Goal: Task Accomplishment & Management: Manage account settings

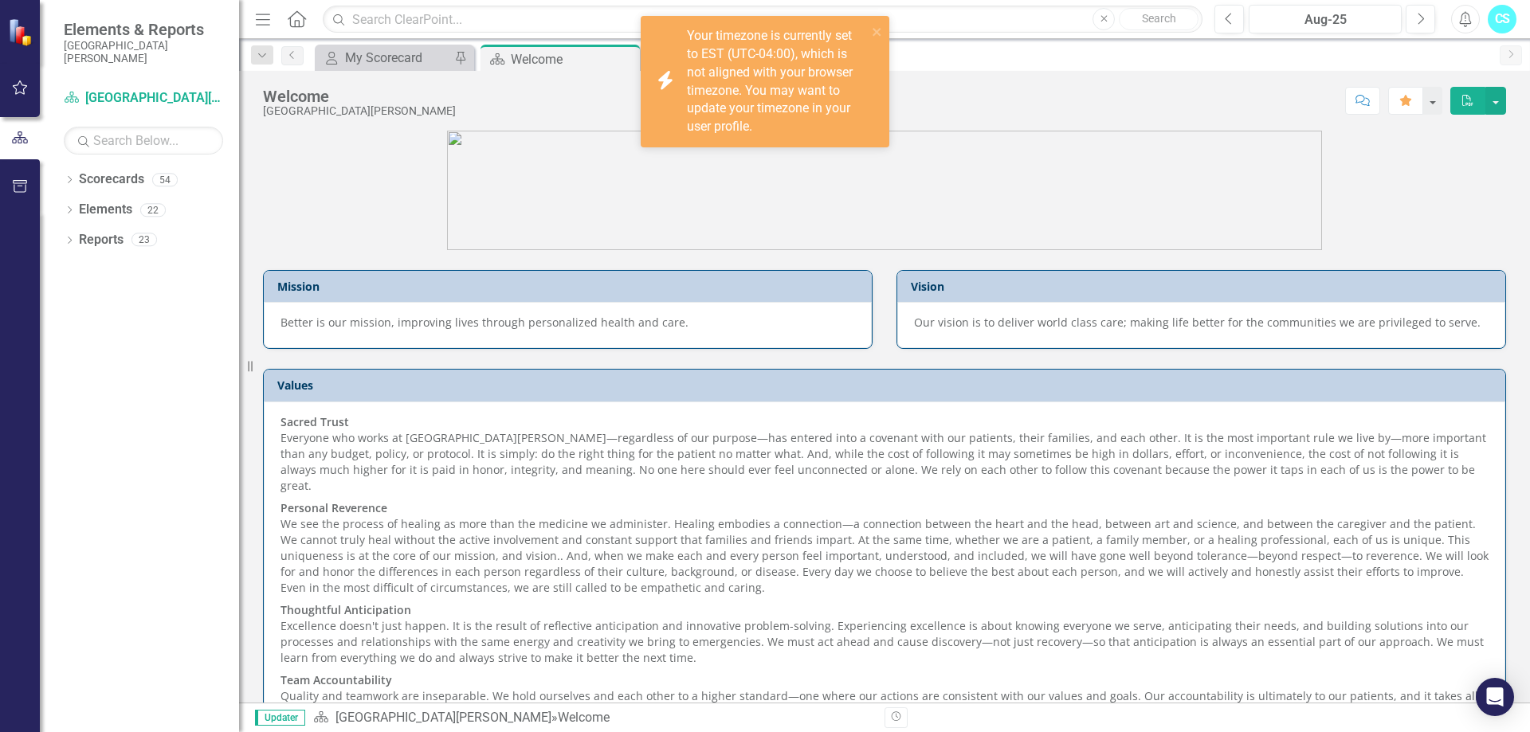
click at [788, 109] on div "Your timezone is currently set to EST (UTC-04:00), which is not aligned with yo…" at bounding box center [777, 81] width 180 height 109
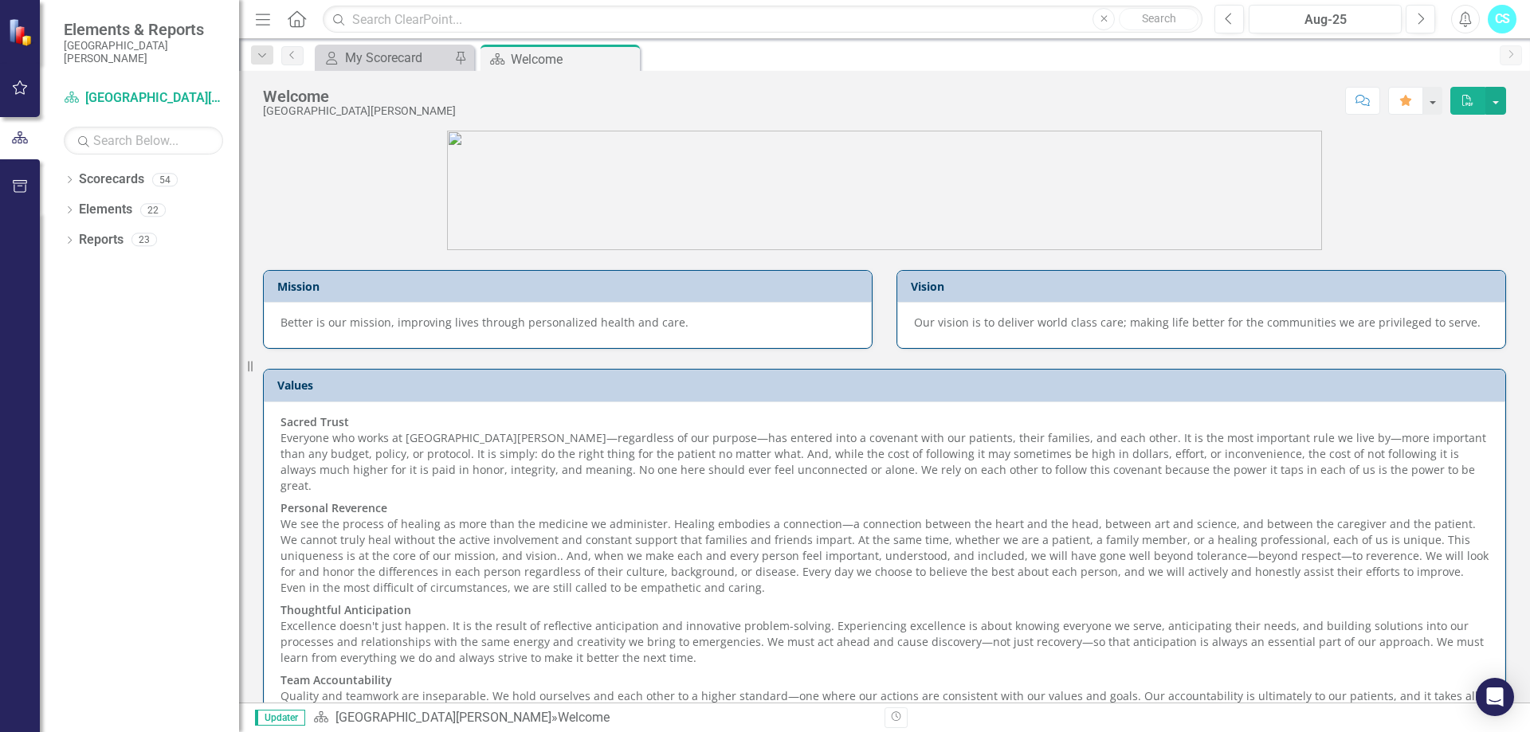
click at [267, 12] on icon "Menu" at bounding box center [263, 18] width 21 height 17
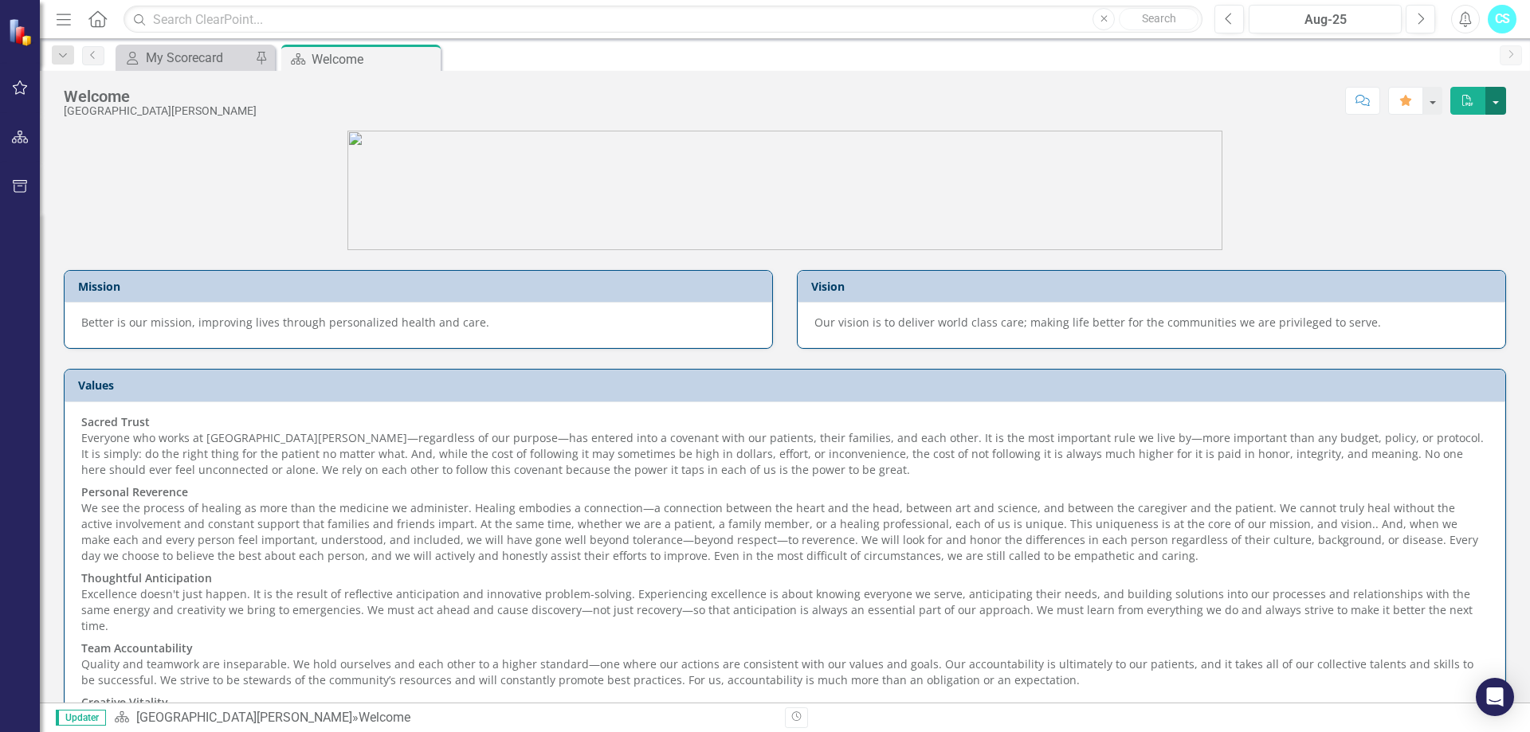
click at [1494, 99] on button "button" at bounding box center [1495, 101] width 21 height 28
click at [1488, 18] on div "CS" at bounding box center [1502, 19] width 29 height 29
click at [1452, 49] on link "User Edit Profile" at bounding box center [1453, 48] width 126 height 29
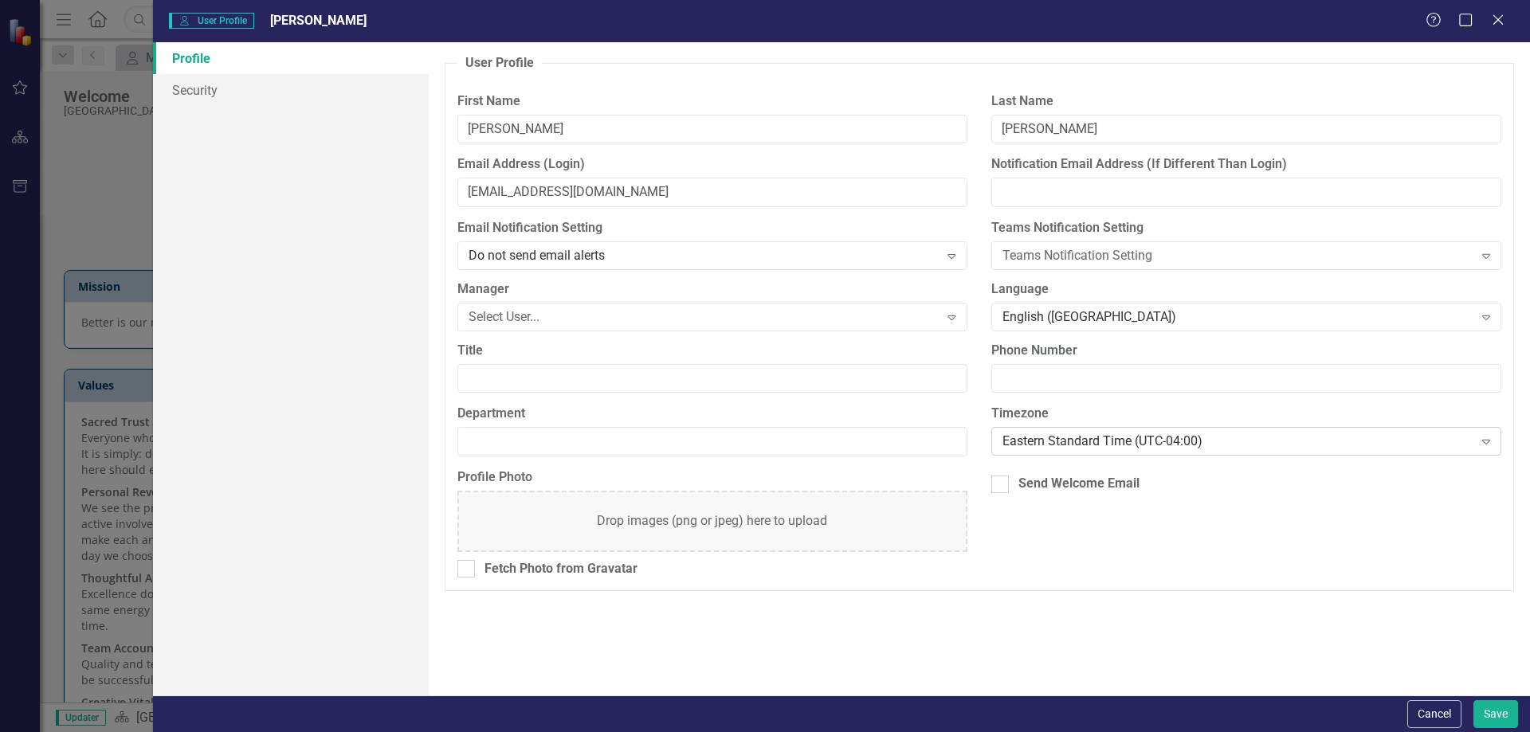
click at [1125, 437] on div "Eastern Standard Time (UTC-04:00)" at bounding box center [1237, 442] width 471 height 18
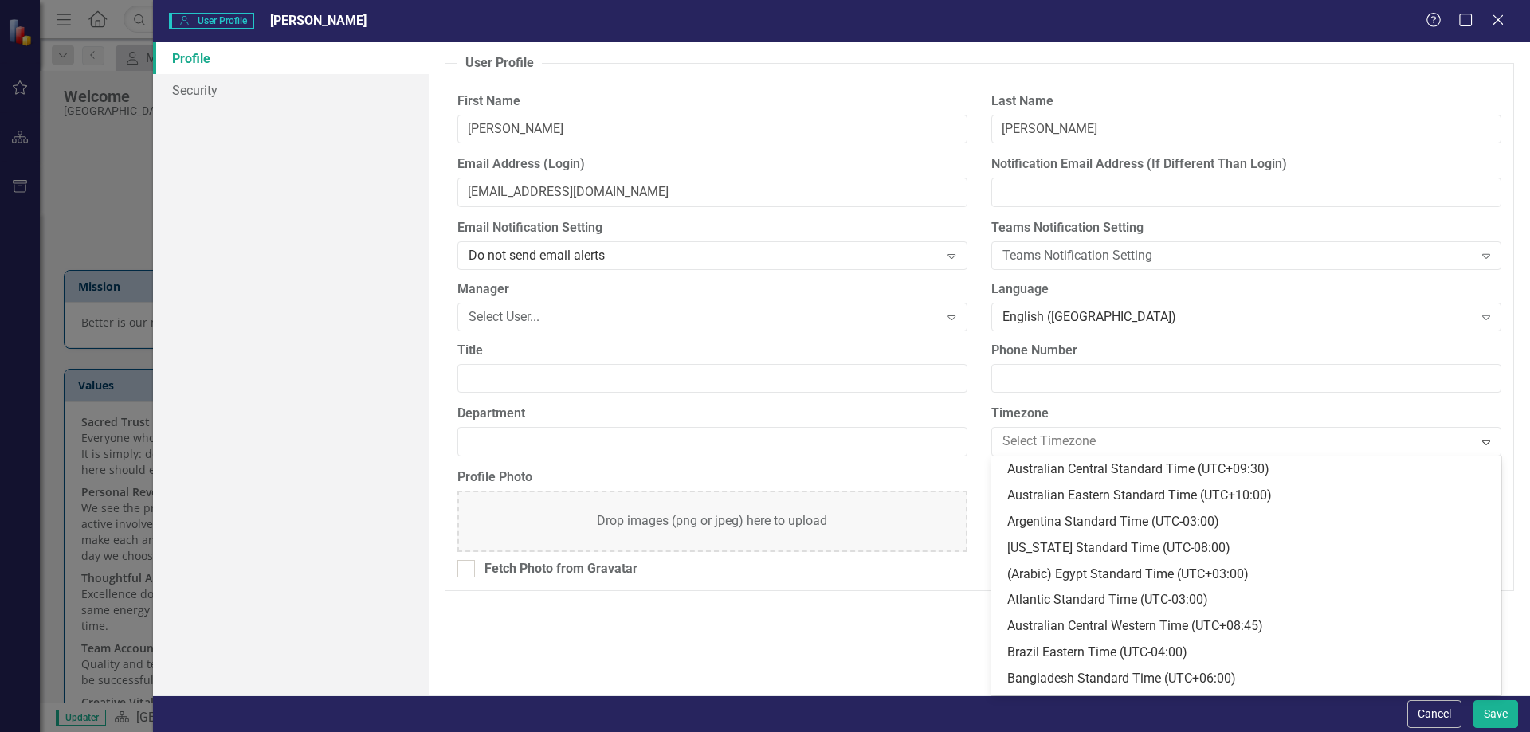
scroll to position [393, 0]
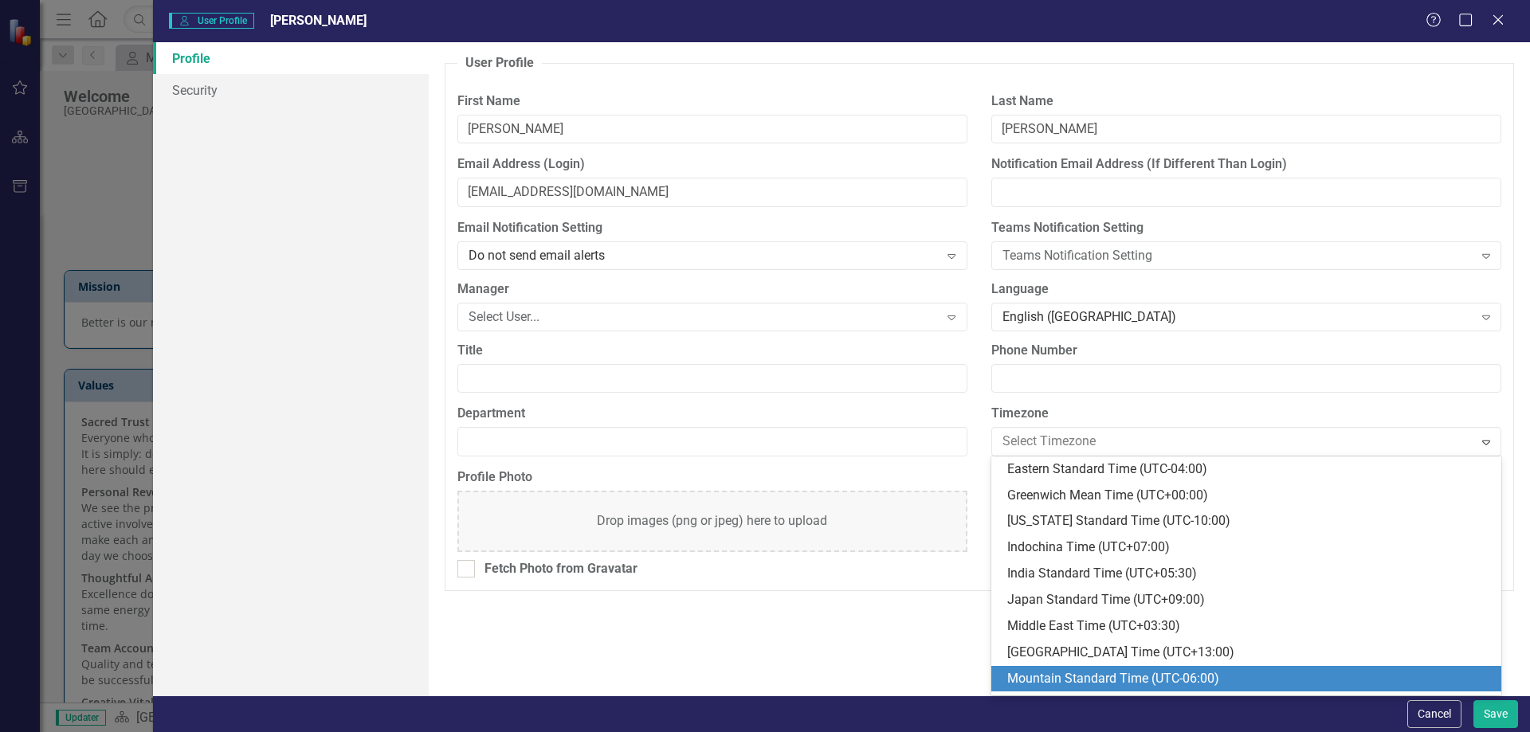
click at [1081, 673] on div "Mountain Standard Time (UTC-06:00)" at bounding box center [1249, 679] width 484 height 18
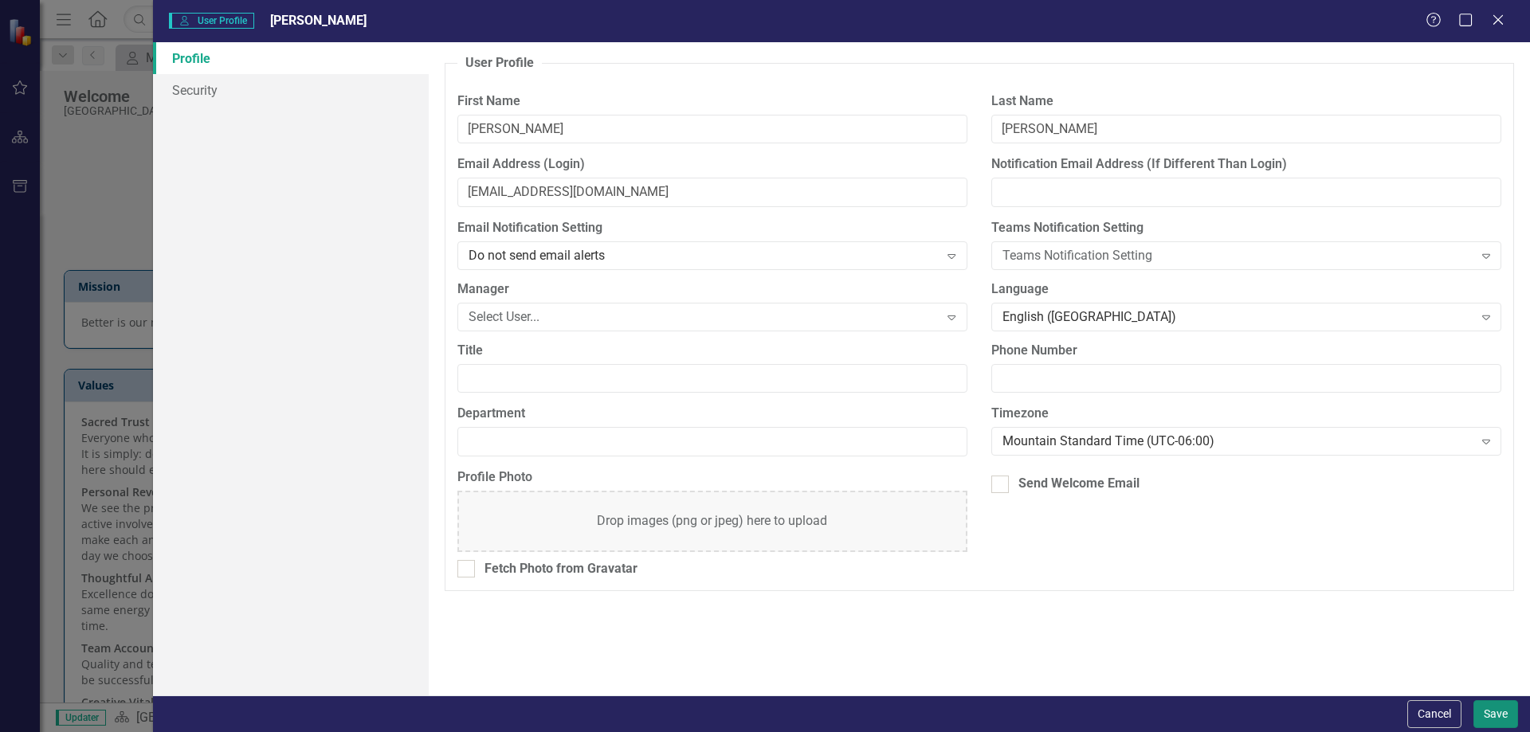
click at [1502, 708] on button "Save" at bounding box center [1495, 714] width 45 height 28
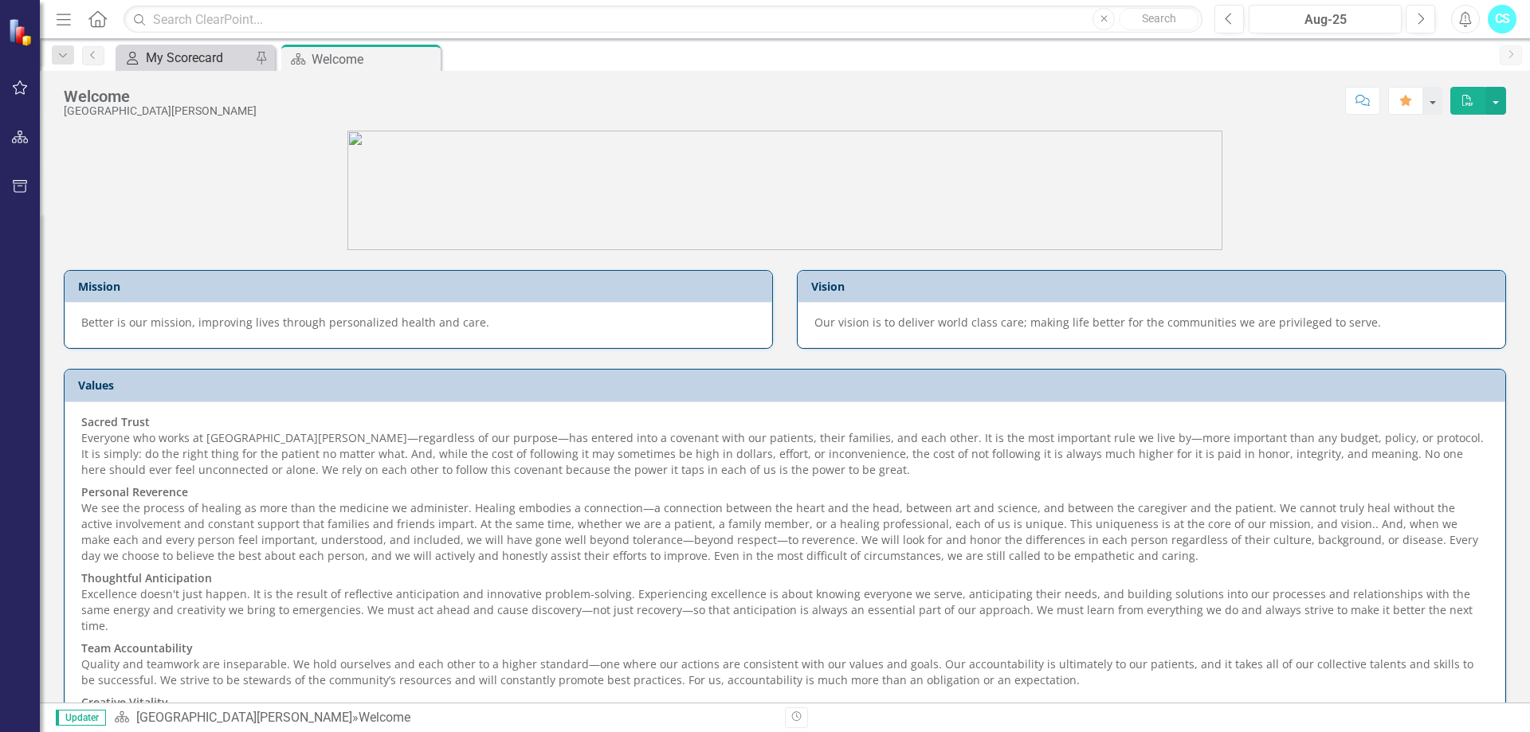
click at [190, 56] on div "My Scorecard" at bounding box center [198, 58] width 105 height 20
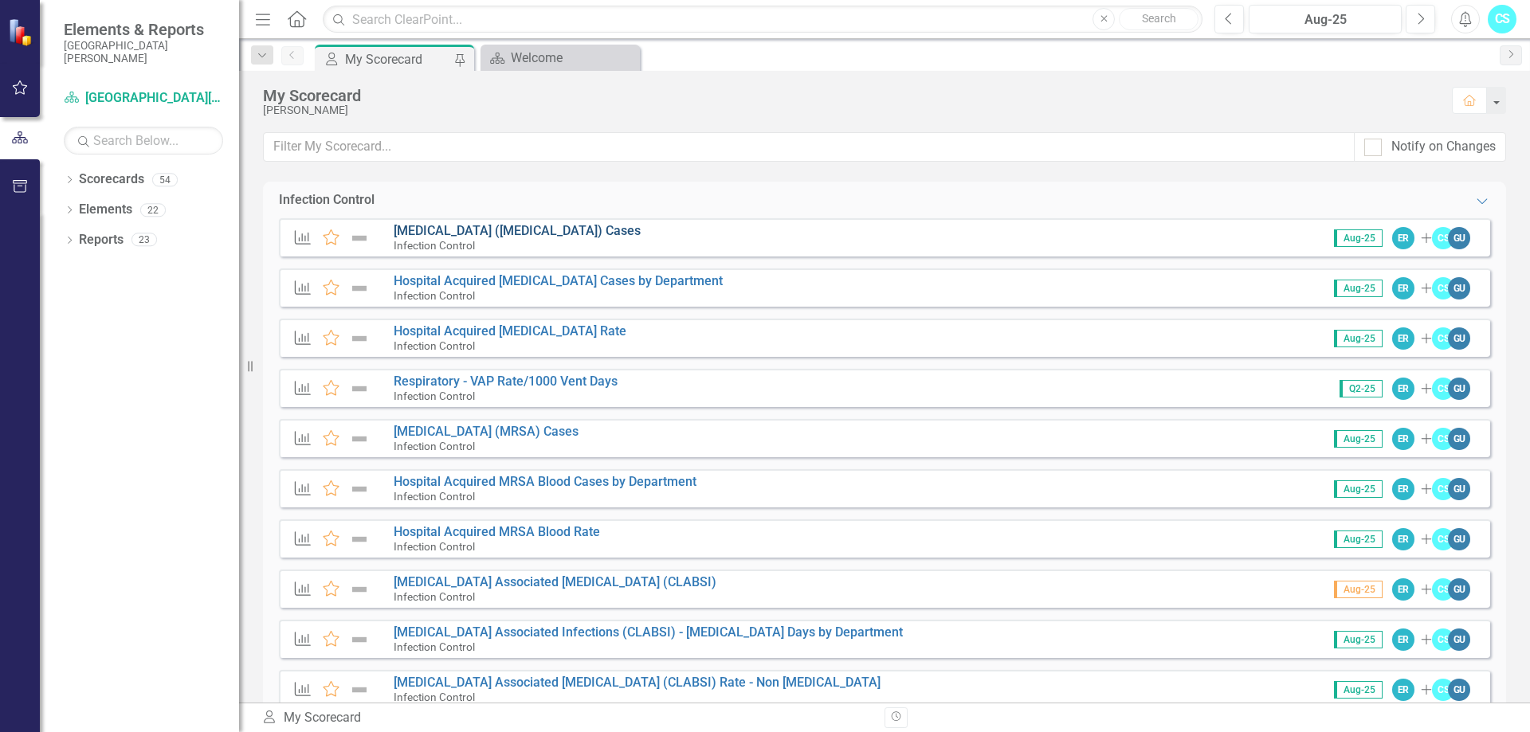
click at [404, 227] on link "[MEDICAL_DATA] ([MEDICAL_DATA]) Cases" at bounding box center [517, 230] width 247 height 15
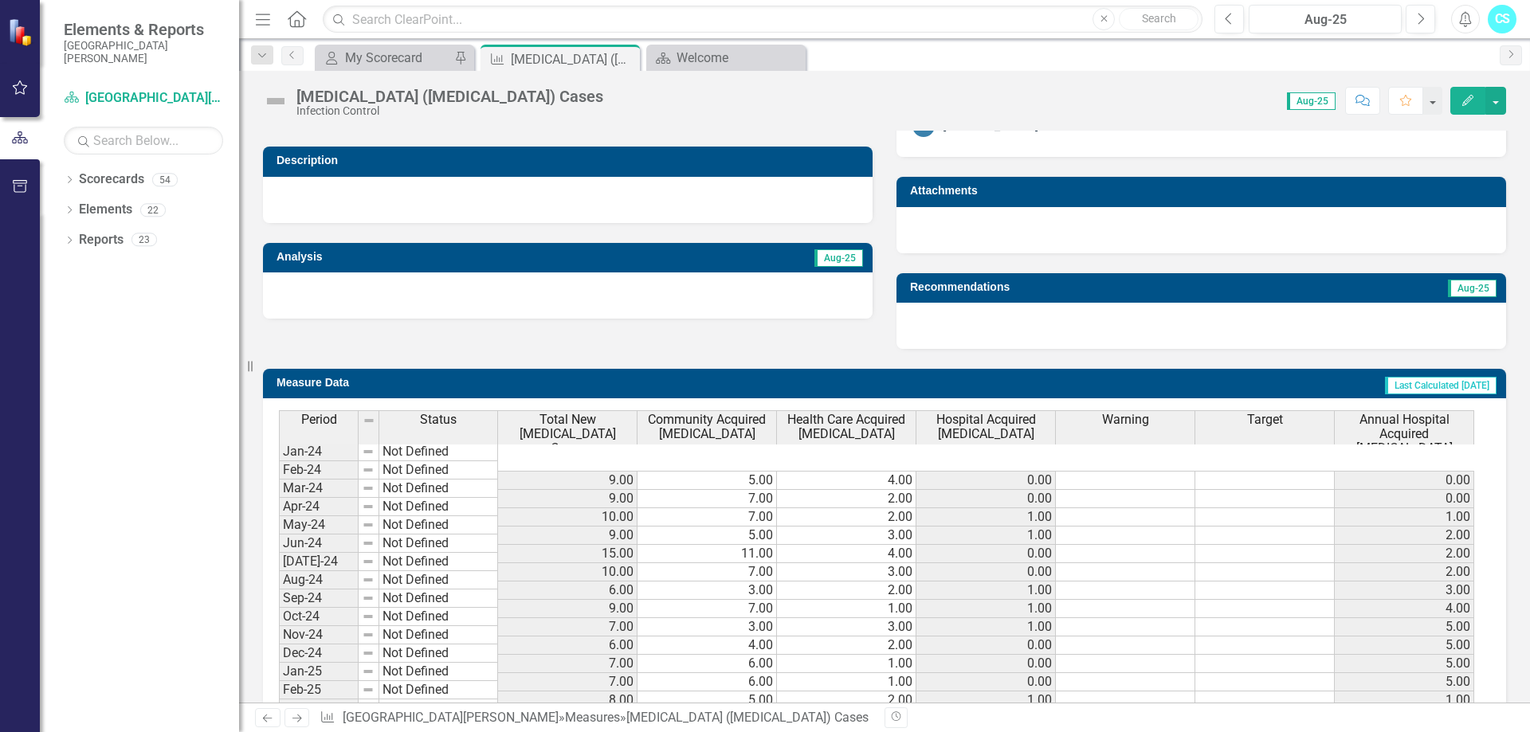
scroll to position [876, 0]
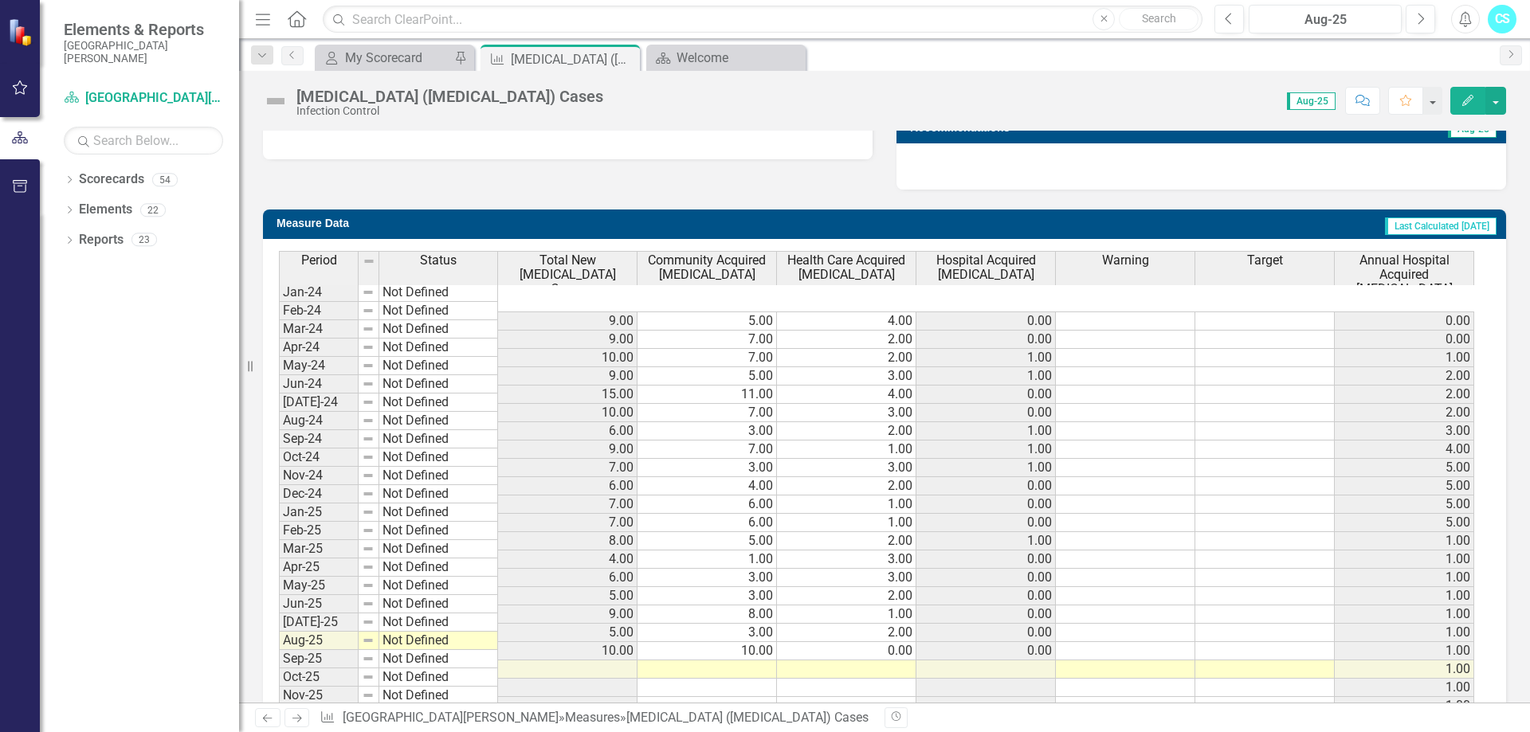
click at [601, 660] on td at bounding box center [567, 669] width 139 height 18
click at [701, 660] on td at bounding box center [706, 669] width 139 height 18
click at [738, 660] on td at bounding box center [706, 669] width 139 height 18
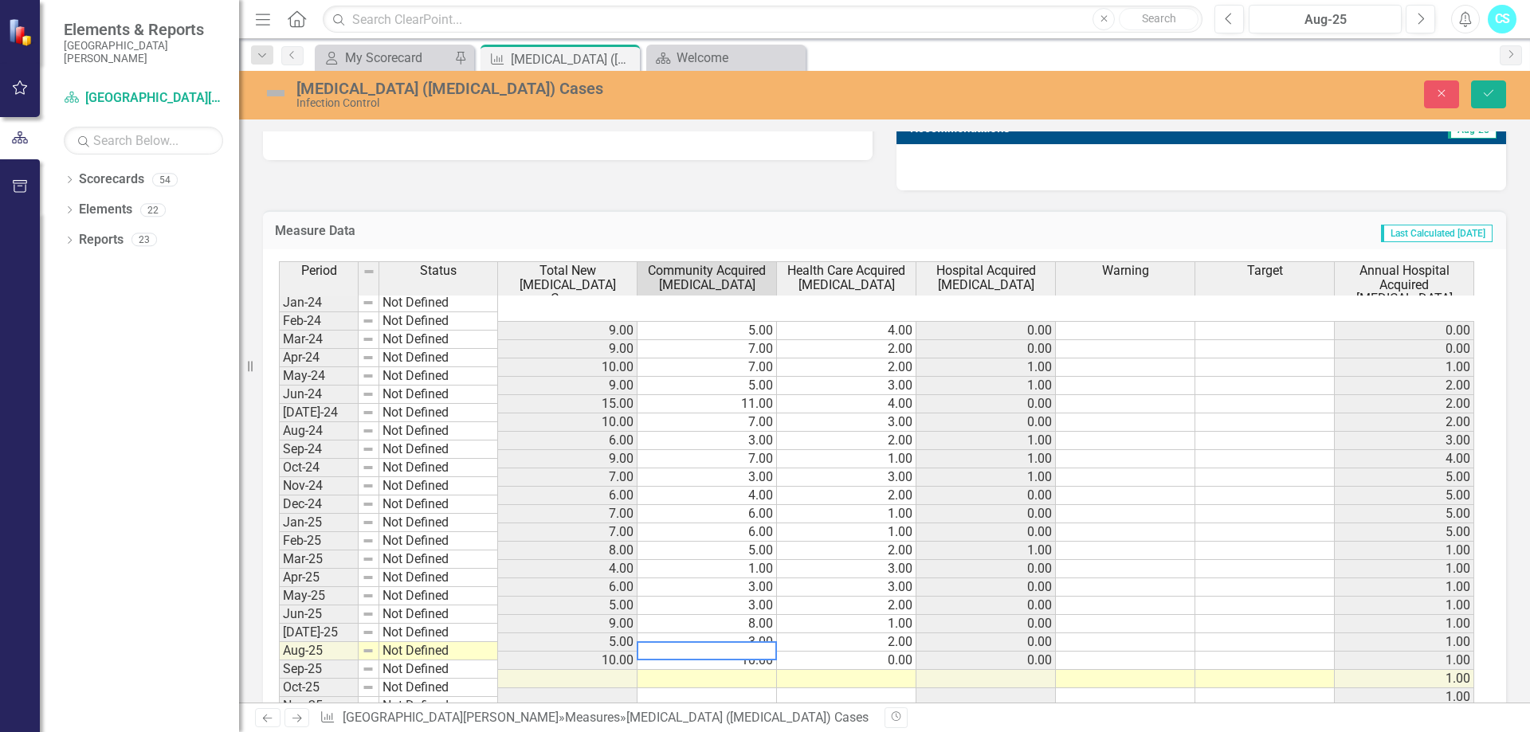
click at [766, 653] on textarea at bounding box center [707, 650] width 140 height 19
type textarea "9"
click at [802, 670] on td at bounding box center [846, 679] width 139 height 18
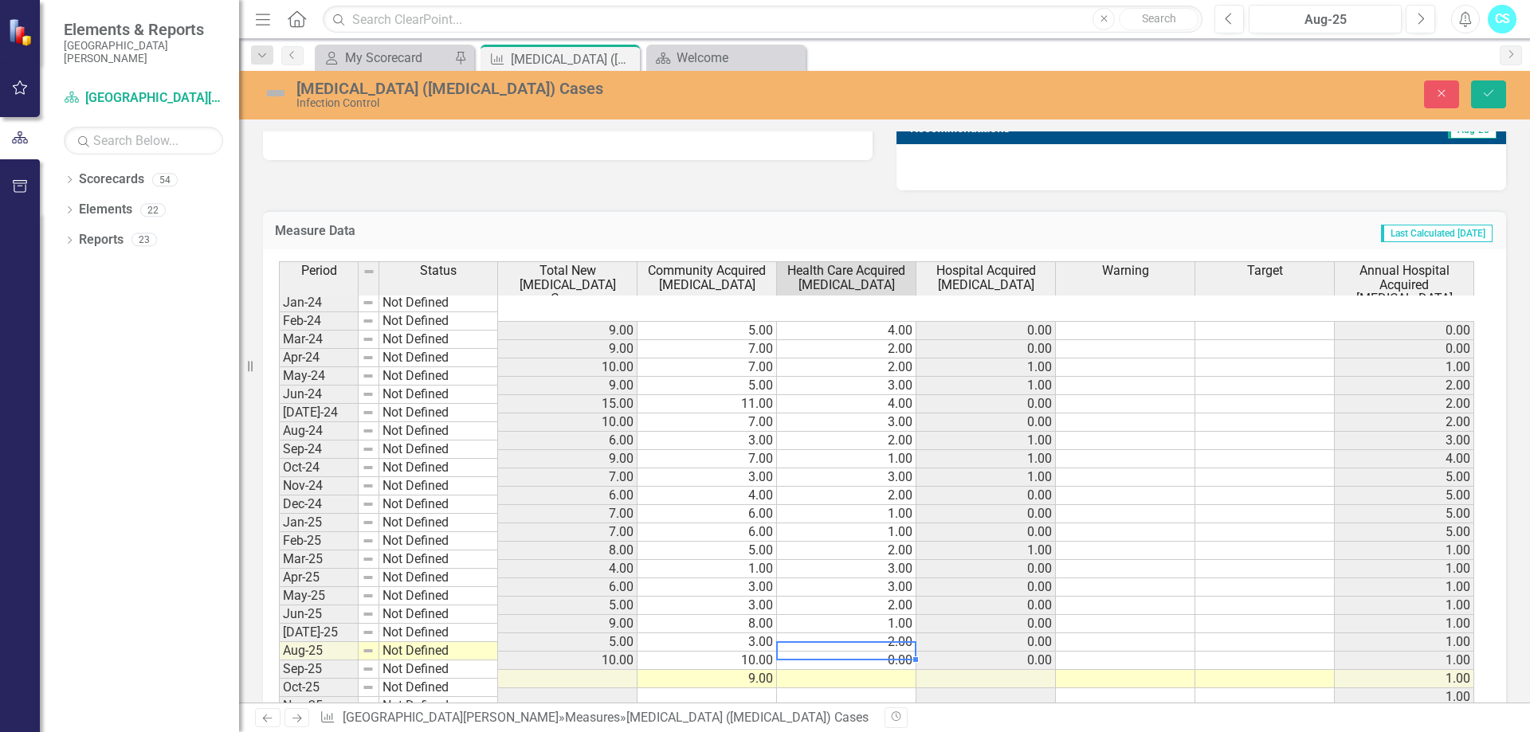
click at [802, 670] on td at bounding box center [846, 679] width 139 height 18
type textarea "1"
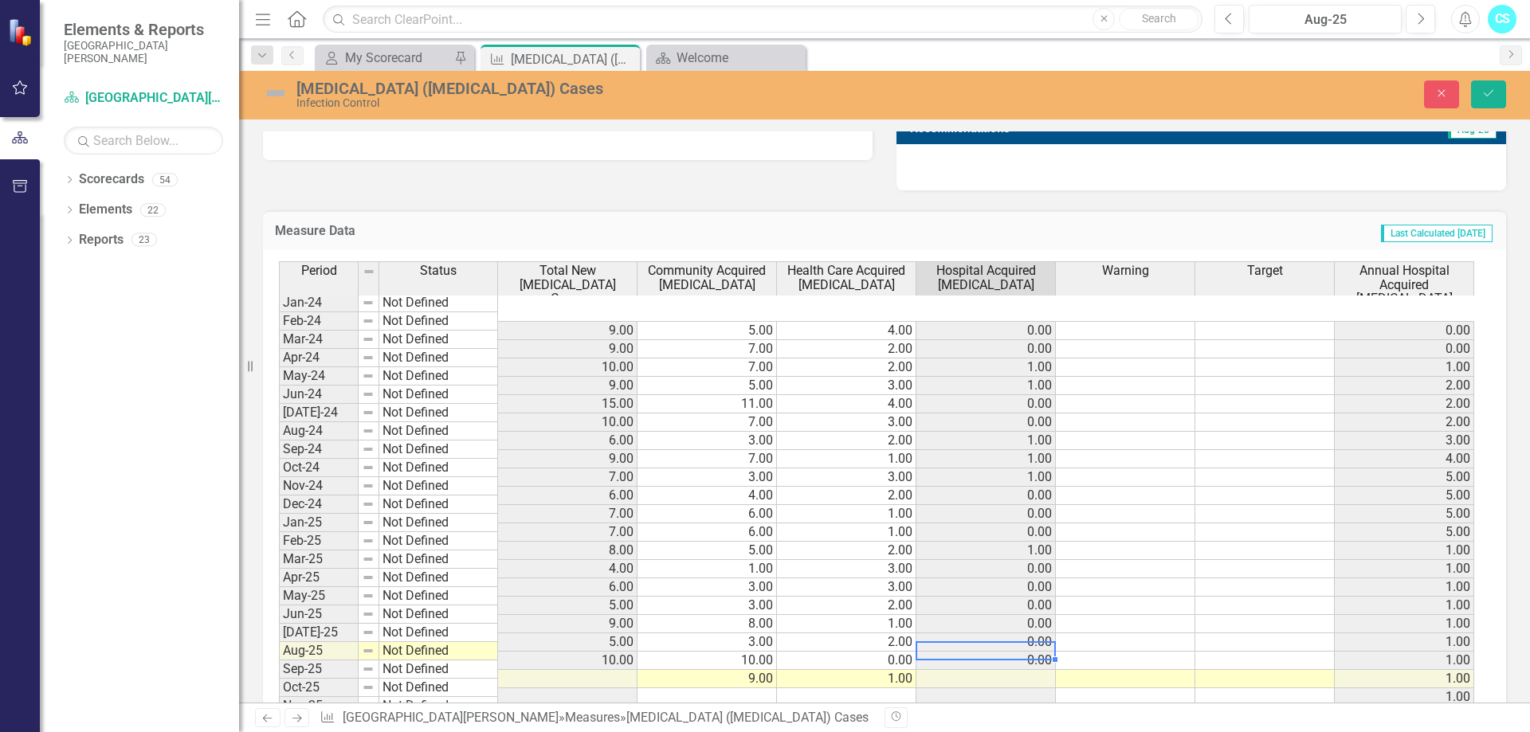
click at [970, 670] on td at bounding box center [985, 679] width 139 height 18
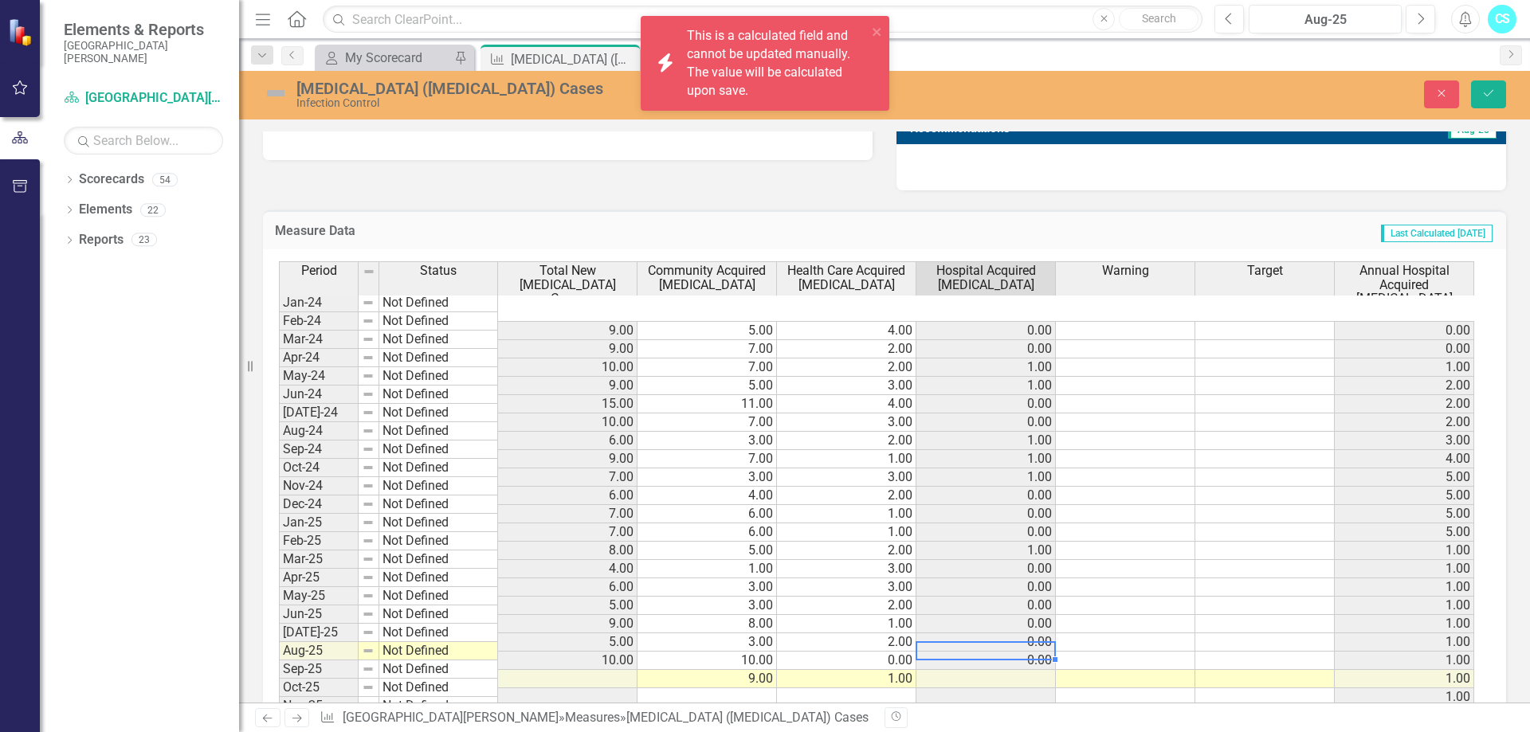
click at [983, 670] on td at bounding box center [985, 679] width 139 height 18
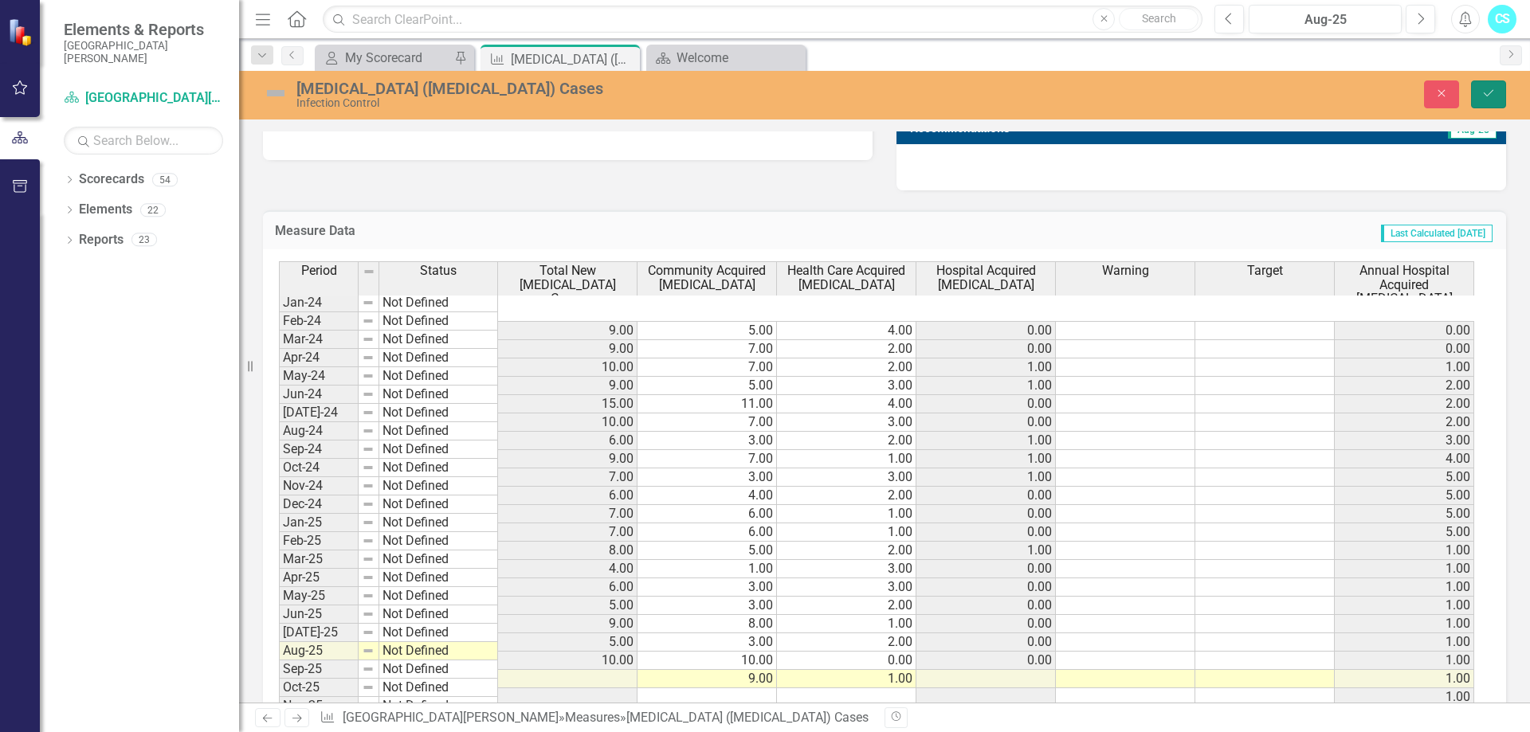
click at [1481, 94] on icon "Save" at bounding box center [1488, 93] width 14 height 11
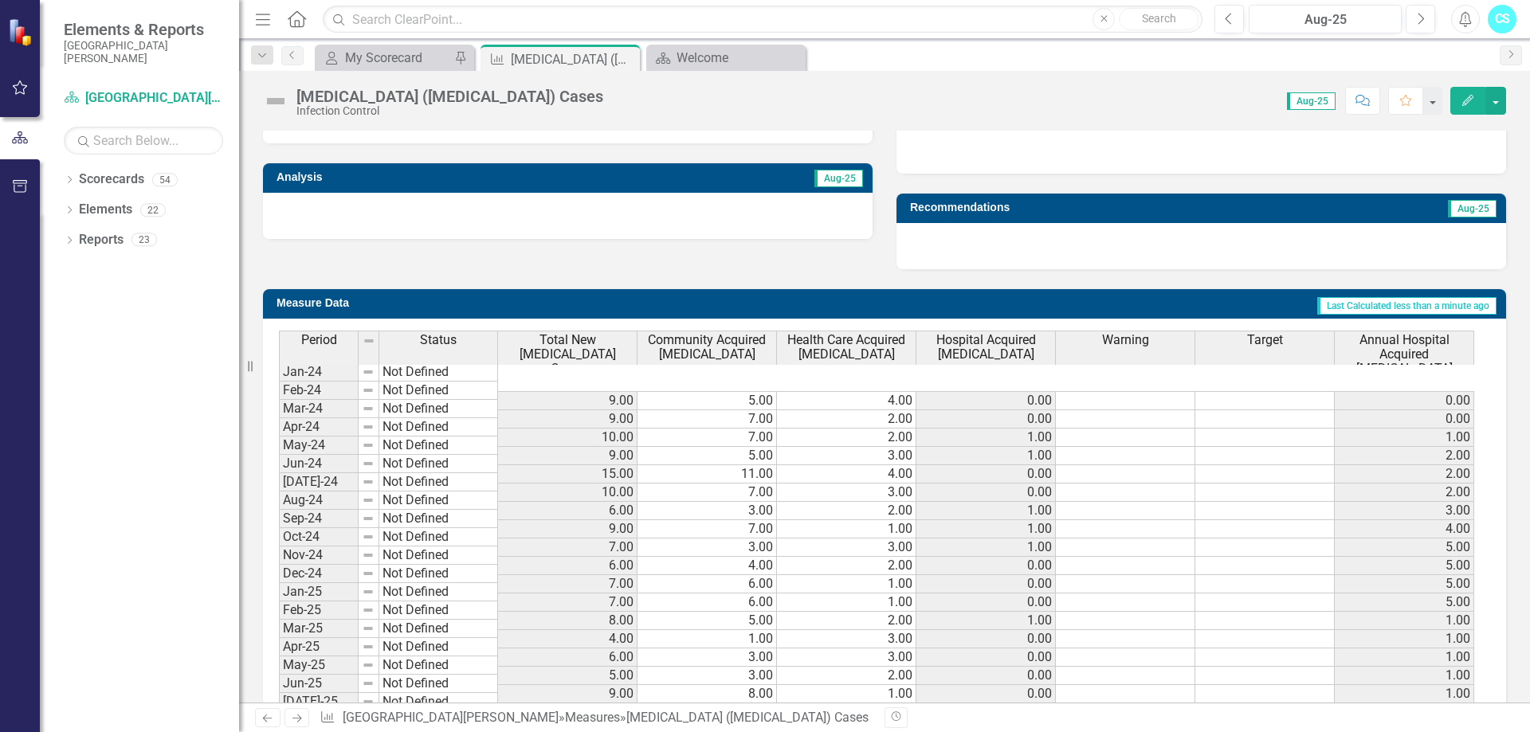
scroll to position [936, 0]
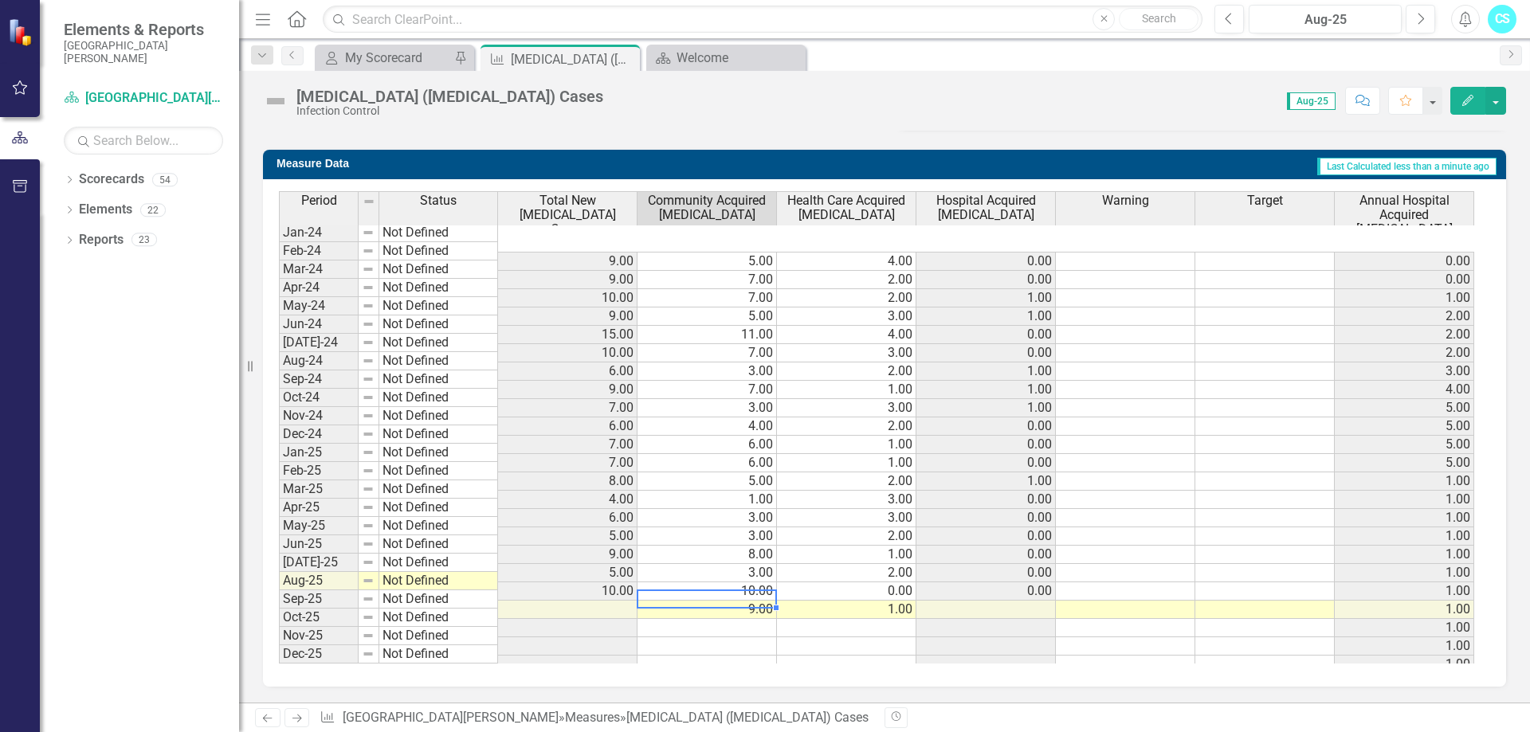
click at [763, 619] on td at bounding box center [706, 628] width 139 height 18
drag, startPoint x: 762, startPoint y: 602, endPoint x: 620, endPoint y: 589, distance: 143.3
click at [762, 619] on td at bounding box center [706, 628] width 139 height 18
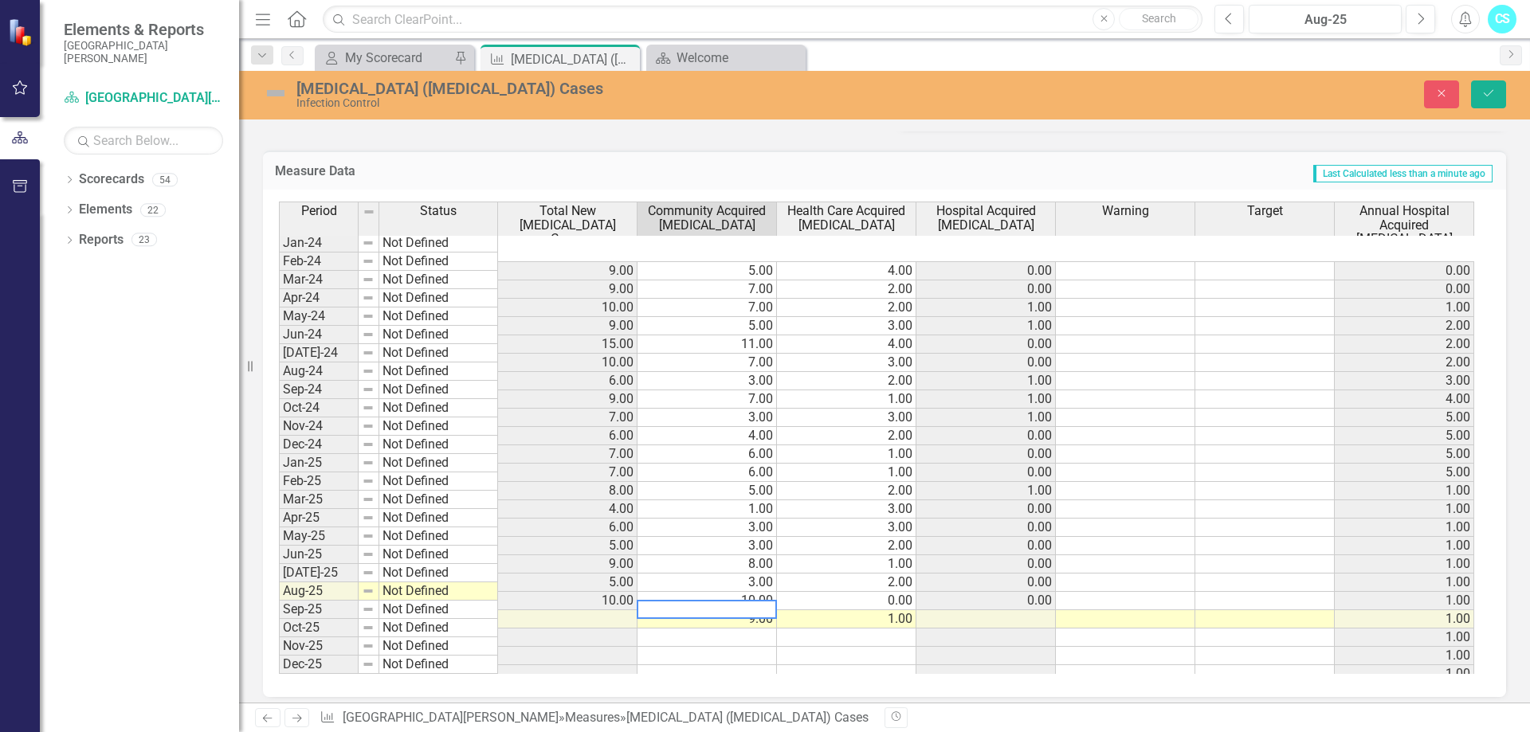
click at [620, 610] on td at bounding box center [567, 619] width 139 height 18
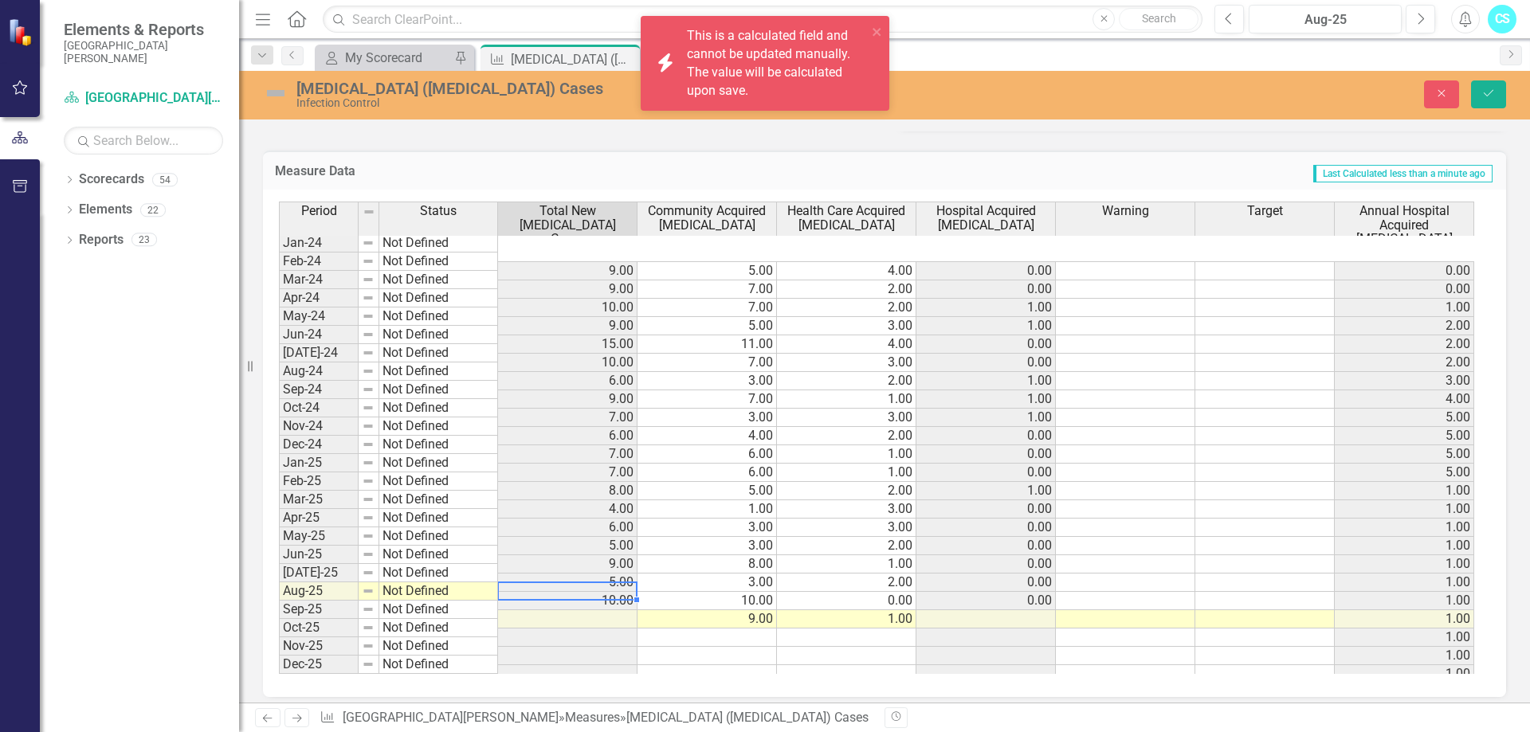
click at [751, 629] on td at bounding box center [706, 638] width 139 height 18
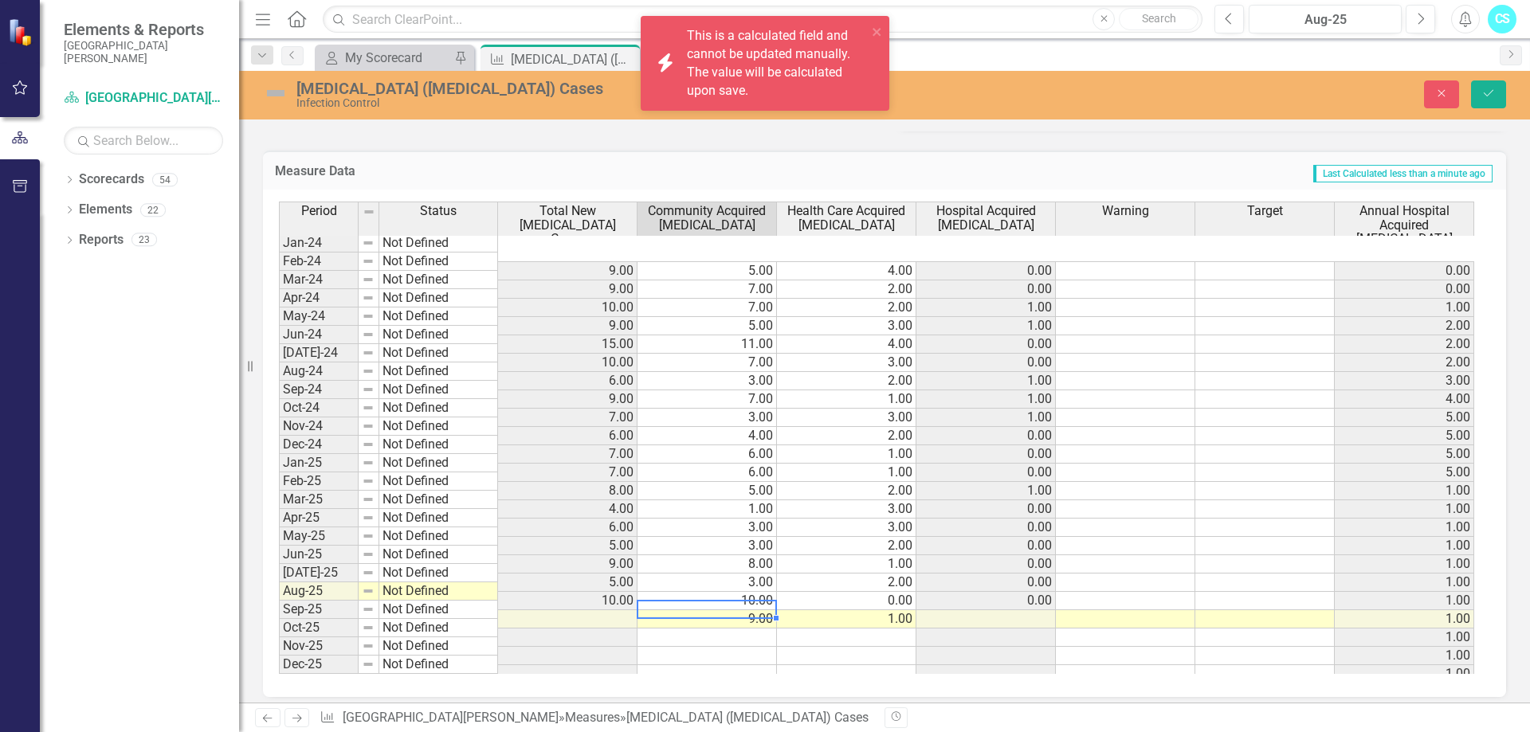
click at [973, 610] on td at bounding box center [985, 619] width 139 height 18
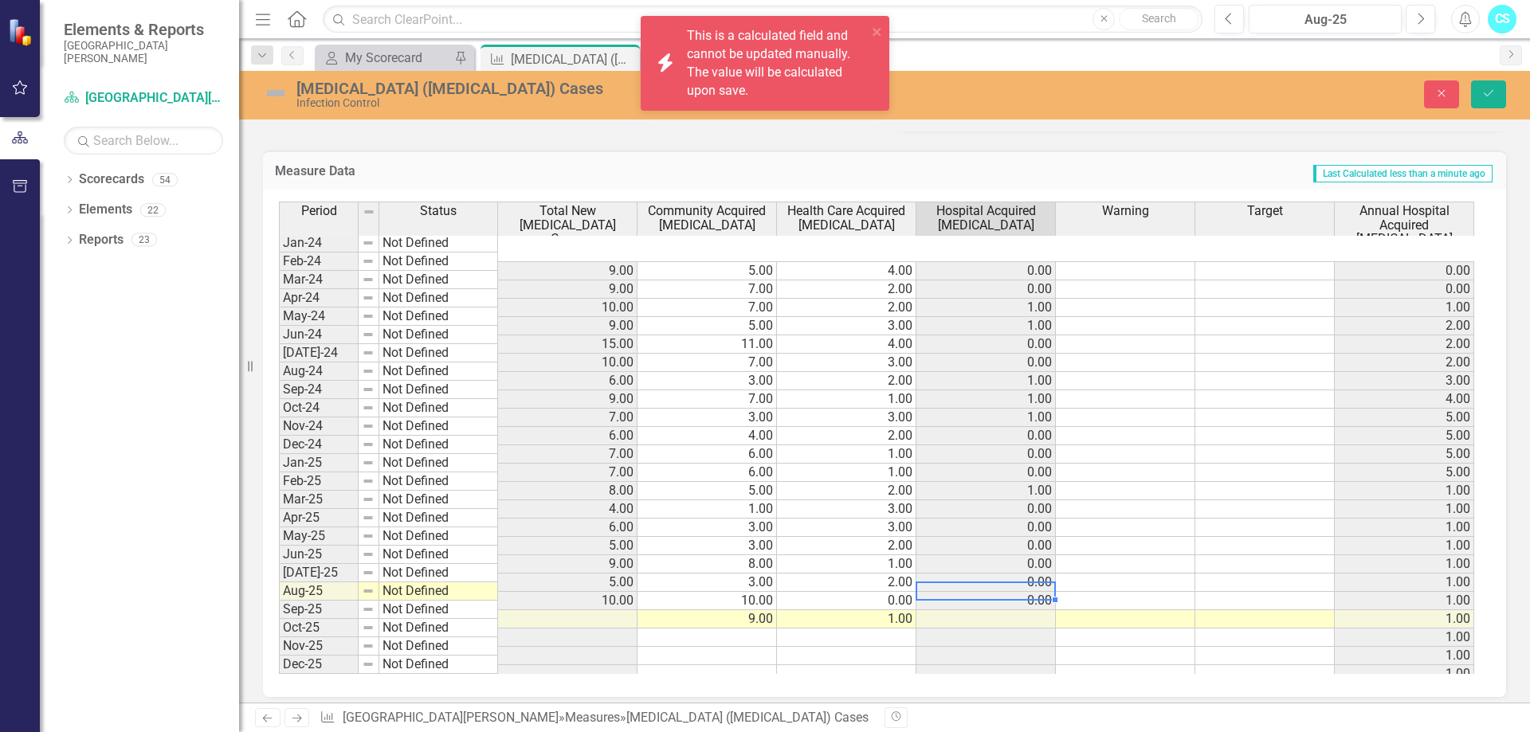
click at [973, 610] on td at bounding box center [985, 619] width 139 height 18
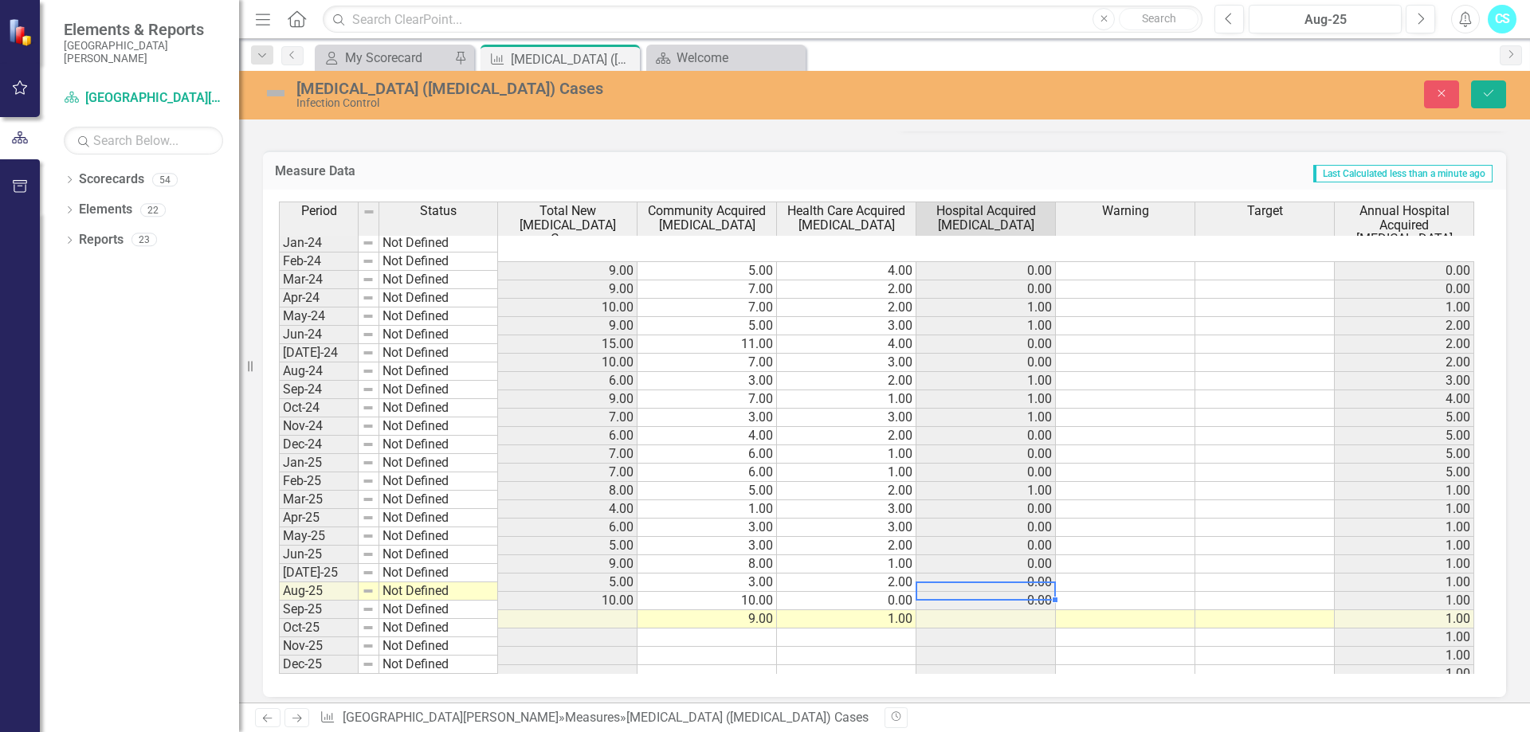
click at [973, 610] on td at bounding box center [985, 619] width 139 height 18
click at [624, 54] on icon "Close" at bounding box center [625, 59] width 16 height 13
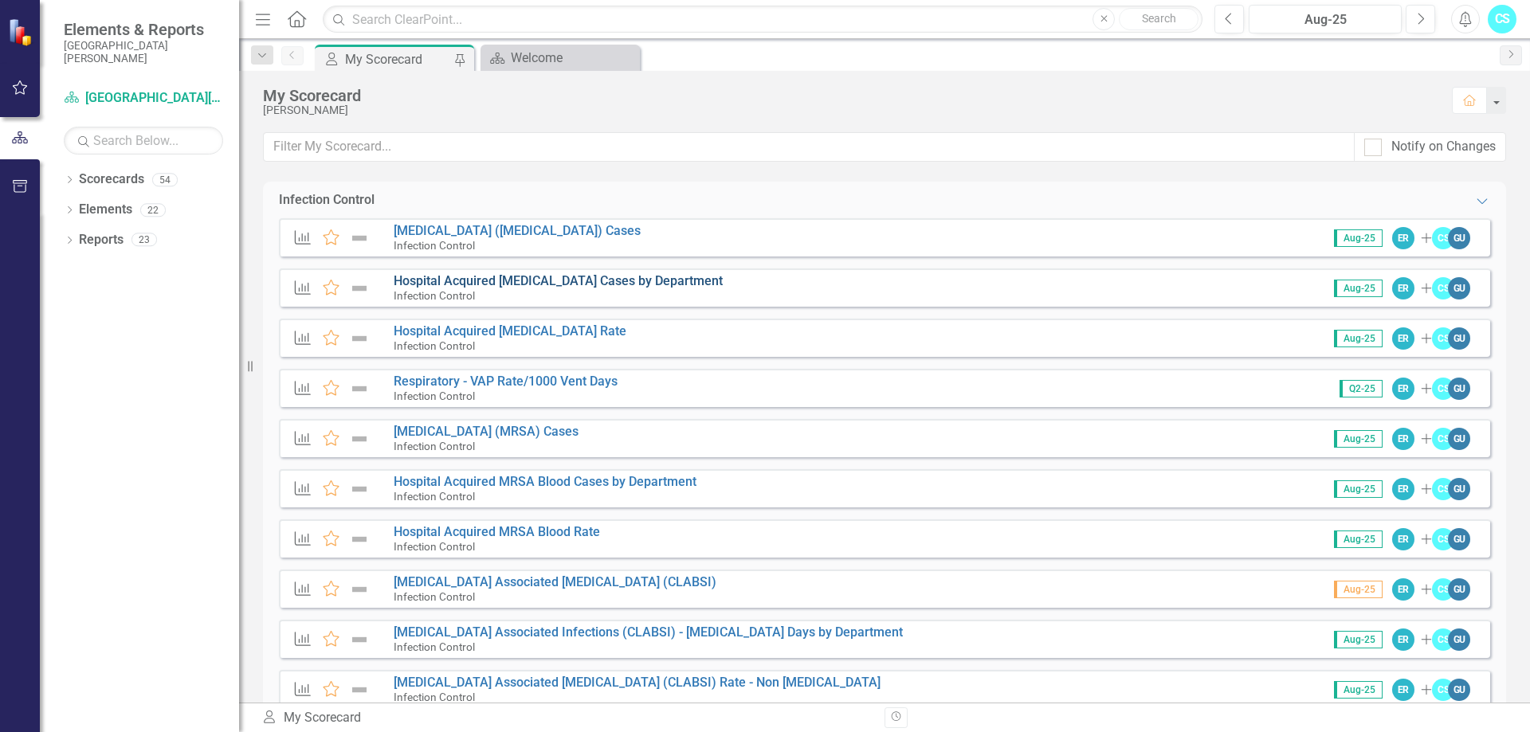
click at [519, 276] on link "Hospital Acquired [MEDICAL_DATA] Cases by Department" at bounding box center [558, 280] width 329 height 15
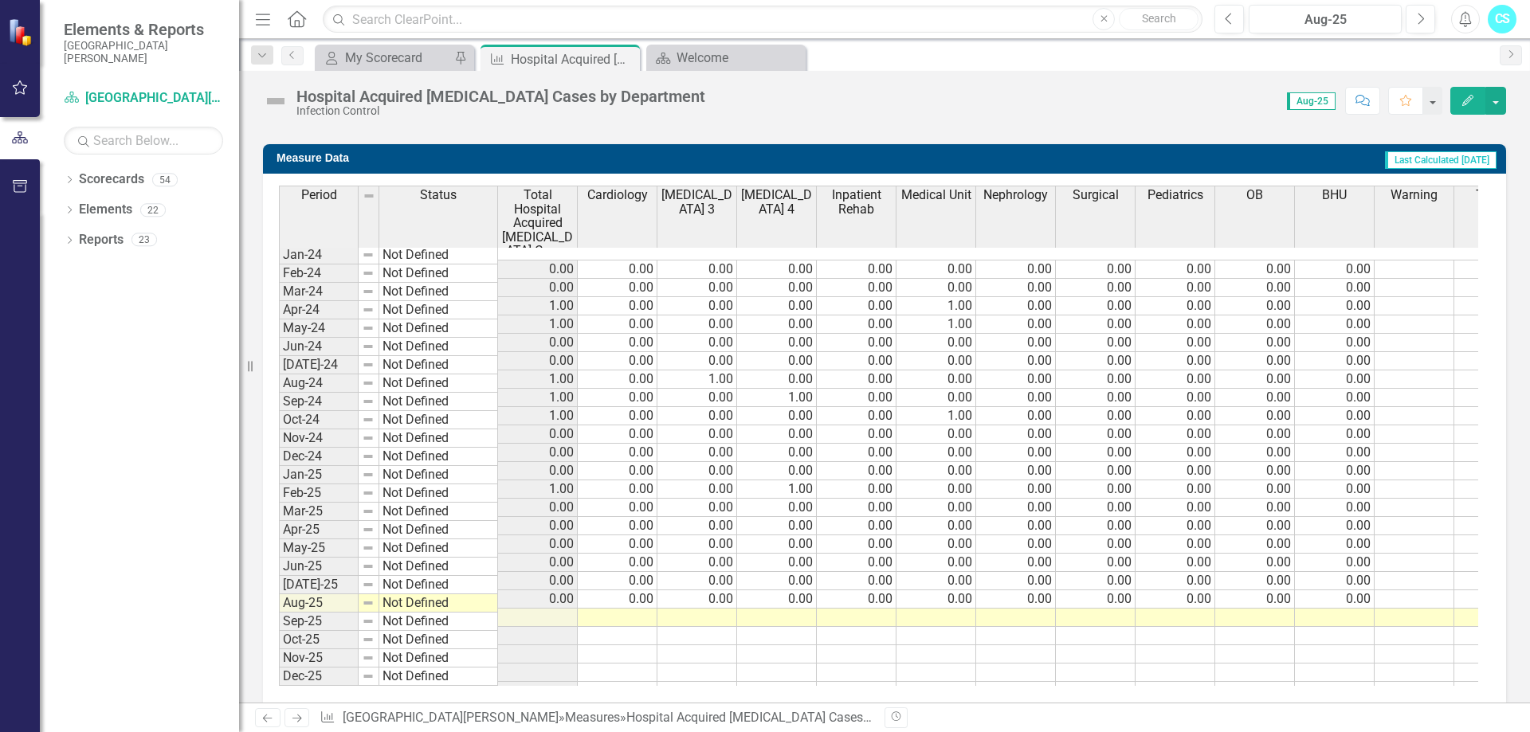
scroll to position [660, 0]
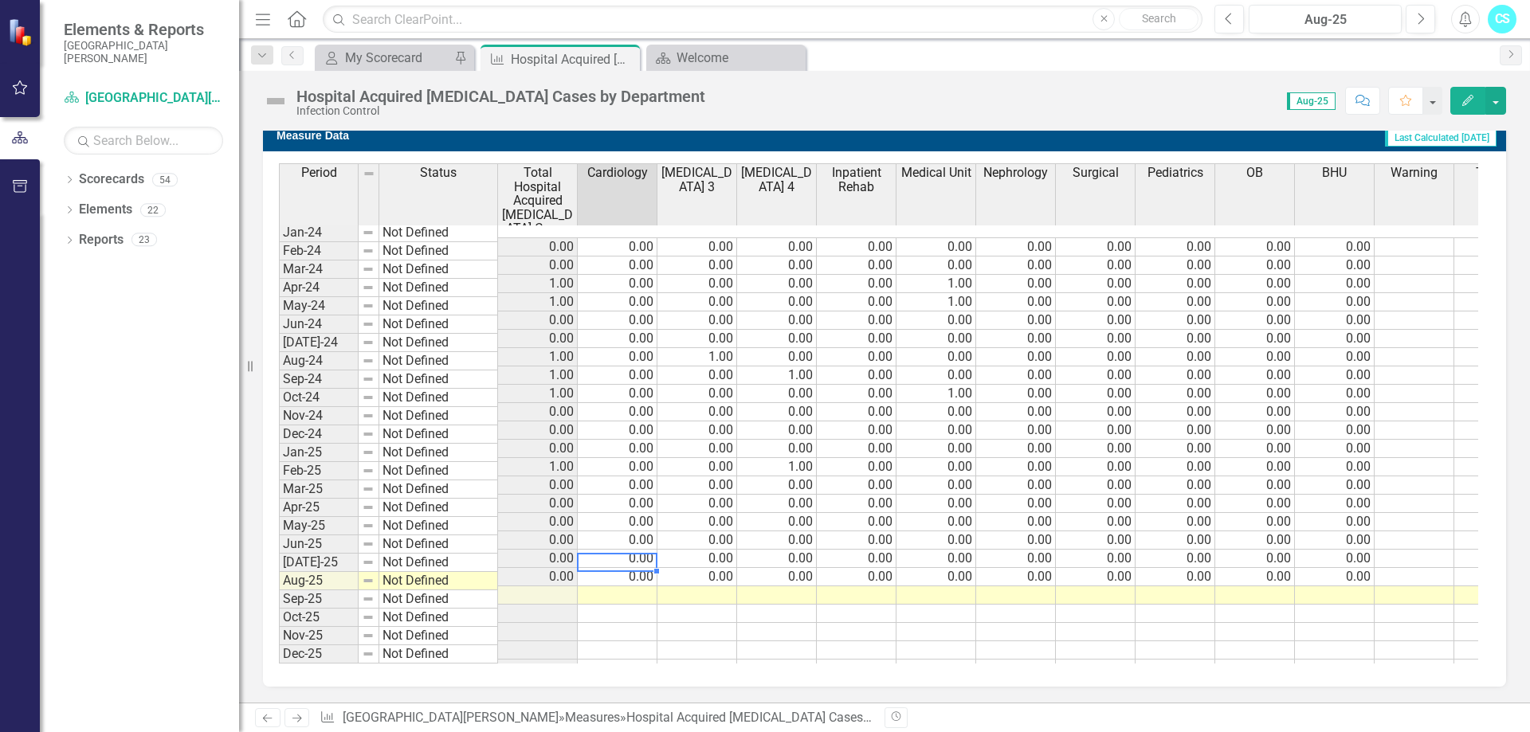
click at [279, 559] on div "Period Status Total Hospital Acquired C. Diff Cases Cardiology ICU 3 ICU 4 Inpa…" at bounding box center [279, 420] width 0 height 515
click at [629, 586] on td at bounding box center [618, 595] width 80 height 18
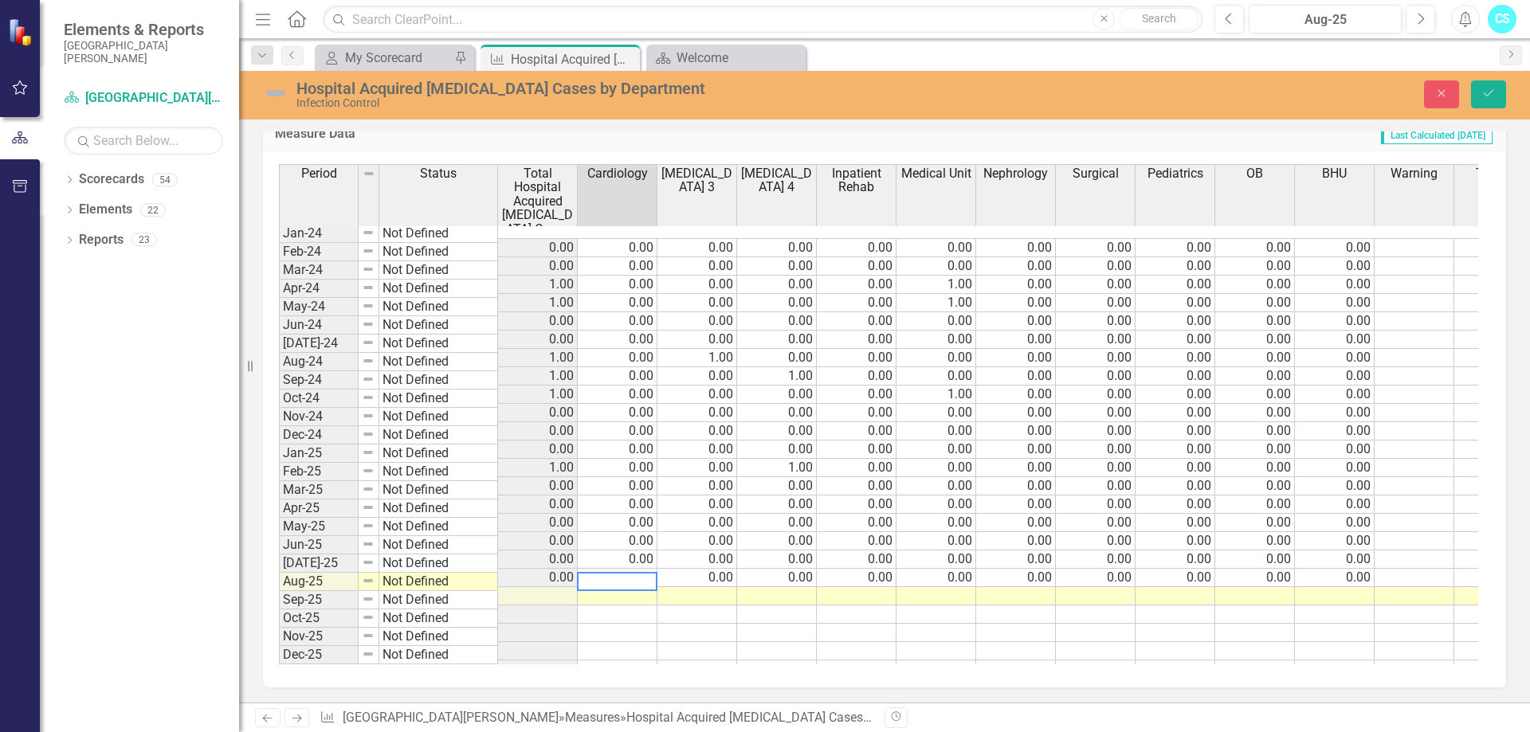
click at [1111, 587] on td at bounding box center [1096, 596] width 80 height 18
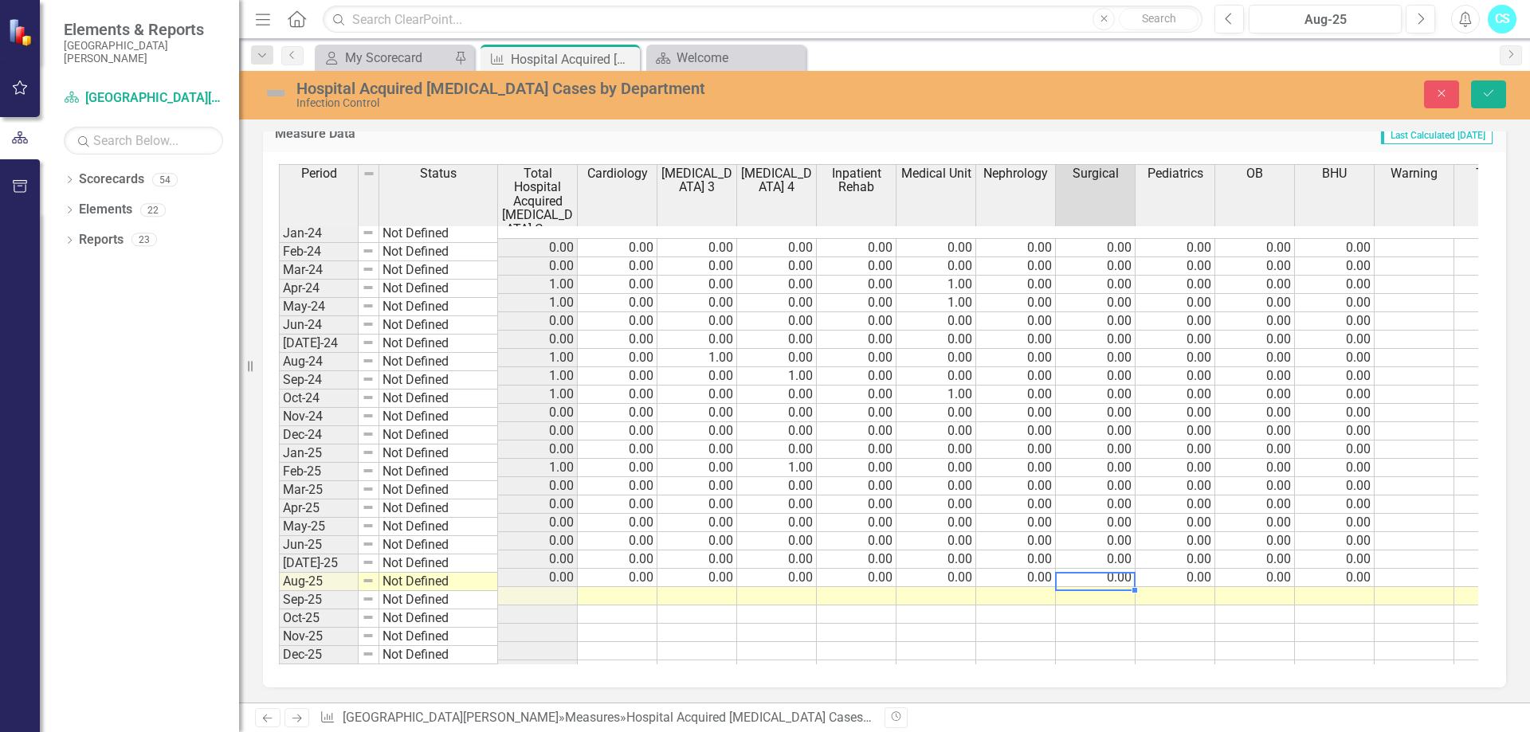
click at [1111, 587] on td at bounding box center [1096, 596] width 80 height 18
click at [1111, 573] on textarea at bounding box center [1095, 581] width 80 height 19
type textarea "1"
click at [279, 605] on div "Period Status Total Hospital Acquired C. Diff Cases Cardiology ICU 3 ICU 4 Inpa…" at bounding box center [279, 421] width 0 height 515
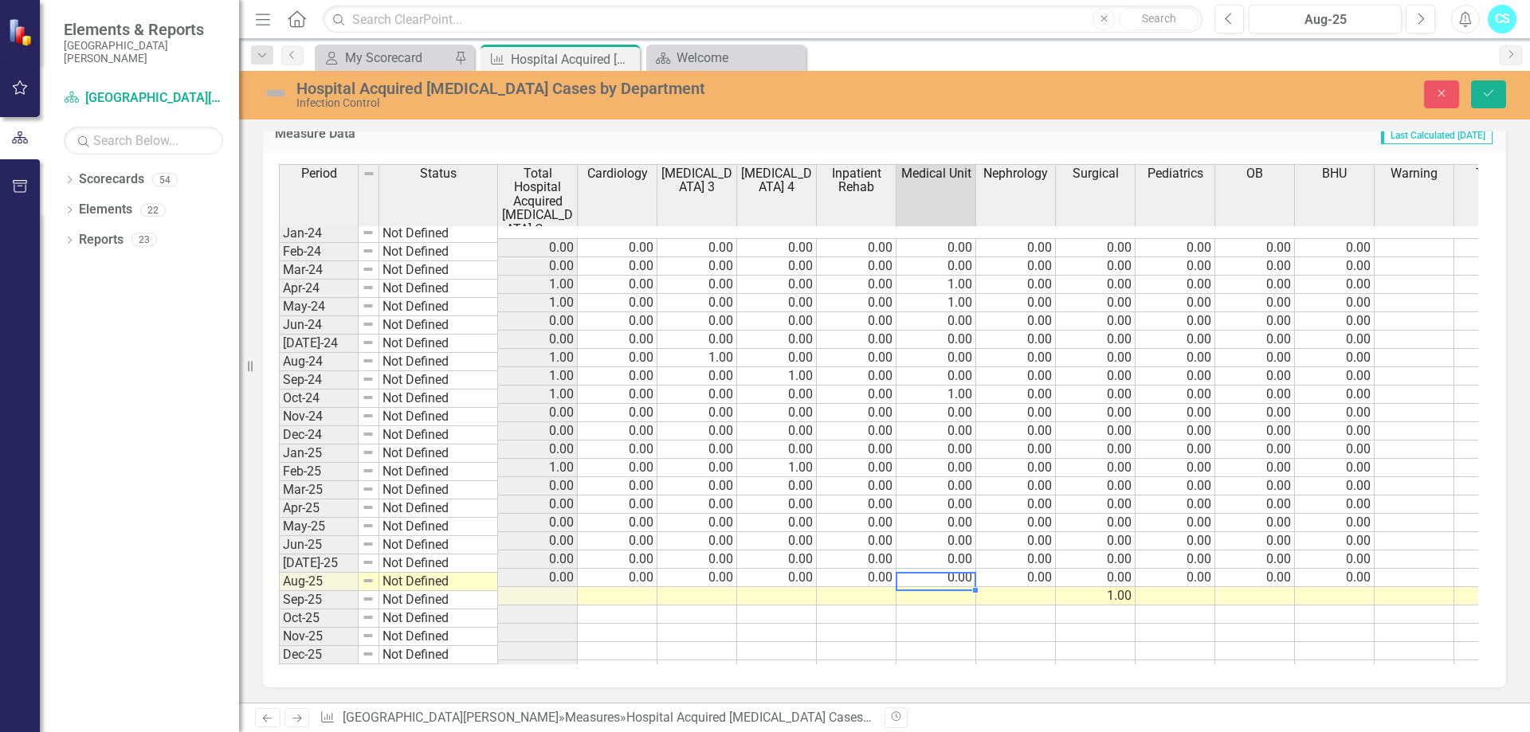
click at [950, 587] on td at bounding box center [936, 596] width 80 height 18
type textarea "1"
click at [1064, 606] on td at bounding box center [1096, 615] width 80 height 18
click at [759, 569] on td "0.00" at bounding box center [777, 578] width 80 height 18
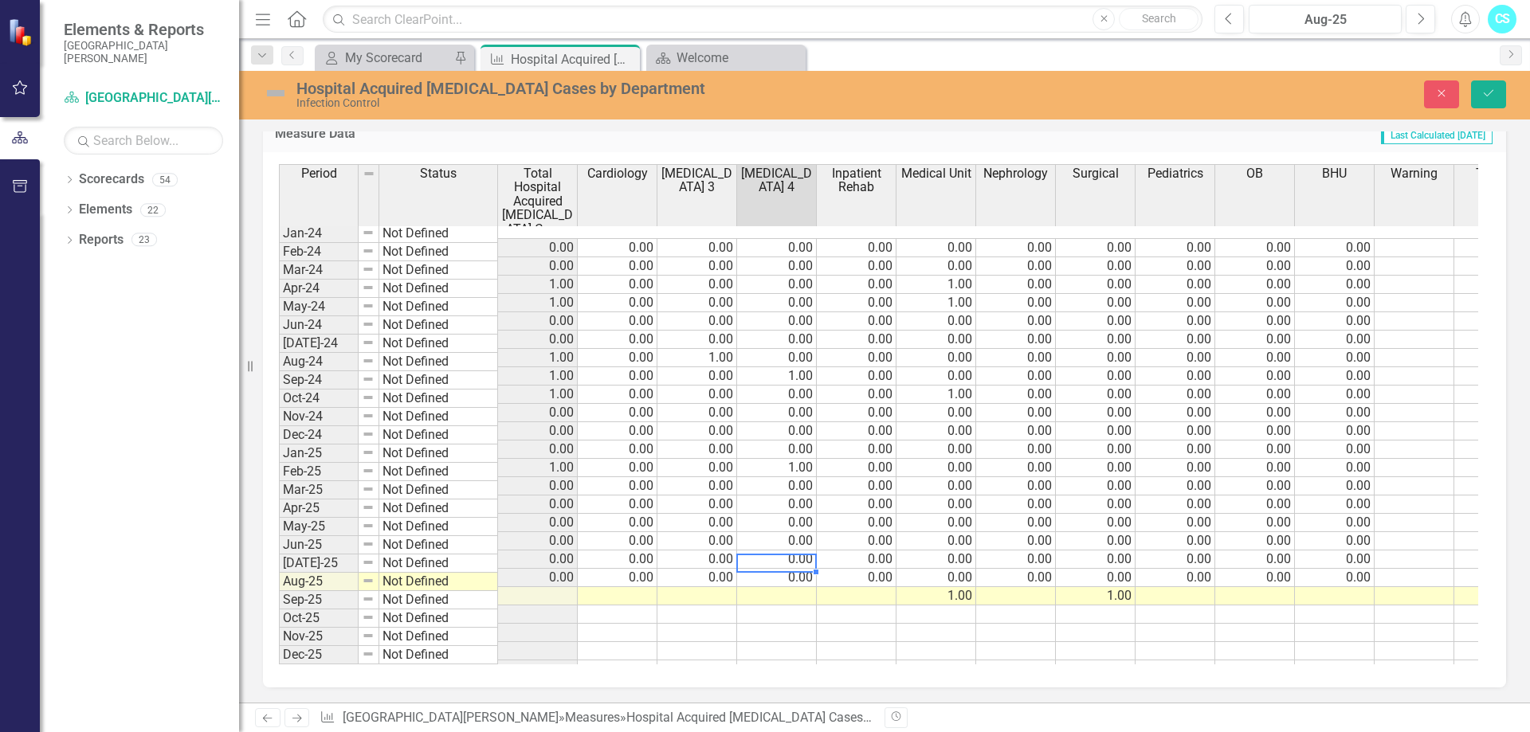
click at [756, 571] on div at bounding box center [776, 572] width 80 height 2
click at [755, 587] on td at bounding box center [777, 596] width 80 height 18
click at [755, 581] on textarea "1" at bounding box center [776, 581] width 80 height 19
type textarea "1"
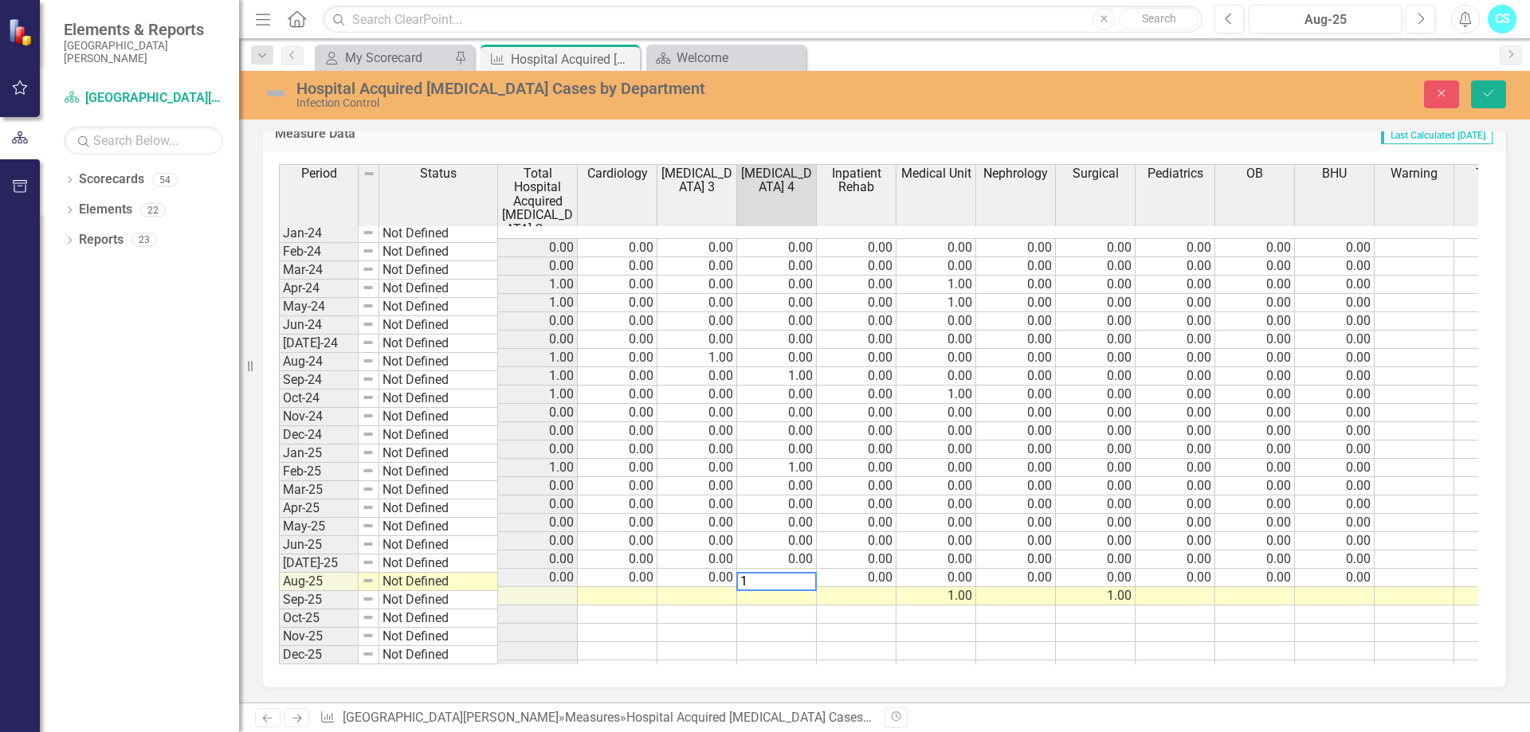
click at [574, 587] on td at bounding box center [538, 596] width 80 height 18
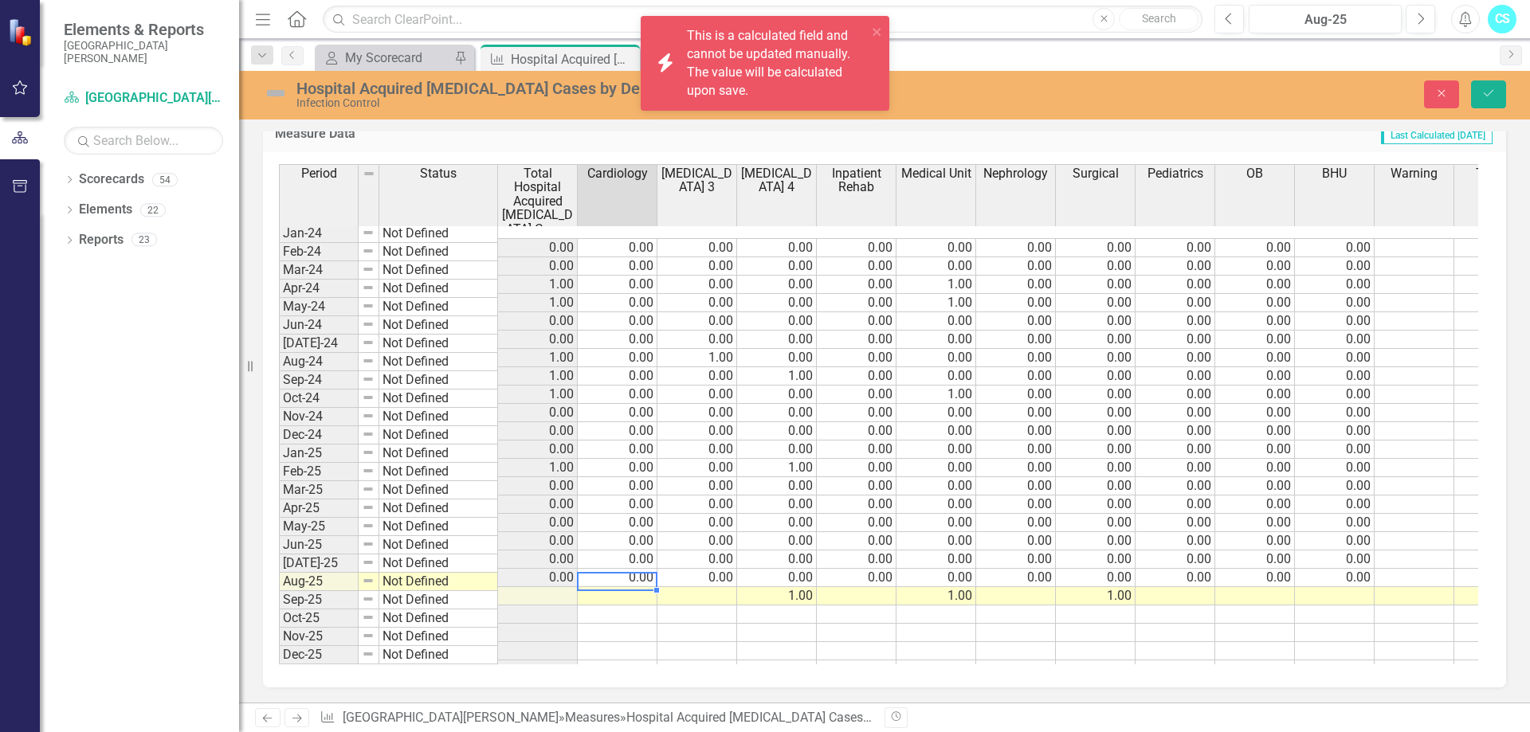
click at [626, 587] on td at bounding box center [618, 596] width 80 height 18
click at [626, 572] on textarea "1" at bounding box center [617, 581] width 80 height 19
type textarea "0"
click at [693, 587] on td at bounding box center [697, 596] width 80 height 18
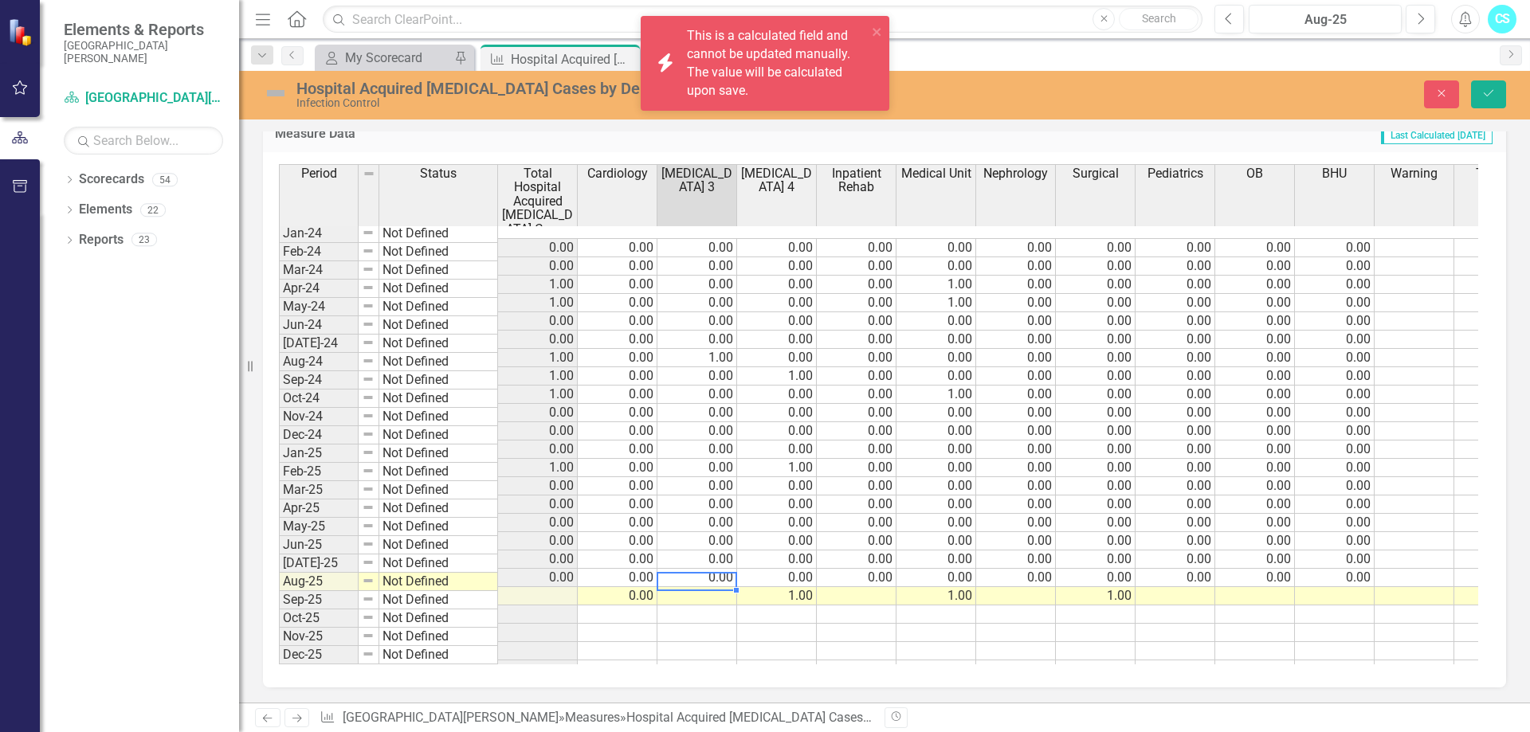
click at [693, 587] on td at bounding box center [697, 596] width 80 height 18
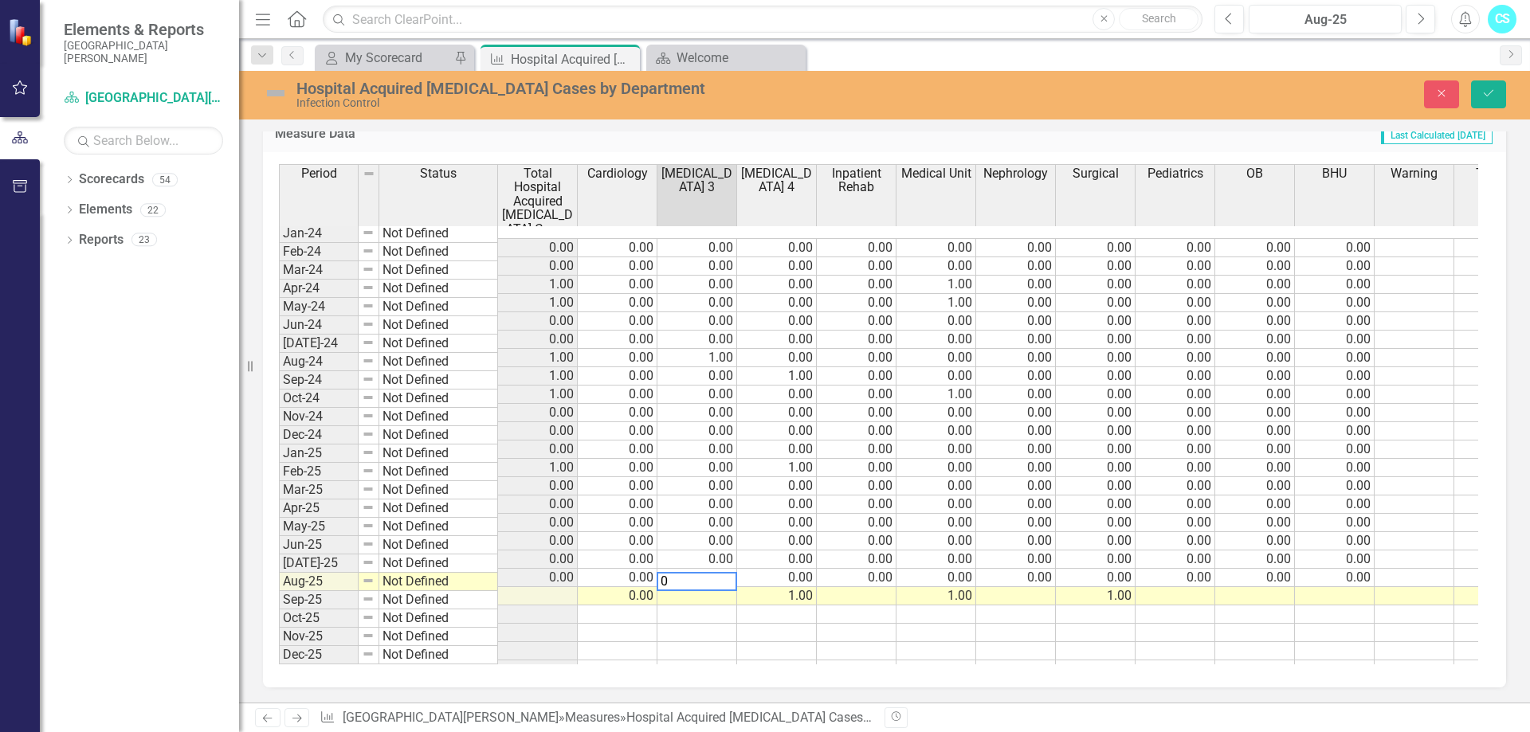
type textarea "0"
click at [840, 587] on td at bounding box center [857, 596] width 80 height 18
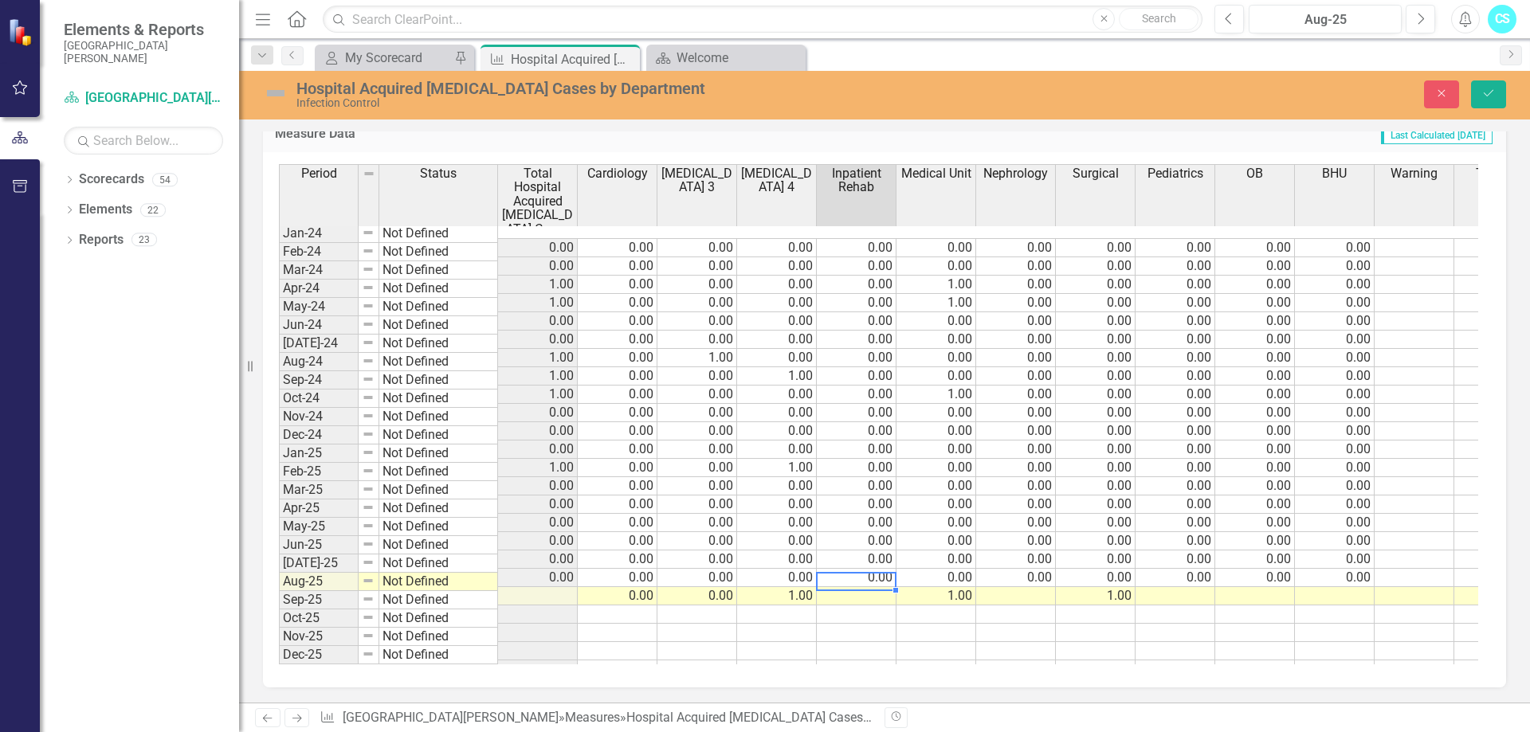
click at [842, 587] on td at bounding box center [857, 596] width 80 height 18
type textarea "0"
click at [1011, 587] on td at bounding box center [1016, 596] width 80 height 18
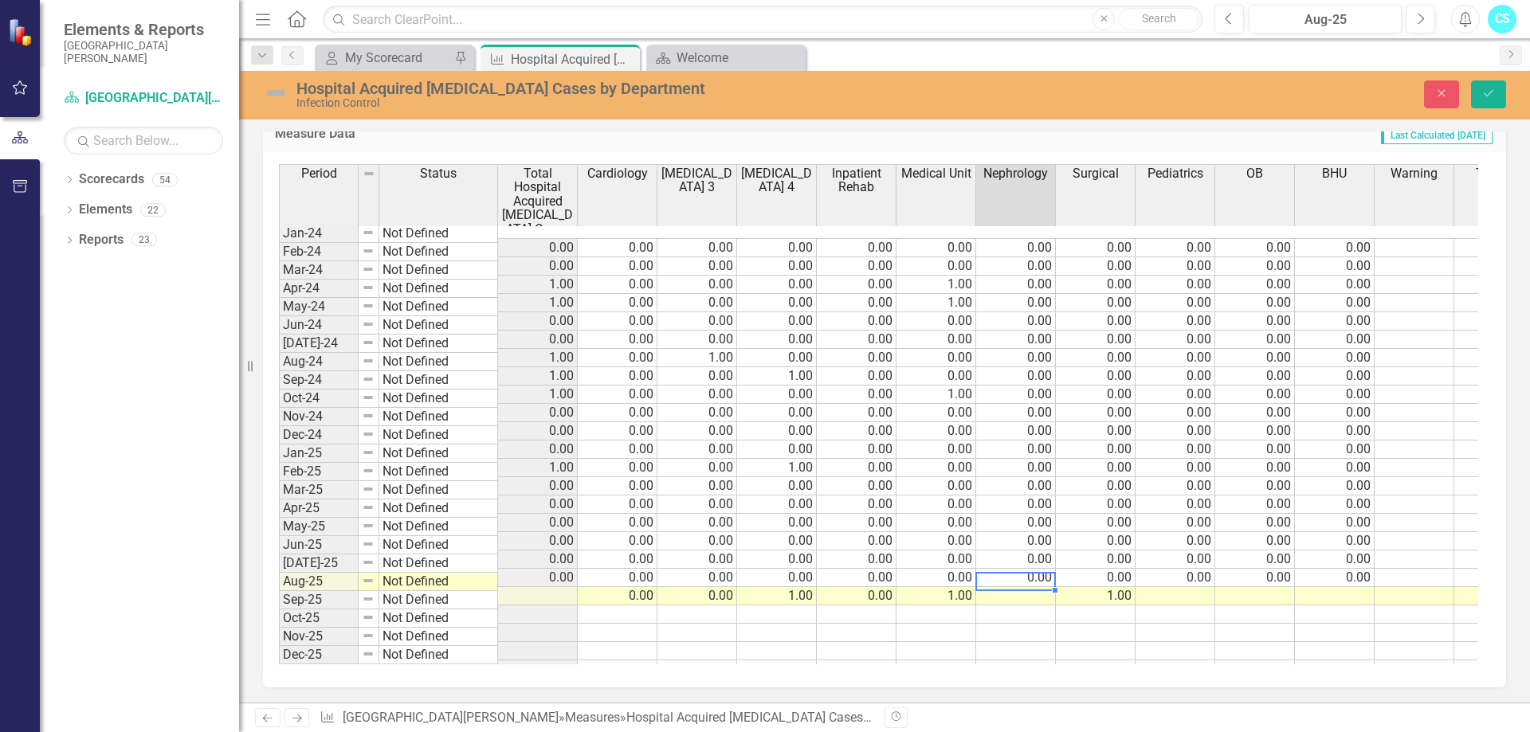
click at [1011, 587] on td at bounding box center [1016, 596] width 80 height 18
type textarea "0"
click at [279, 570] on div "Period Status Total Hospital Acquired C. Diff Cases Cardiology ICU 3 ICU 4 Inpa…" at bounding box center [279, 421] width 0 height 515
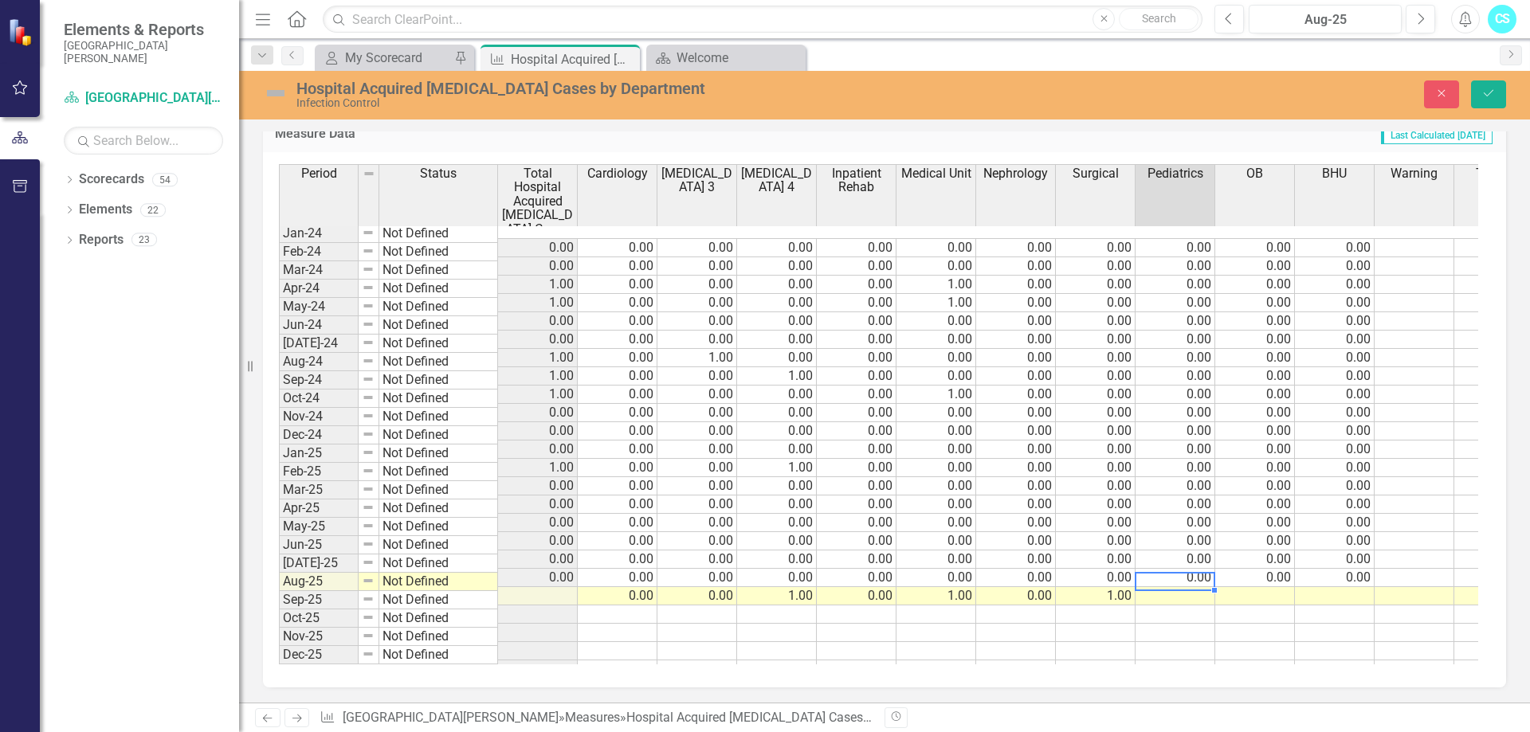
click at [1178, 572] on div at bounding box center [1175, 573] width 80 height 2
type textarea "0"
click at [1248, 587] on td at bounding box center [1255, 596] width 80 height 18
type textarea "0"
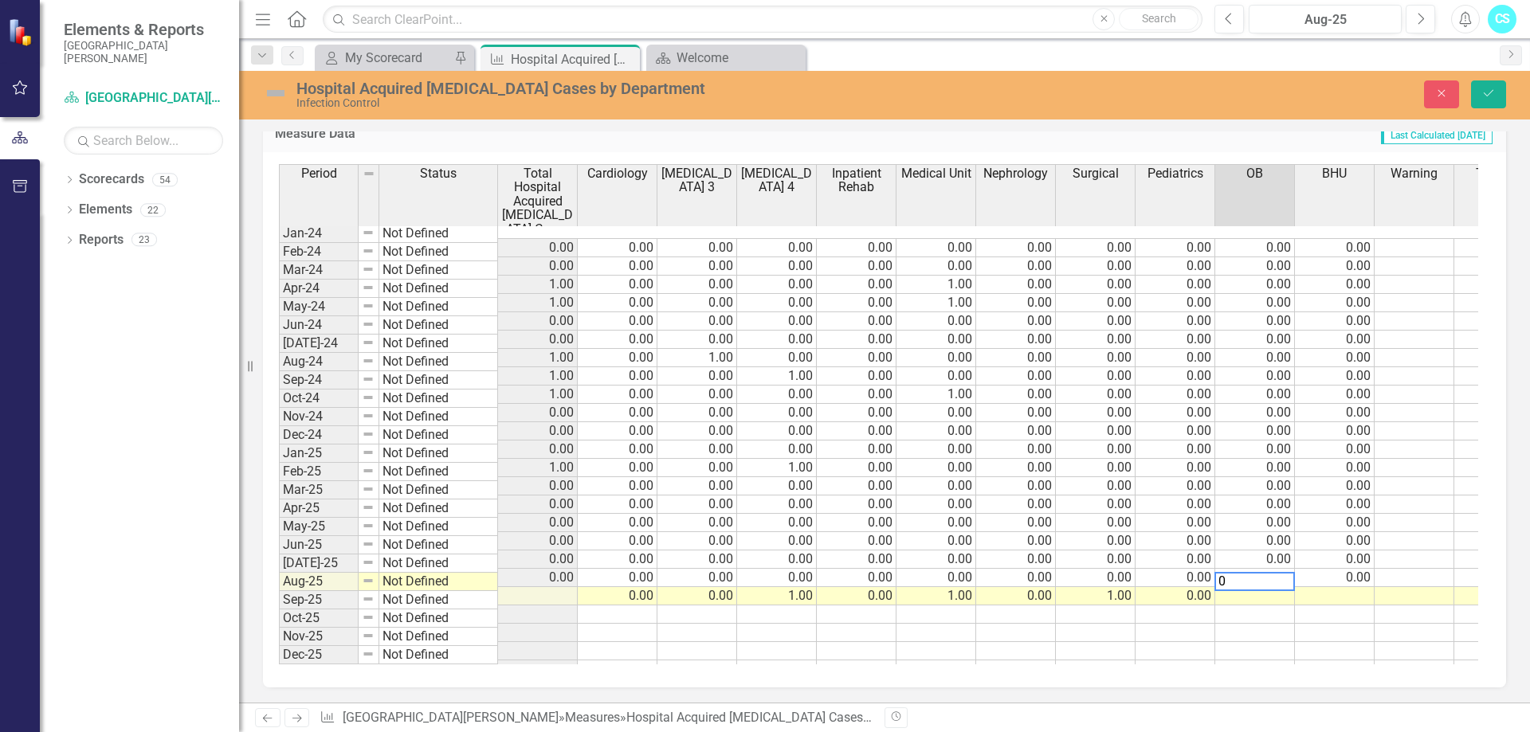
click at [1343, 587] on td at bounding box center [1335, 596] width 80 height 18
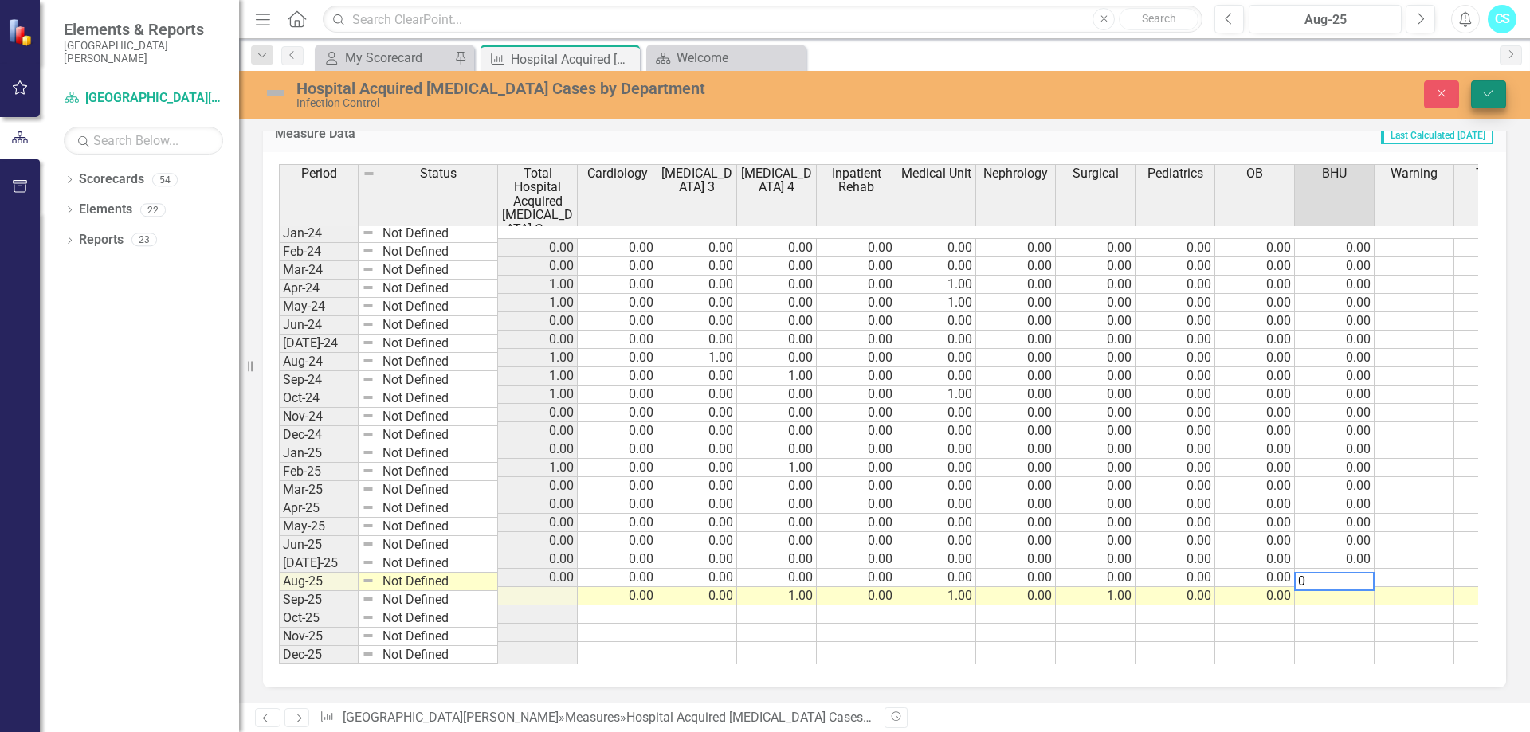
type textarea "0"
click at [1495, 94] on button "Save" at bounding box center [1488, 94] width 35 height 28
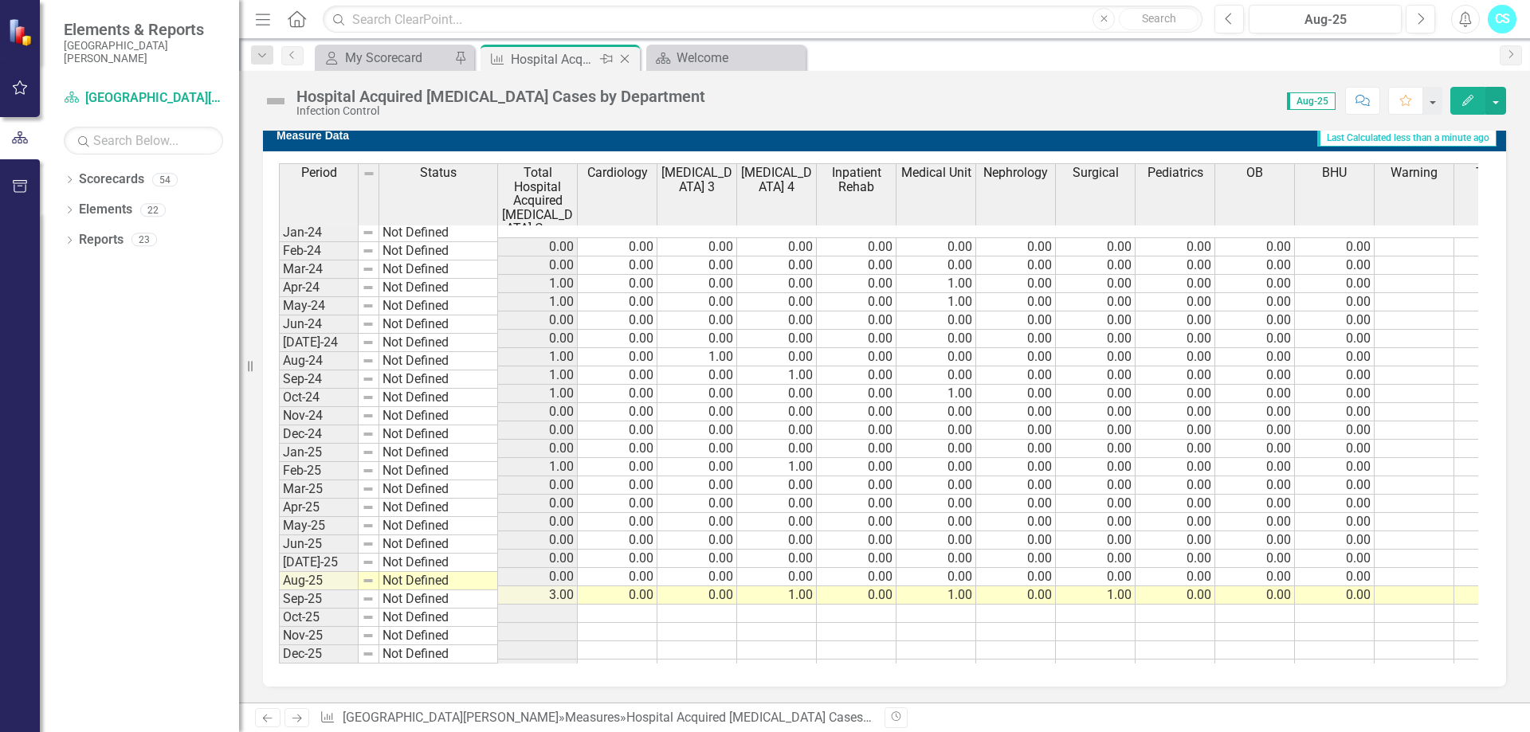
click at [629, 56] on icon "Close" at bounding box center [625, 59] width 16 height 13
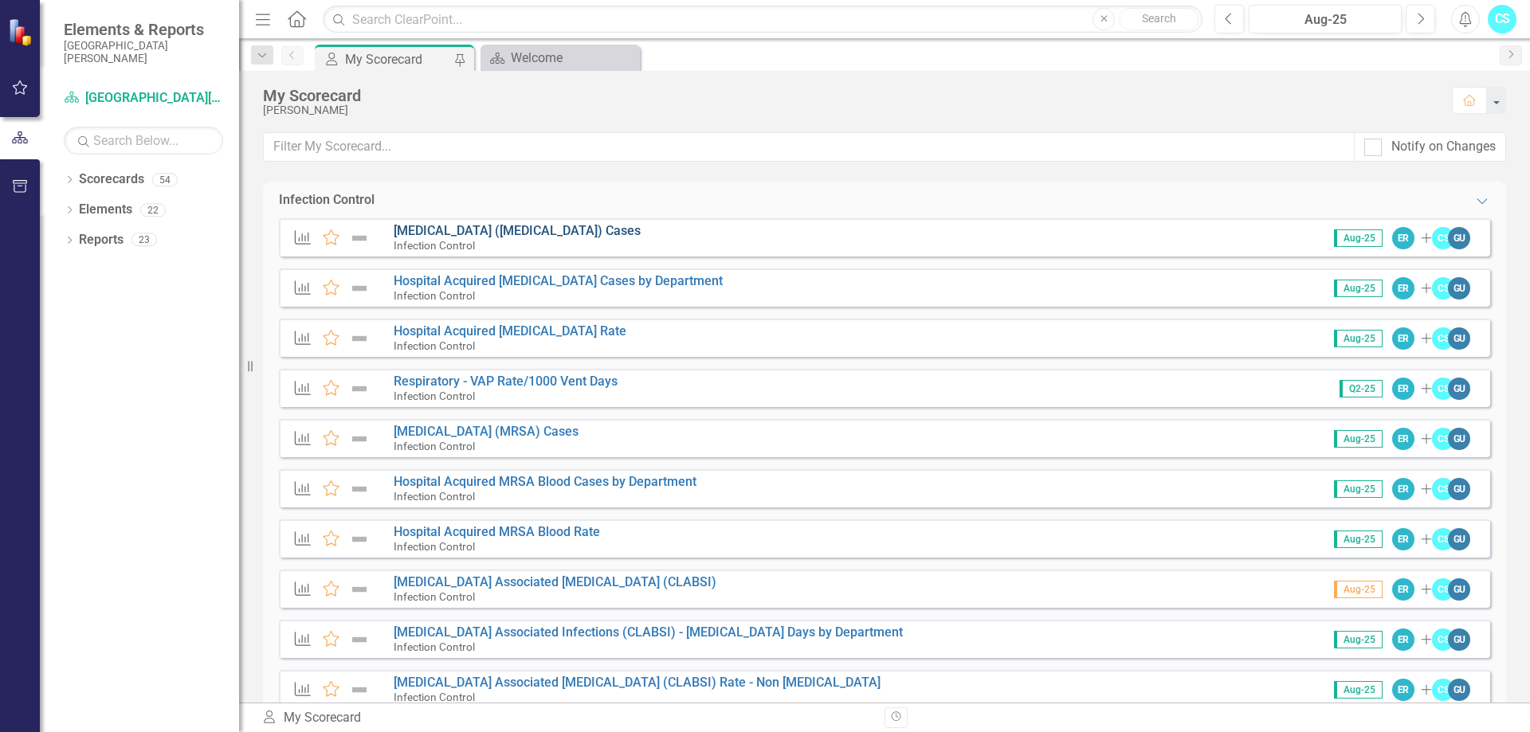
click at [413, 233] on link "[MEDICAL_DATA] ([MEDICAL_DATA]) Cases" at bounding box center [517, 230] width 247 height 15
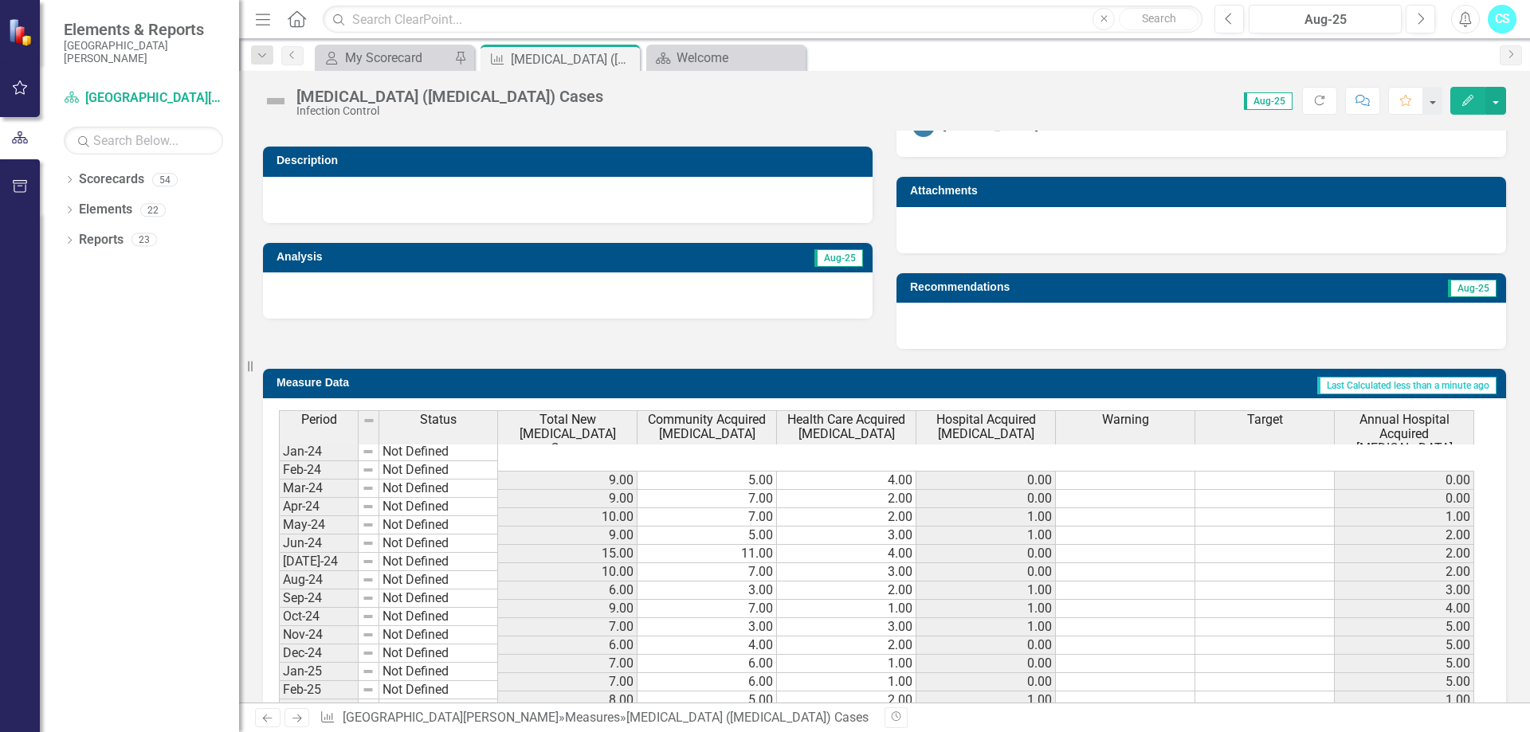
scroll to position [936, 0]
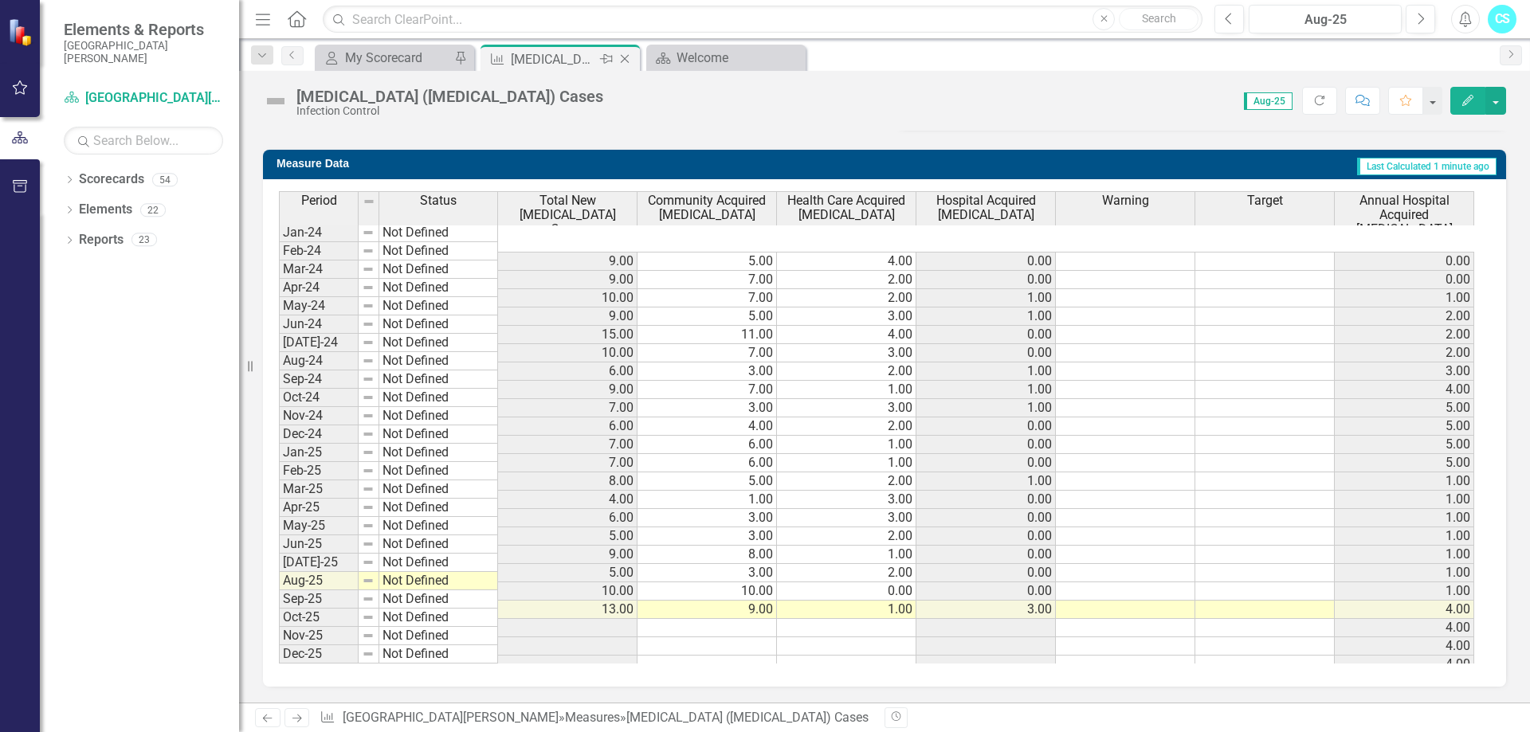
click at [625, 57] on icon "Close" at bounding box center [625, 59] width 16 height 13
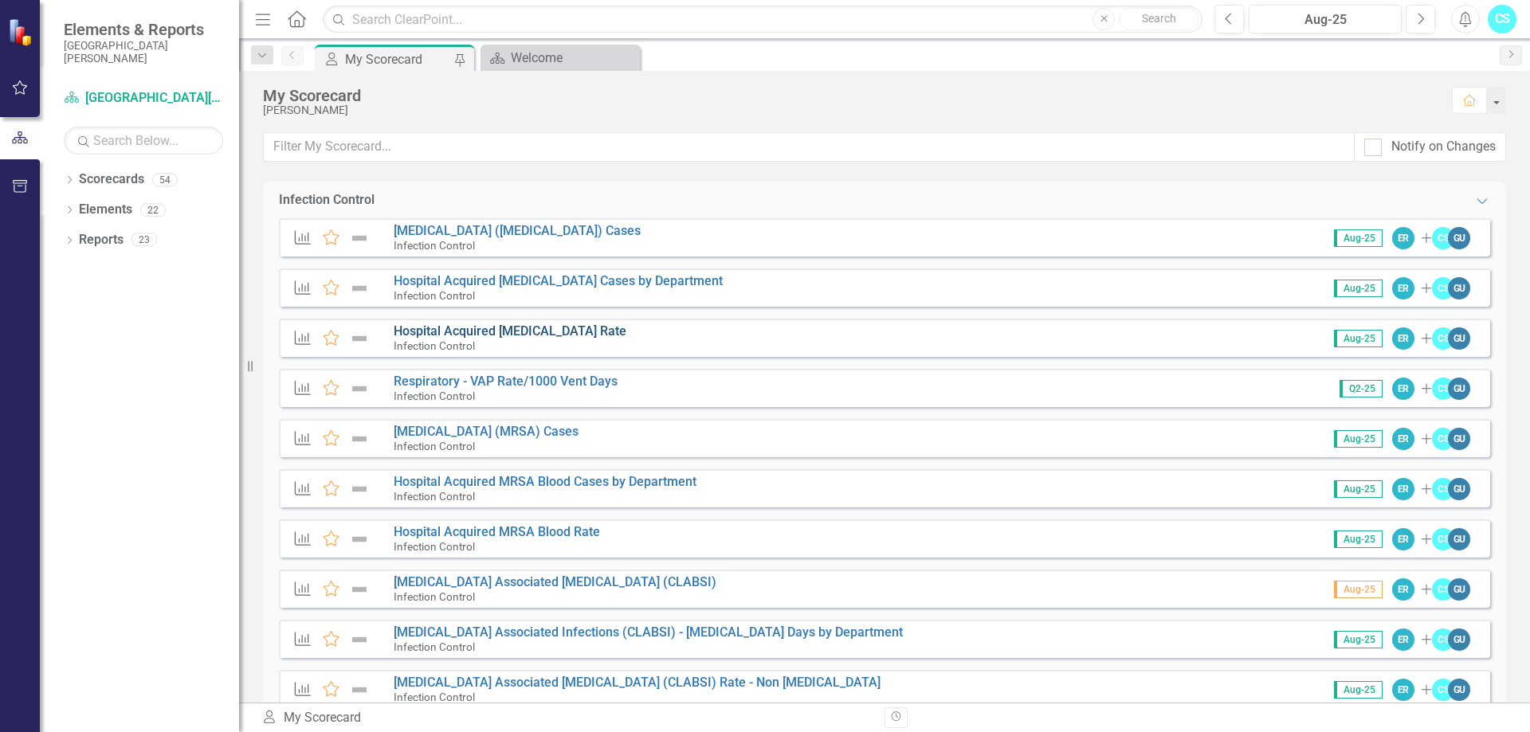
click at [426, 332] on link "Hospital Acquired [MEDICAL_DATA] Rate" at bounding box center [510, 330] width 233 height 15
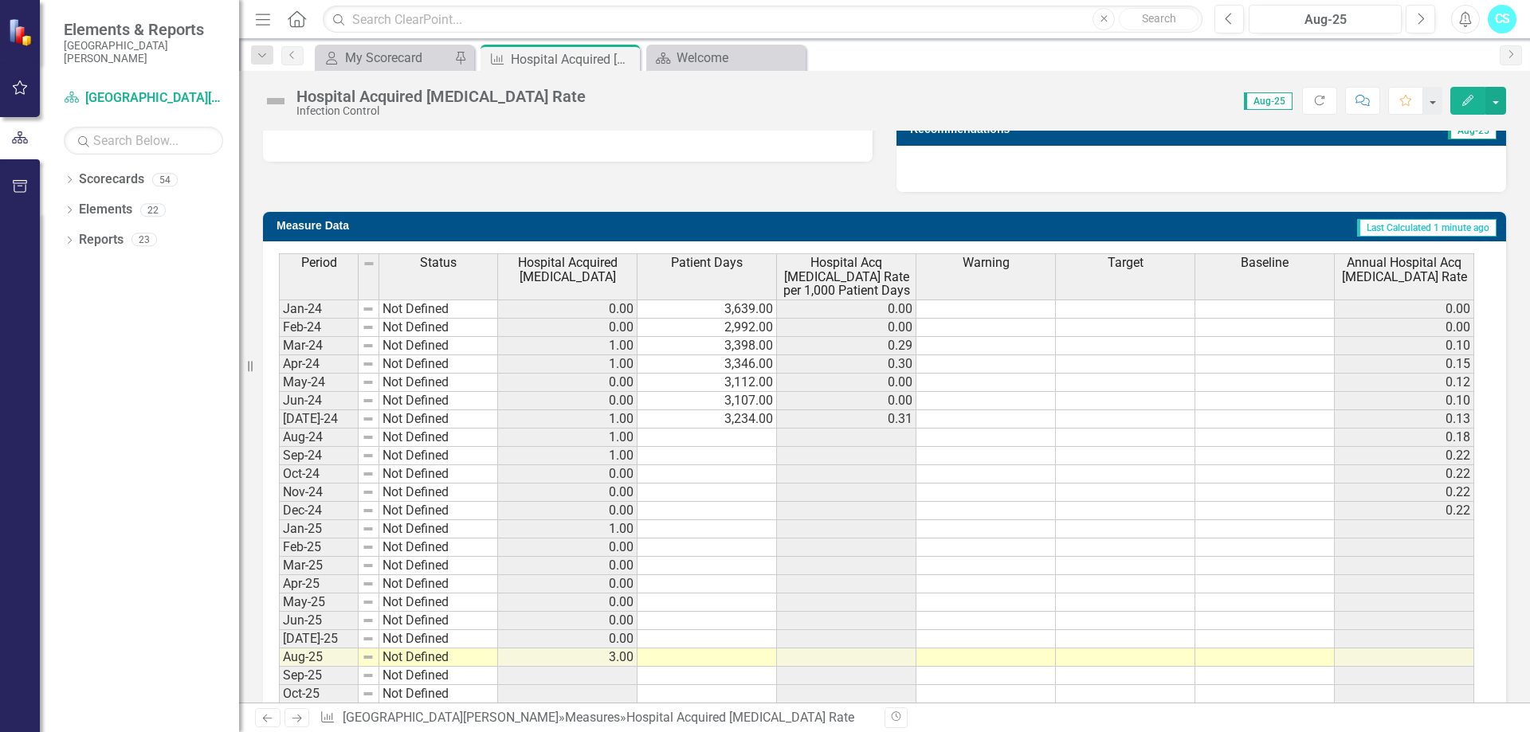
scroll to position [634, 0]
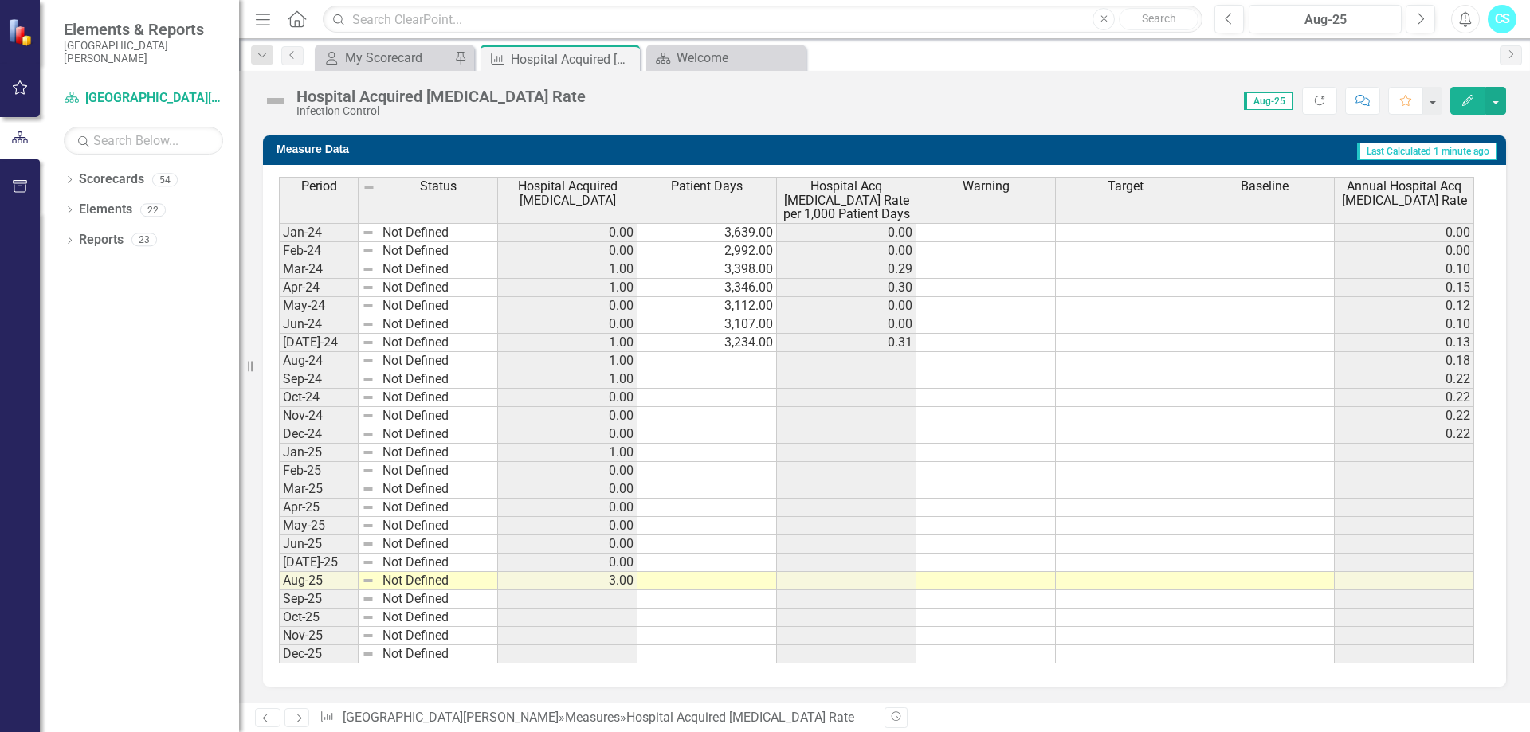
click at [688, 359] on td at bounding box center [706, 361] width 139 height 18
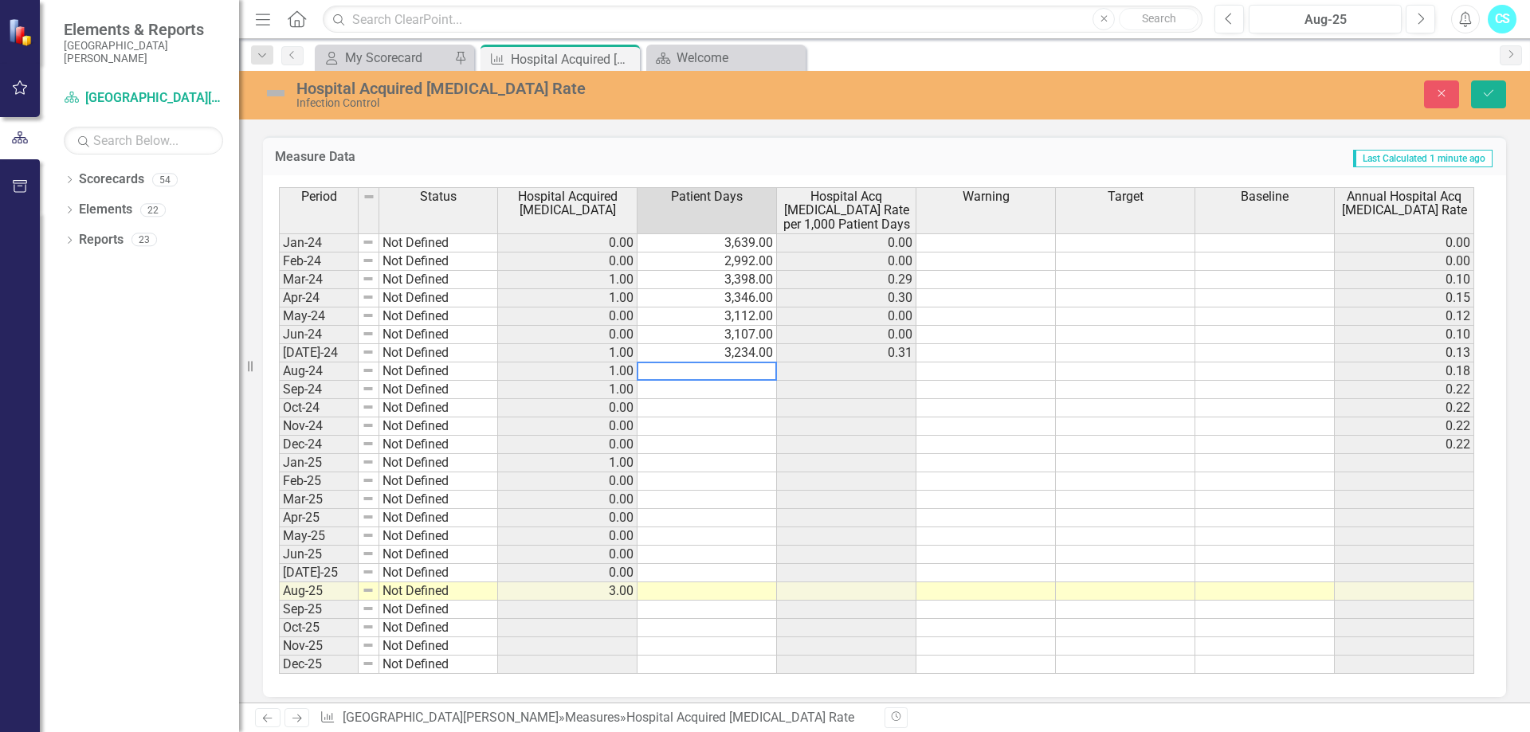
click at [801, 371] on td at bounding box center [846, 372] width 139 height 18
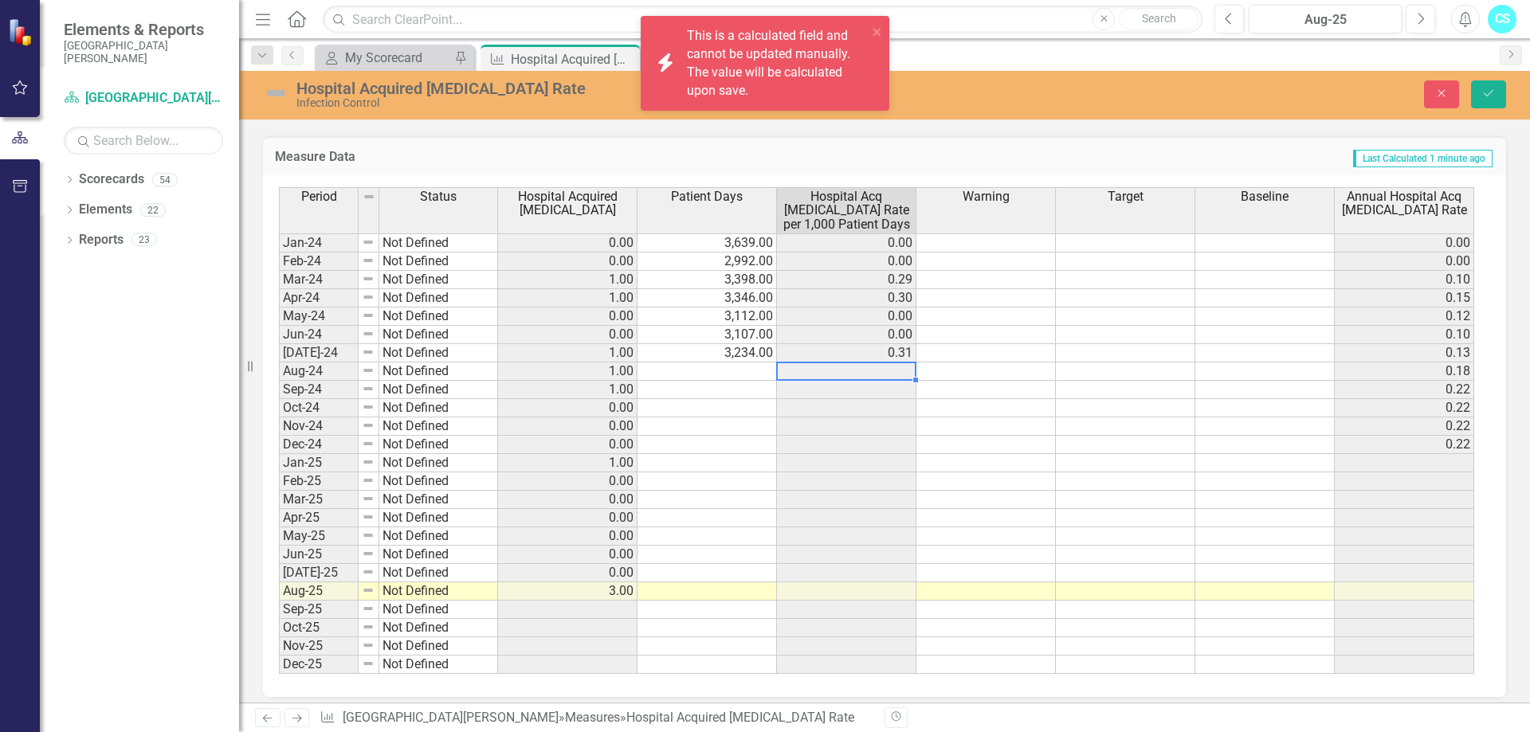
click at [801, 371] on td at bounding box center [846, 372] width 139 height 18
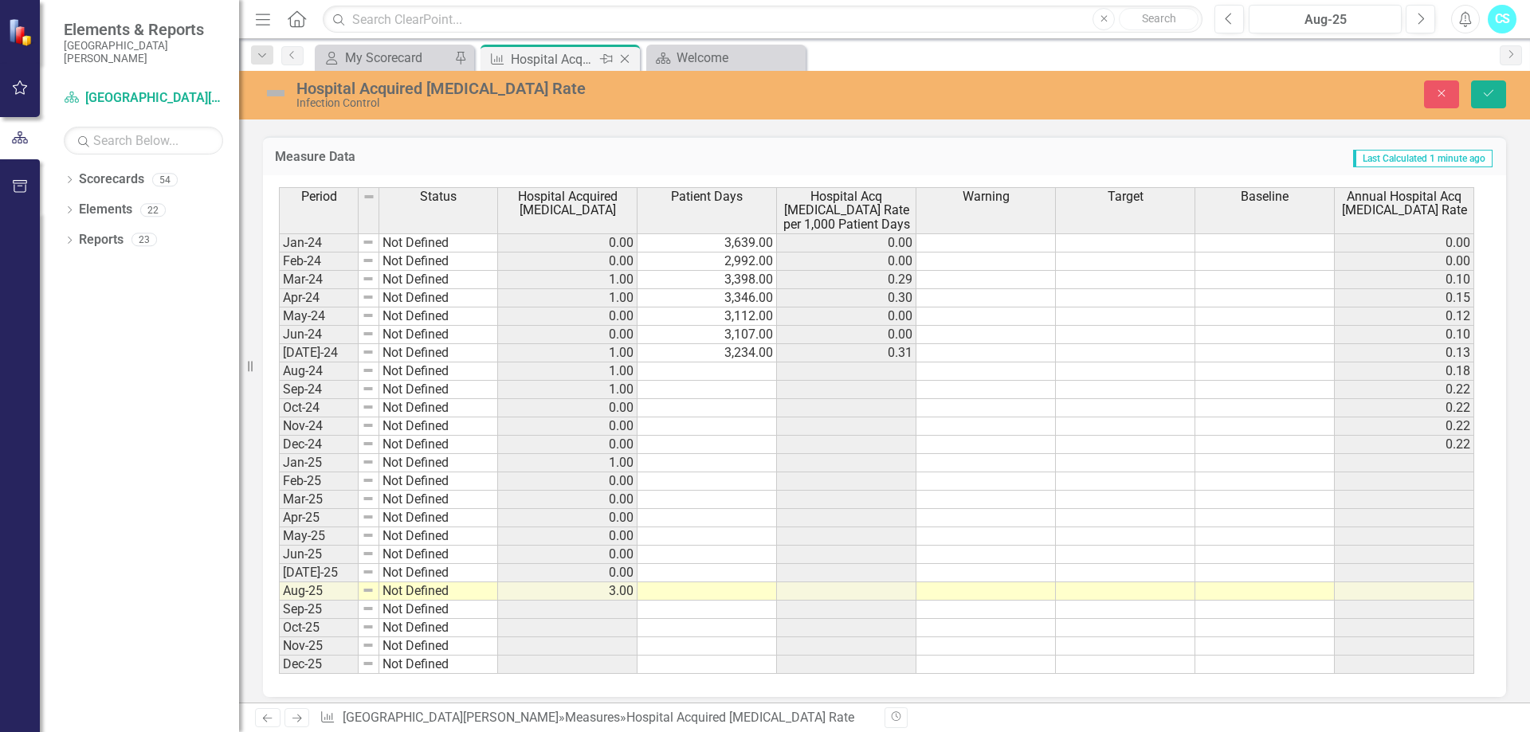
click at [619, 55] on icon "Close" at bounding box center [625, 59] width 16 height 13
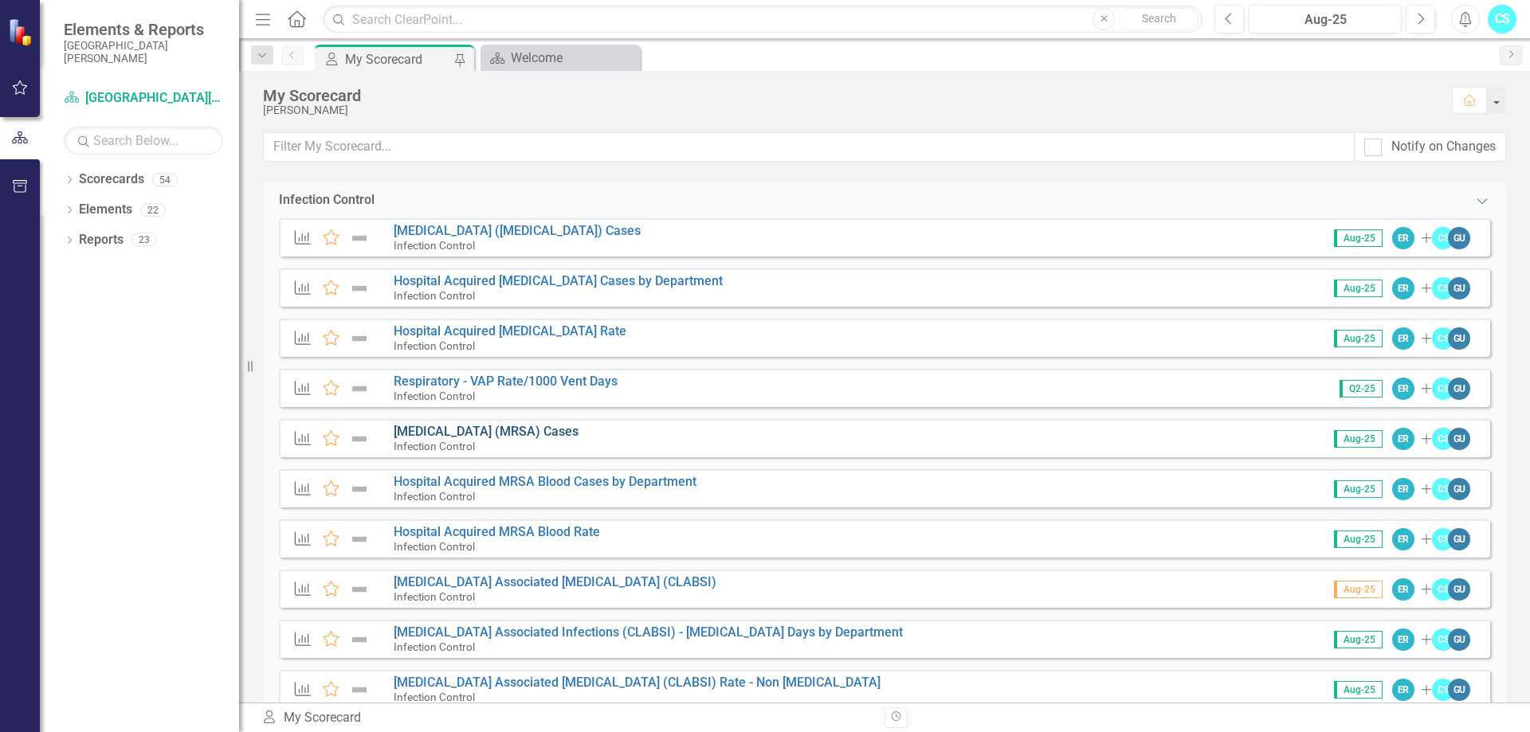
click at [457, 428] on link "[MEDICAL_DATA] (MRSA) Cases" at bounding box center [486, 431] width 185 height 15
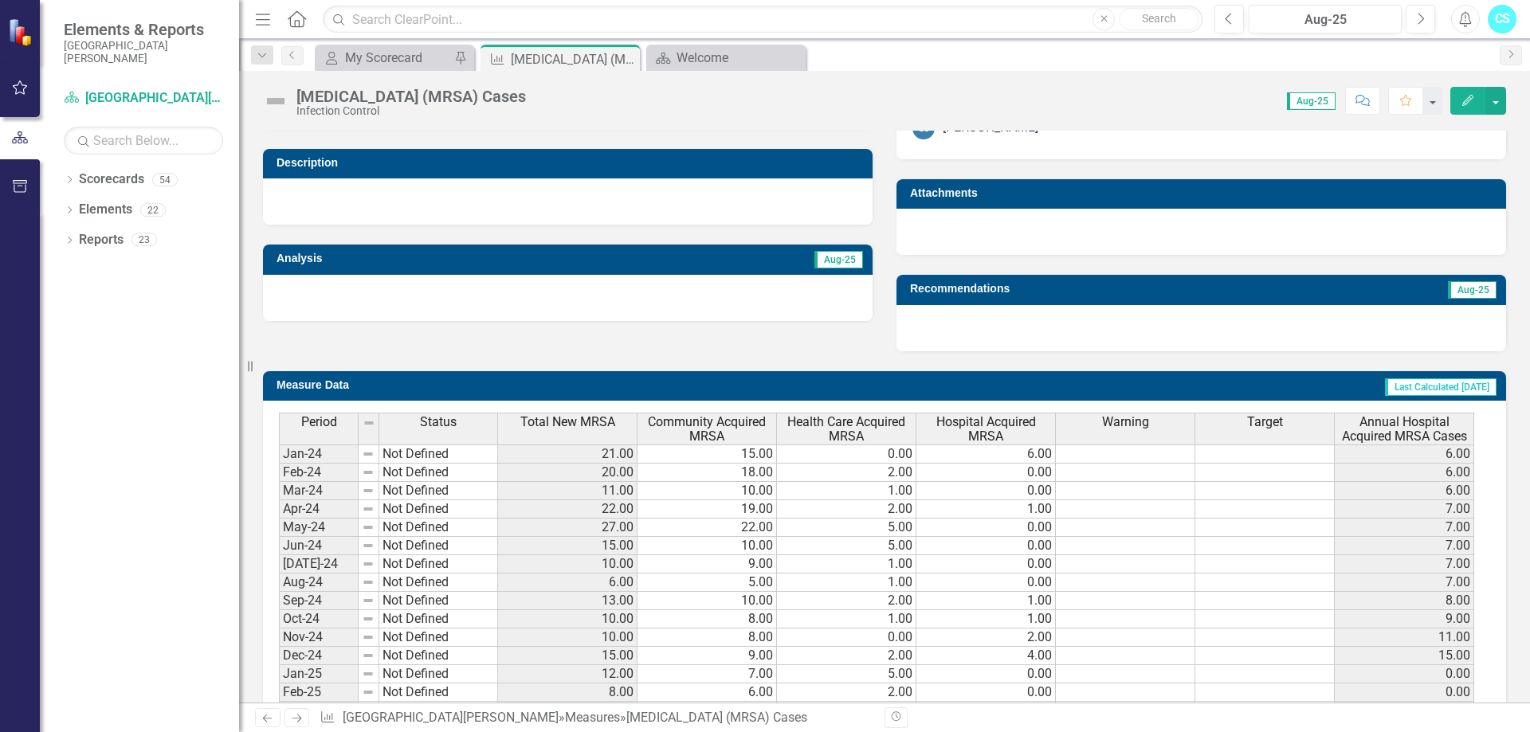
scroll to position [620, 0]
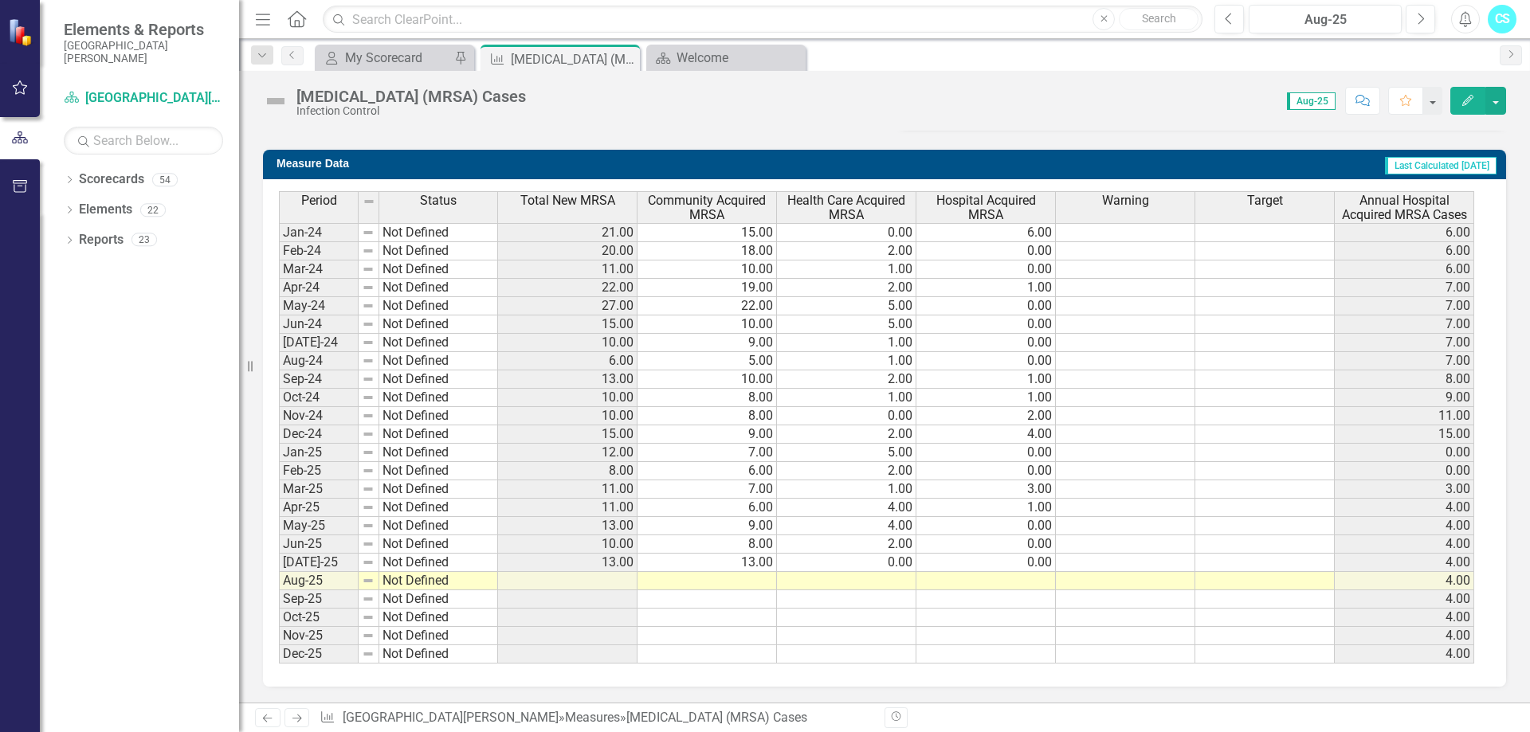
click at [692, 578] on td at bounding box center [706, 581] width 139 height 18
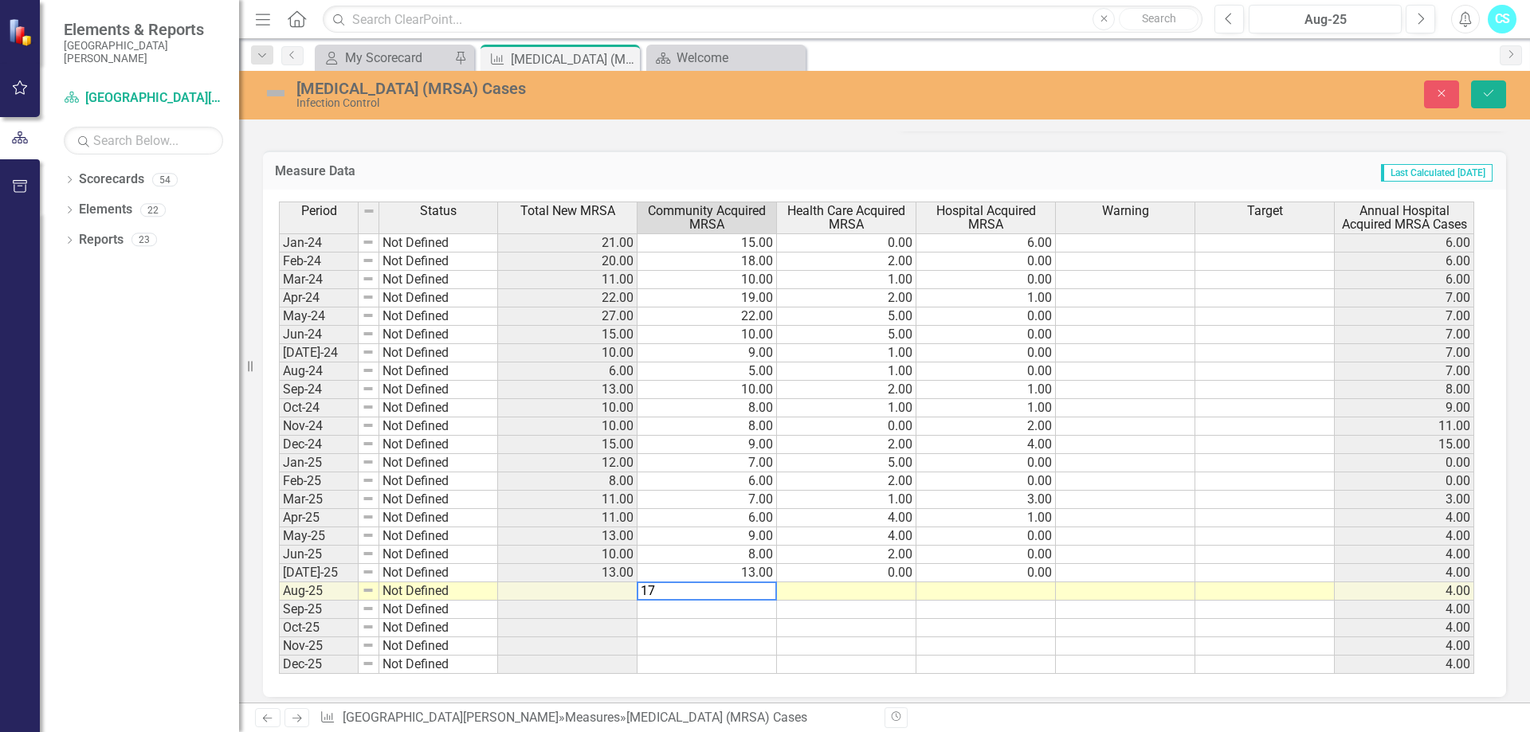
type textarea "17"
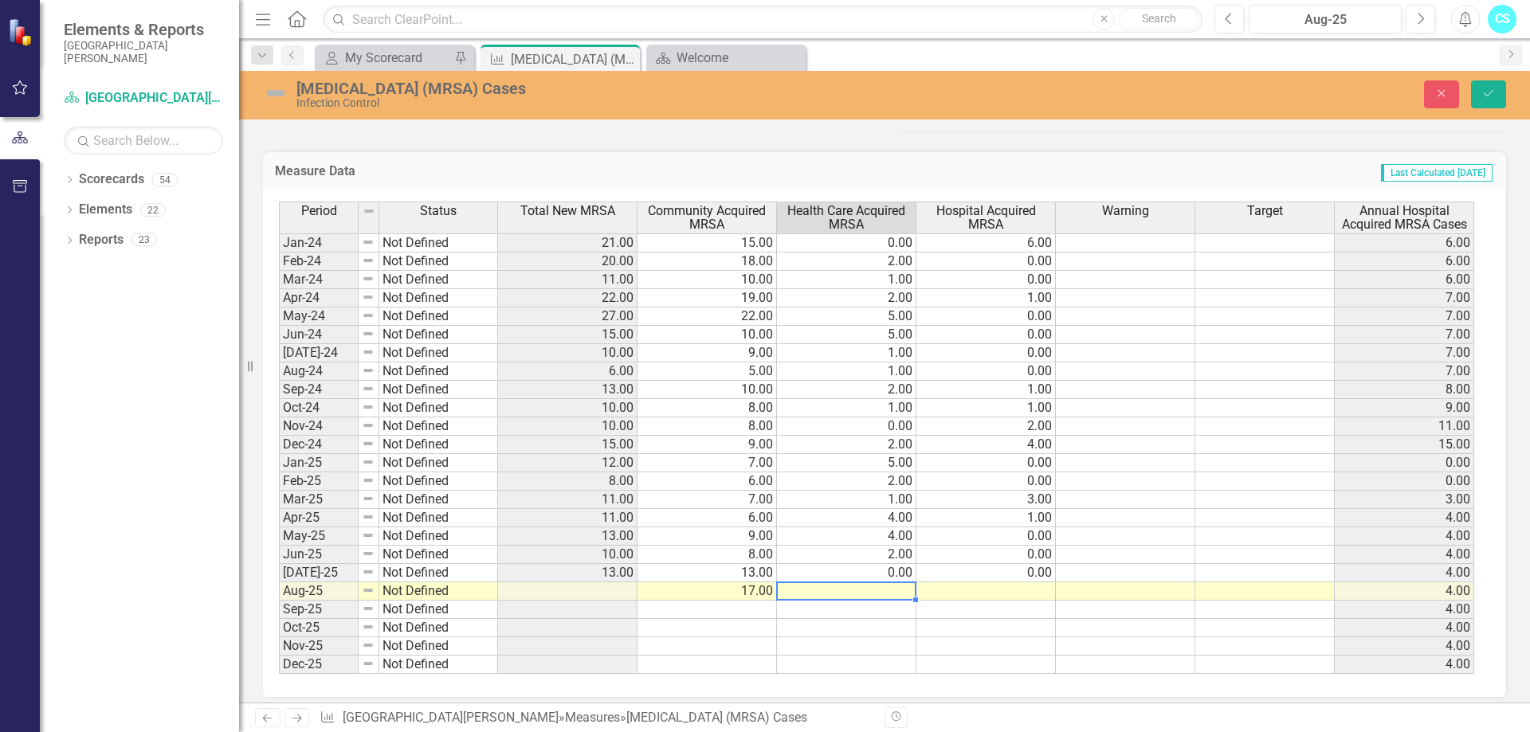
click at [880, 588] on td at bounding box center [846, 591] width 139 height 18
type textarea "6"
click at [970, 593] on td at bounding box center [985, 591] width 139 height 18
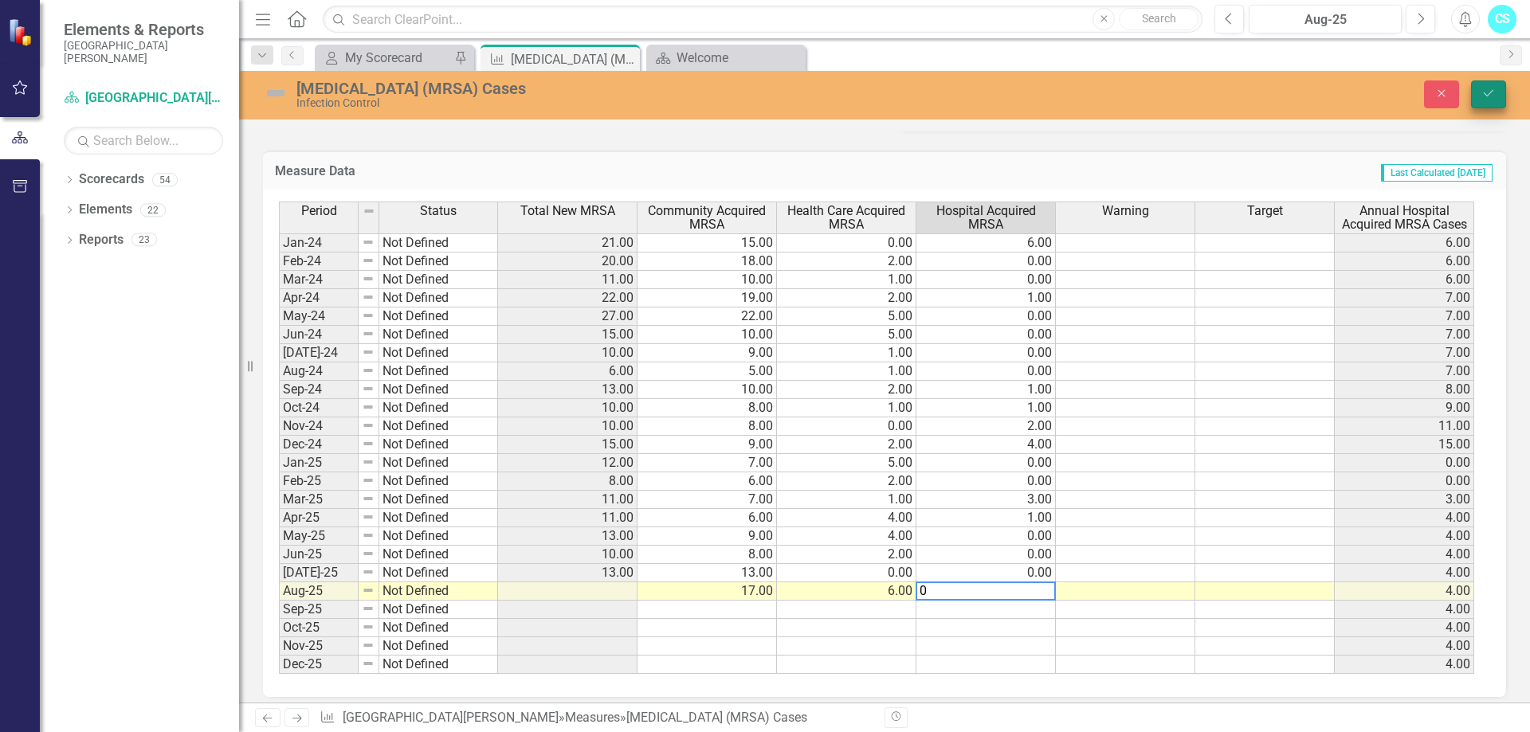
type textarea "0"
click at [1491, 95] on icon "Save" at bounding box center [1488, 93] width 14 height 11
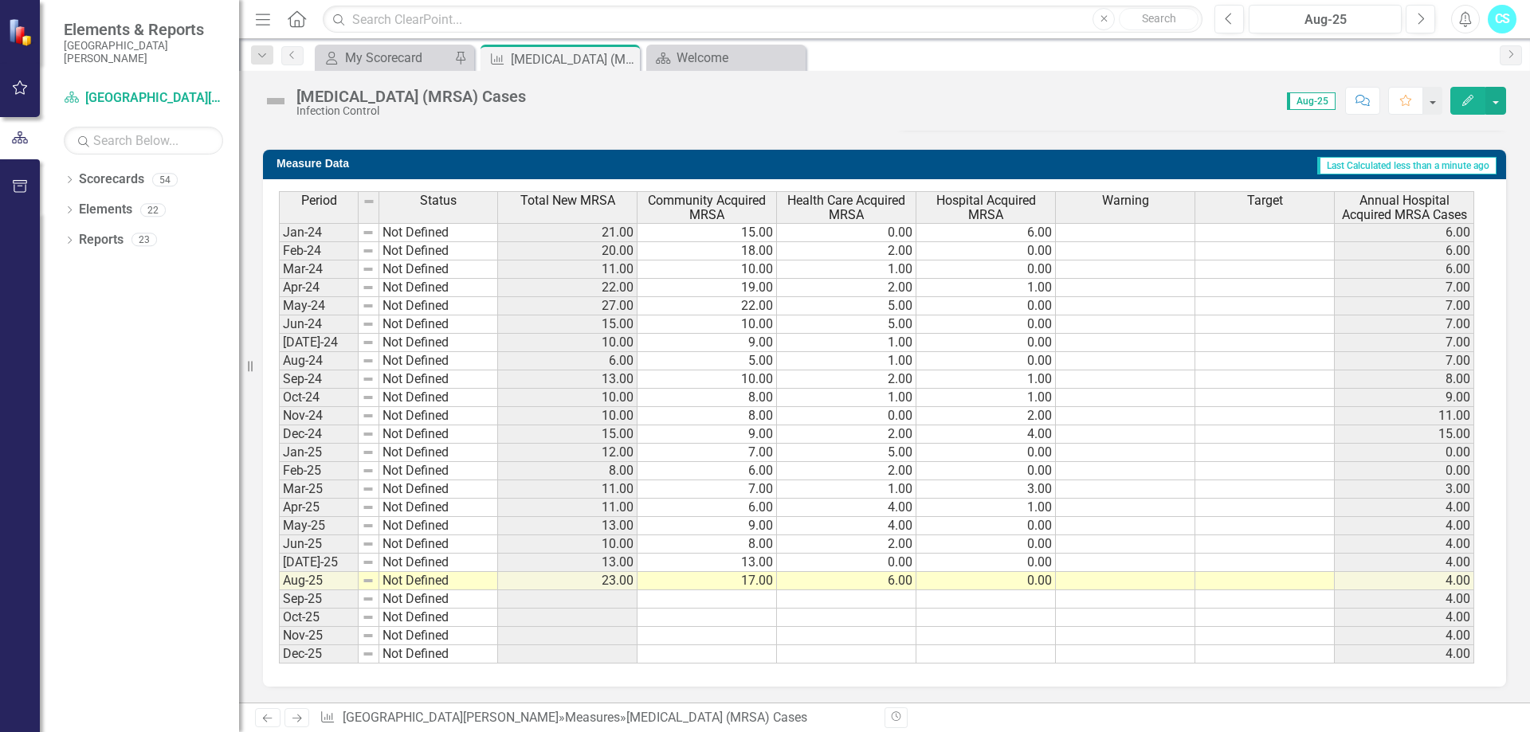
scroll to position [381, 0]
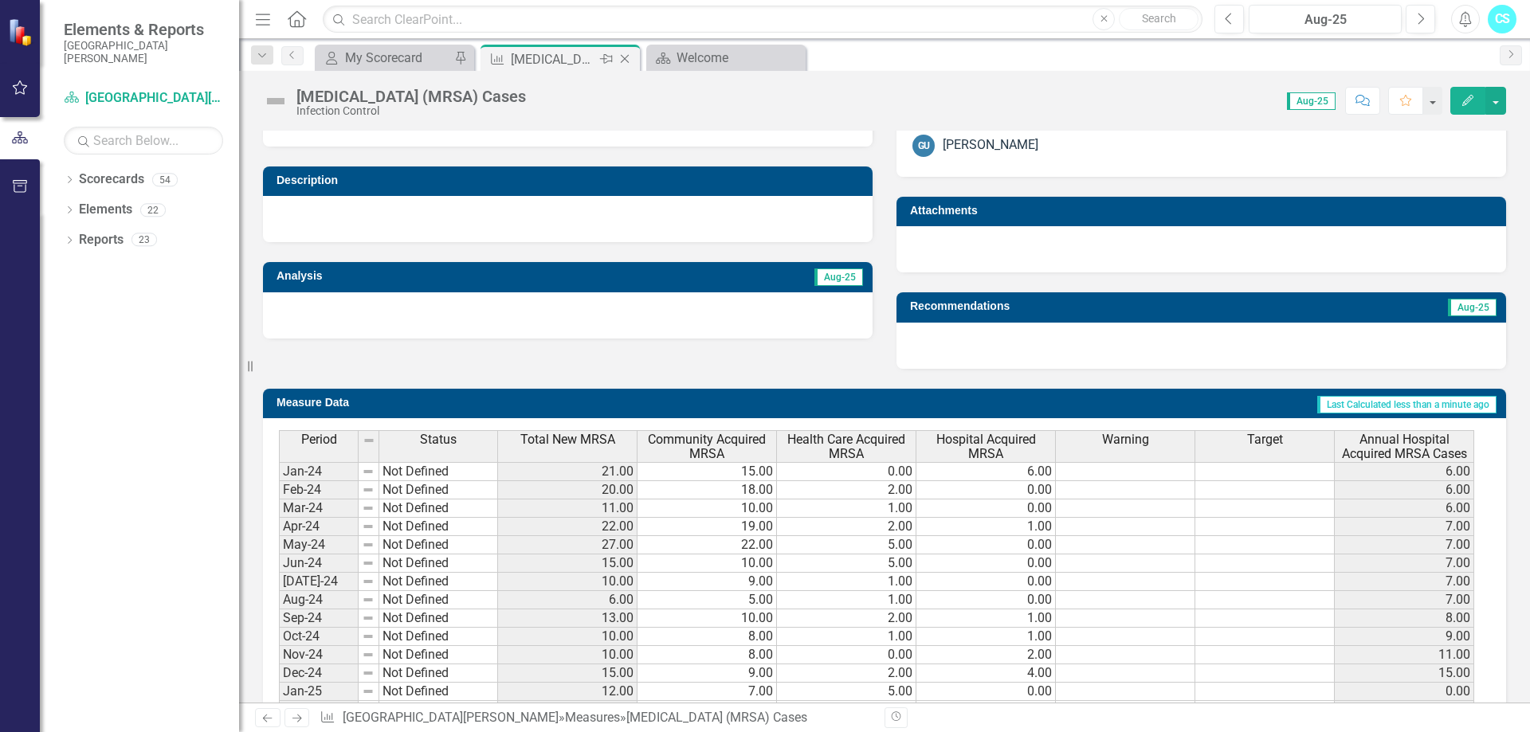
click at [622, 55] on icon "Close" at bounding box center [625, 59] width 16 height 13
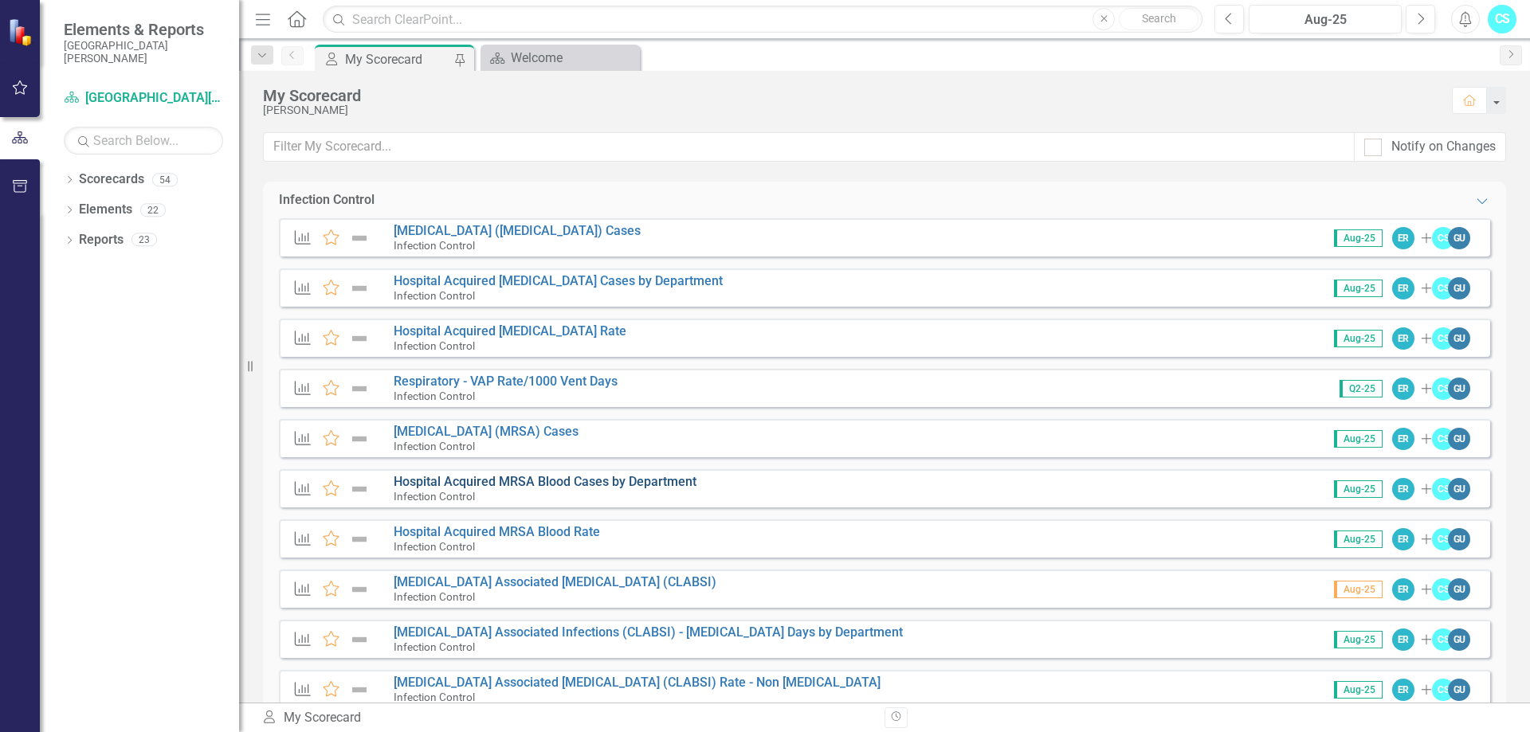
click at [465, 483] on link "Hospital Acquired MRSA Blood Cases by Department" at bounding box center [545, 481] width 303 height 15
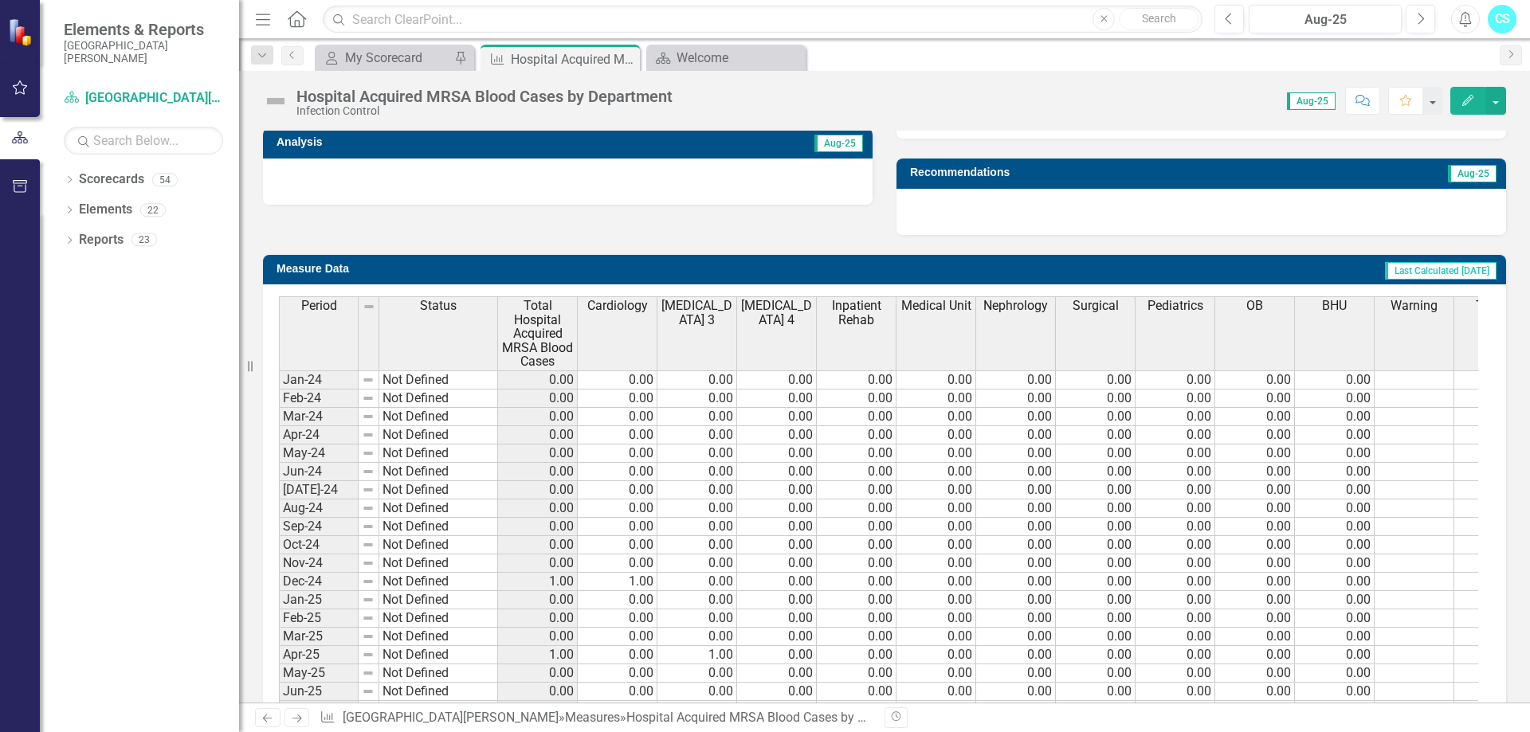
scroll to position [674, 0]
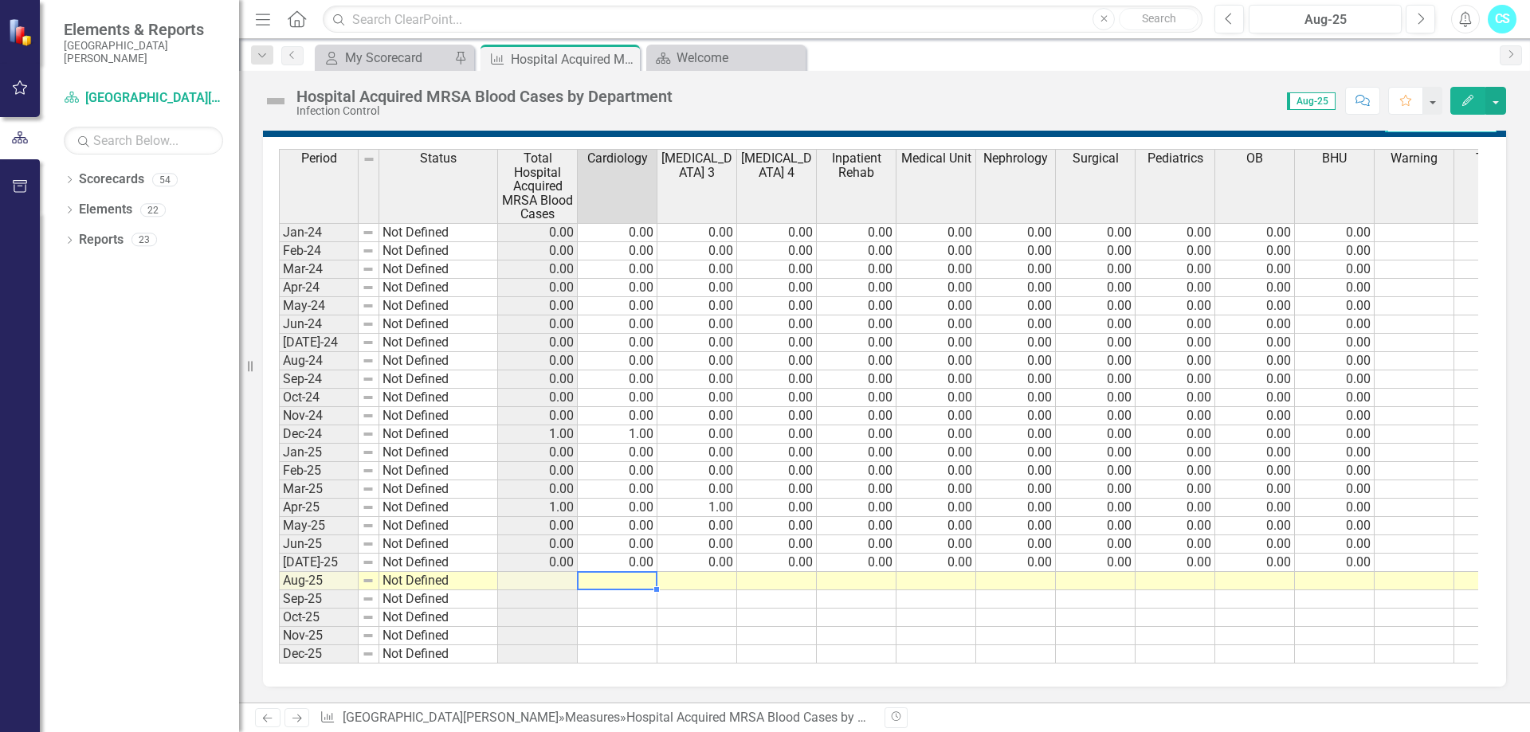
click at [617, 572] on td at bounding box center [618, 581] width 80 height 18
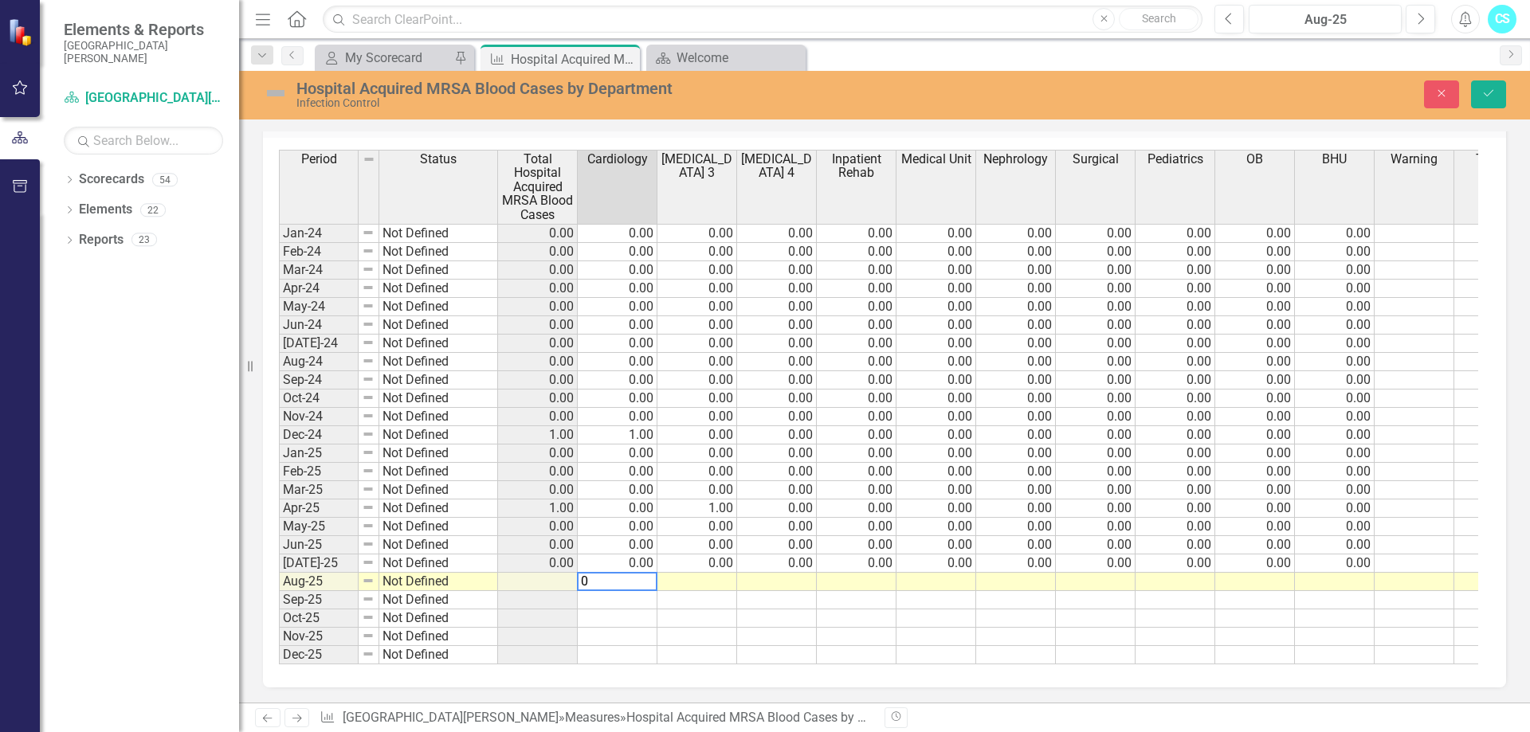
scroll to position [683, 0]
click at [709, 573] on td at bounding box center [697, 582] width 80 height 18
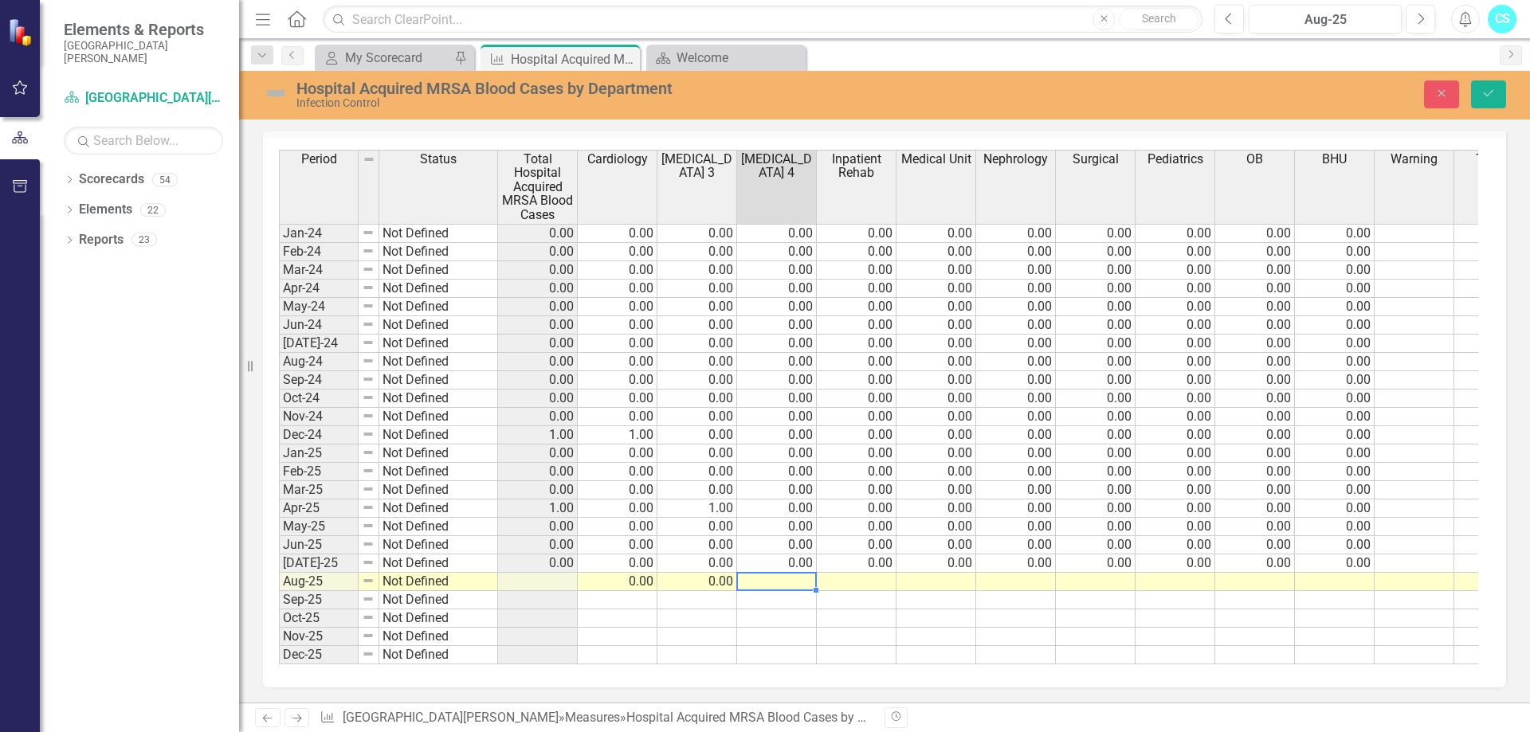
click at [775, 573] on td at bounding box center [777, 582] width 80 height 18
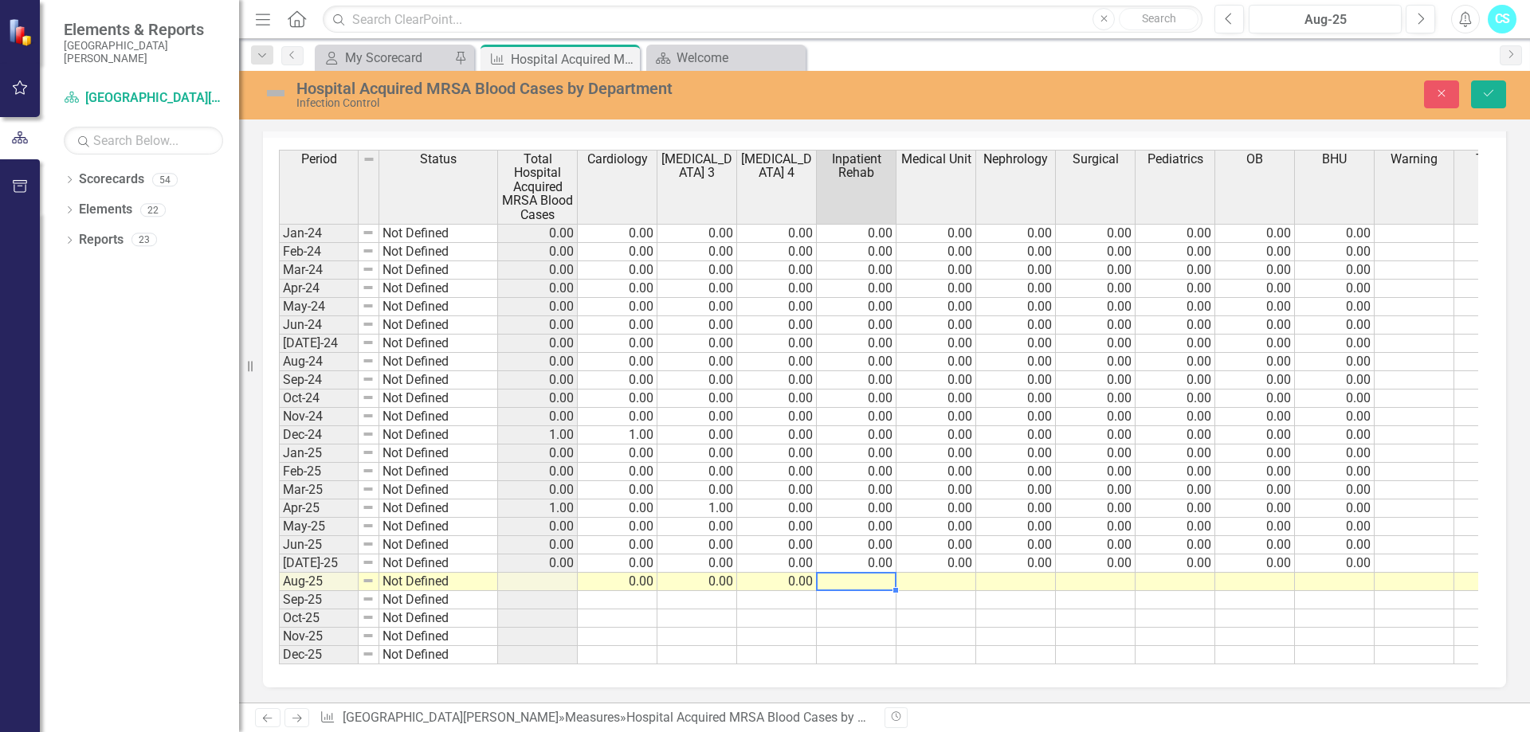
click at [861, 573] on td at bounding box center [857, 582] width 80 height 18
drag, startPoint x: 942, startPoint y: 562, endPoint x: 953, endPoint y: 562, distance: 11.2
click at [944, 573] on td at bounding box center [936, 582] width 80 height 18
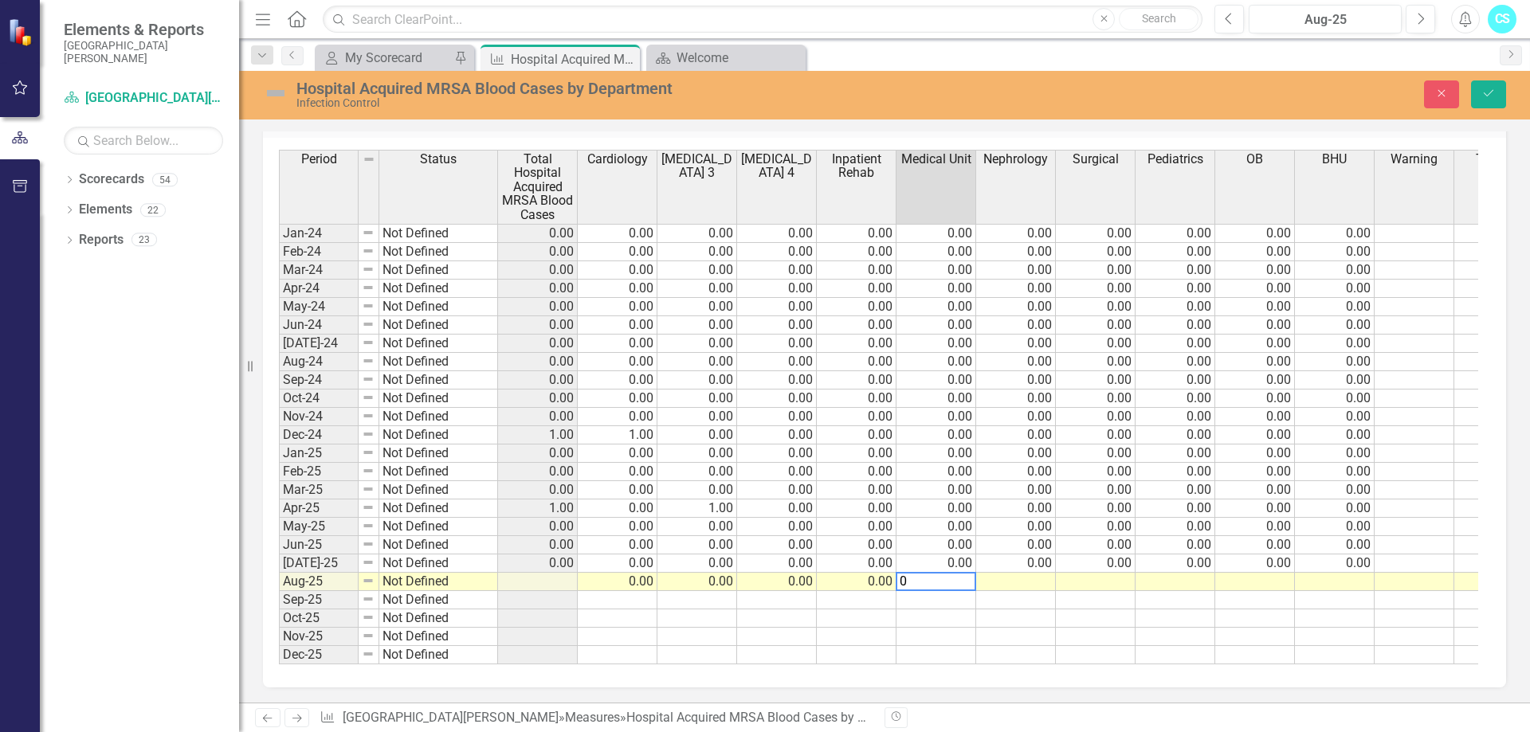
click at [1036, 573] on td at bounding box center [1016, 582] width 80 height 18
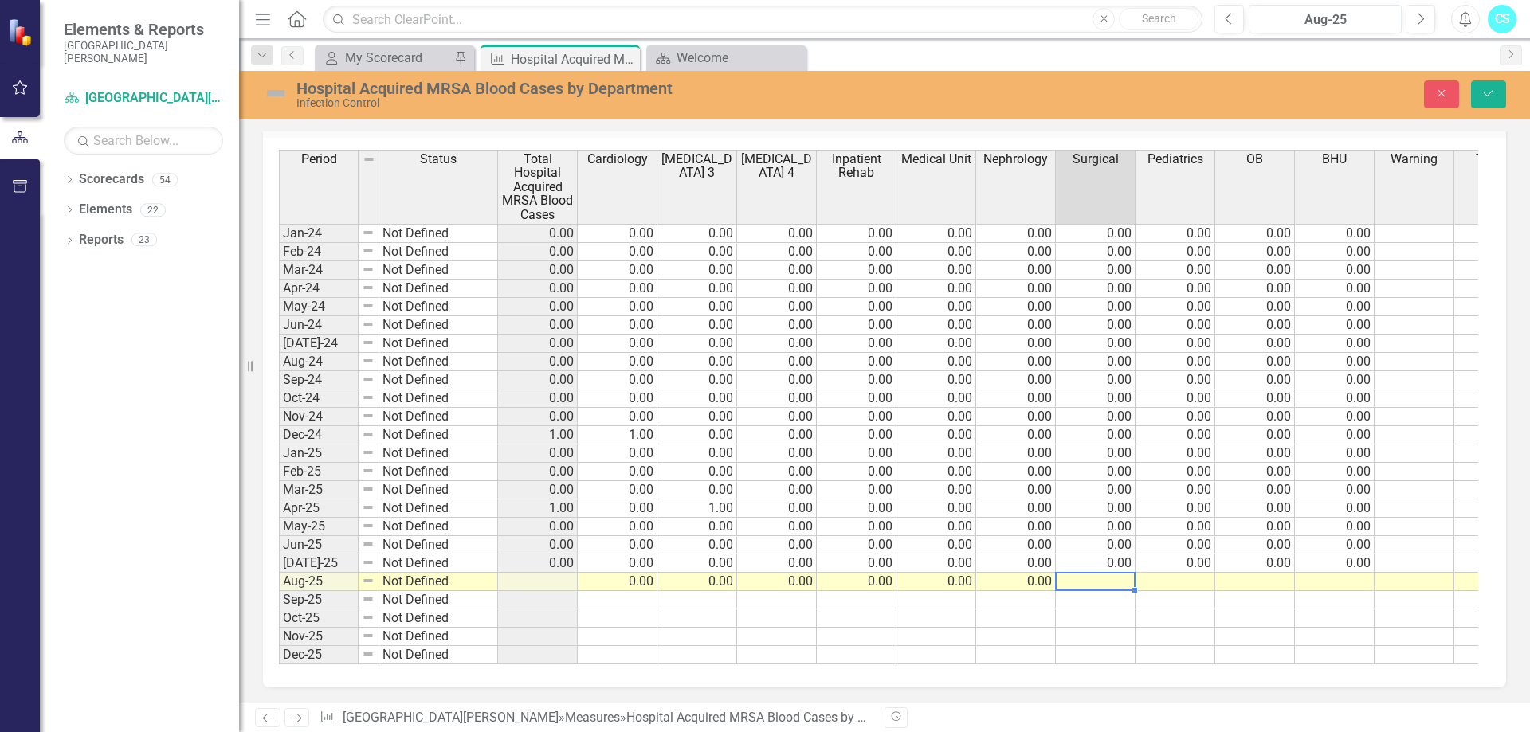
click at [1094, 573] on td at bounding box center [1096, 582] width 80 height 18
drag, startPoint x: 1173, startPoint y: 566, endPoint x: 1181, endPoint y: 567, distance: 8.1
click at [1174, 573] on td at bounding box center [1175, 582] width 80 height 18
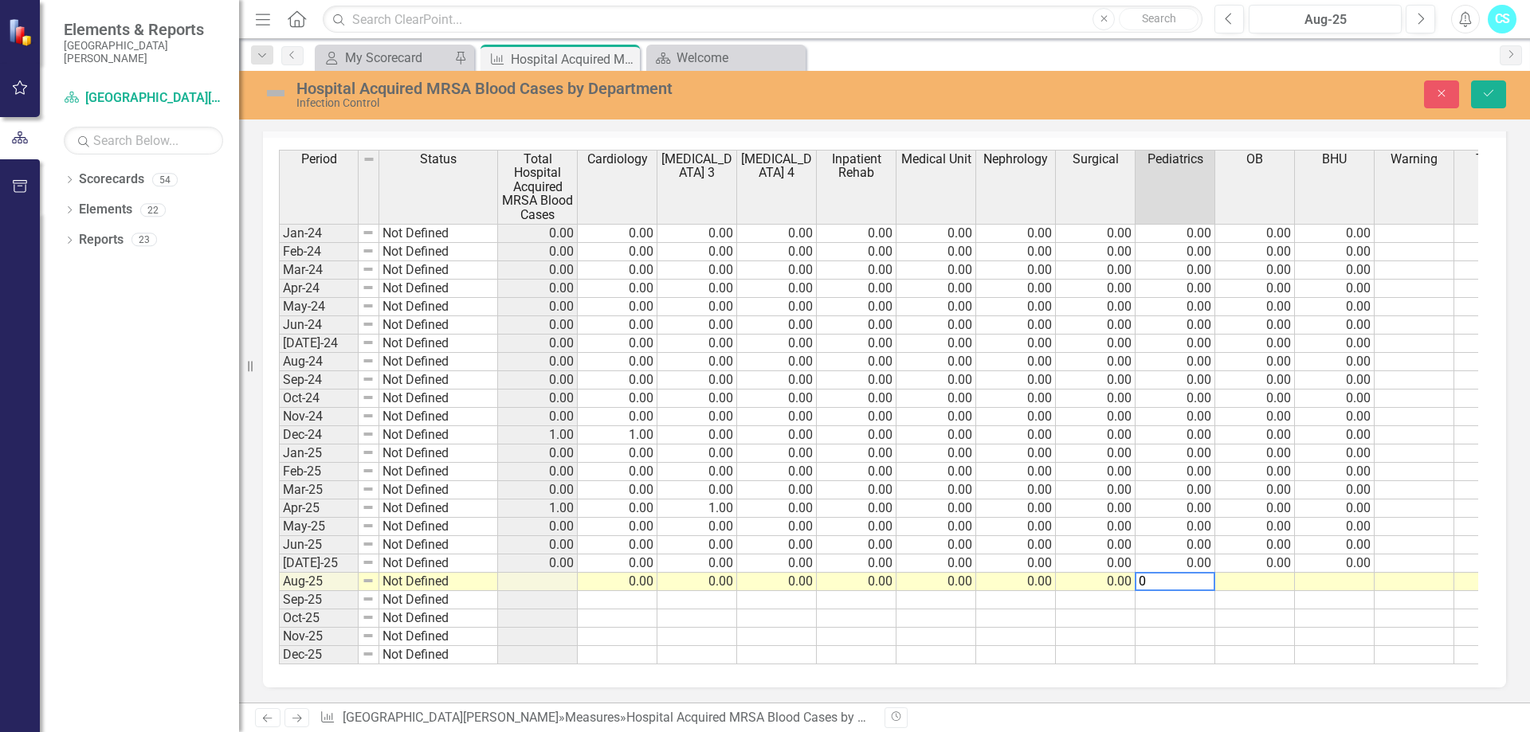
click at [1260, 573] on td at bounding box center [1255, 582] width 80 height 18
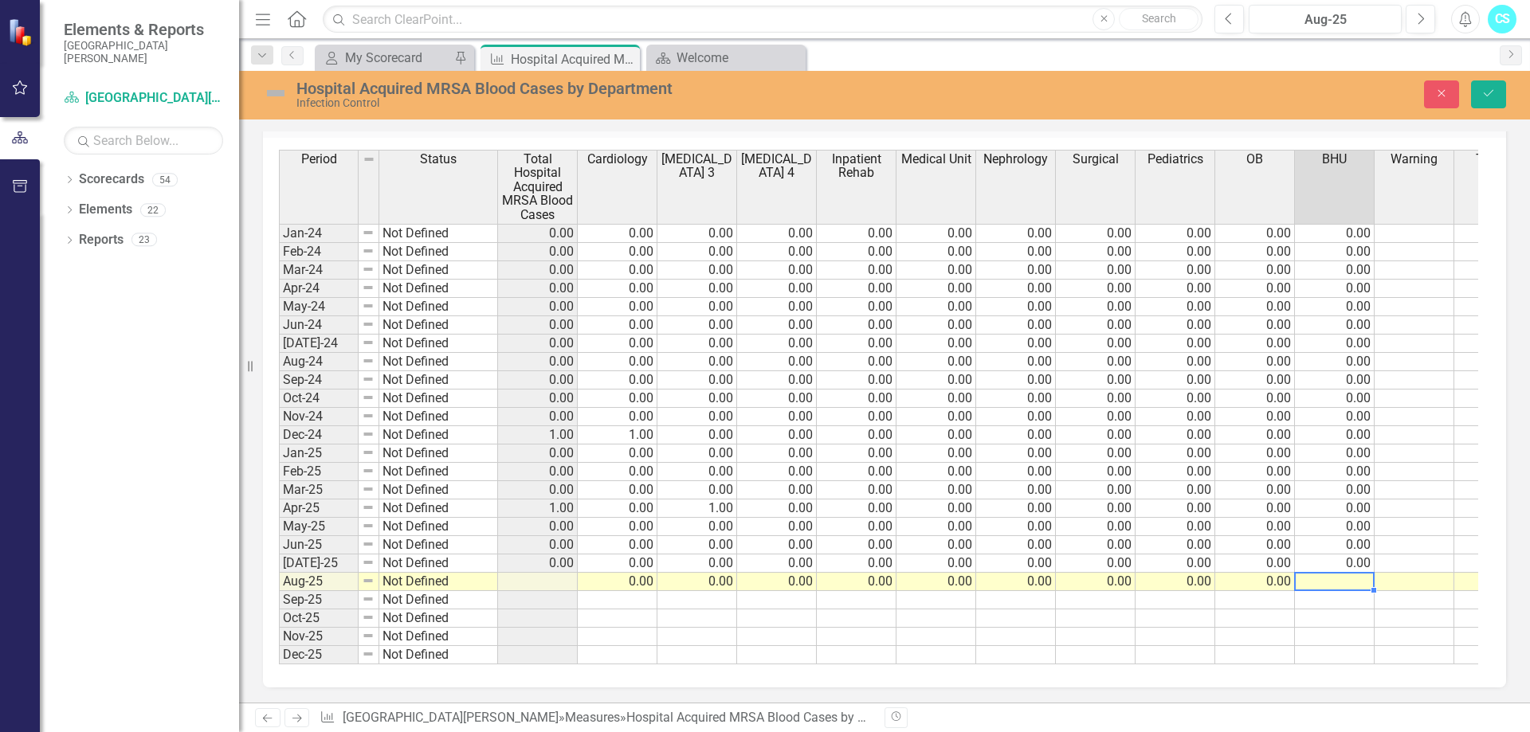
click at [1350, 573] on td at bounding box center [1335, 582] width 80 height 18
type textarea "0"
click at [1481, 102] on button "Save" at bounding box center [1488, 94] width 35 height 28
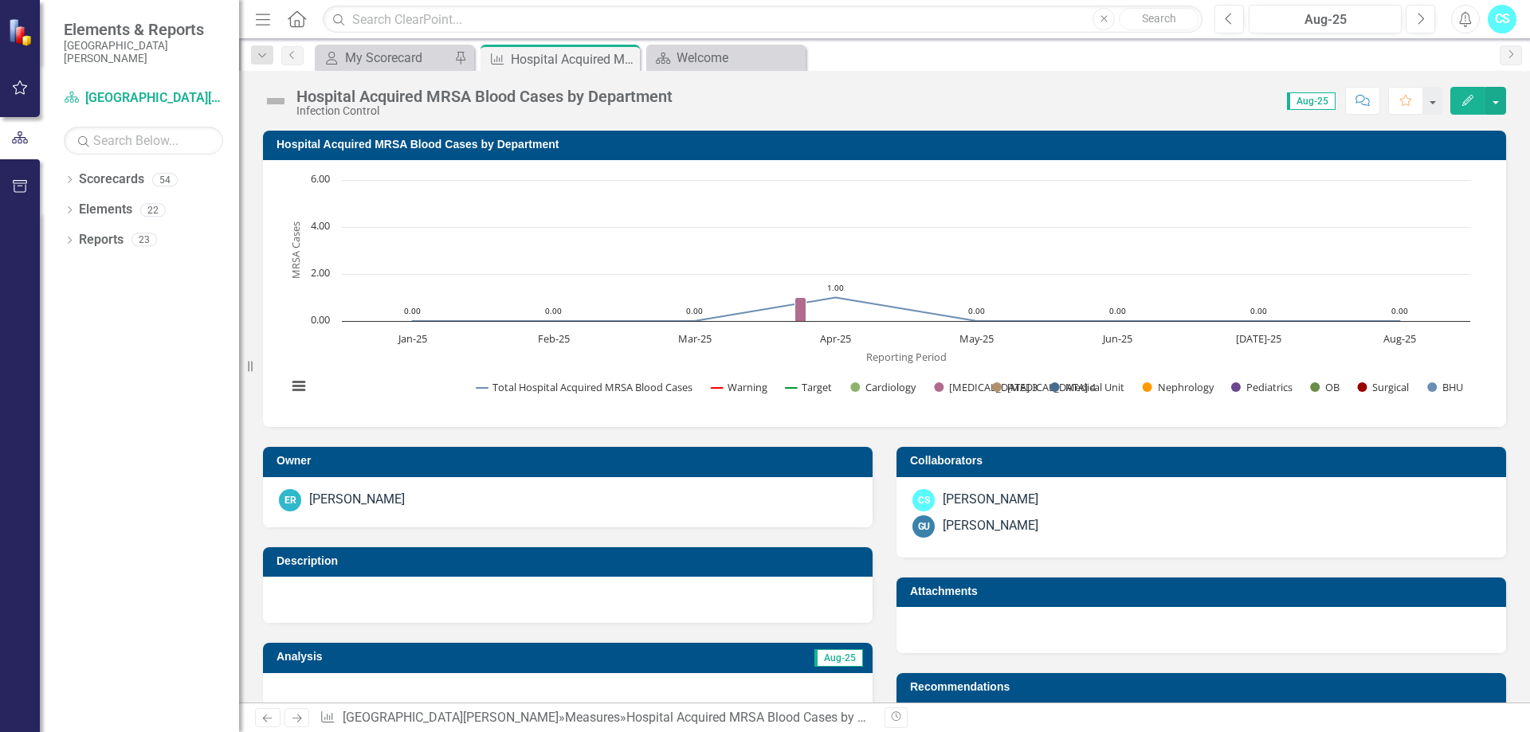
scroll to position [307, 0]
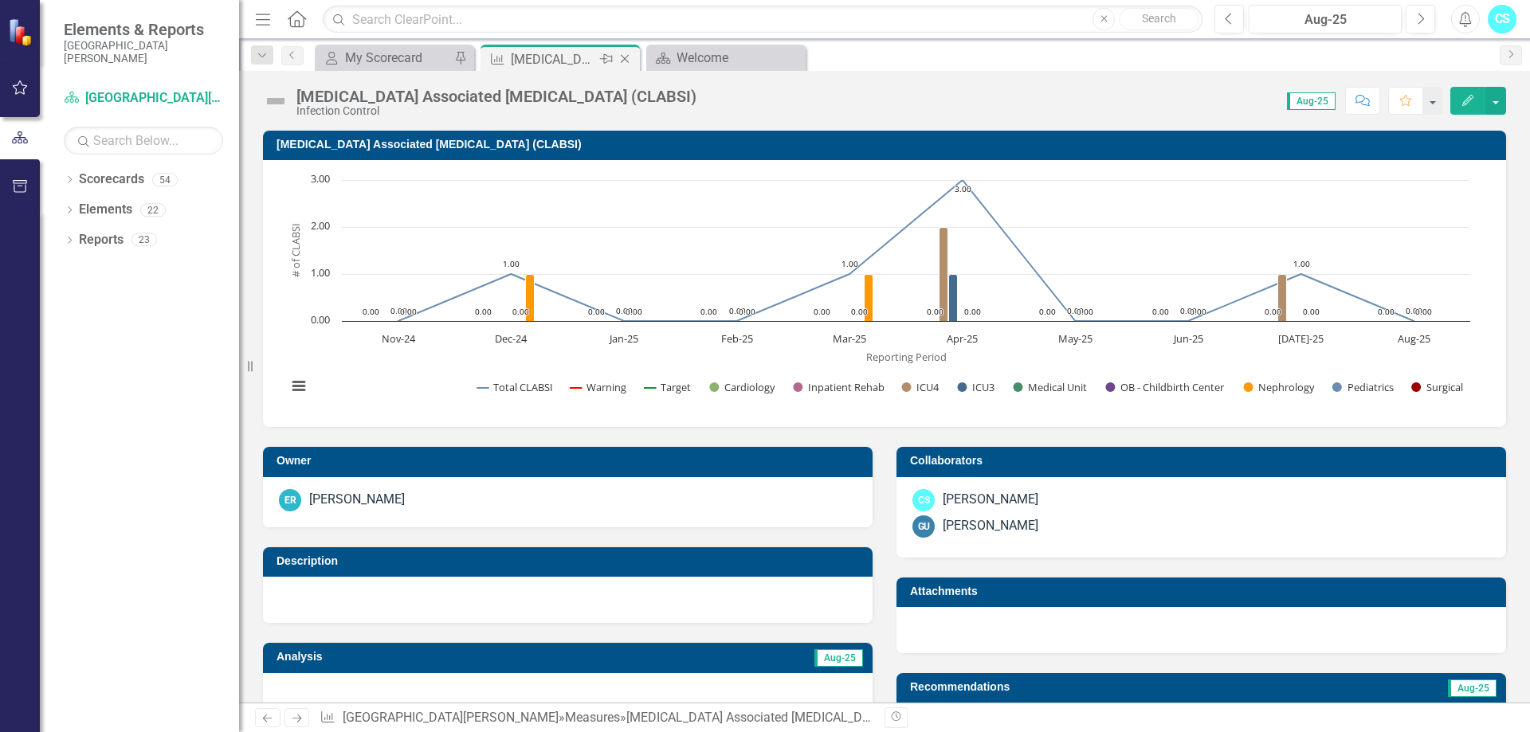
click at [622, 59] on icon "Close" at bounding box center [625, 59] width 16 height 13
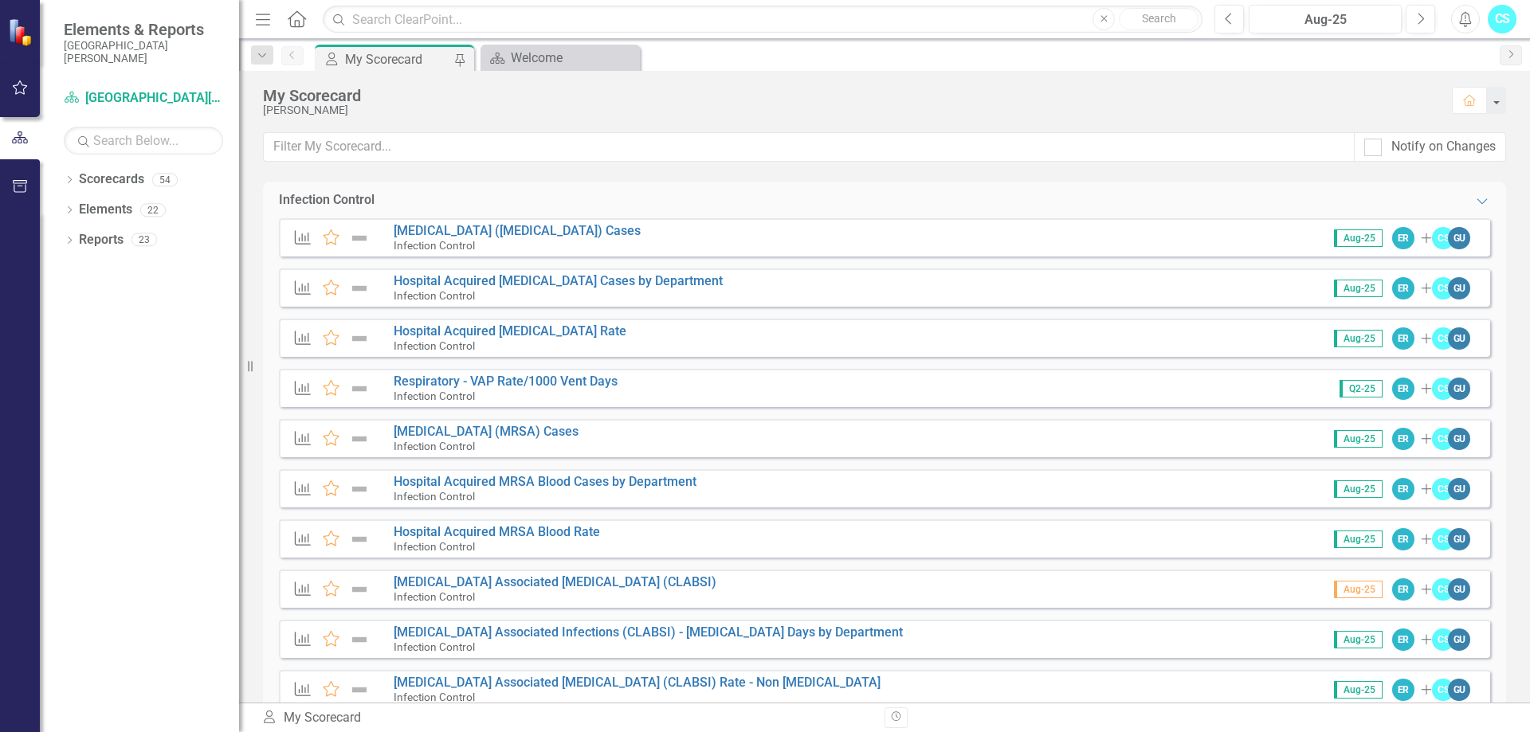
click at [537, 630] on link "[MEDICAL_DATA] Associated Infections (CLABSI) - [MEDICAL_DATA] Days by Departme…" at bounding box center [648, 632] width 509 height 15
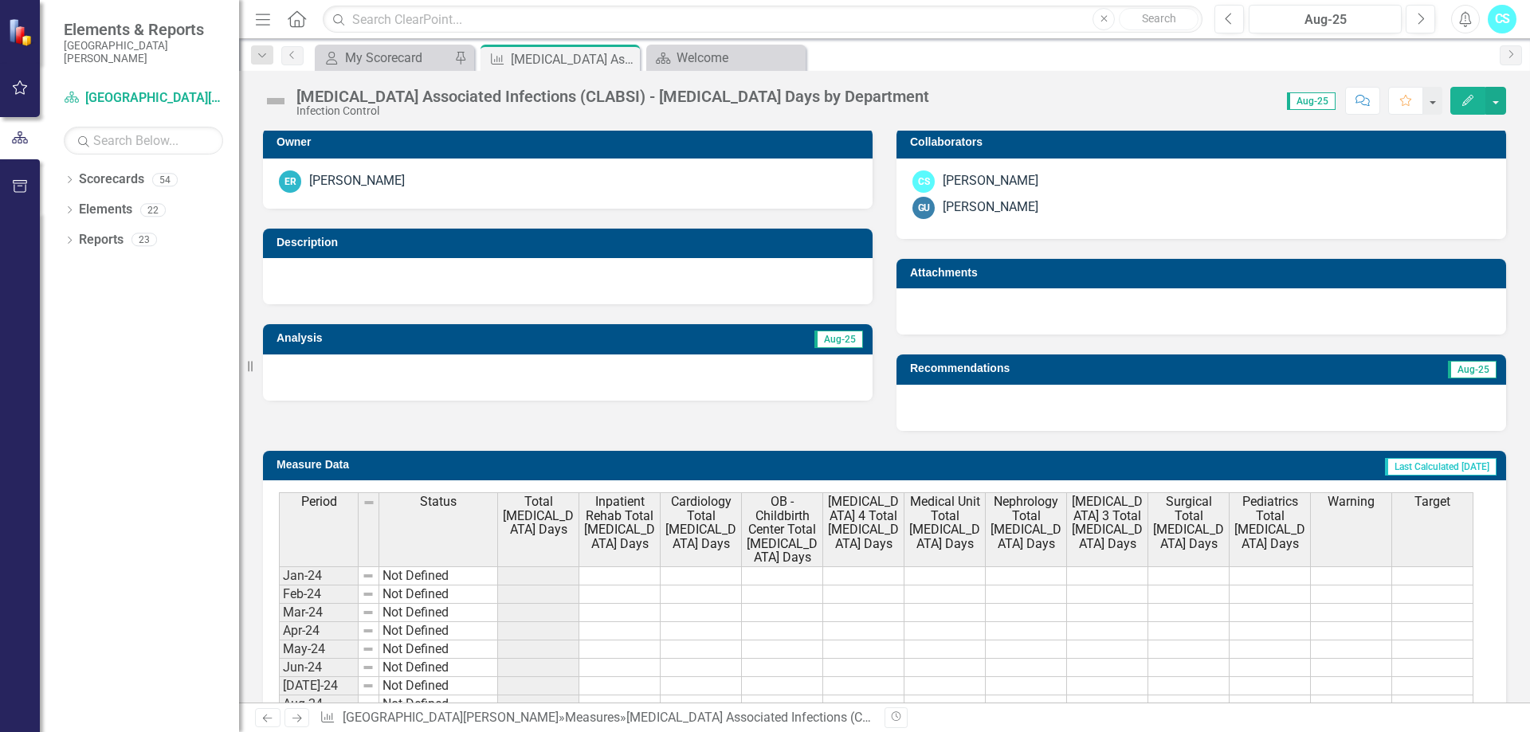
scroll to position [558, 0]
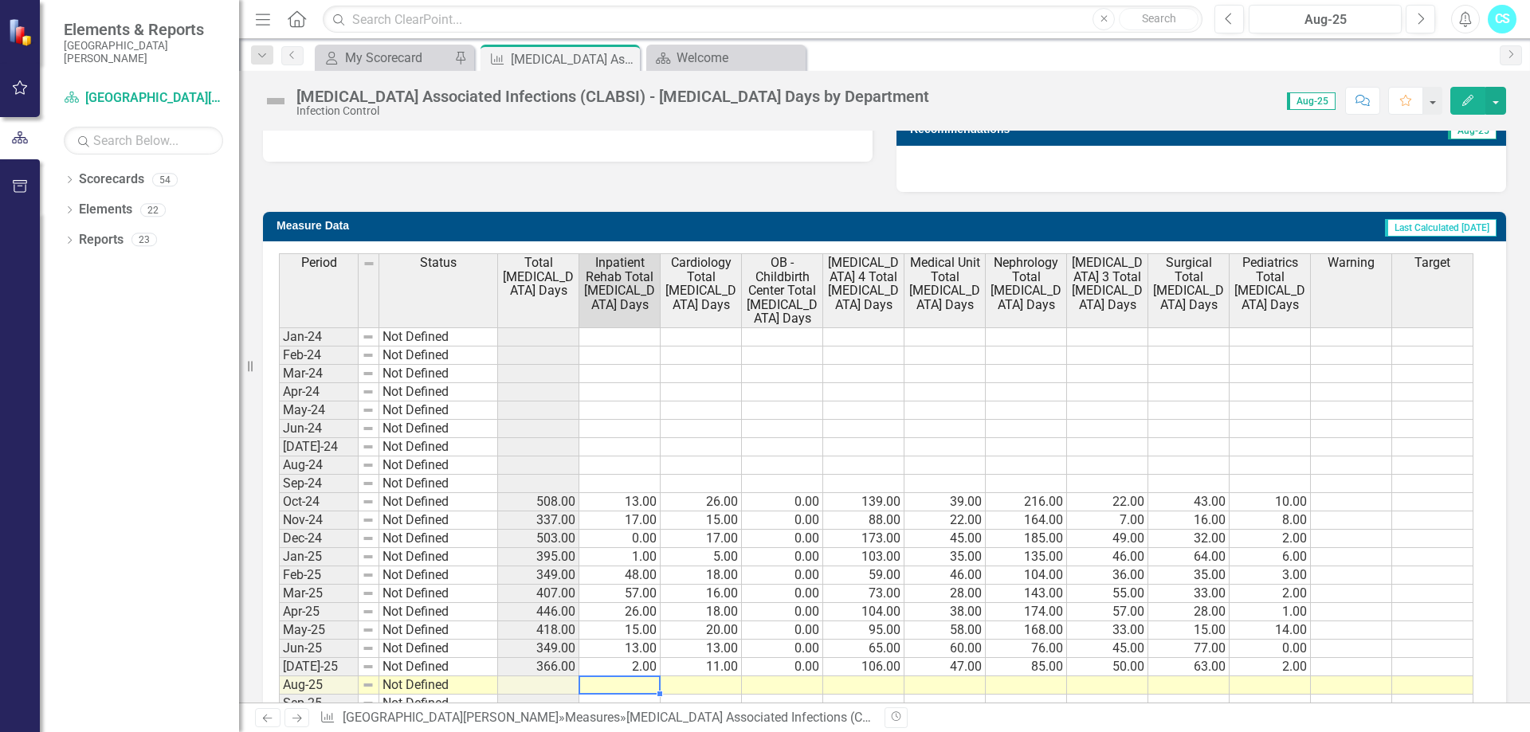
click at [638, 687] on td at bounding box center [619, 685] width 81 height 18
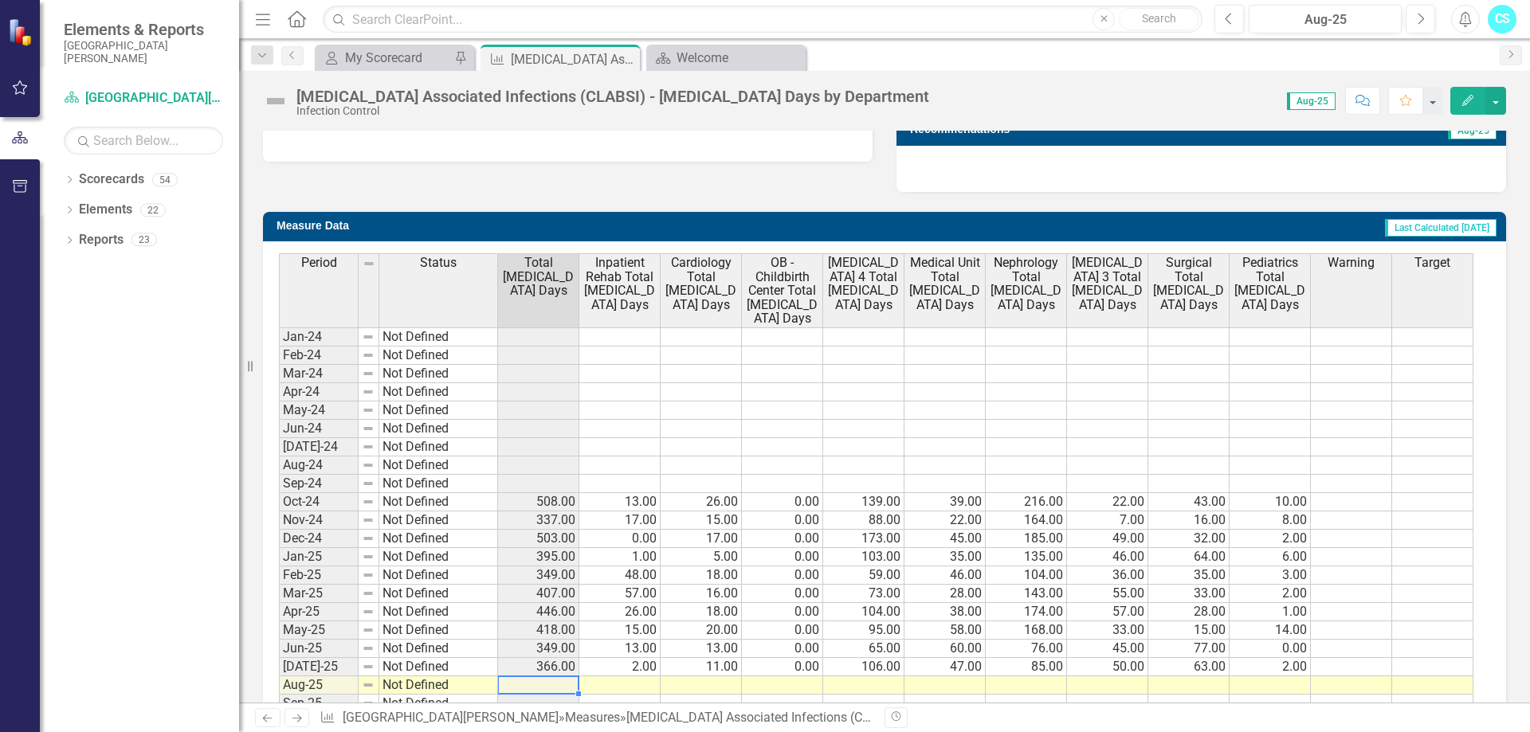
click at [552, 687] on td at bounding box center [538, 685] width 81 height 18
click at [626, 63] on icon "Close" at bounding box center [625, 59] width 16 height 13
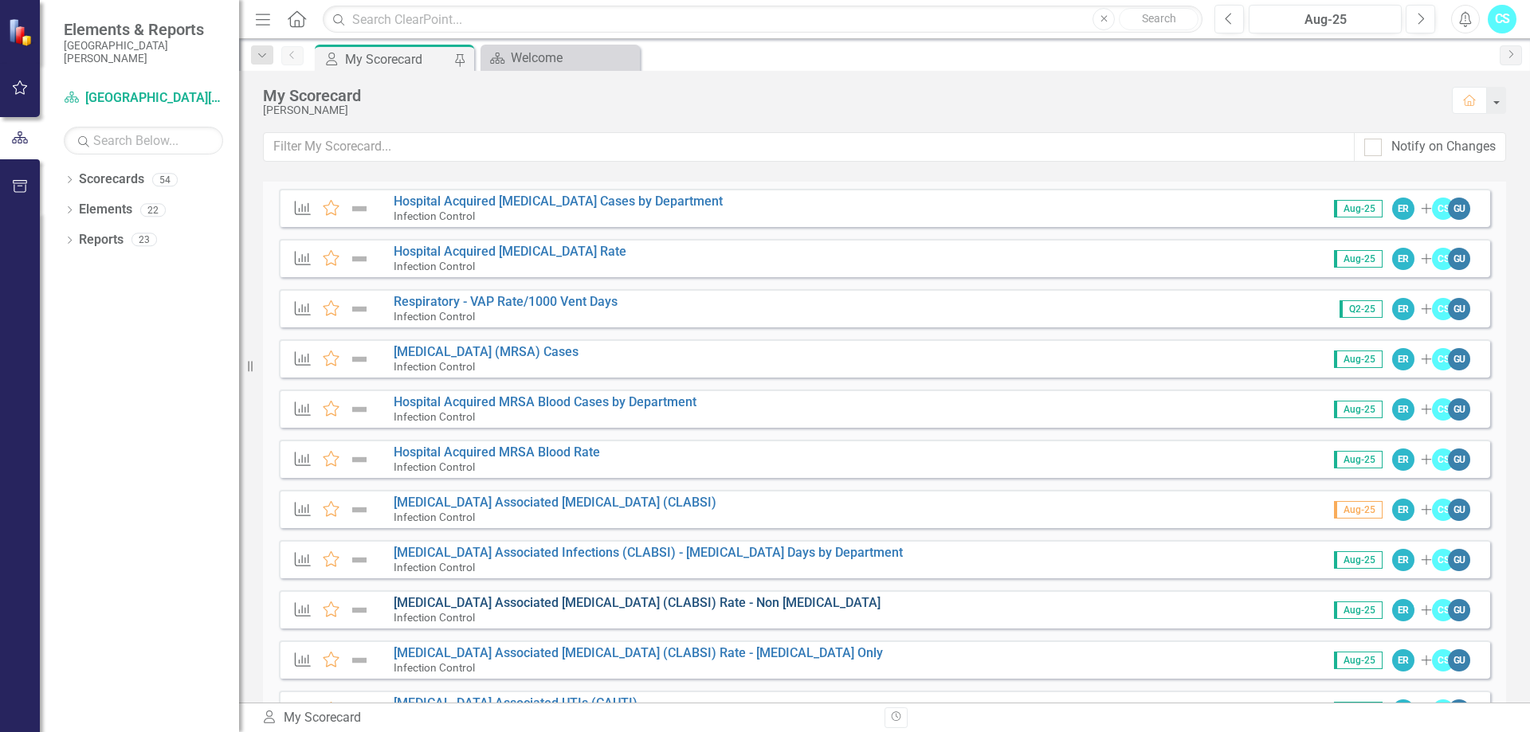
scroll to position [159, 0]
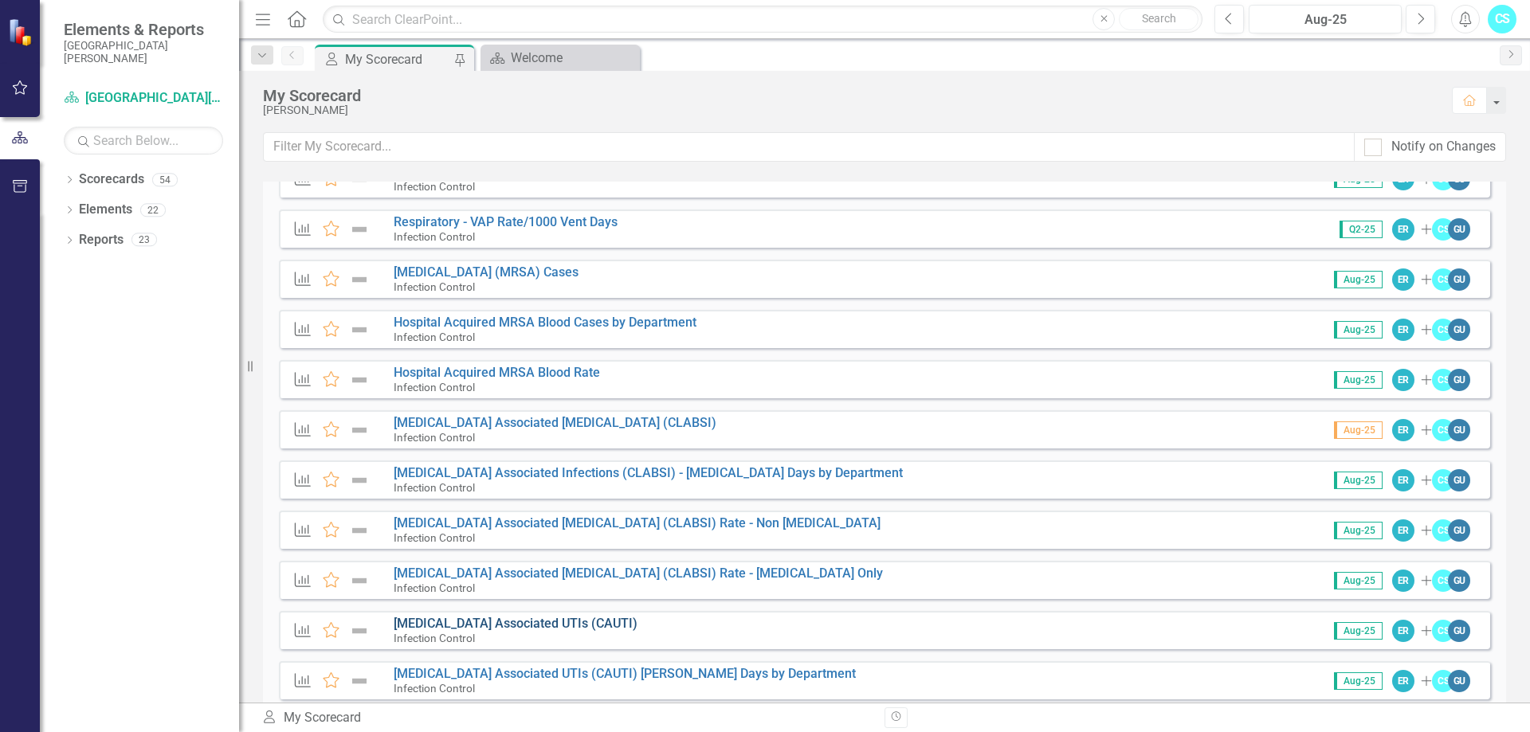
click at [551, 621] on link "[MEDICAL_DATA] Associated UTIs (CAUTI)" at bounding box center [516, 623] width 244 height 15
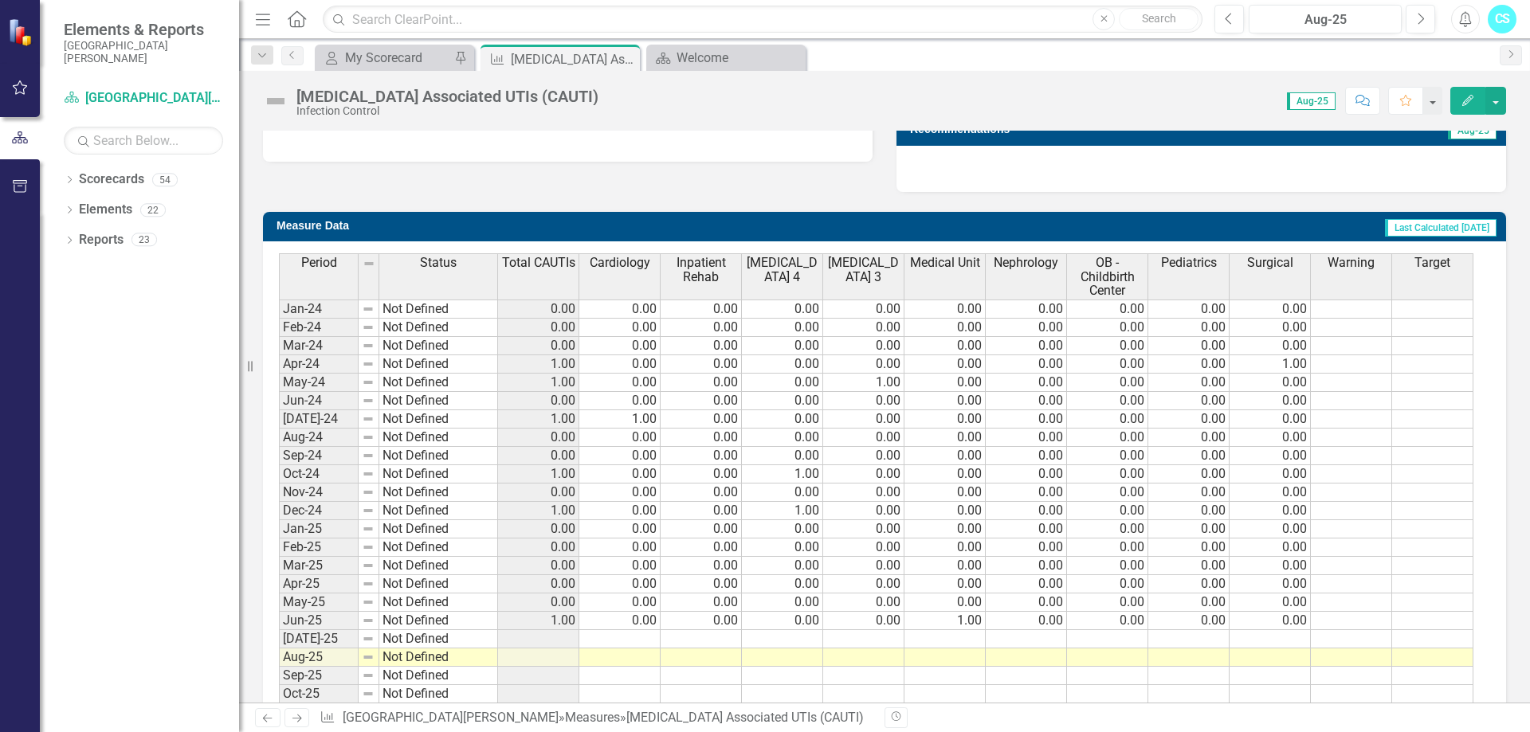
scroll to position [634, 0]
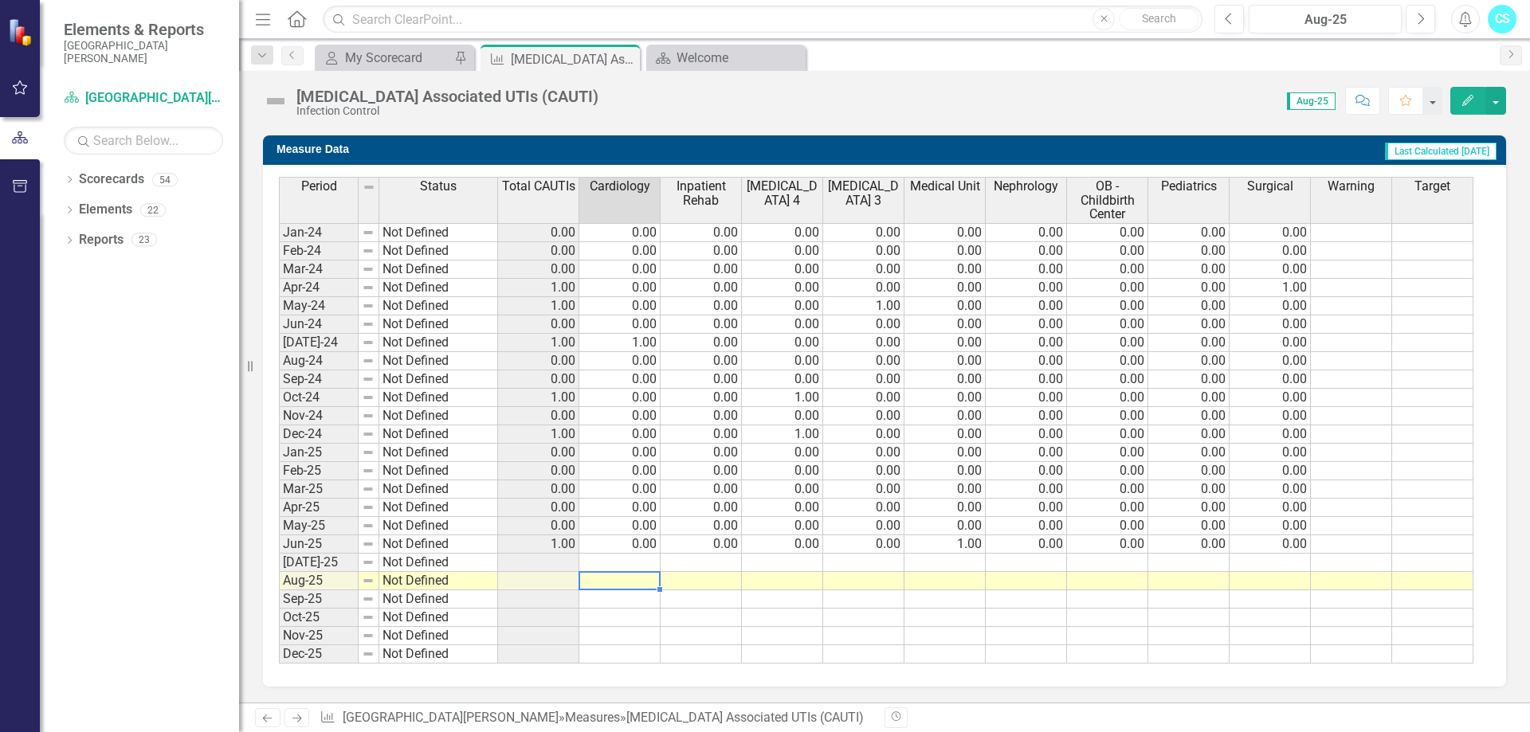
click at [603, 578] on td at bounding box center [619, 581] width 81 height 18
click at [794, 578] on td at bounding box center [782, 581] width 81 height 18
click at [795, 578] on td at bounding box center [782, 581] width 81 height 18
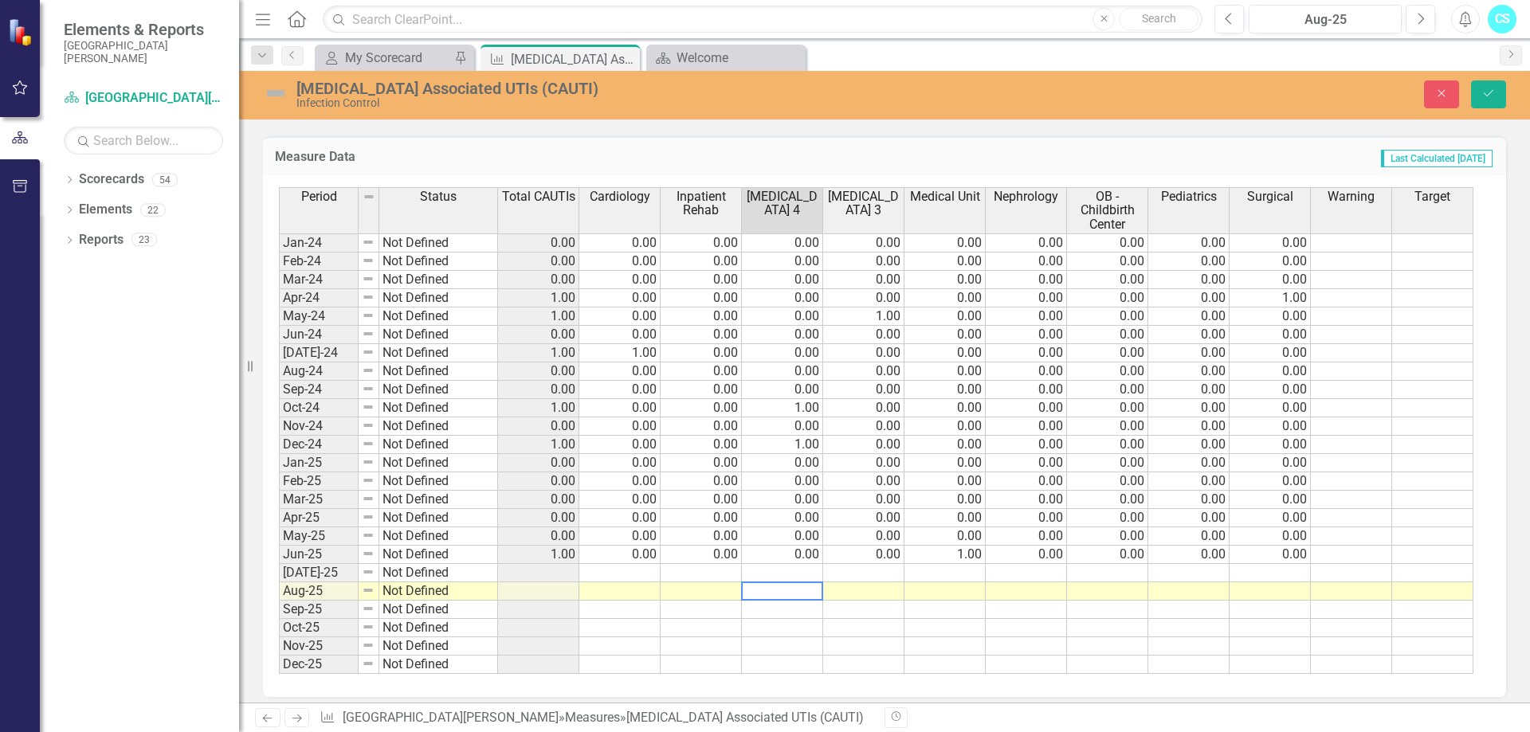
click at [795, 578] on td at bounding box center [782, 573] width 81 height 18
click at [804, 595] on td at bounding box center [782, 591] width 81 height 18
type textarea "1"
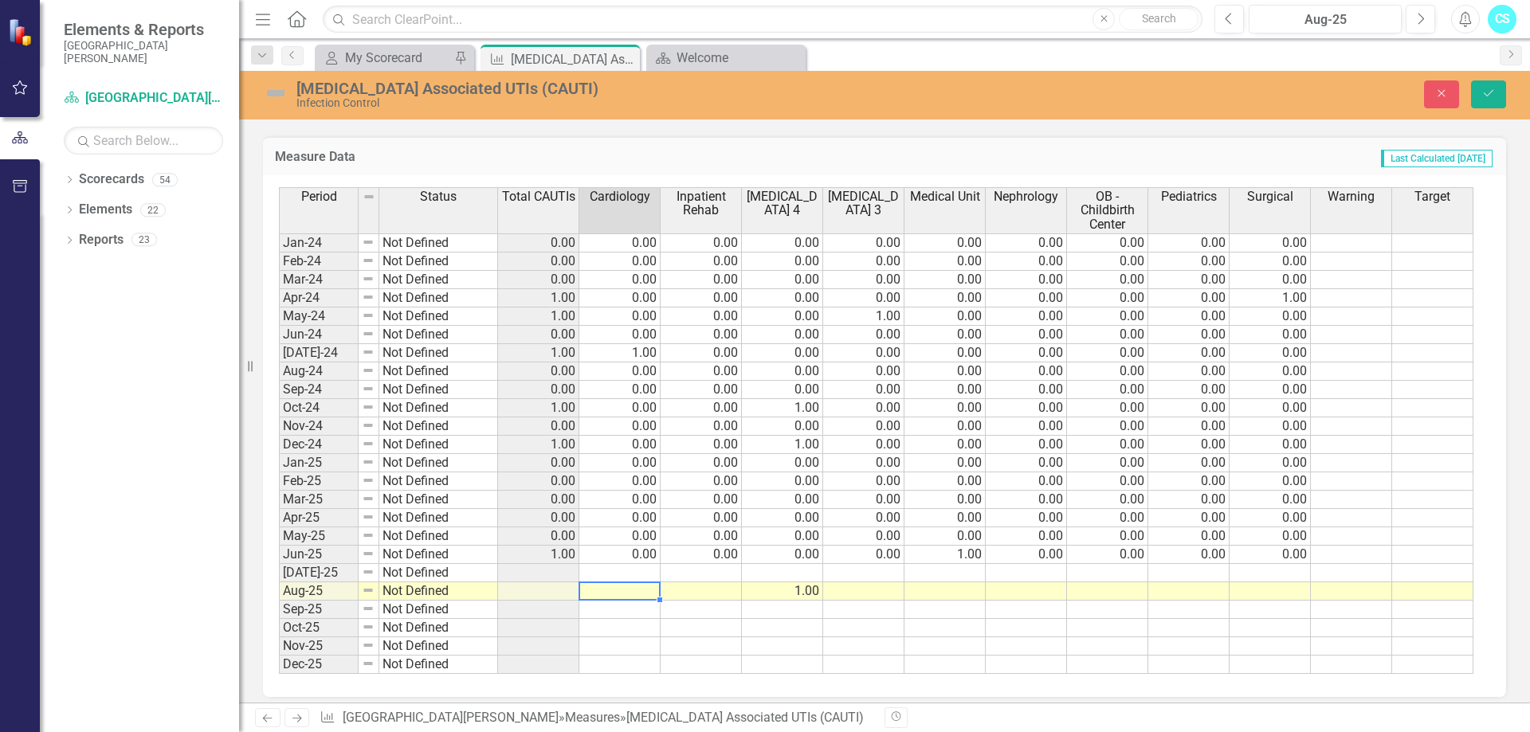
click at [609, 594] on td at bounding box center [619, 591] width 81 height 18
type textarea "0"
click at [696, 585] on td at bounding box center [700, 591] width 81 height 18
type textarea "0"
click at [882, 583] on td at bounding box center [863, 591] width 81 height 18
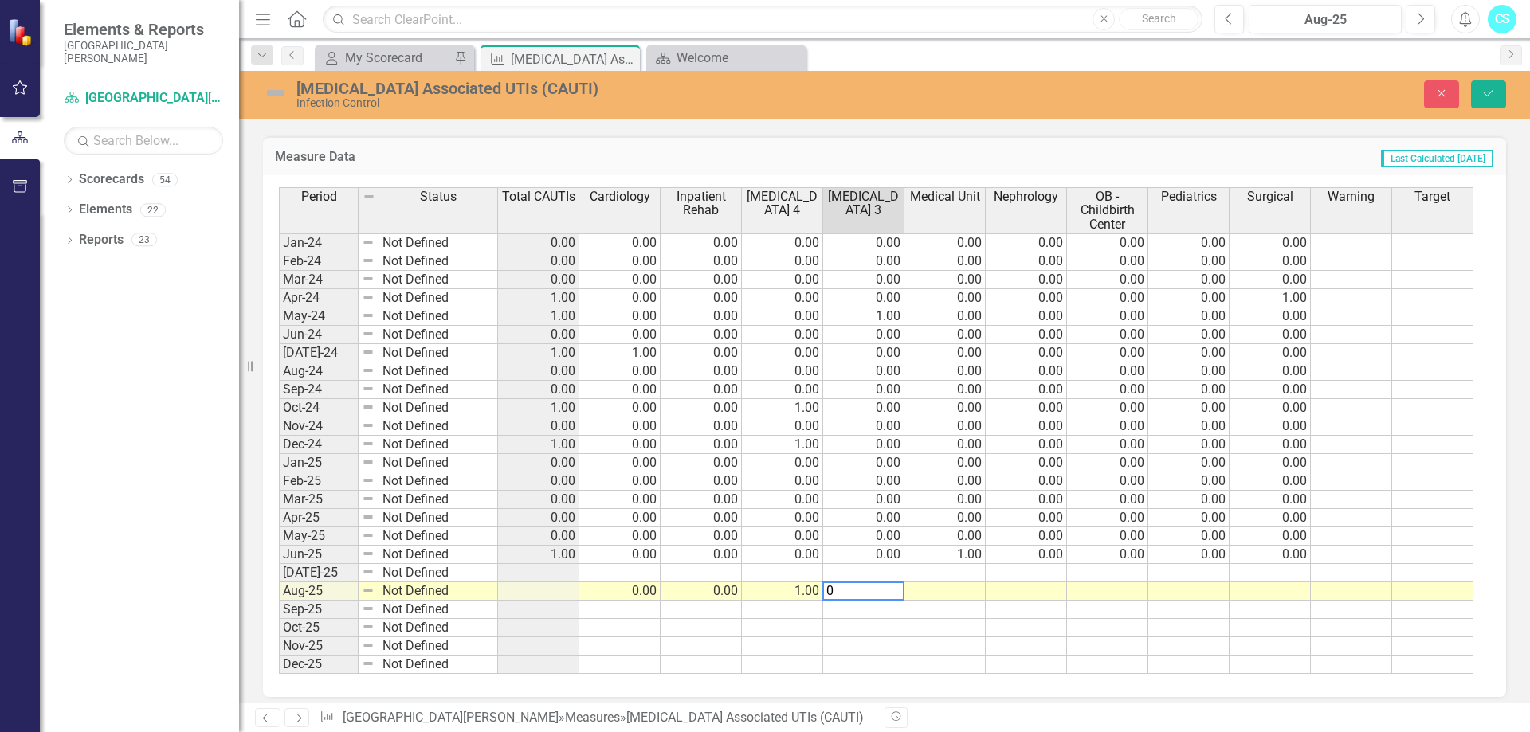
type textarea "0"
click at [954, 594] on td at bounding box center [944, 591] width 81 height 18
type textarea "0"
click at [1037, 587] on td at bounding box center [1026, 591] width 81 height 18
type textarea "0"
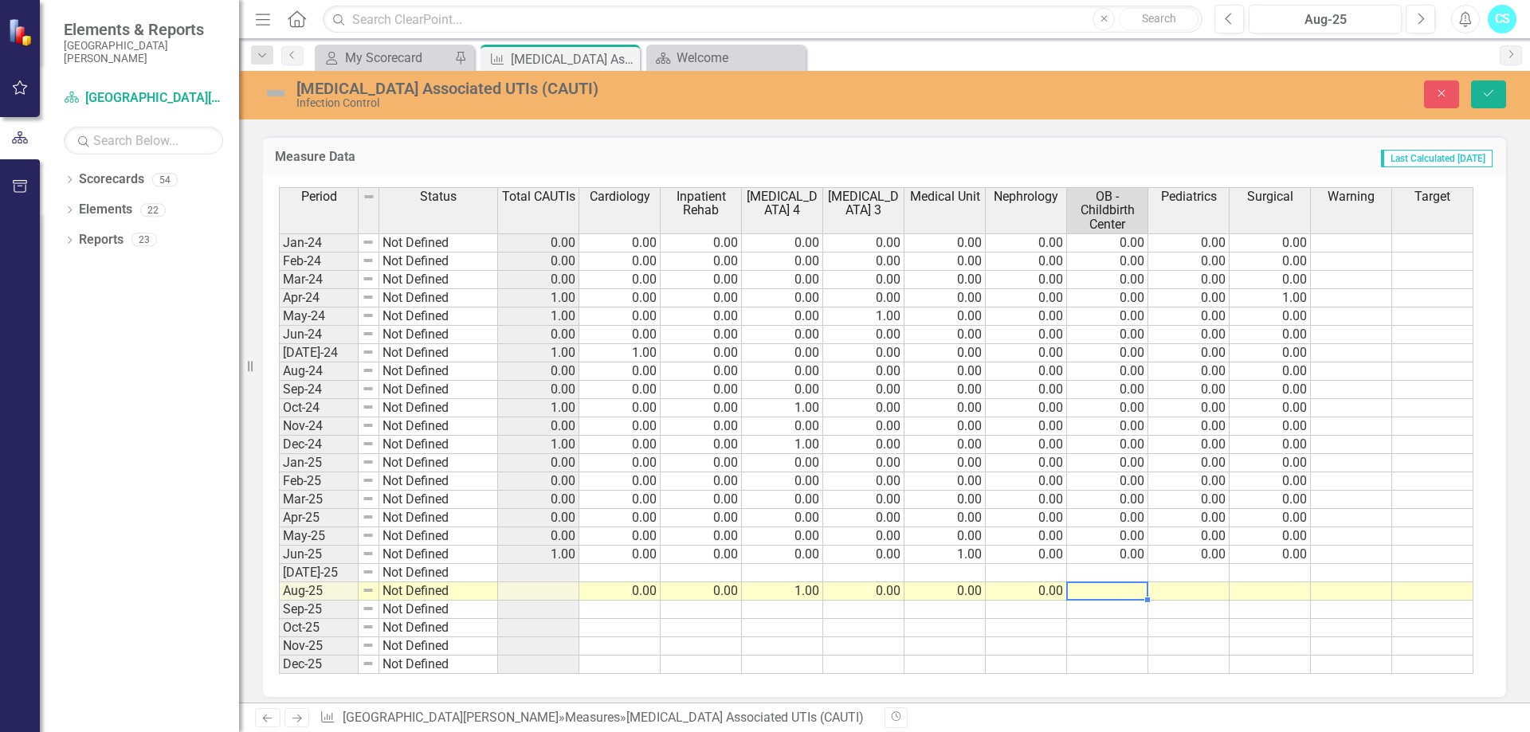
click at [1092, 594] on td at bounding box center [1107, 591] width 81 height 18
type textarea "0"
click at [1179, 586] on td at bounding box center [1188, 591] width 81 height 18
type textarea "0"
click at [1266, 590] on td at bounding box center [1269, 591] width 81 height 18
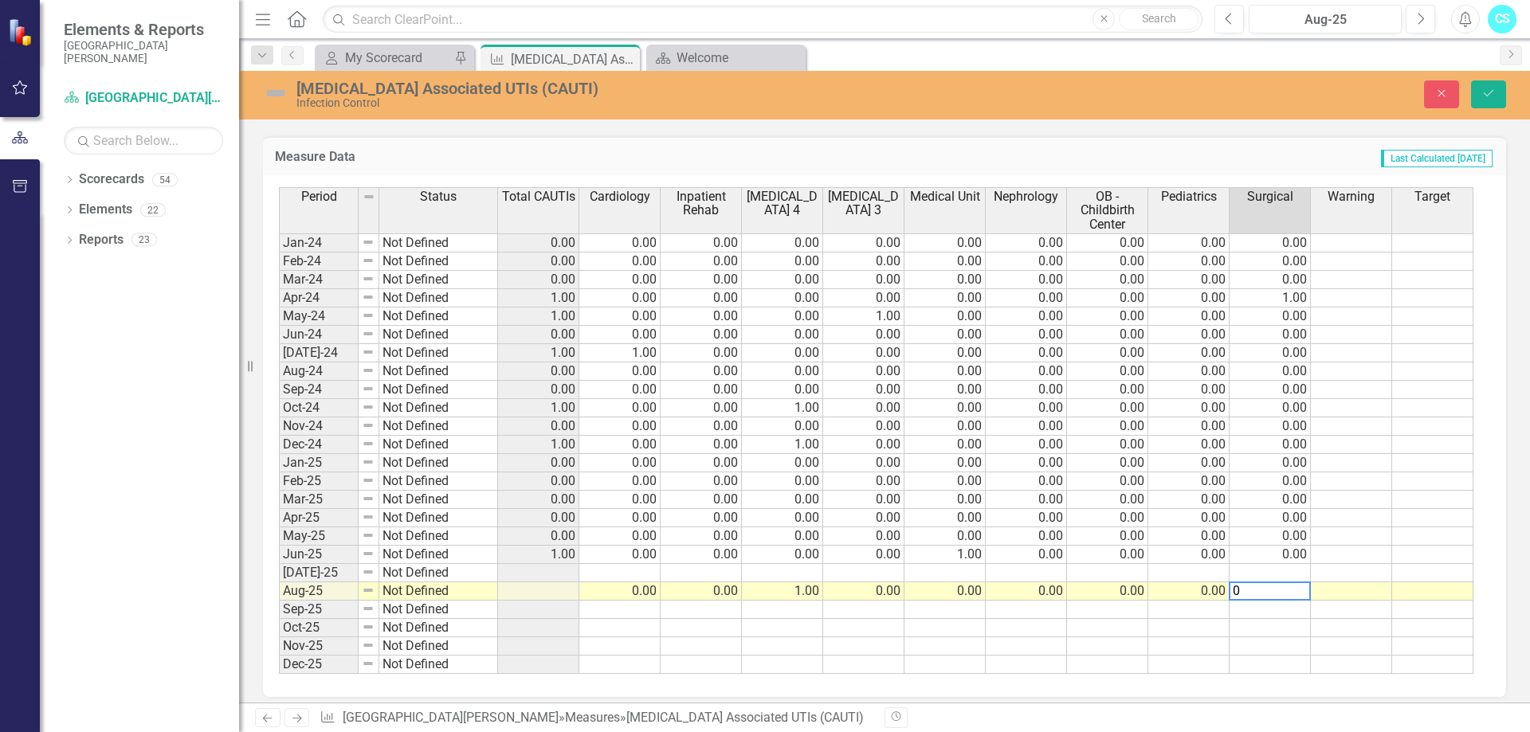
type textarea "0"
click at [1241, 566] on td at bounding box center [1269, 573] width 81 height 18
type textarea "1"
click at [1210, 574] on td at bounding box center [1188, 573] width 81 height 18
type textarea "0"
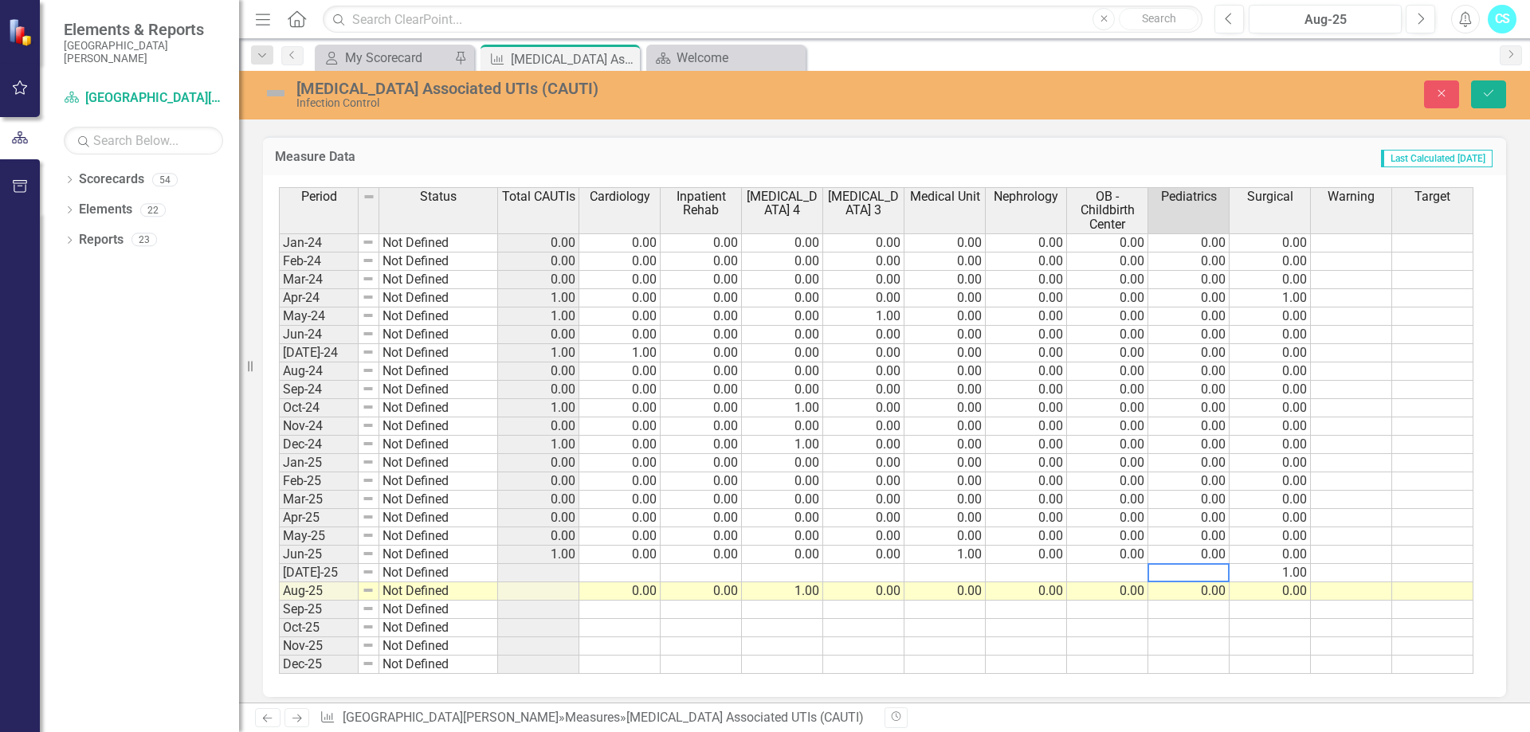
click at [1124, 575] on td at bounding box center [1107, 573] width 81 height 18
type textarea "0"
click at [1052, 575] on td at bounding box center [1026, 573] width 81 height 18
type textarea "0"
click at [968, 577] on td at bounding box center [944, 573] width 81 height 18
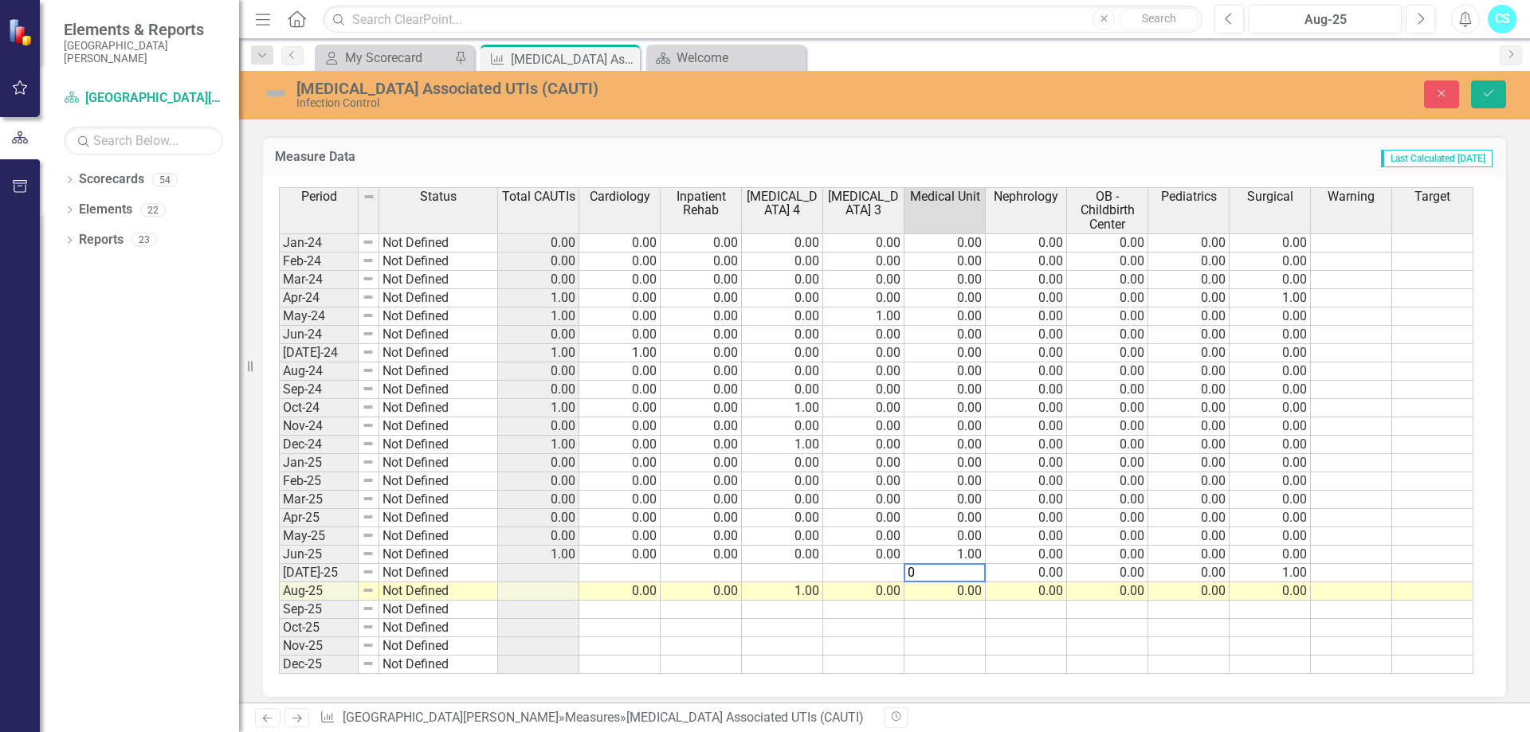
type textarea "0"
click at [884, 570] on td at bounding box center [863, 573] width 81 height 18
type textarea "0"
click at [813, 567] on td at bounding box center [782, 573] width 81 height 18
type textarea "0"
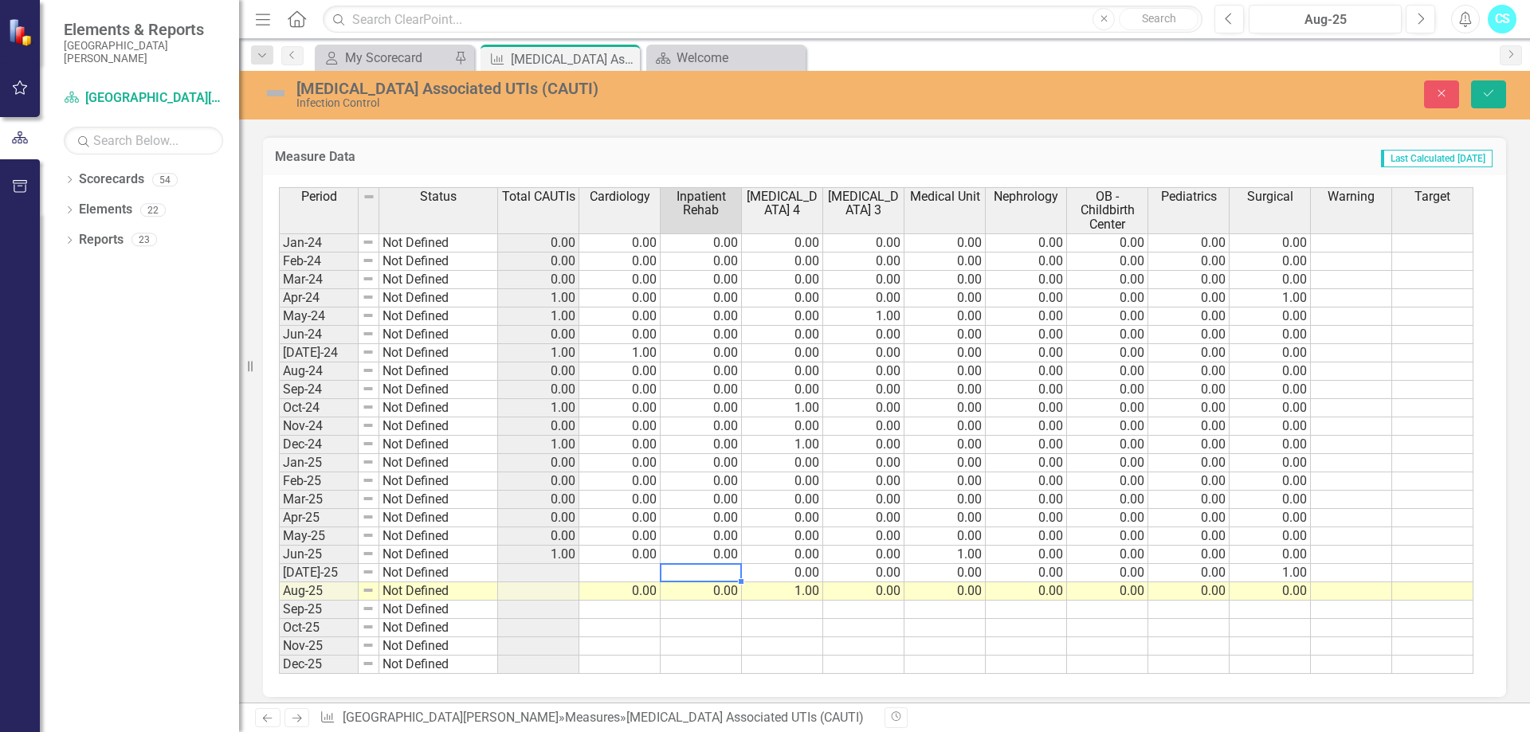
click at [723, 576] on td at bounding box center [700, 573] width 81 height 18
type textarea "0"
click at [279, 581] on div "Period Status Total CAUTIs Cardiology Inpatient Rehab [MEDICAL_DATA] 4 [MEDICAL…" at bounding box center [279, 430] width 0 height 487
type textarea "0"
click at [1487, 95] on icon "Save" at bounding box center [1488, 93] width 14 height 11
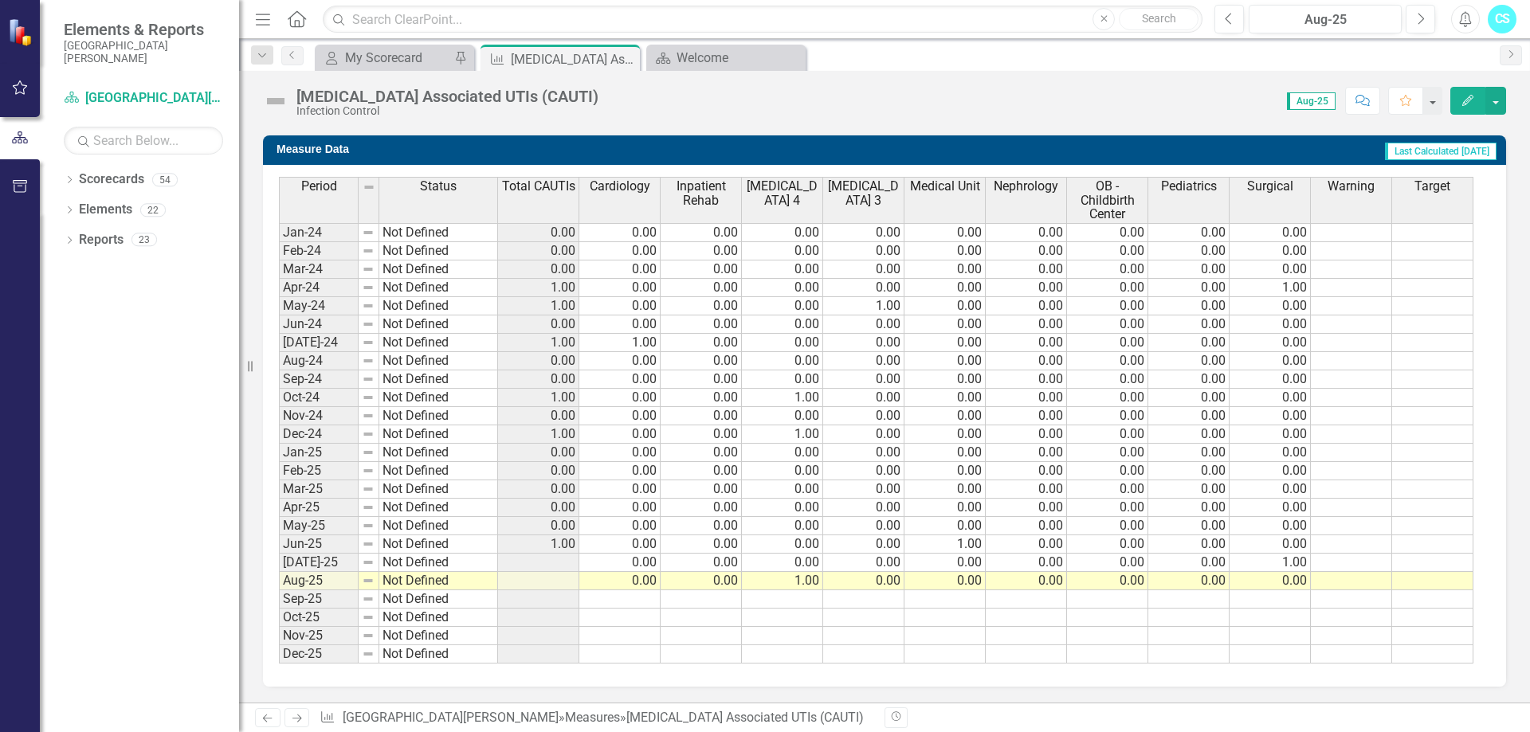
click at [624, 595] on td at bounding box center [619, 599] width 81 height 18
click at [560, 564] on td at bounding box center [538, 563] width 81 height 18
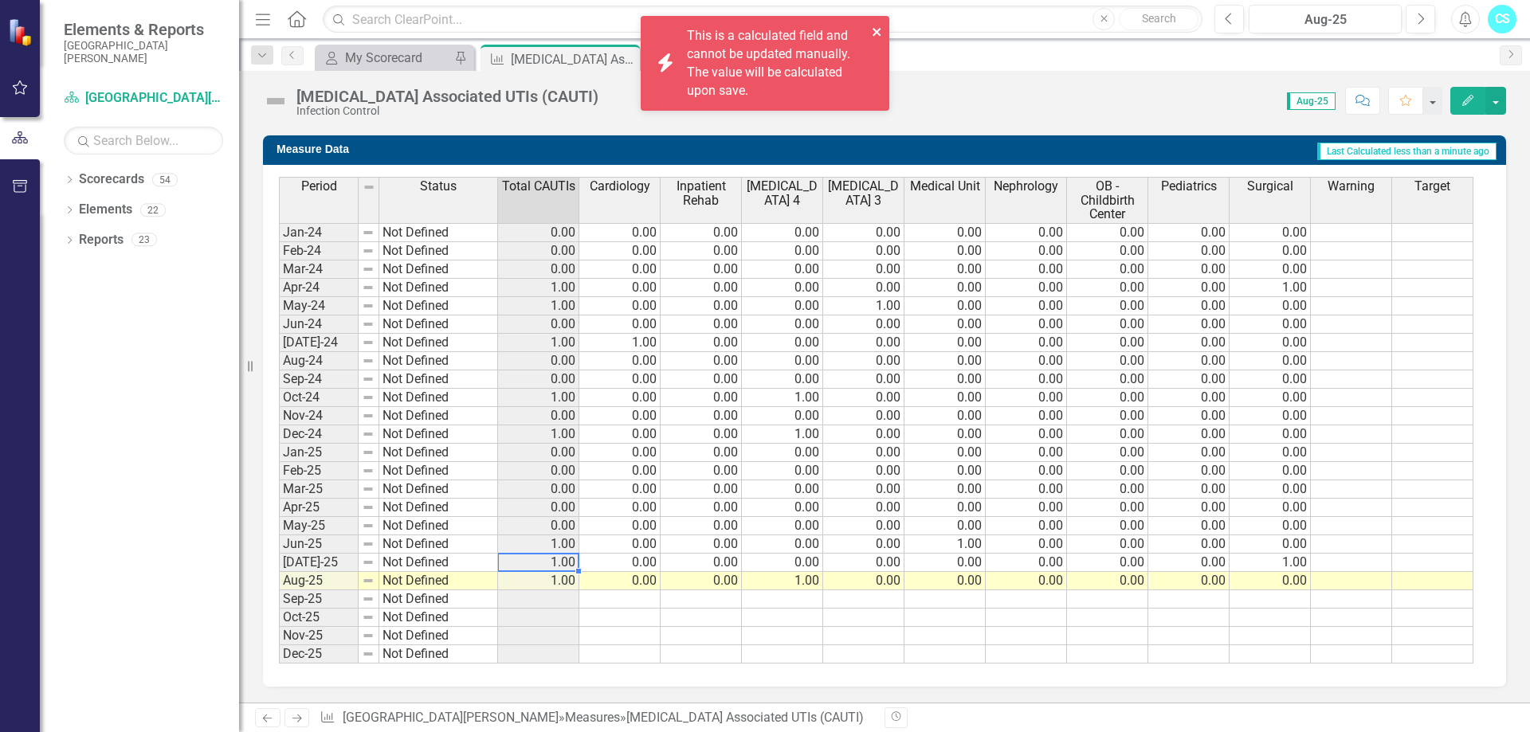
click at [876, 29] on icon "close" at bounding box center [877, 31] width 11 height 13
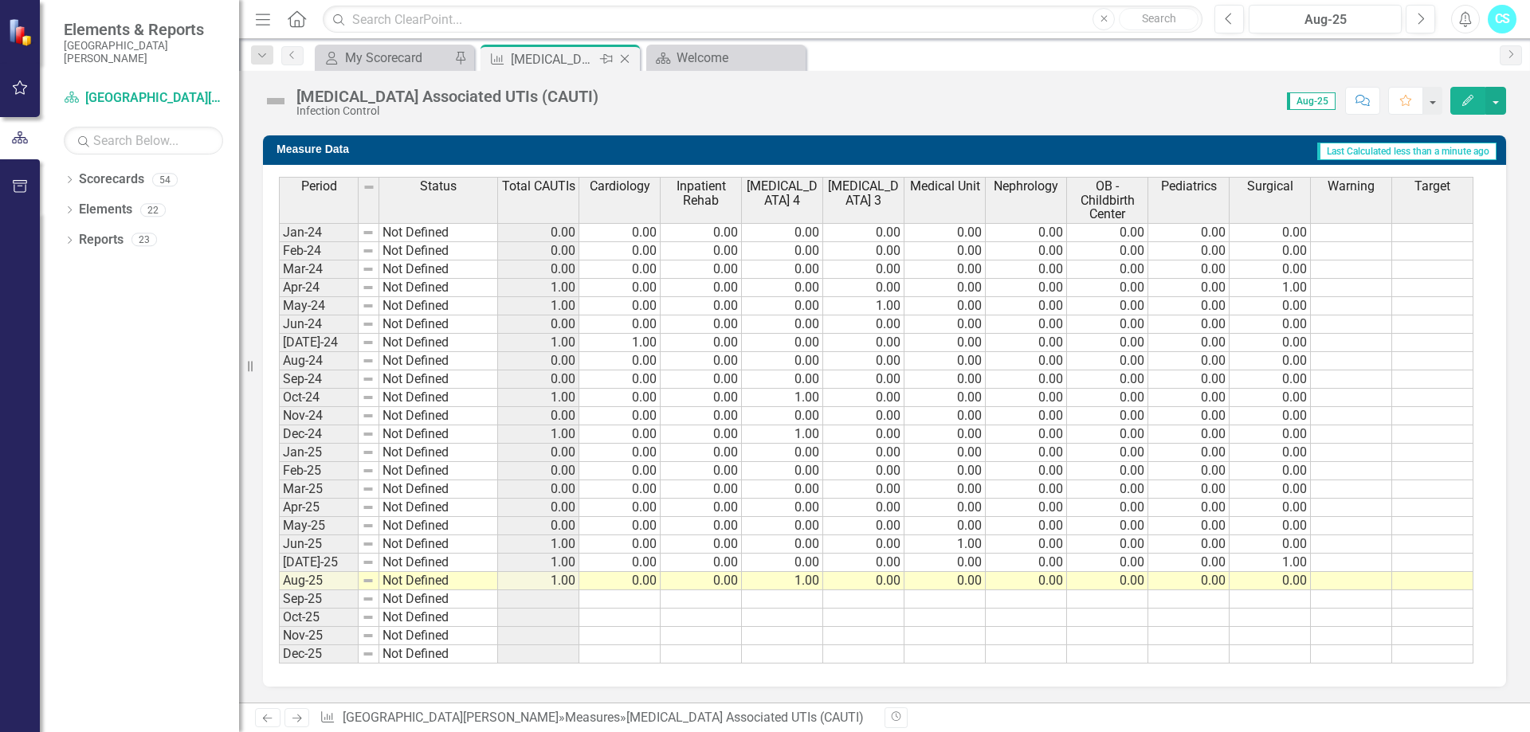
click at [629, 57] on icon "Close" at bounding box center [625, 59] width 16 height 13
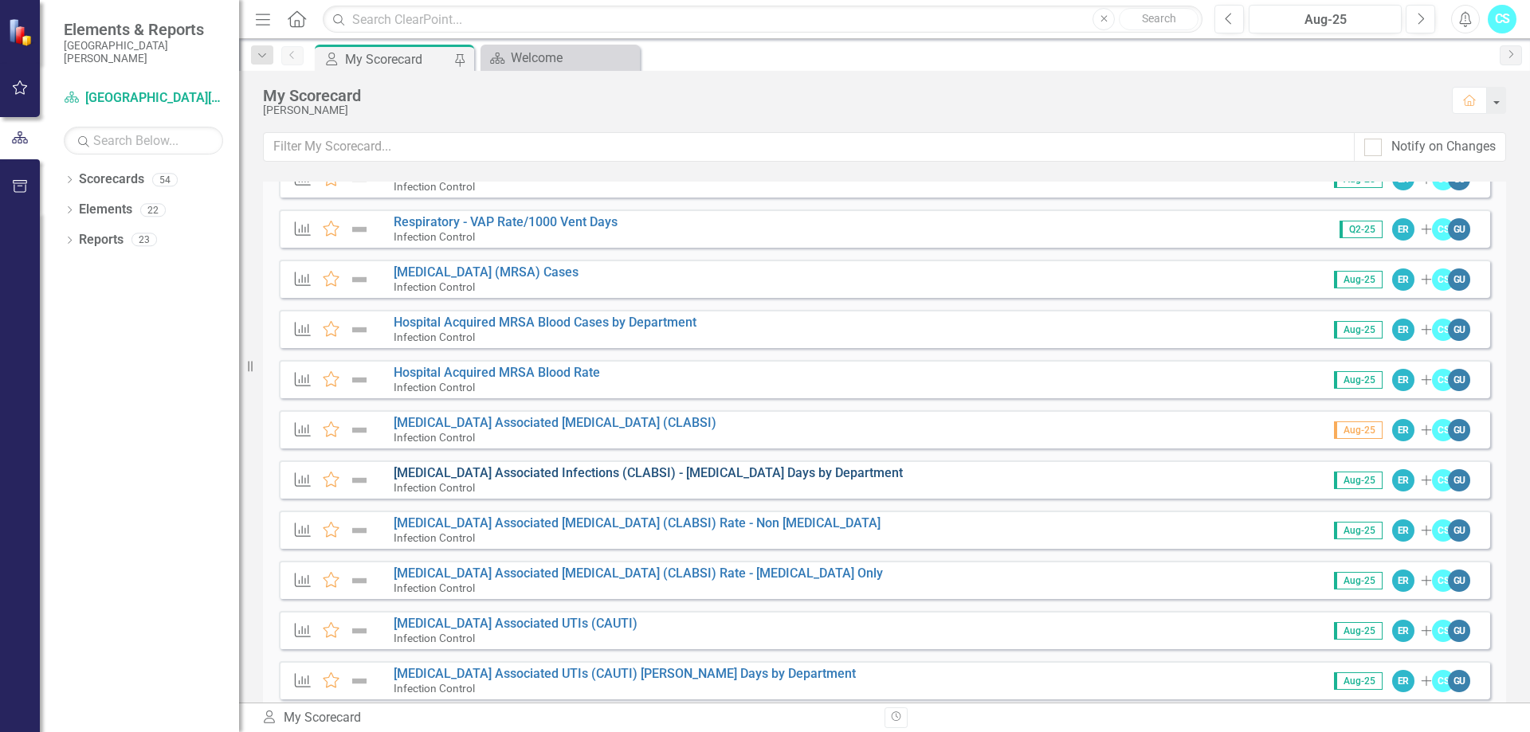
scroll to position [239, 0]
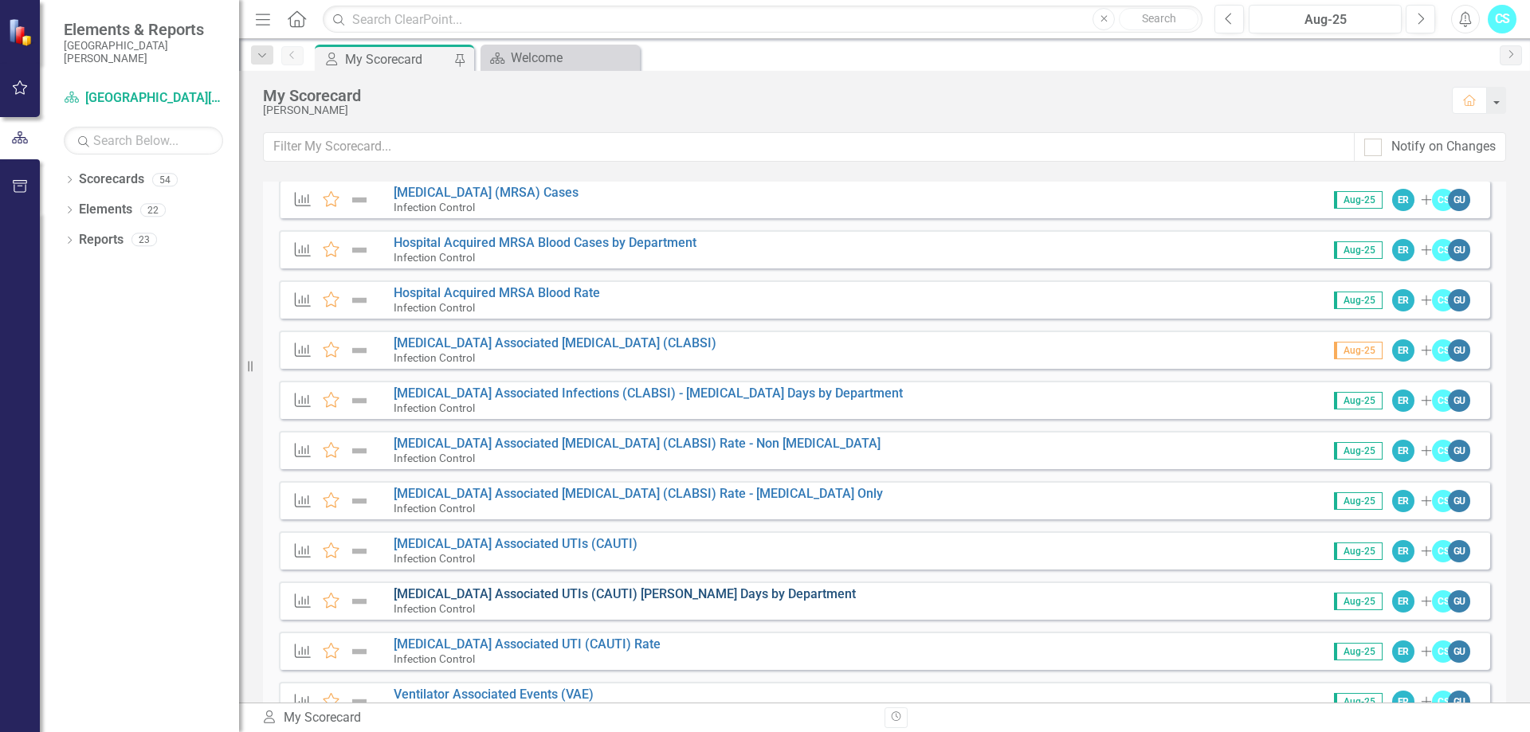
click at [607, 590] on link "[MEDICAL_DATA] Associated UTIs (CAUTI) [PERSON_NAME] Days by Department" at bounding box center [625, 593] width 462 height 15
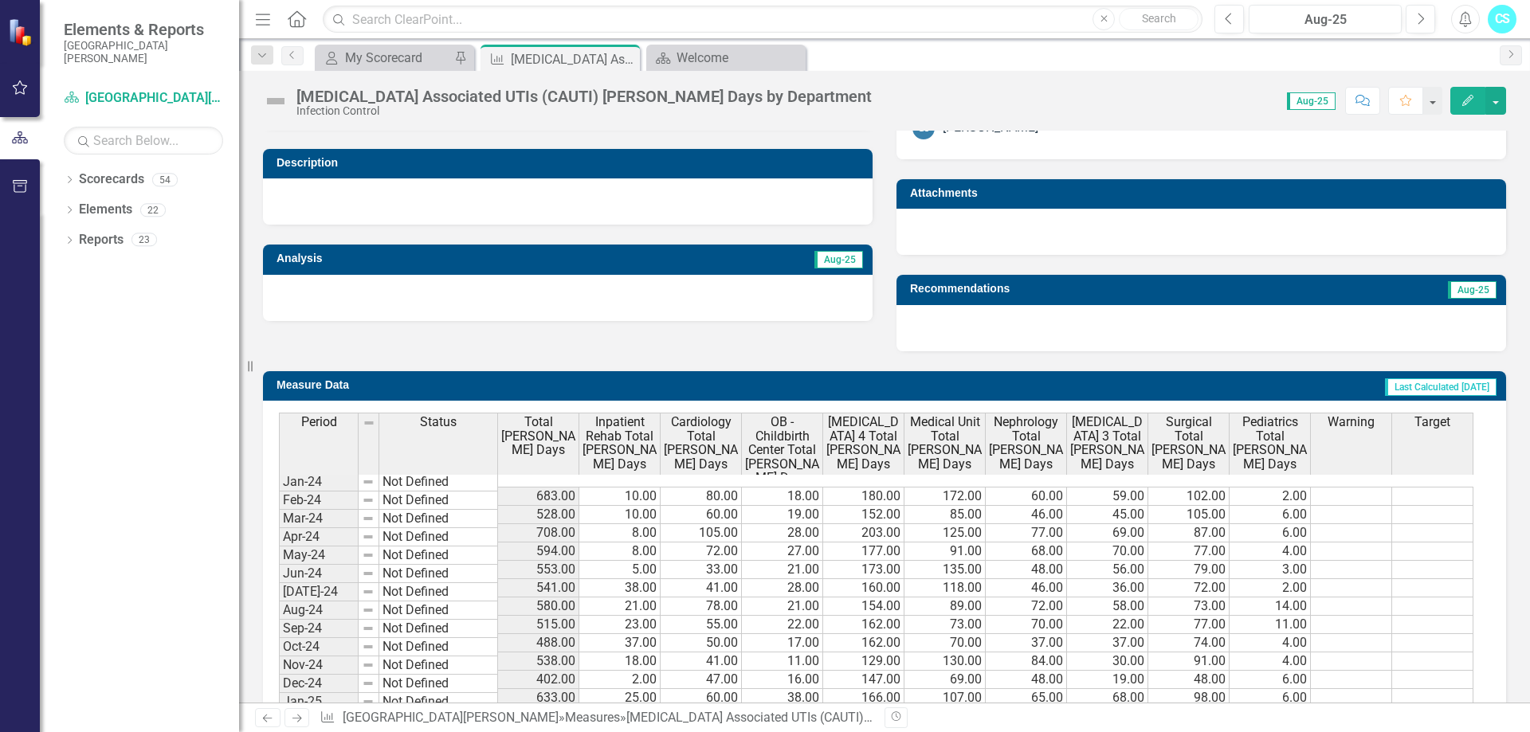
scroll to position [637, 0]
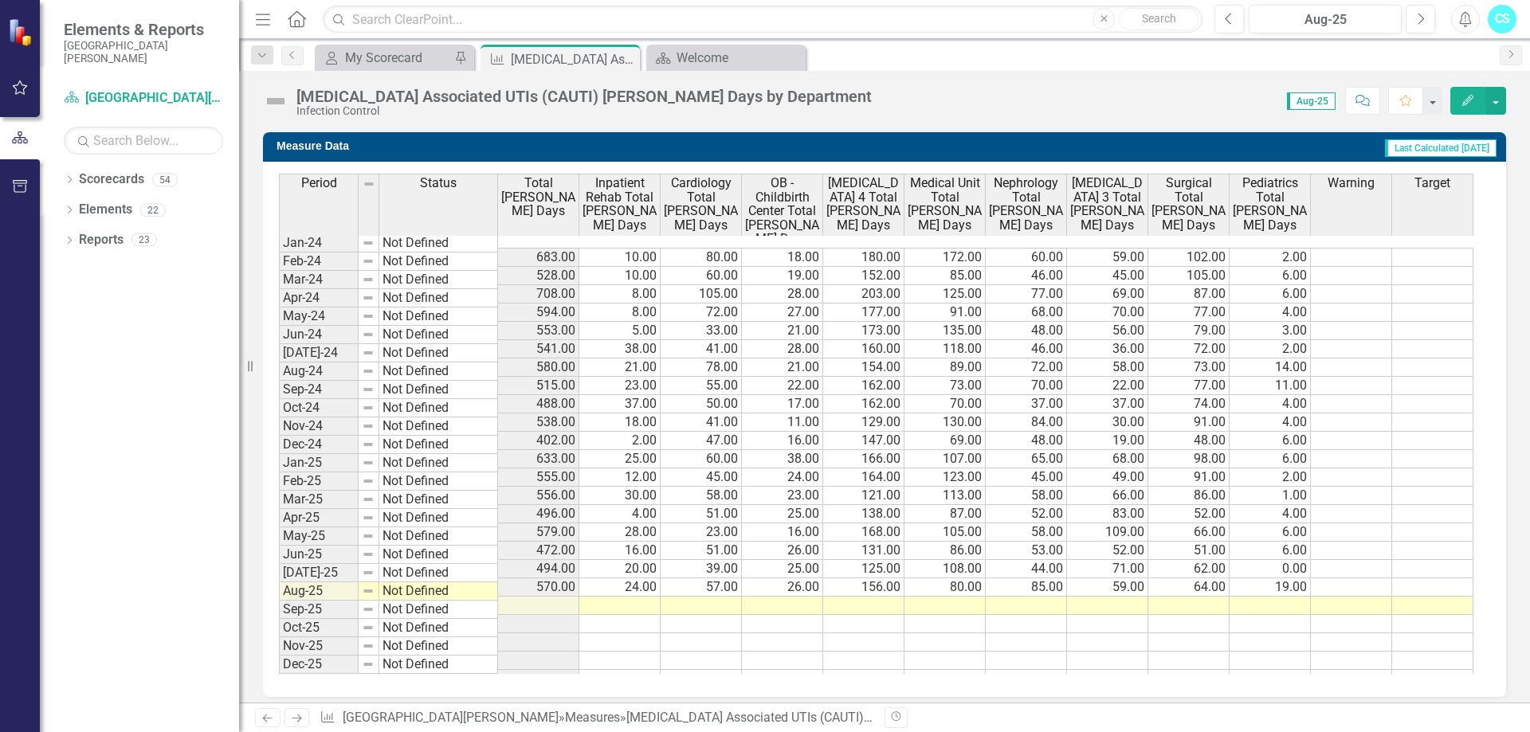
click at [615, 597] on td at bounding box center [619, 606] width 81 height 18
click at [623, 597] on td at bounding box center [619, 606] width 81 height 18
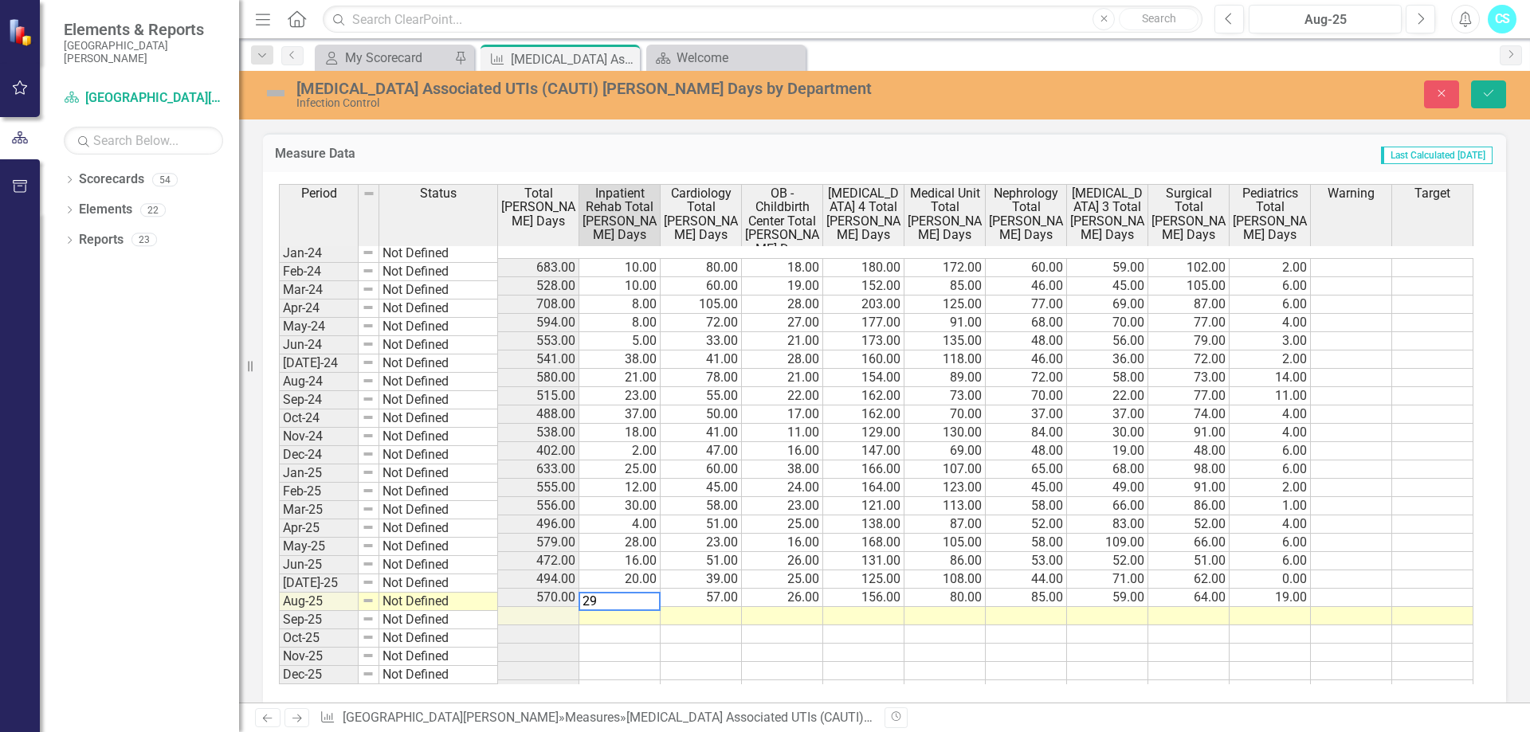
type textarea "29"
click at [726, 607] on td at bounding box center [700, 616] width 81 height 18
click at [736, 607] on td at bounding box center [700, 616] width 81 height 18
click at [727, 607] on td at bounding box center [700, 616] width 81 height 18
type textarea "47"
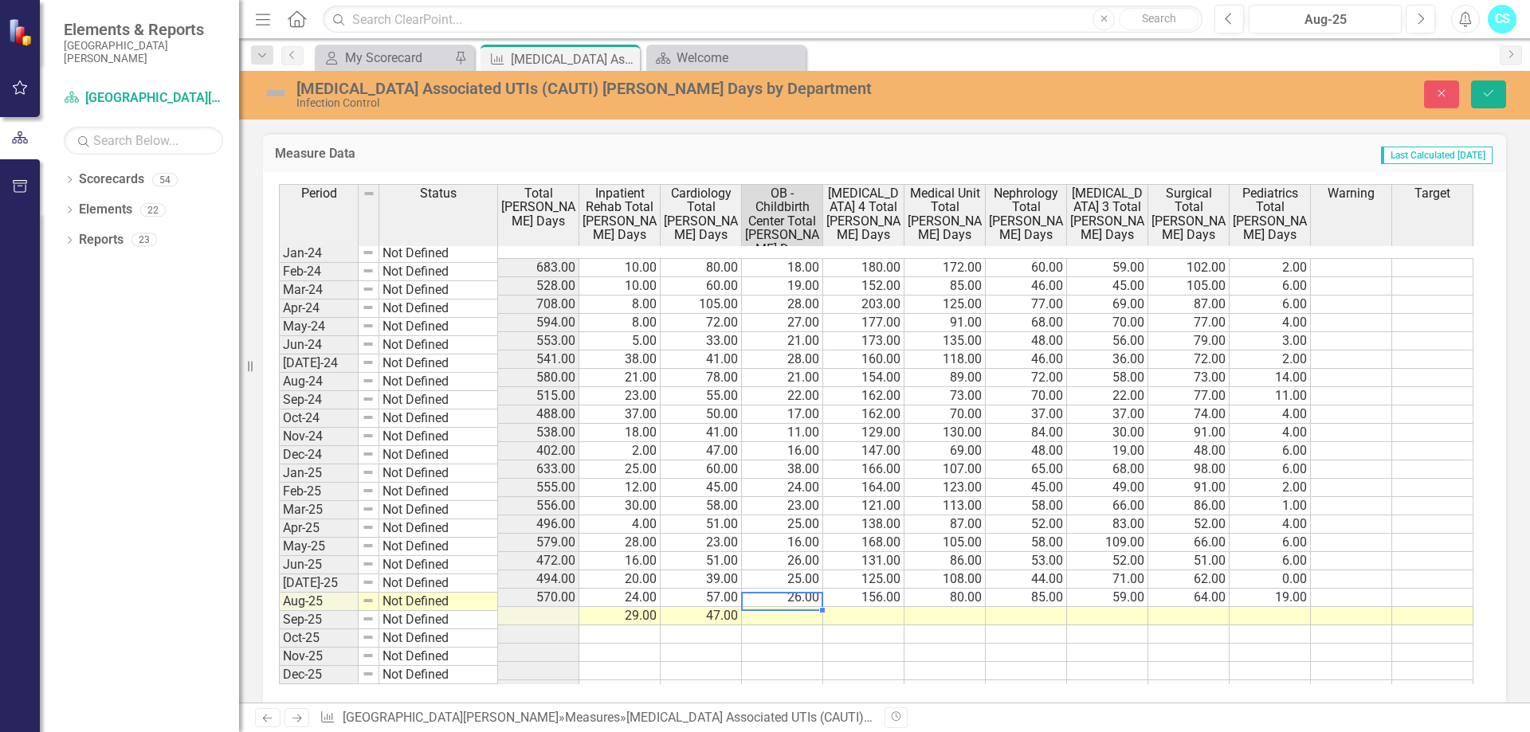
click at [766, 607] on td at bounding box center [782, 616] width 81 height 18
click at [782, 607] on td at bounding box center [782, 616] width 81 height 18
type textarea "37"
click at [847, 607] on td at bounding box center [863, 616] width 81 height 18
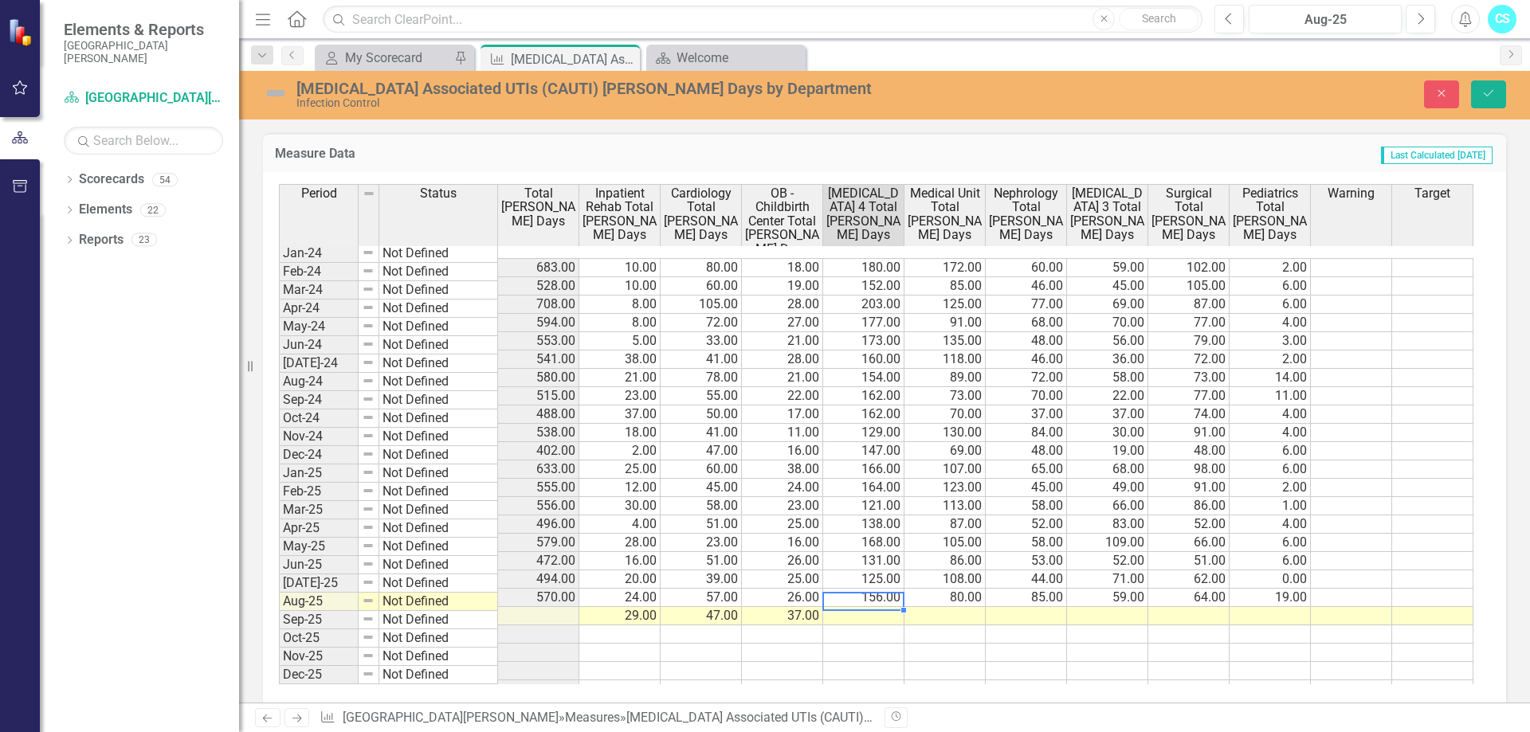
click at [886, 607] on td at bounding box center [863, 616] width 81 height 18
type textarea "157"
click at [950, 607] on td at bounding box center [944, 616] width 81 height 18
click at [935, 607] on td at bounding box center [944, 616] width 81 height 18
type textarea "145"
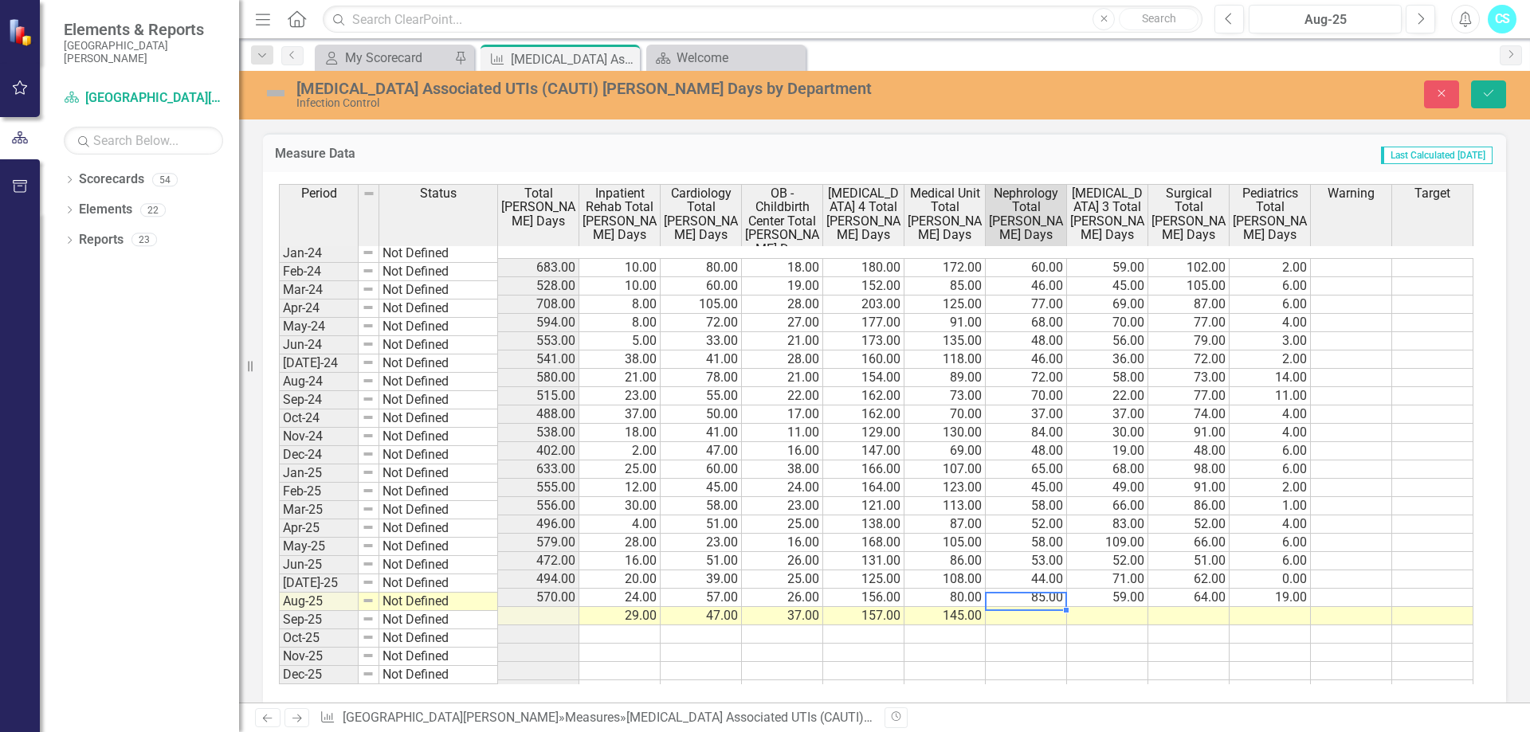
click at [1015, 607] on td at bounding box center [1026, 616] width 81 height 18
click at [1042, 607] on td at bounding box center [1026, 616] width 81 height 18
type textarea "74"
click at [1135, 607] on td at bounding box center [1107, 616] width 81 height 18
click at [1129, 607] on td at bounding box center [1107, 616] width 81 height 18
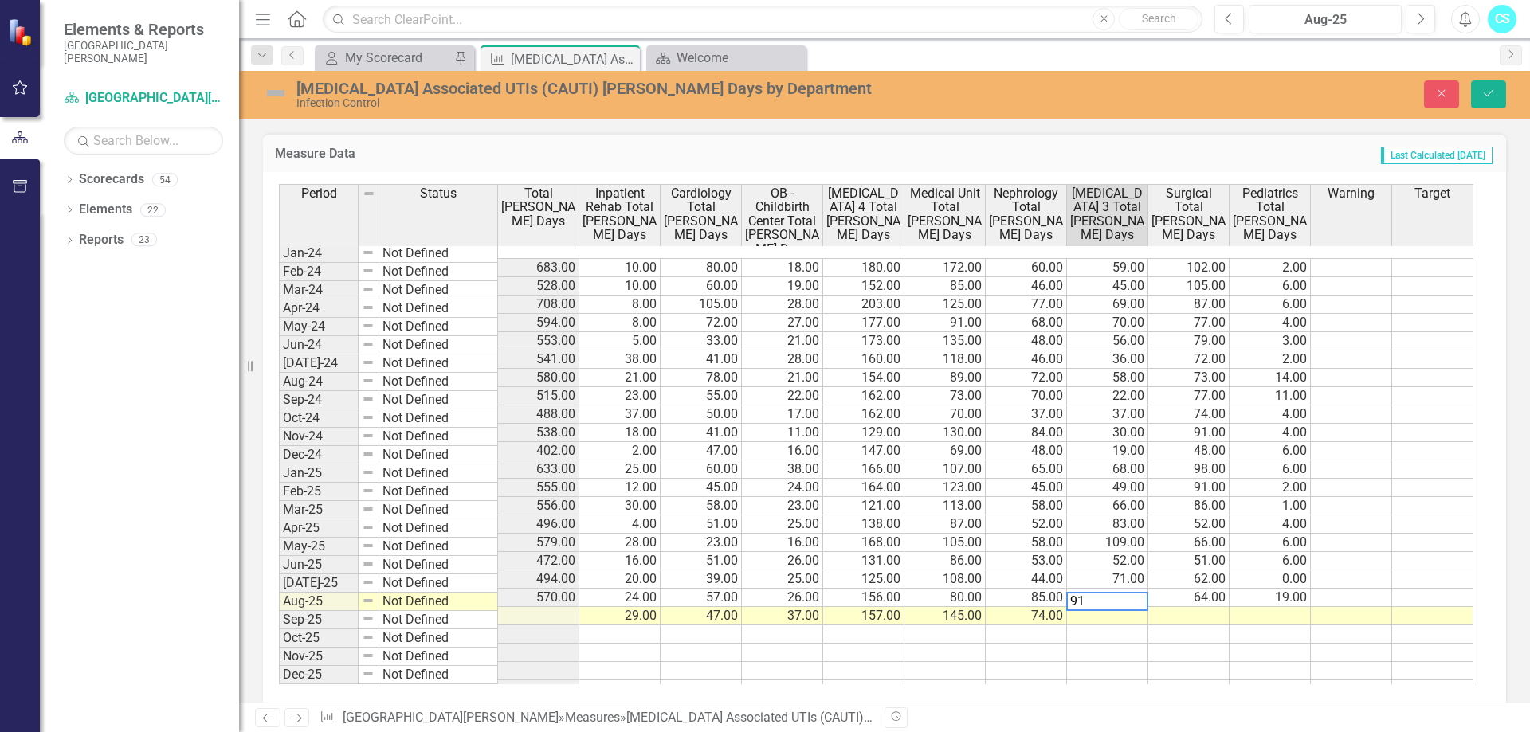
type textarea "91"
click at [1209, 607] on td at bounding box center [1188, 616] width 81 height 18
click at [1207, 607] on td at bounding box center [1188, 616] width 81 height 18
type textarea "19"
drag, startPoint x: 1275, startPoint y: 591, endPoint x: 1292, endPoint y: 602, distance: 20.8
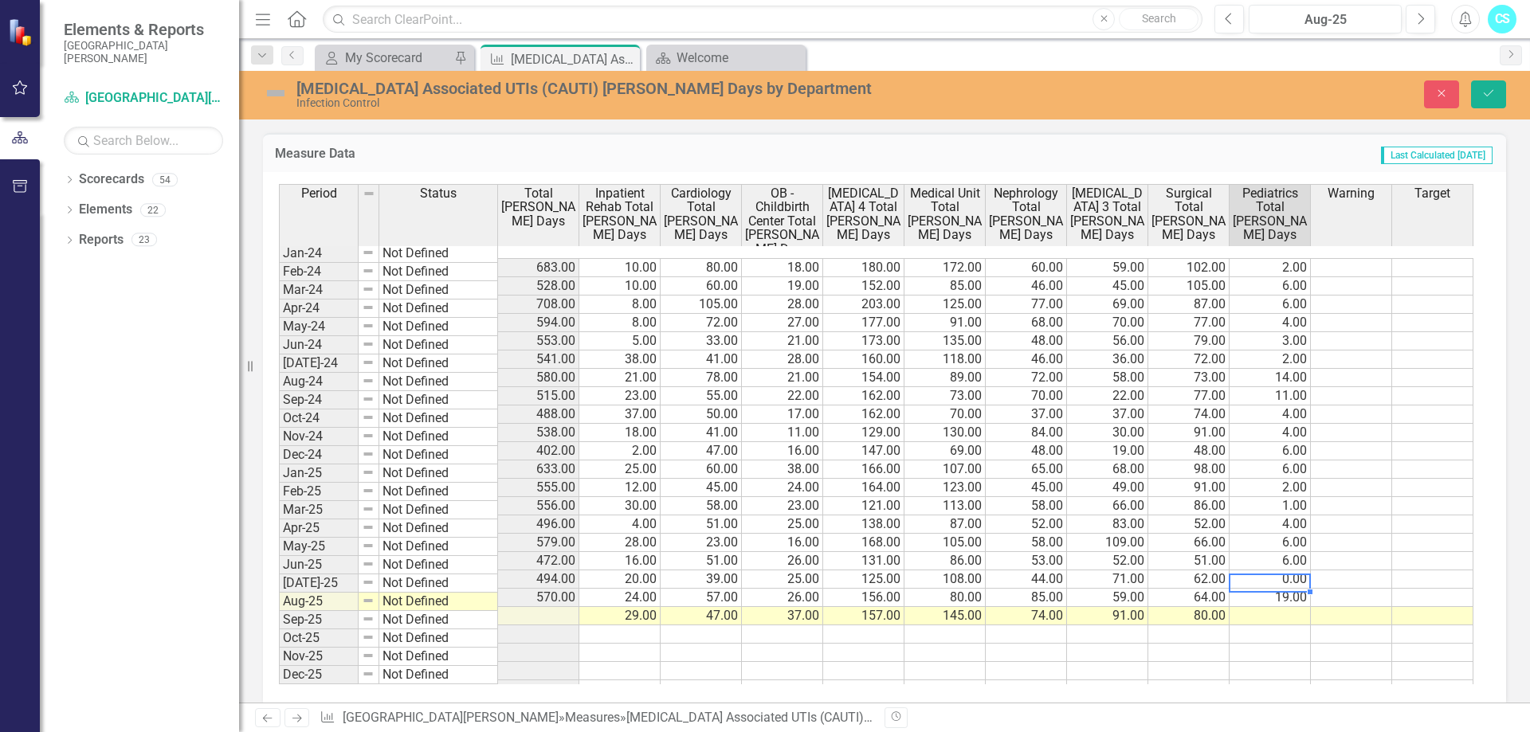
click at [1276, 594] on tbody "Jan-24 Not Defined 683.00 10.00 80.00 18.00 180.00 172.00 60.00 59.00 102.00 2.…" at bounding box center [876, 478] width 1194 height 441
click at [1286, 607] on td at bounding box center [1269, 616] width 81 height 18
type textarea "20"
click at [1488, 92] on icon "Save" at bounding box center [1488, 93] width 14 height 11
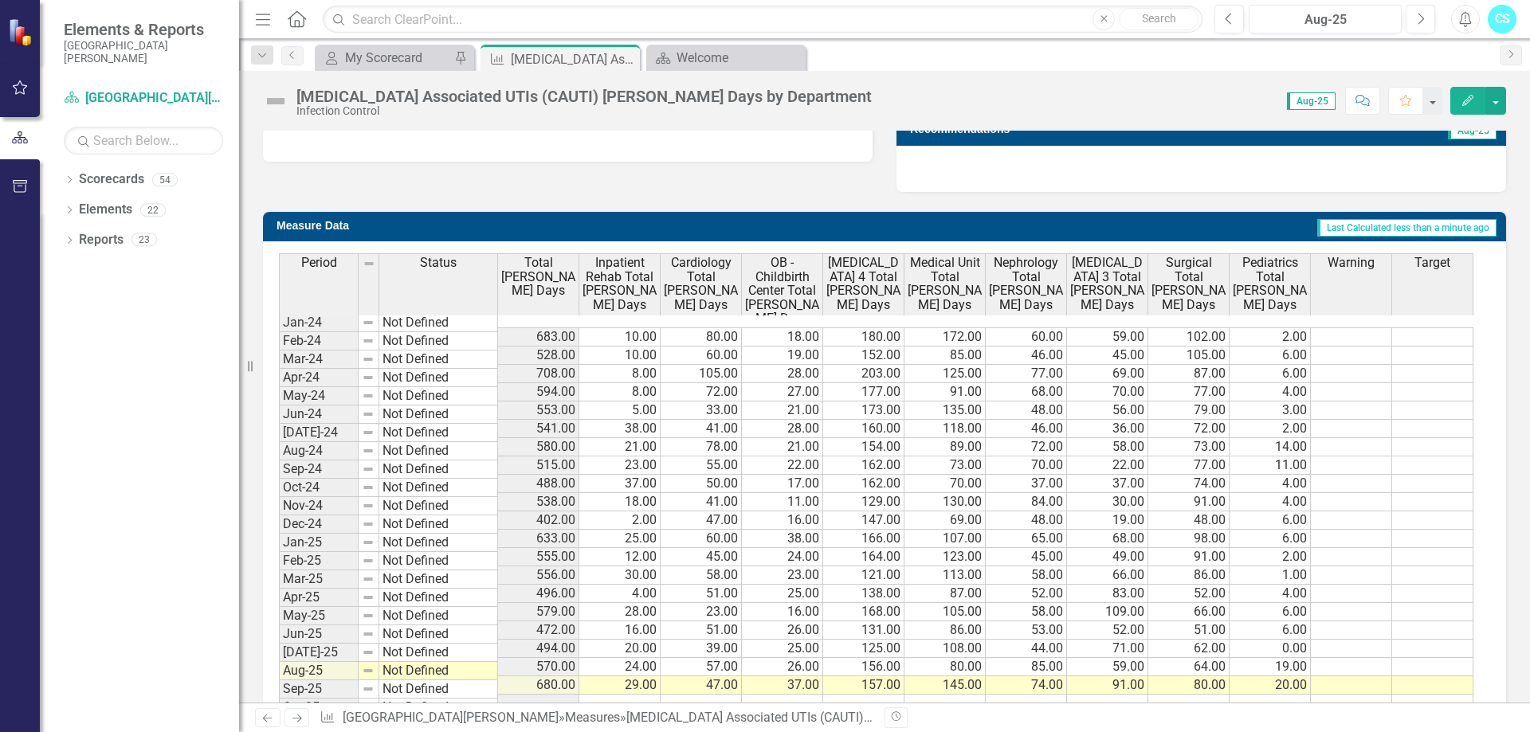
scroll to position [648, 0]
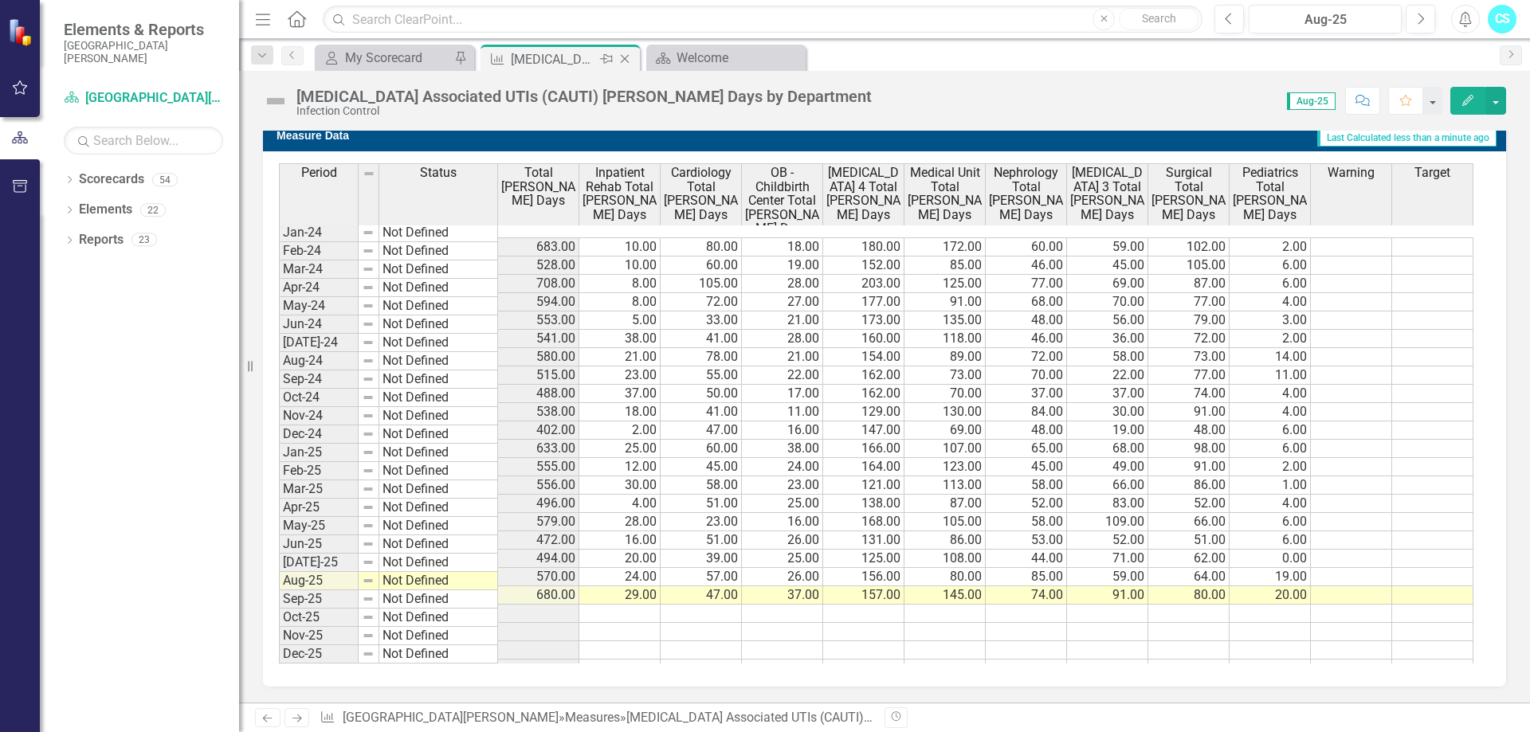
click at [630, 59] on icon "Close" at bounding box center [625, 59] width 16 height 13
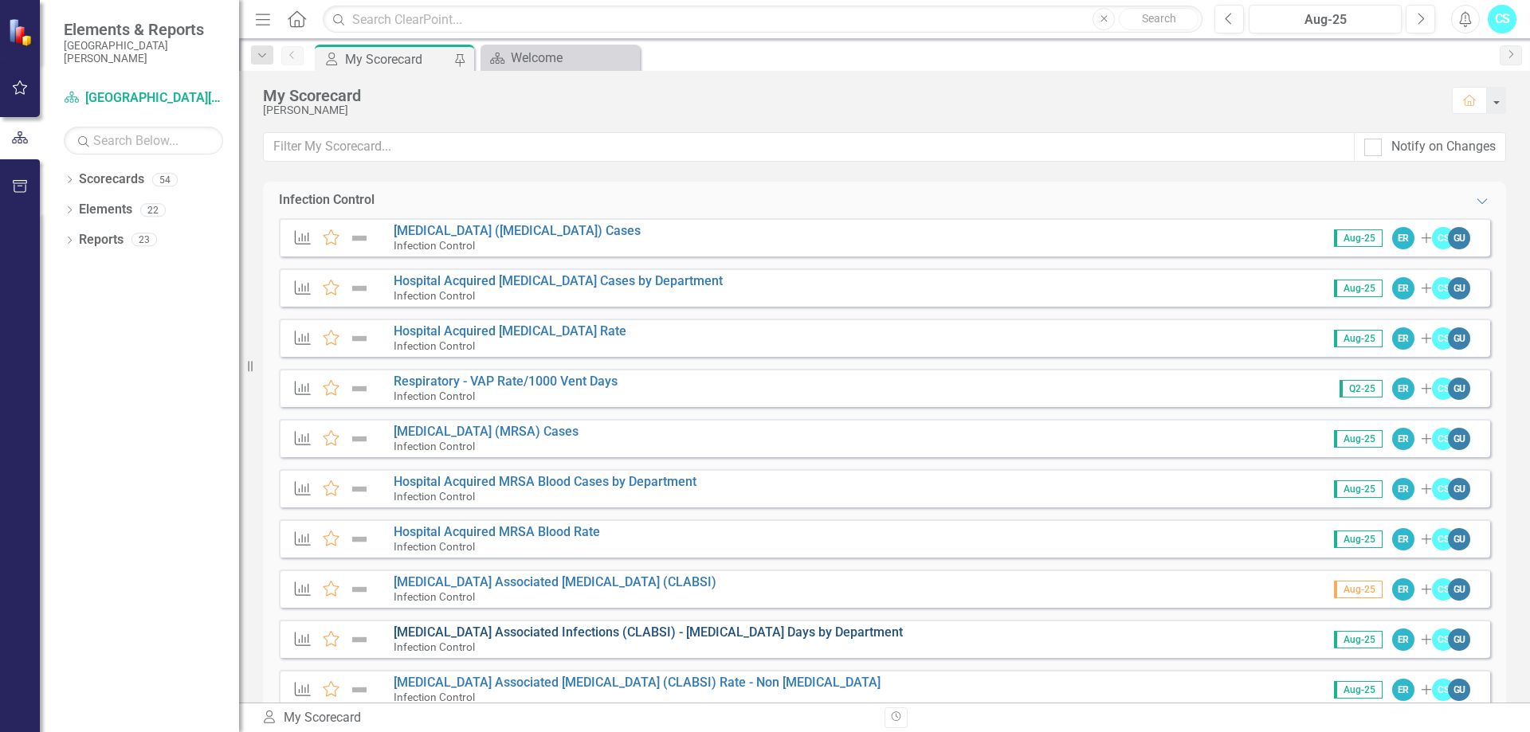
click at [570, 627] on link "[MEDICAL_DATA] Associated Infections (CLABSI) - [MEDICAL_DATA] Days by Departme…" at bounding box center [648, 632] width 509 height 15
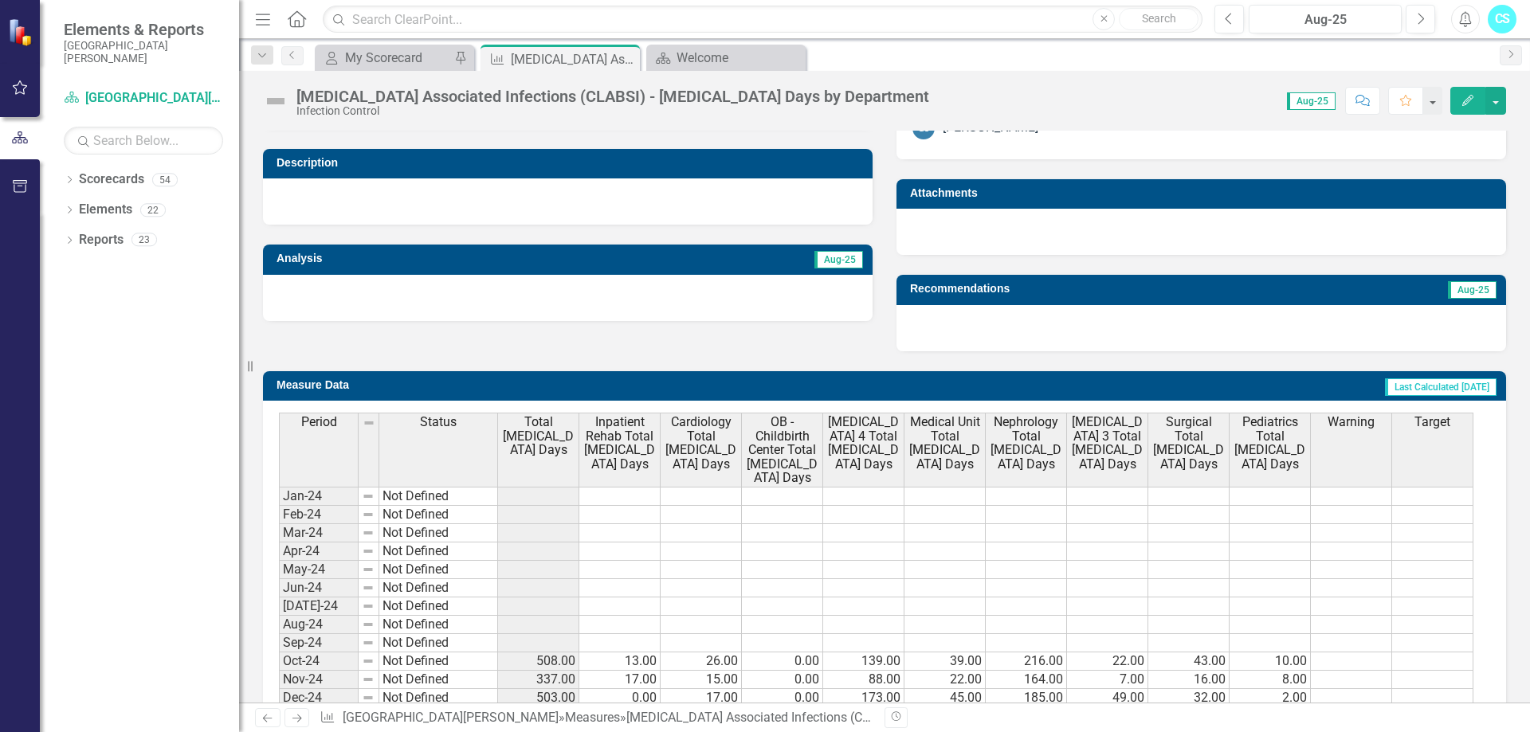
scroll to position [662, 0]
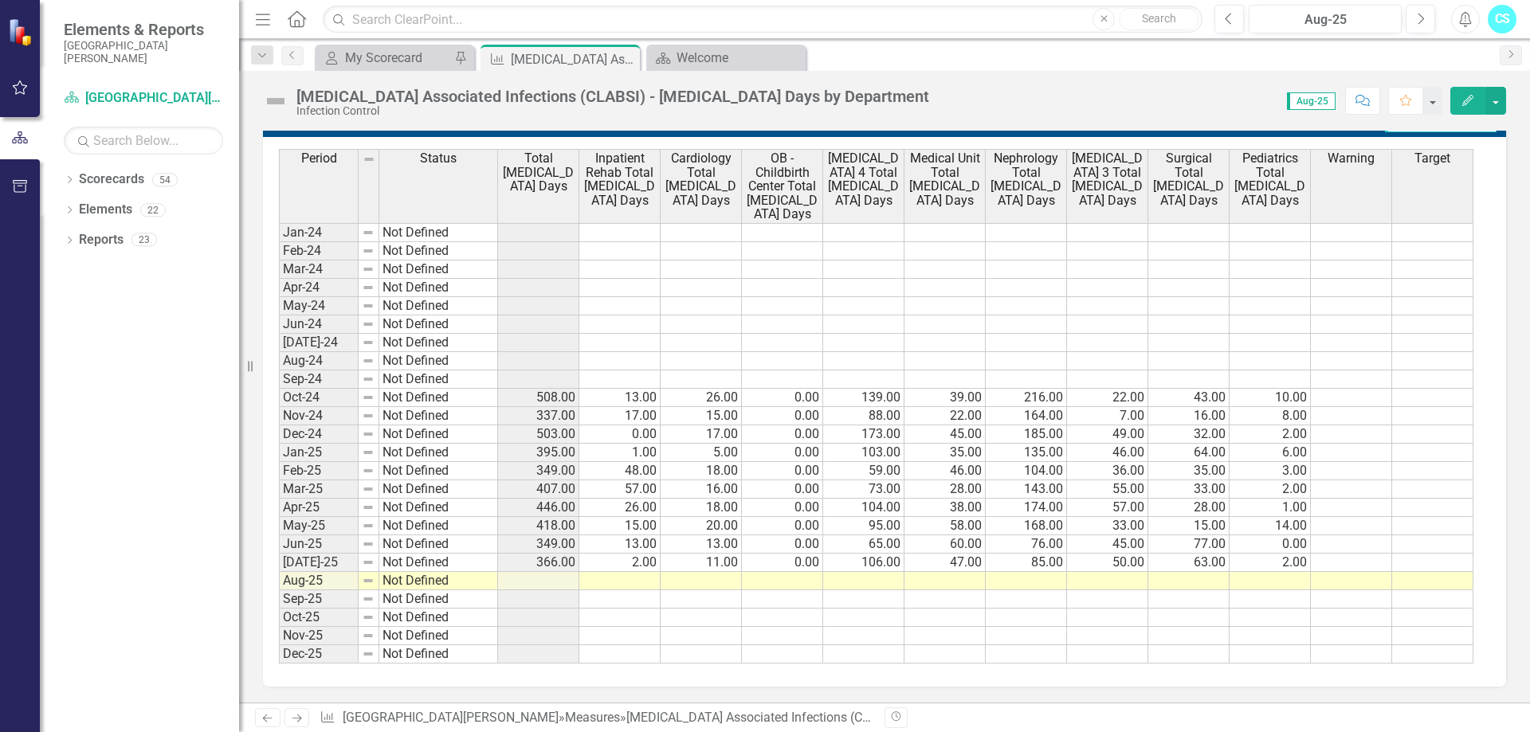
click at [566, 578] on td at bounding box center [538, 581] width 81 height 18
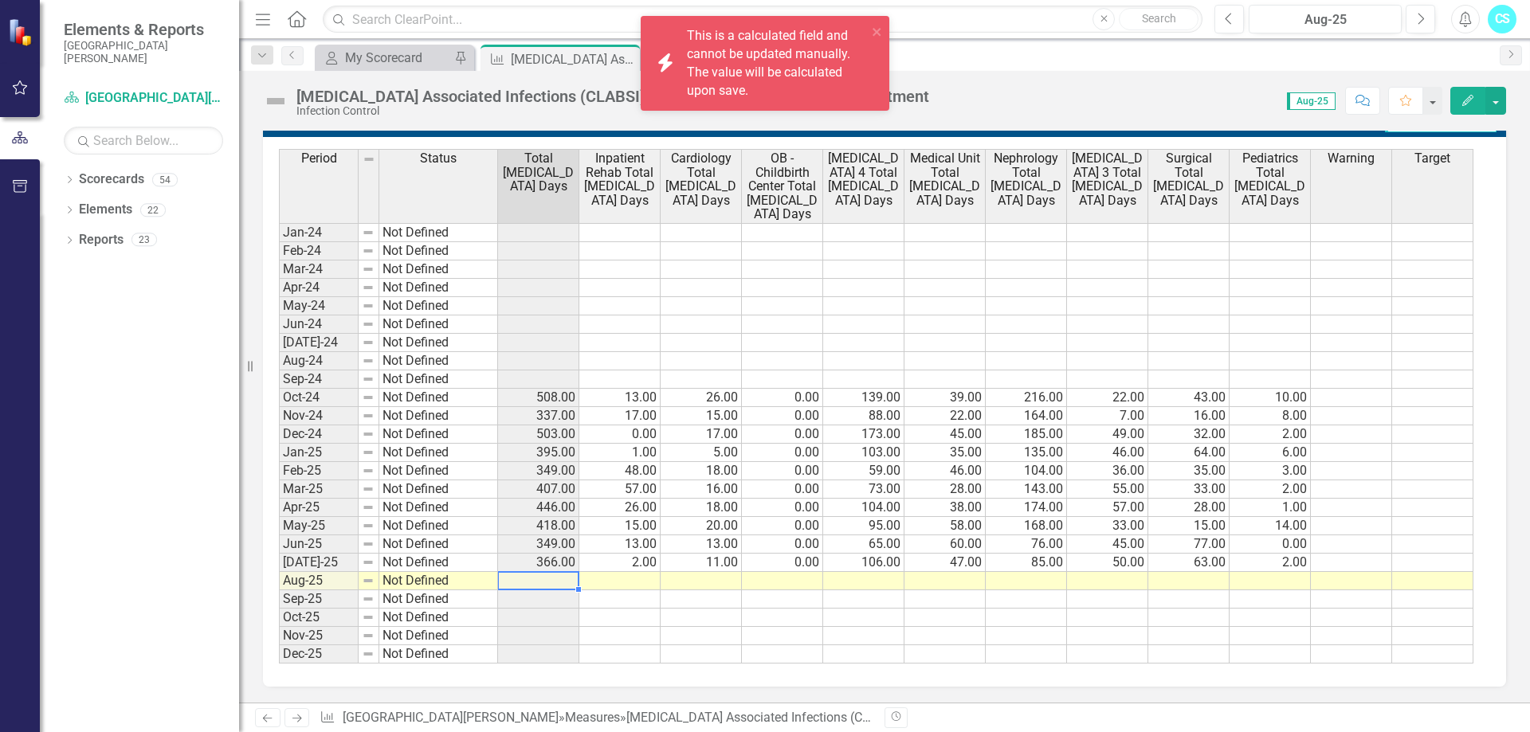
click at [612, 582] on td at bounding box center [619, 581] width 81 height 18
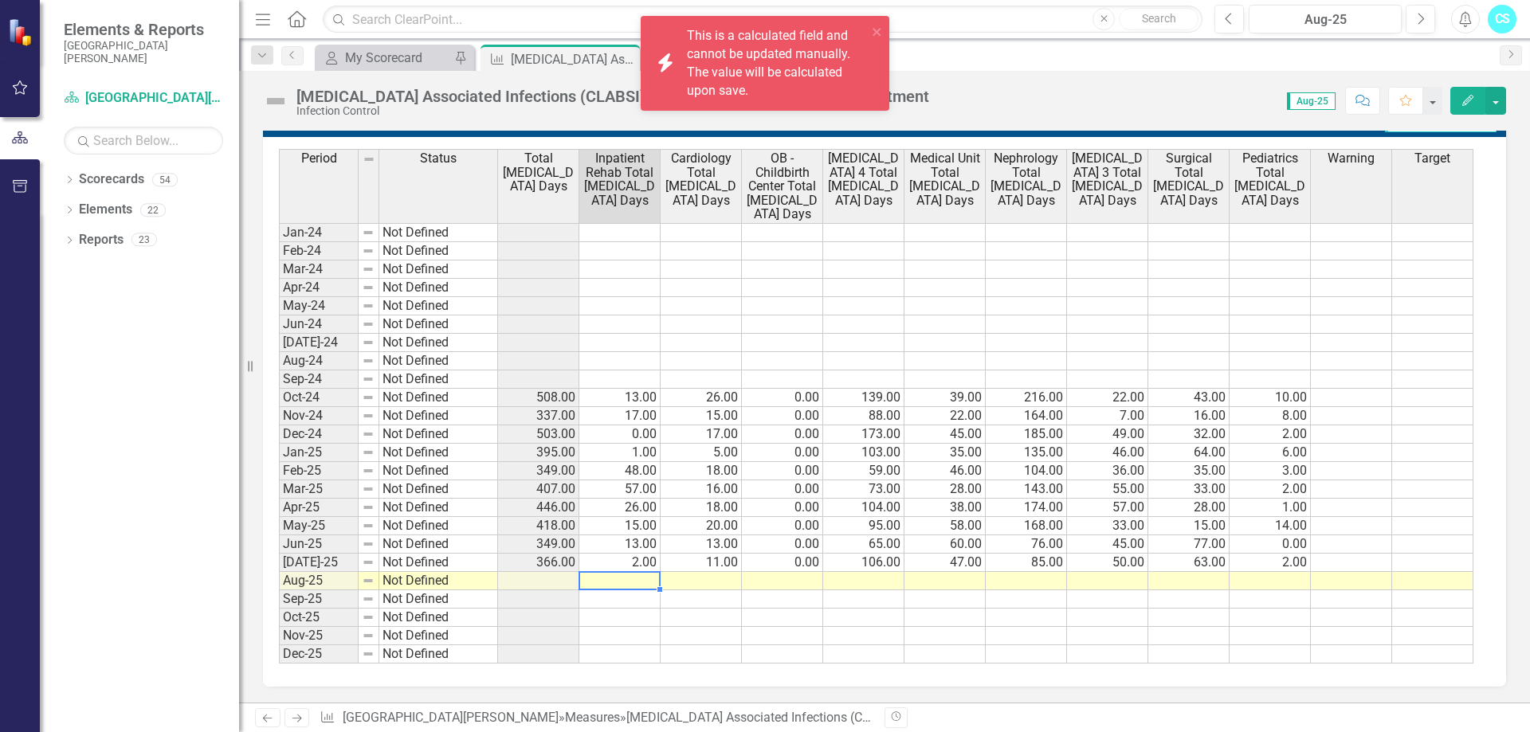
click at [612, 582] on td at bounding box center [619, 581] width 81 height 18
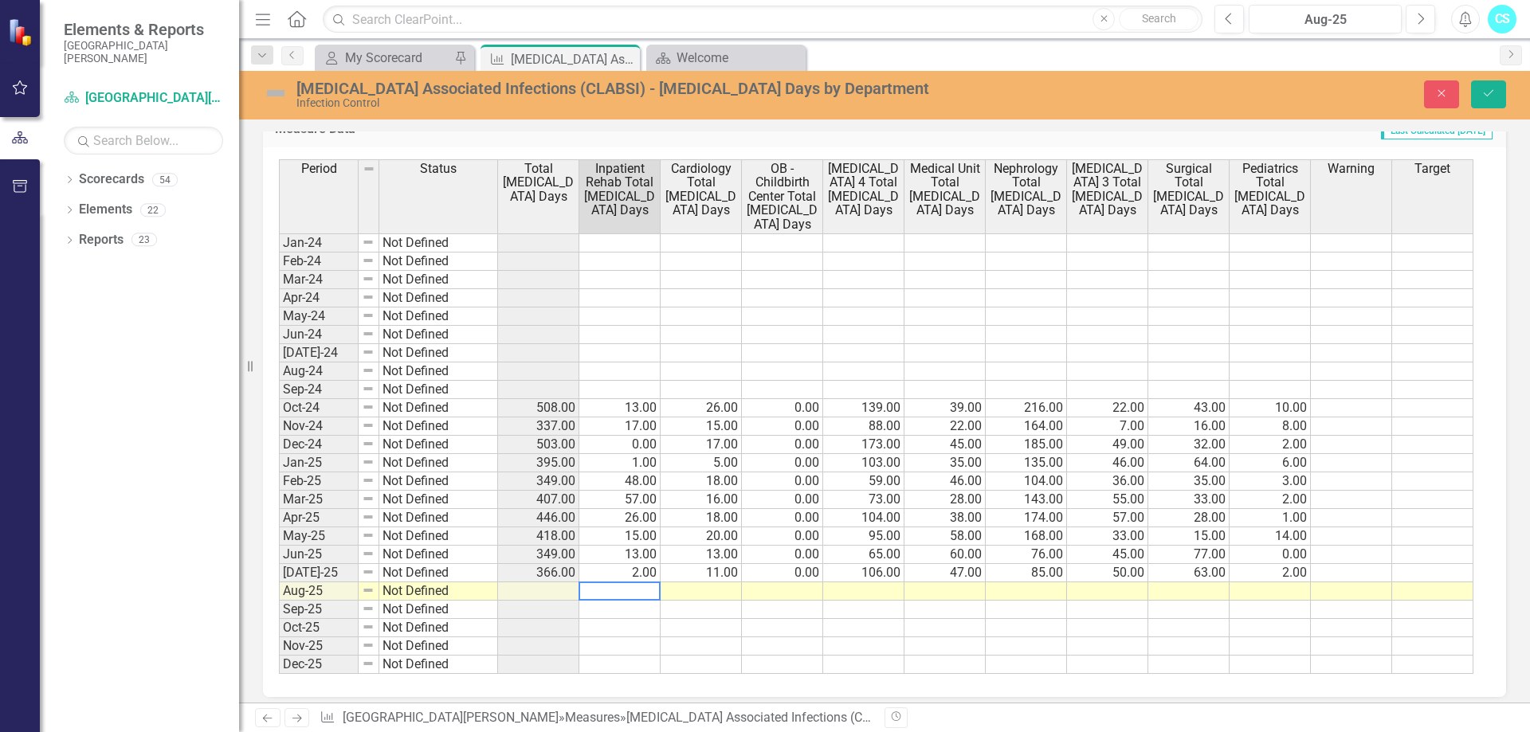
click at [629, 588] on textarea at bounding box center [619, 591] width 82 height 19
type textarea "18"
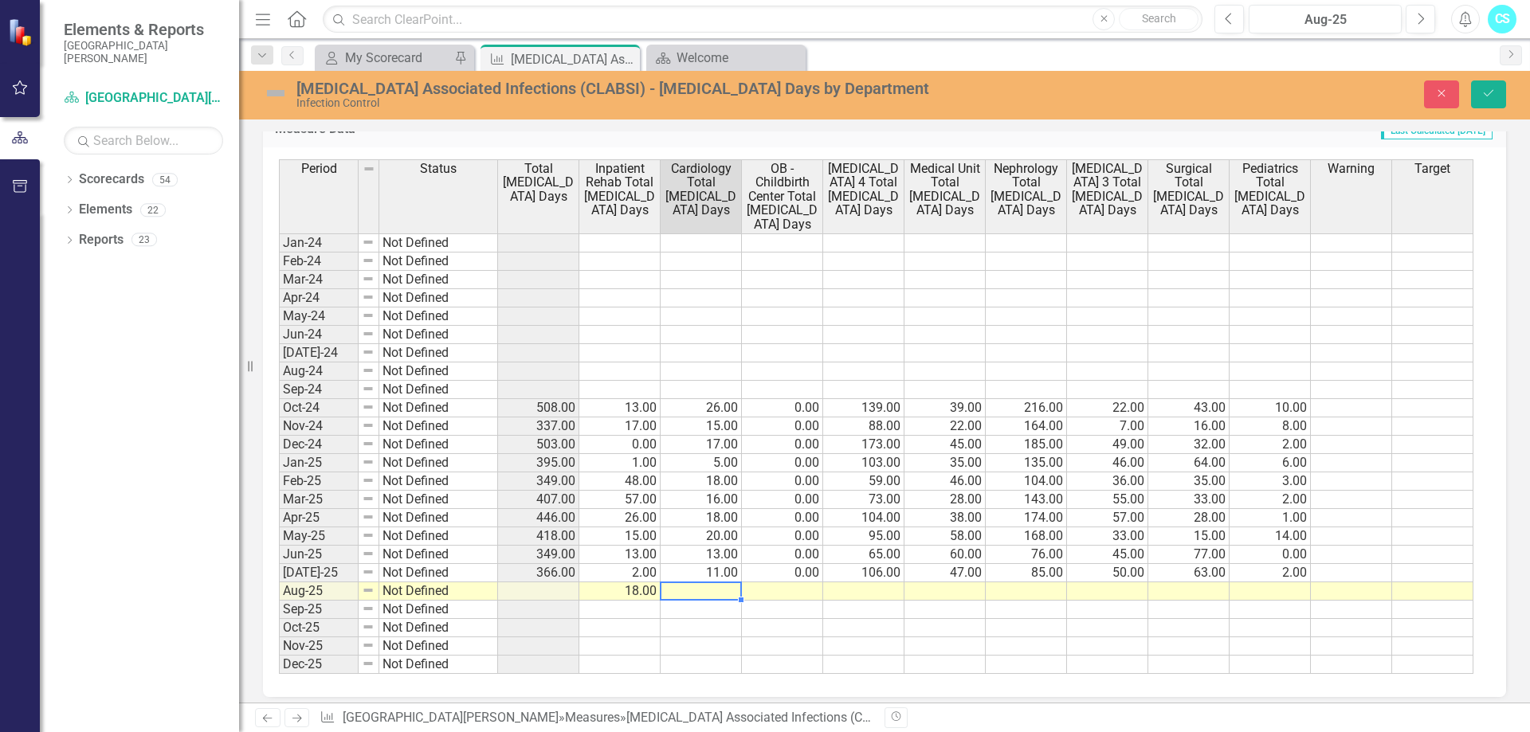
click at [688, 586] on td at bounding box center [700, 591] width 81 height 18
click at [677, 586] on td at bounding box center [700, 591] width 81 height 18
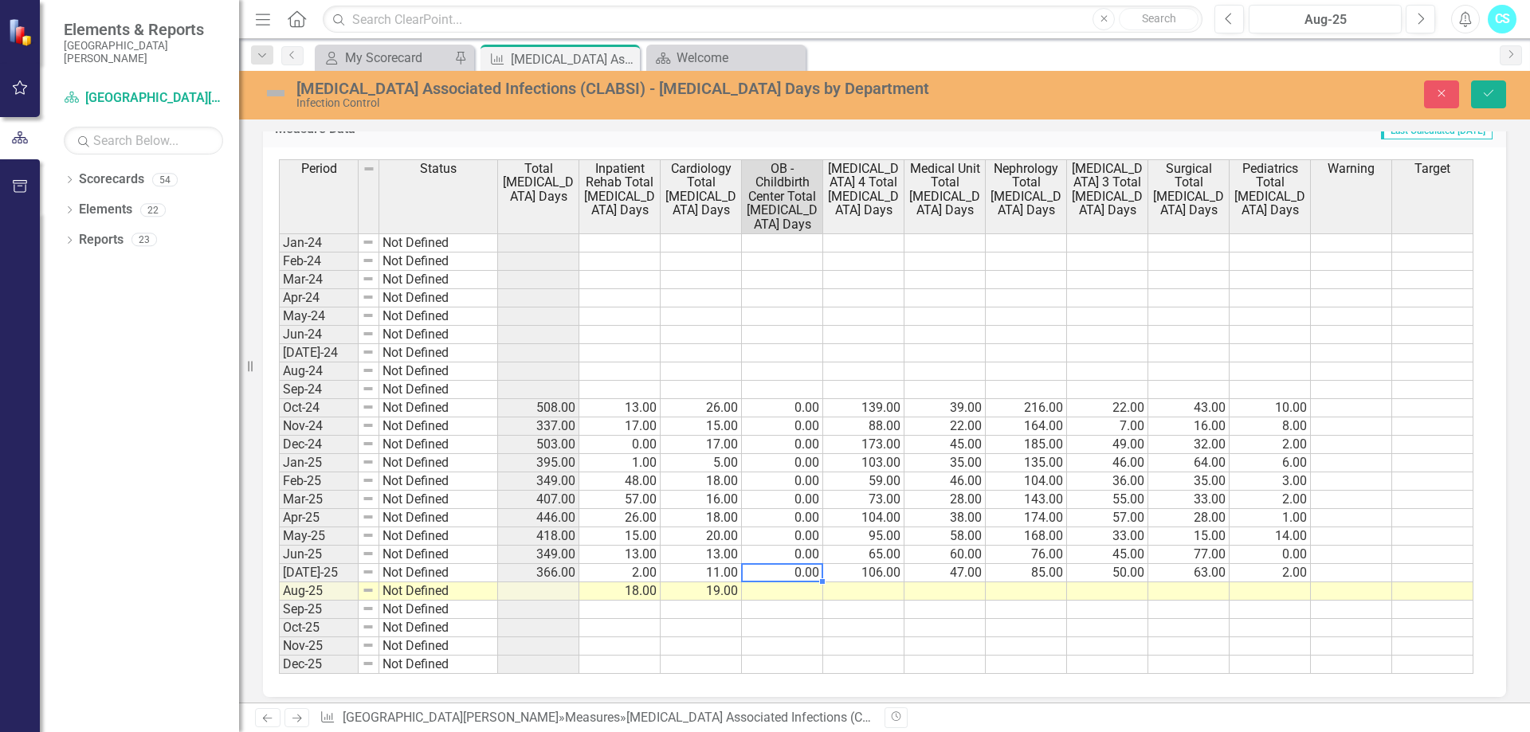
click at [279, 581] on div "Period Status Total [MEDICAL_DATA] Days Inpatient Rehab Total [MEDICAL_DATA] Da…" at bounding box center [279, 416] width 0 height 515
click at [790, 596] on td at bounding box center [782, 591] width 81 height 18
type textarea "0"
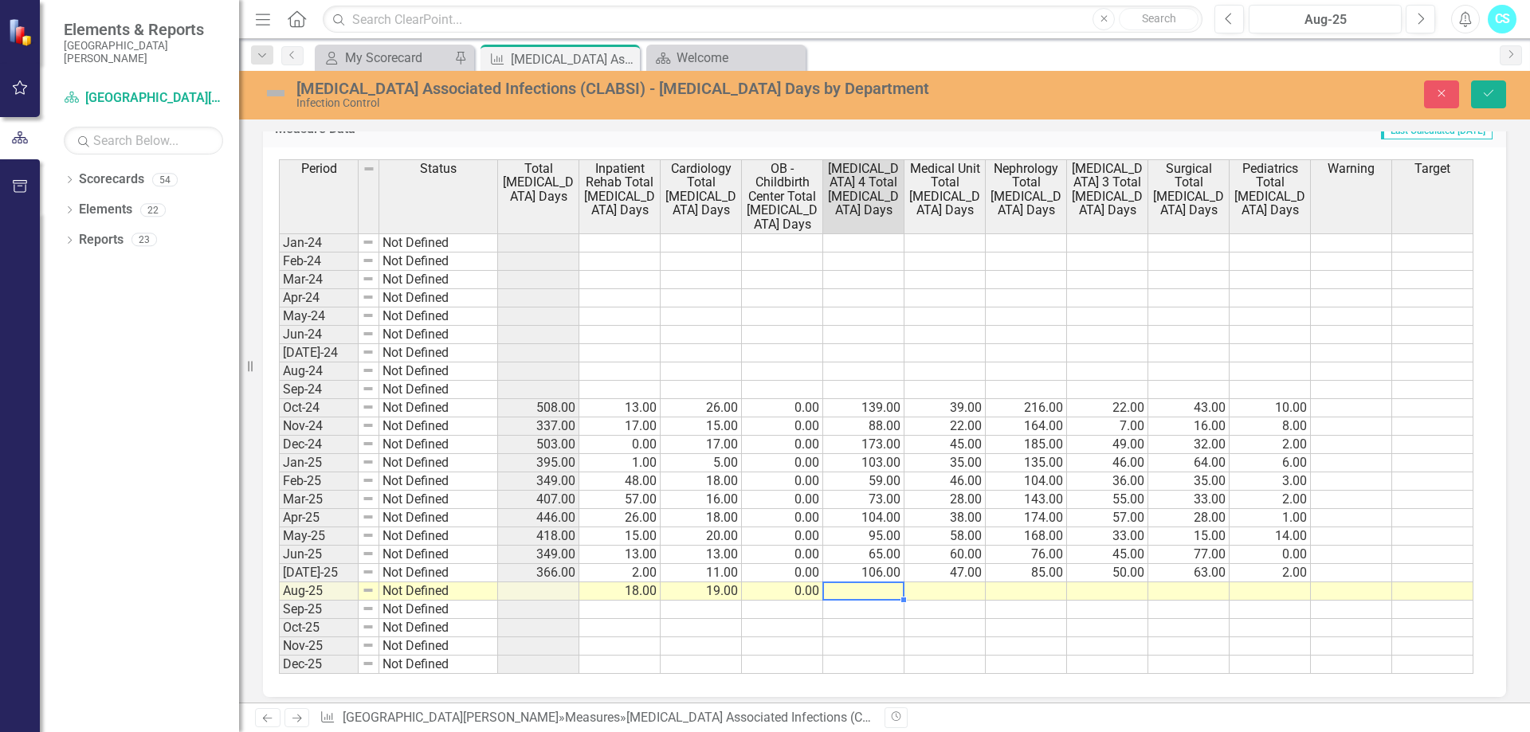
click at [880, 591] on td at bounding box center [863, 591] width 81 height 18
click at [892, 592] on td at bounding box center [863, 591] width 81 height 18
click at [892, 590] on td at bounding box center [863, 591] width 81 height 18
type textarea "109"
click at [963, 587] on td at bounding box center [944, 591] width 81 height 18
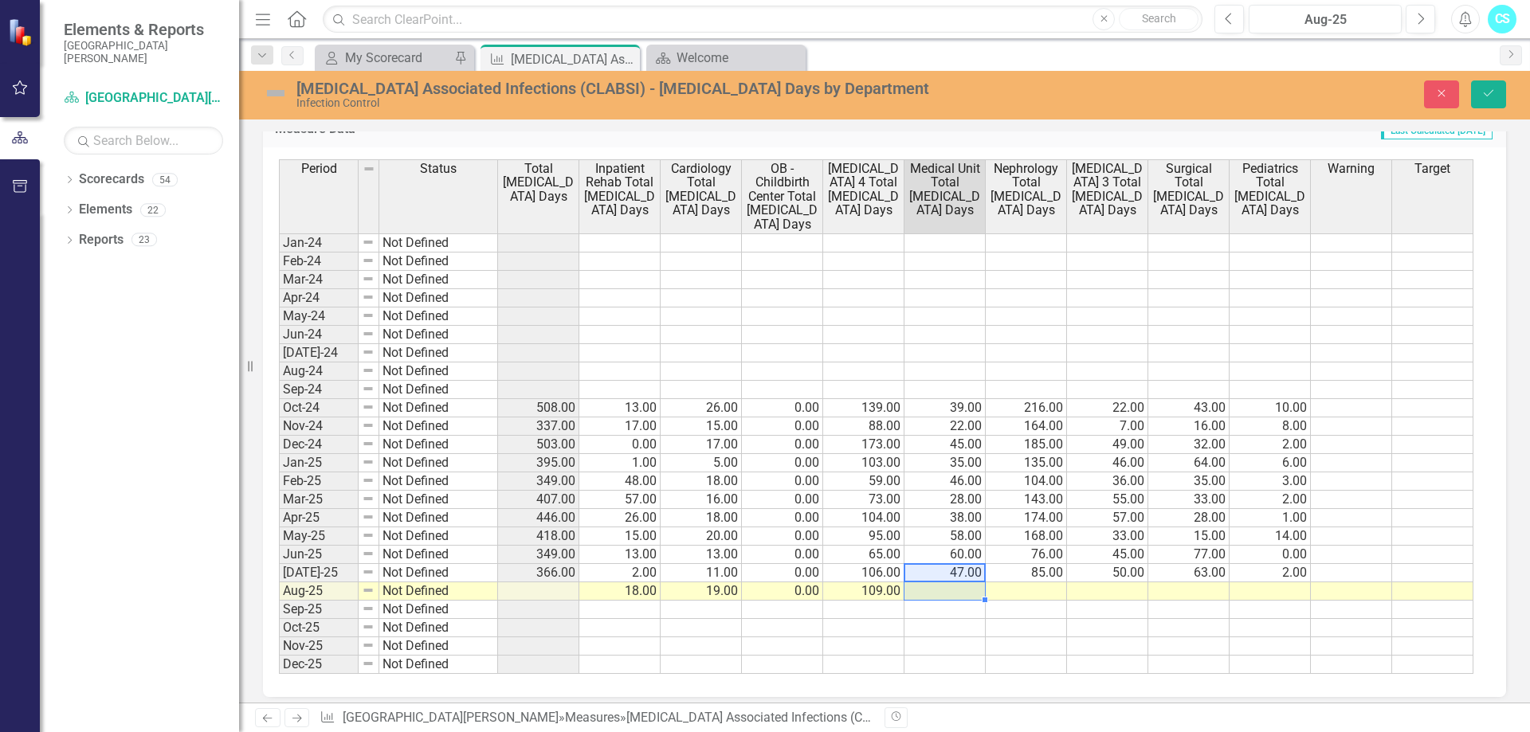
click at [936, 583] on tbody "Jan-24 Not Defined Feb-24 Not Defined Mar-24 Not Defined Apr-24 Not Defined May…" at bounding box center [876, 453] width 1194 height 441
click at [939, 586] on td at bounding box center [944, 591] width 81 height 18
type textarea "59"
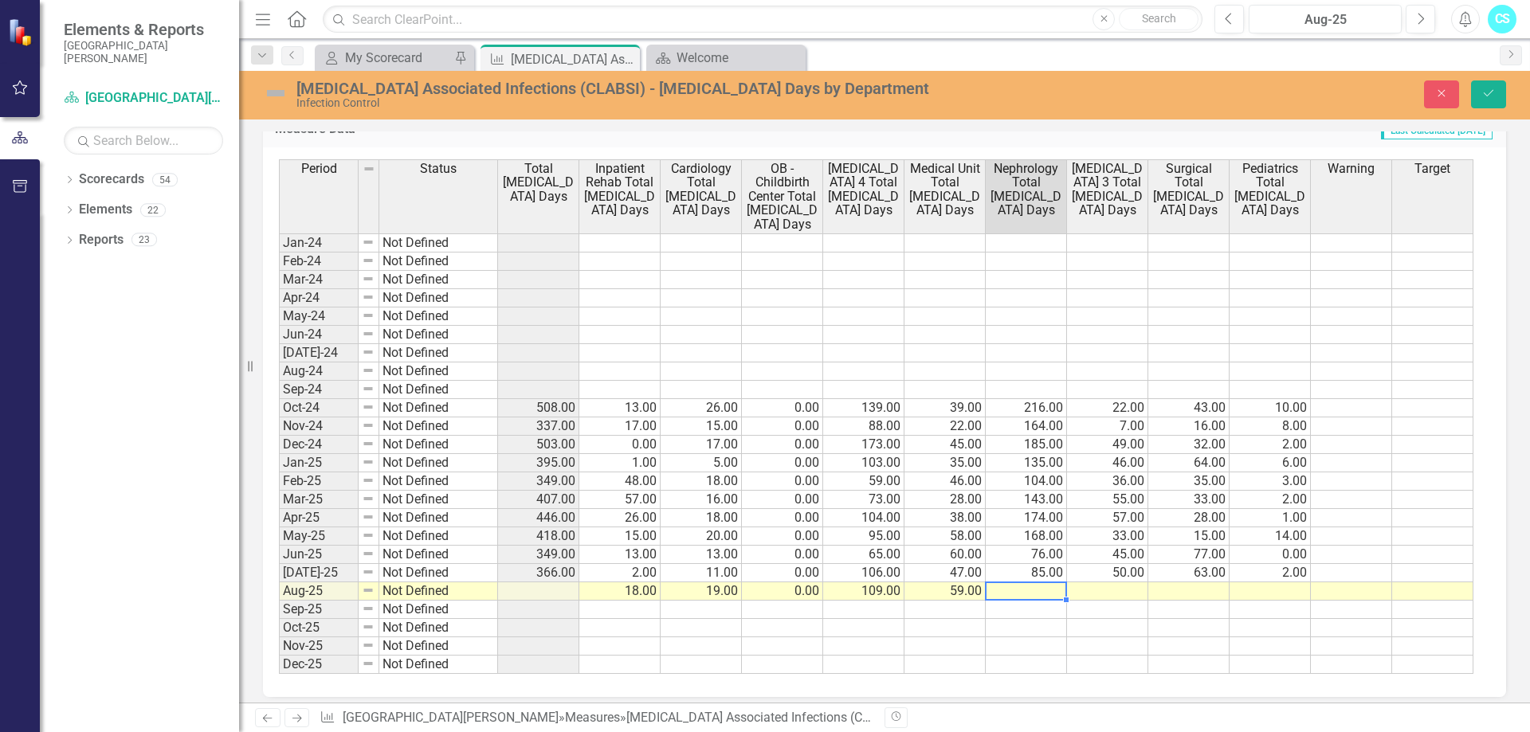
click at [1041, 588] on td at bounding box center [1026, 591] width 81 height 18
click at [1059, 590] on td at bounding box center [1026, 591] width 81 height 18
type textarea "95"
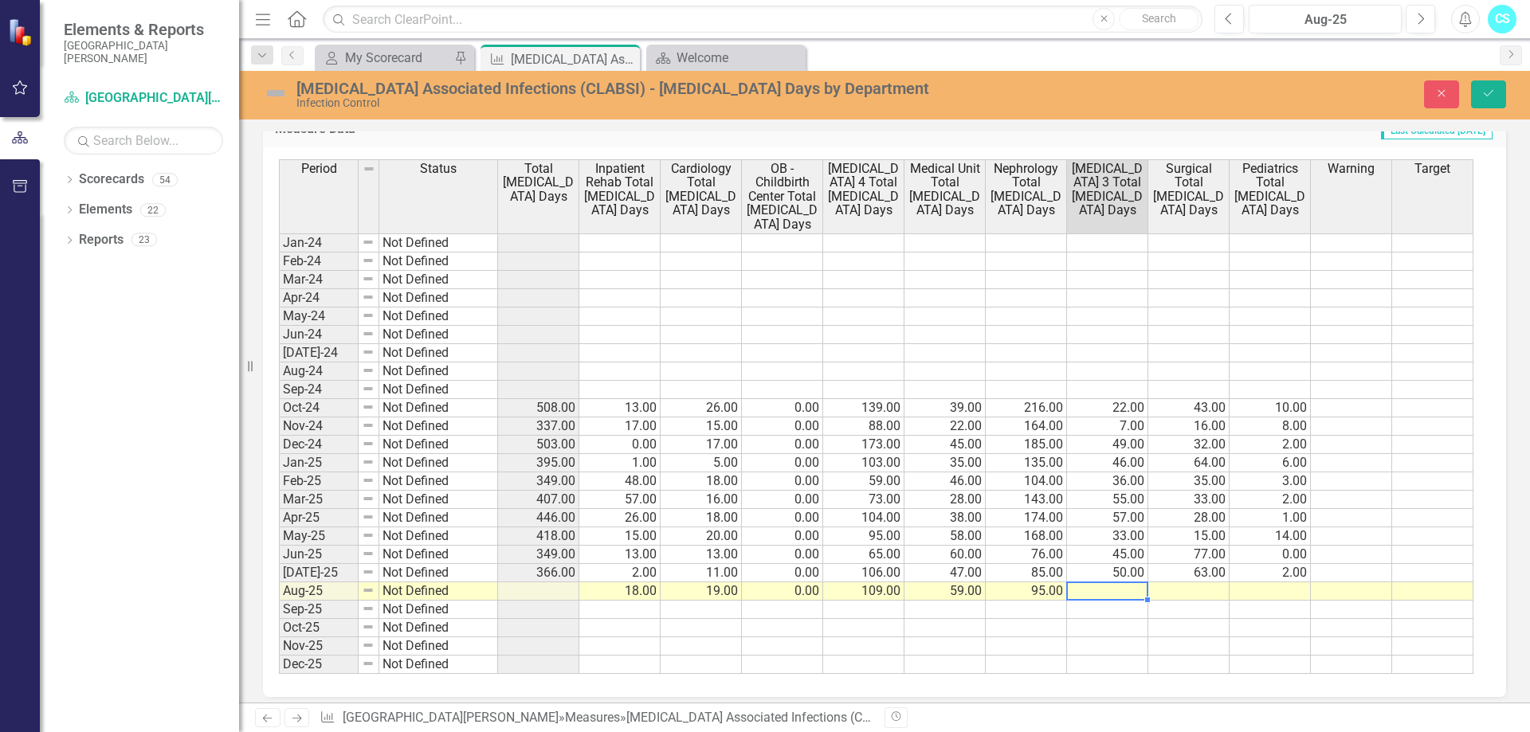
click at [1099, 586] on td at bounding box center [1107, 591] width 81 height 18
click at [1127, 590] on td at bounding box center [1107, 591] width 81 height 18
type textarea "60"
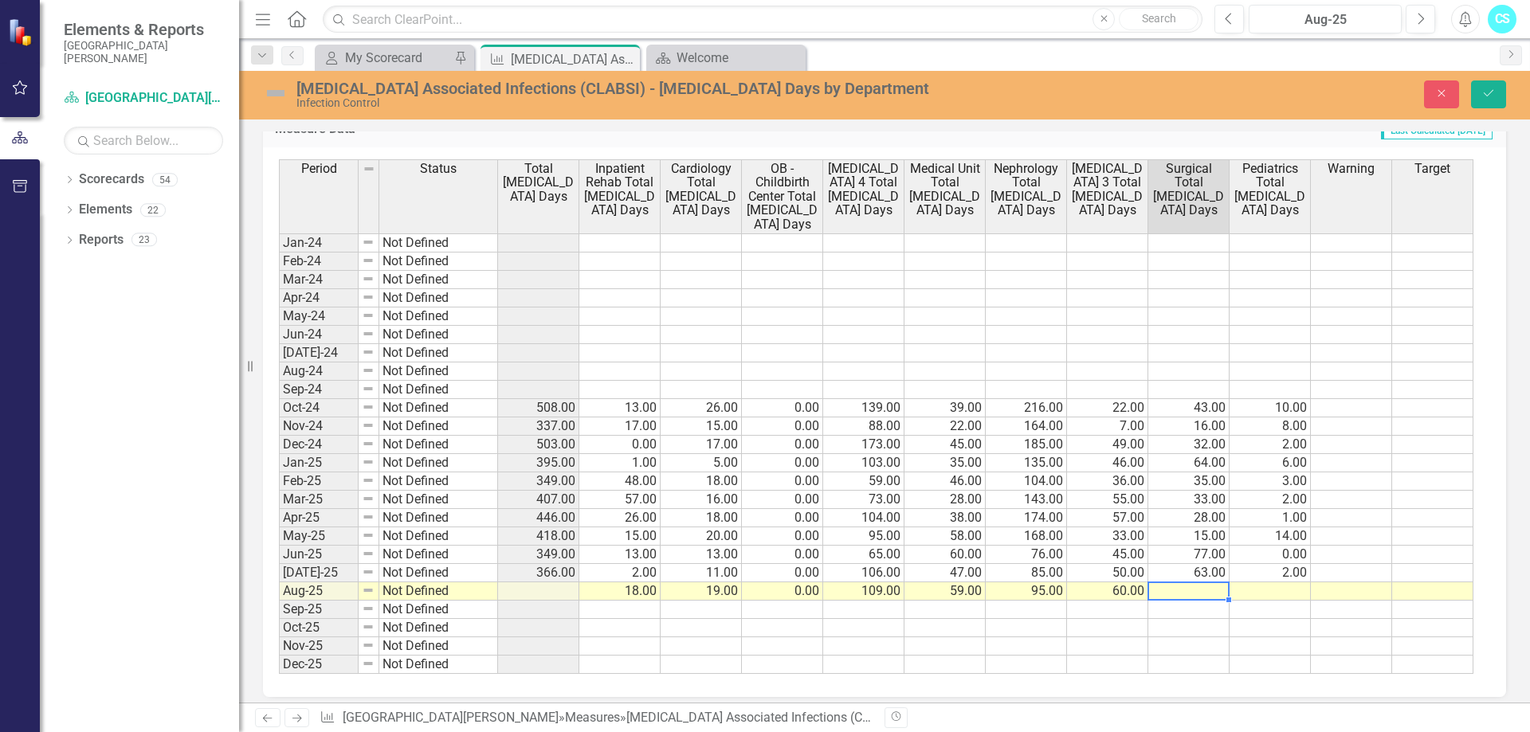
click at [1202, 594] on td at bounding box center [1188, 591] width 81 height 18
click at [1212, 587] on td at bounding box center [1188, 591] width 81 height 18
type textarea "62"
click at [1301, 586] on td at bounding box center [1269, 591] width 81 height 18
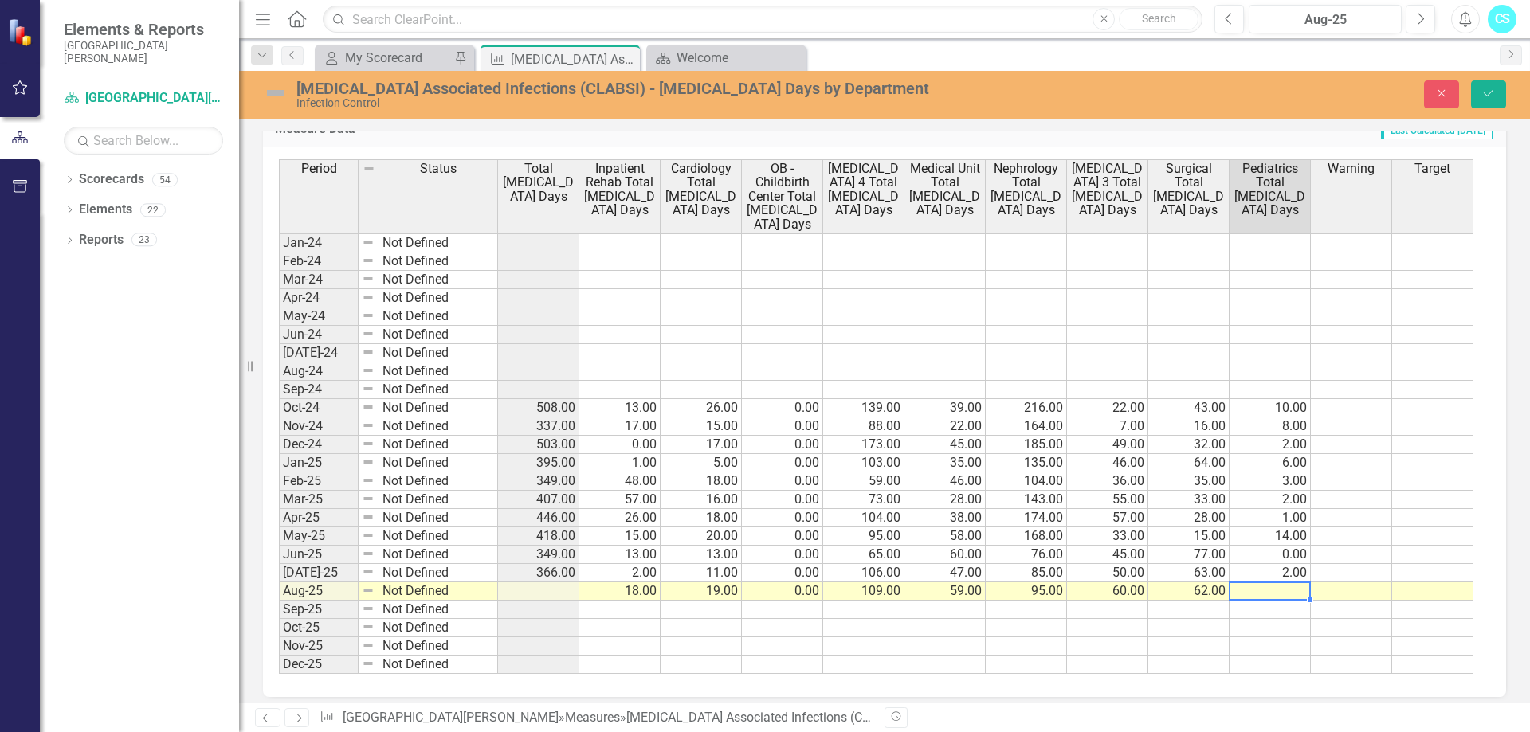
click at [1298, 594] on td at bounding box center [1269, 591] width 81 height 18
type textarea "0"
click at [1314, 621] on td at bounding box center [1351, 628] width 81 height 18
click at [1484, 94] on icon "submit" at bounding box center [1489, 93] width 10 height 6
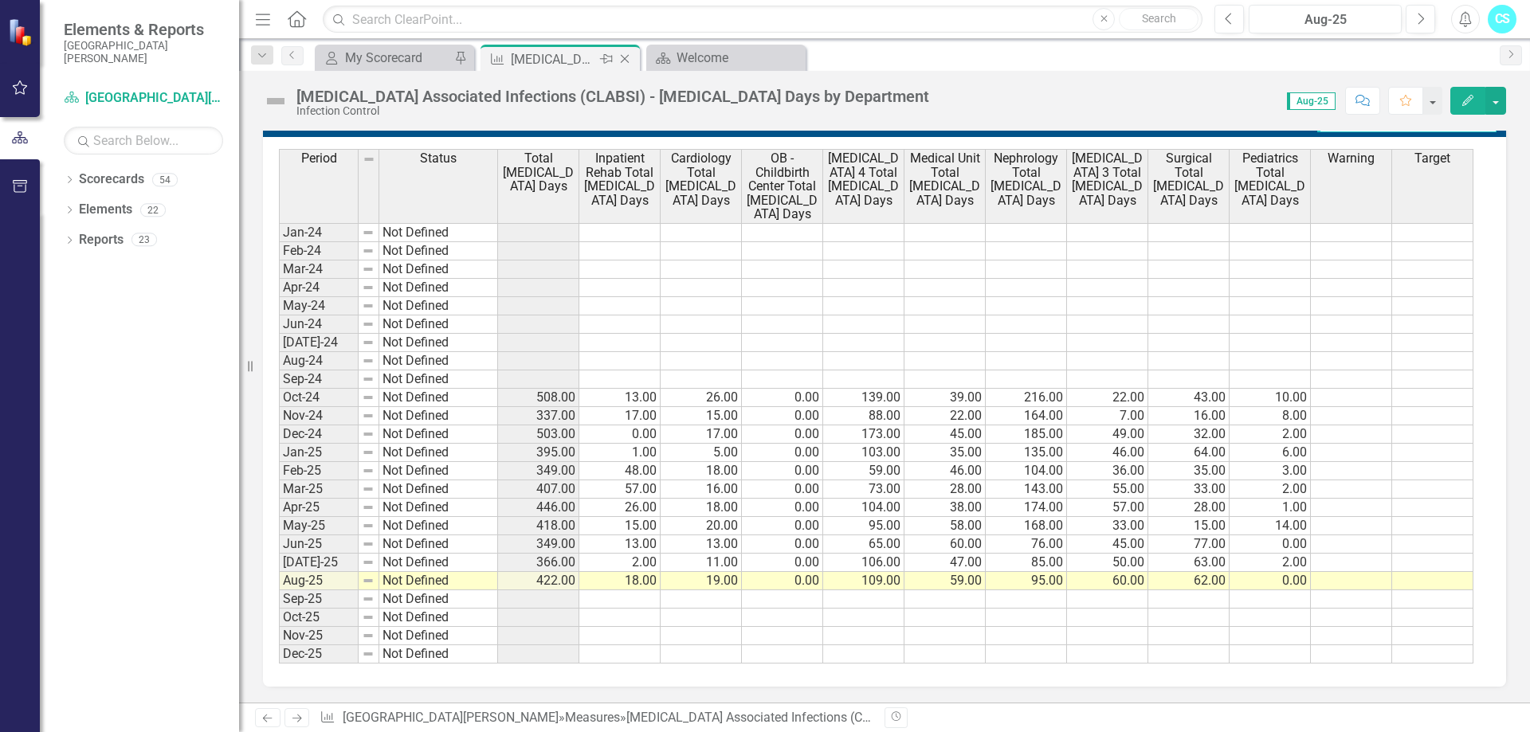
click at [625, 53] on icon "Close" at bounding box center [625, 59] width 16 height 13
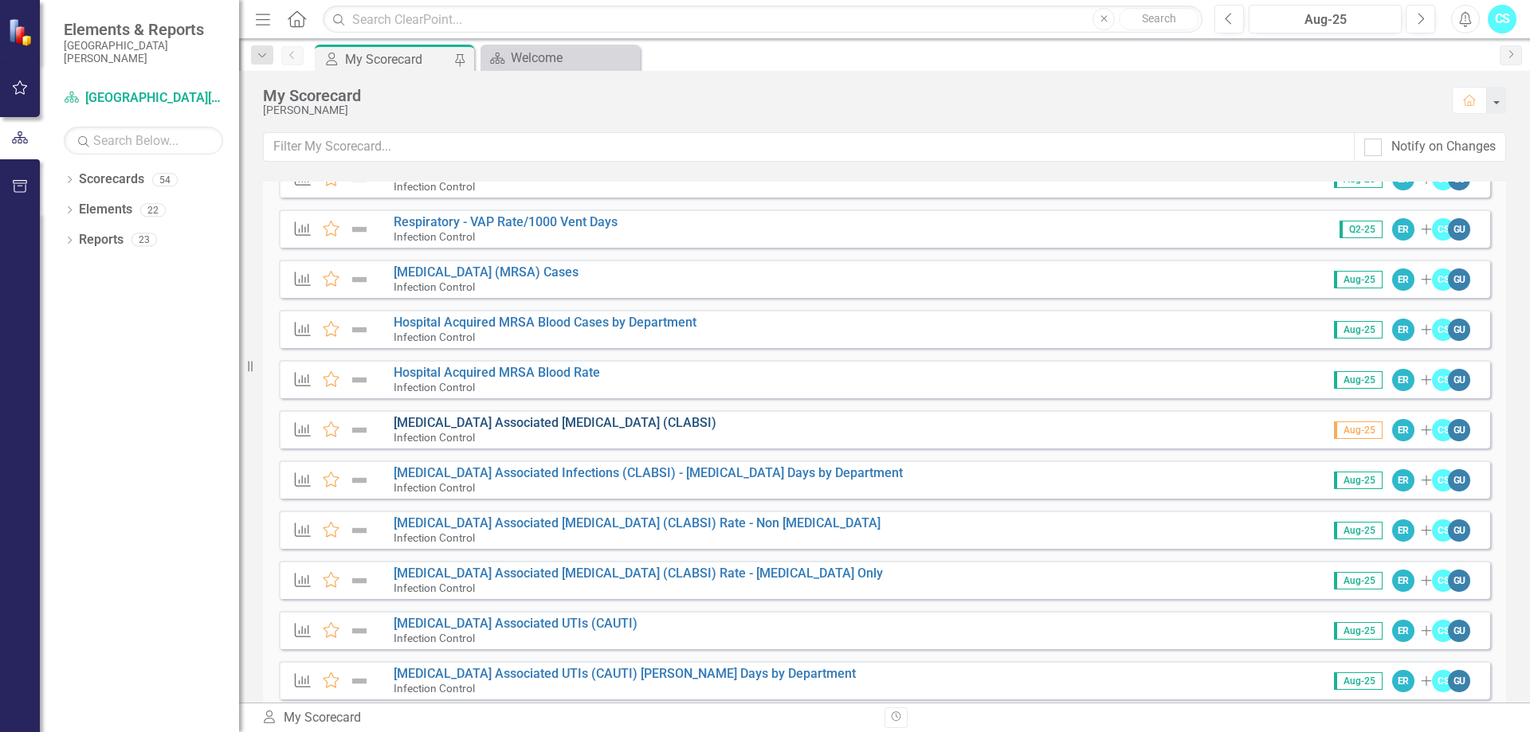
scroll to position [239, 0]
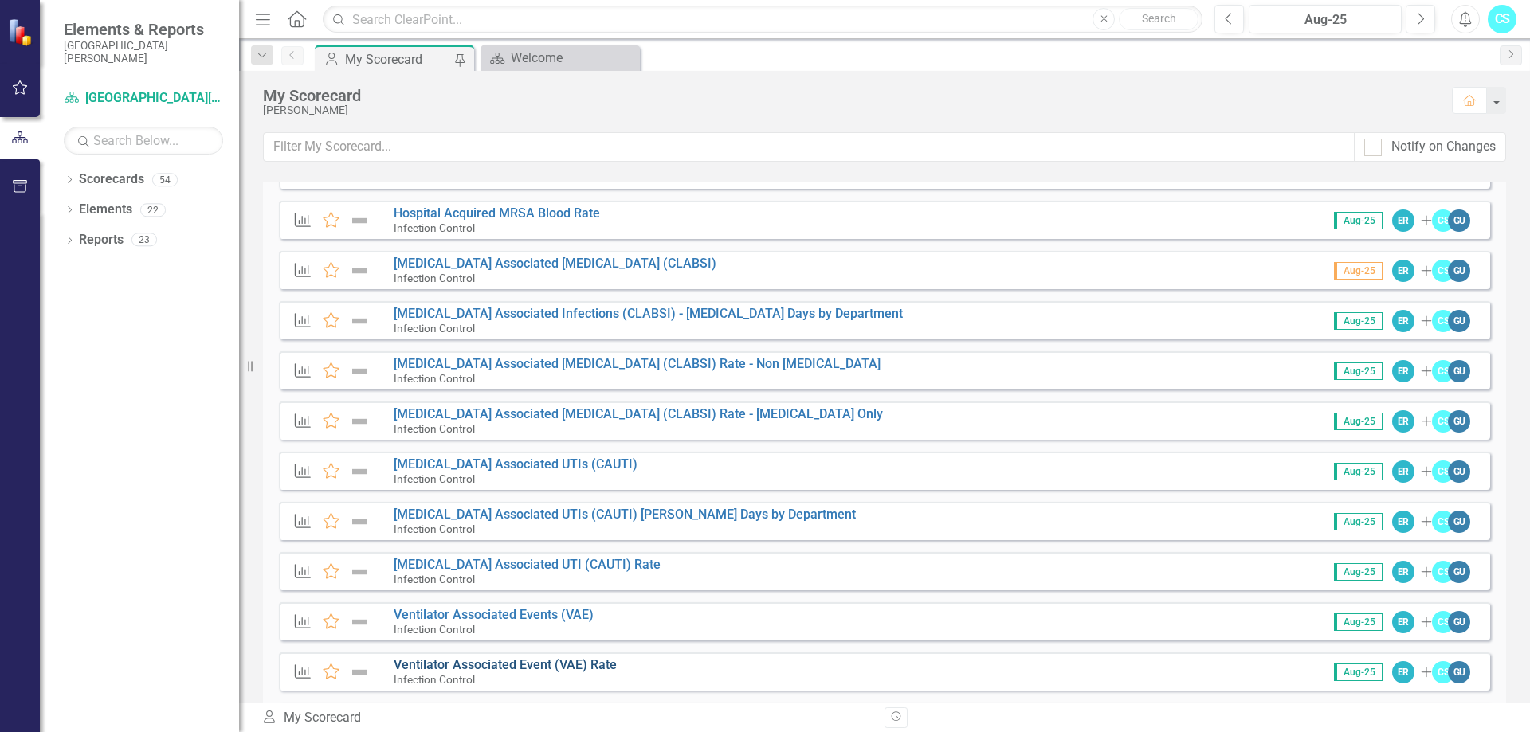
scroll to position [398, 0]
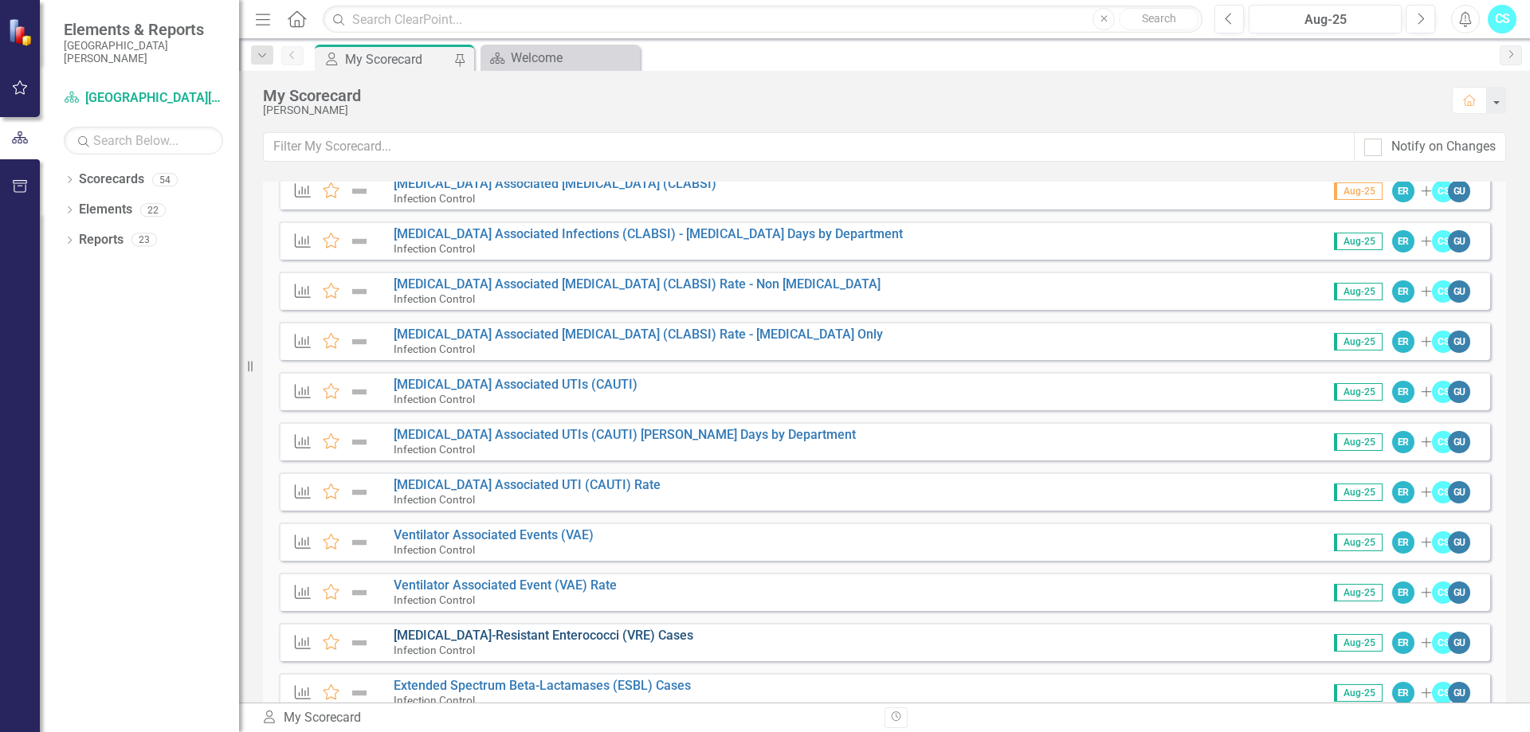
click at [560, 636] on link "[MEDICAL_DATA]-Resistant Enterococci (VRE) Cases" at bounding box center [544, 635] width 300 height 15
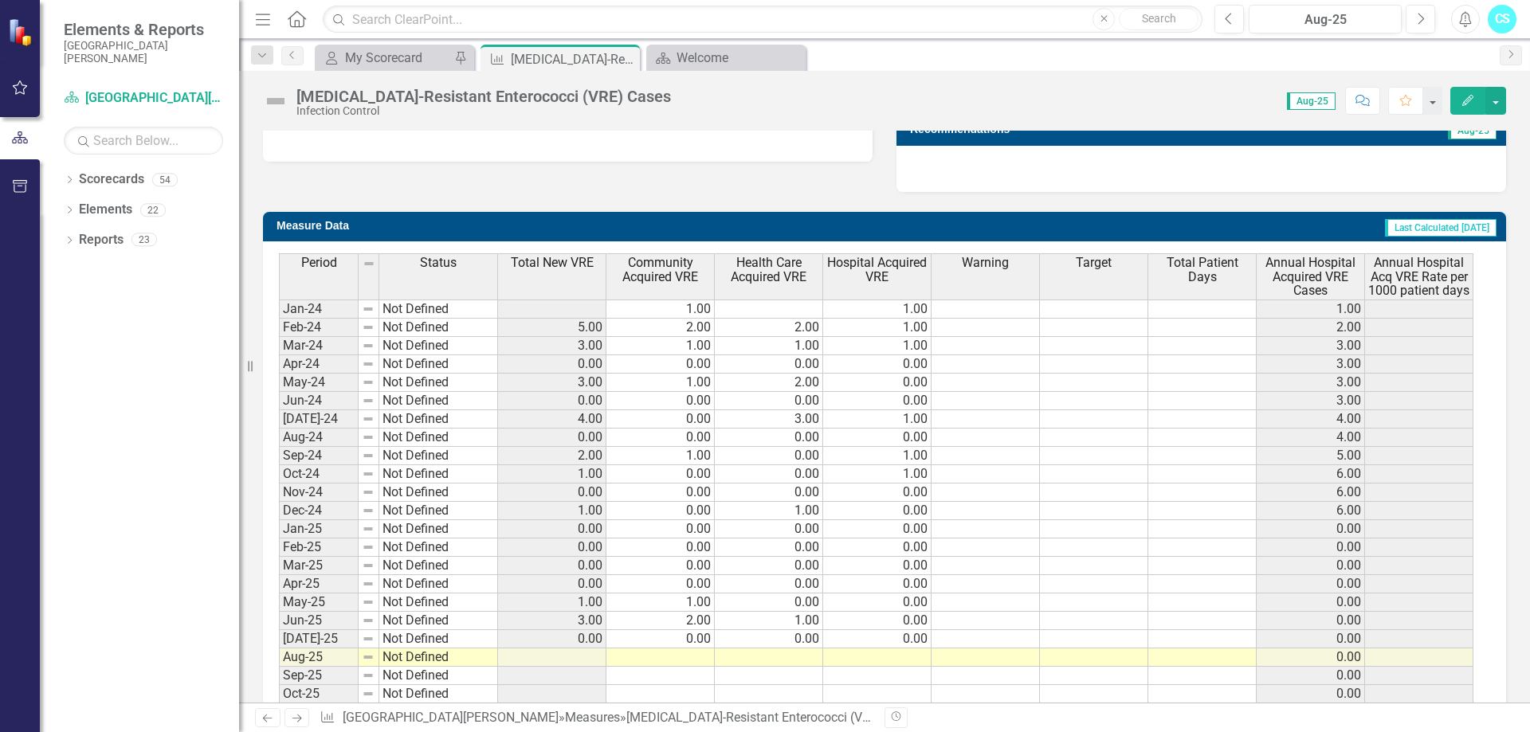
scroll to position [634, 0]
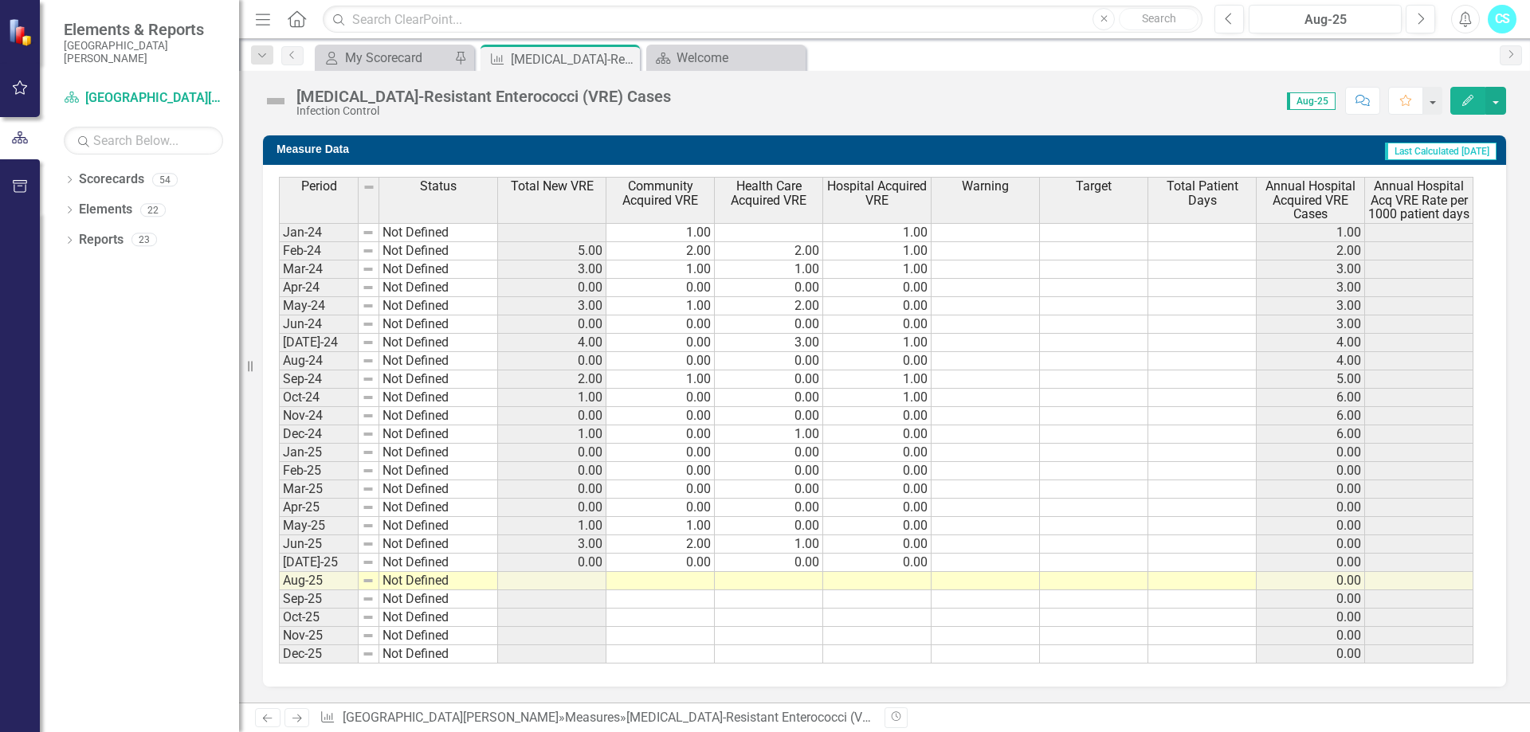
click at [673, 581] on td at bounding box center [660, 581] width 108 height 18
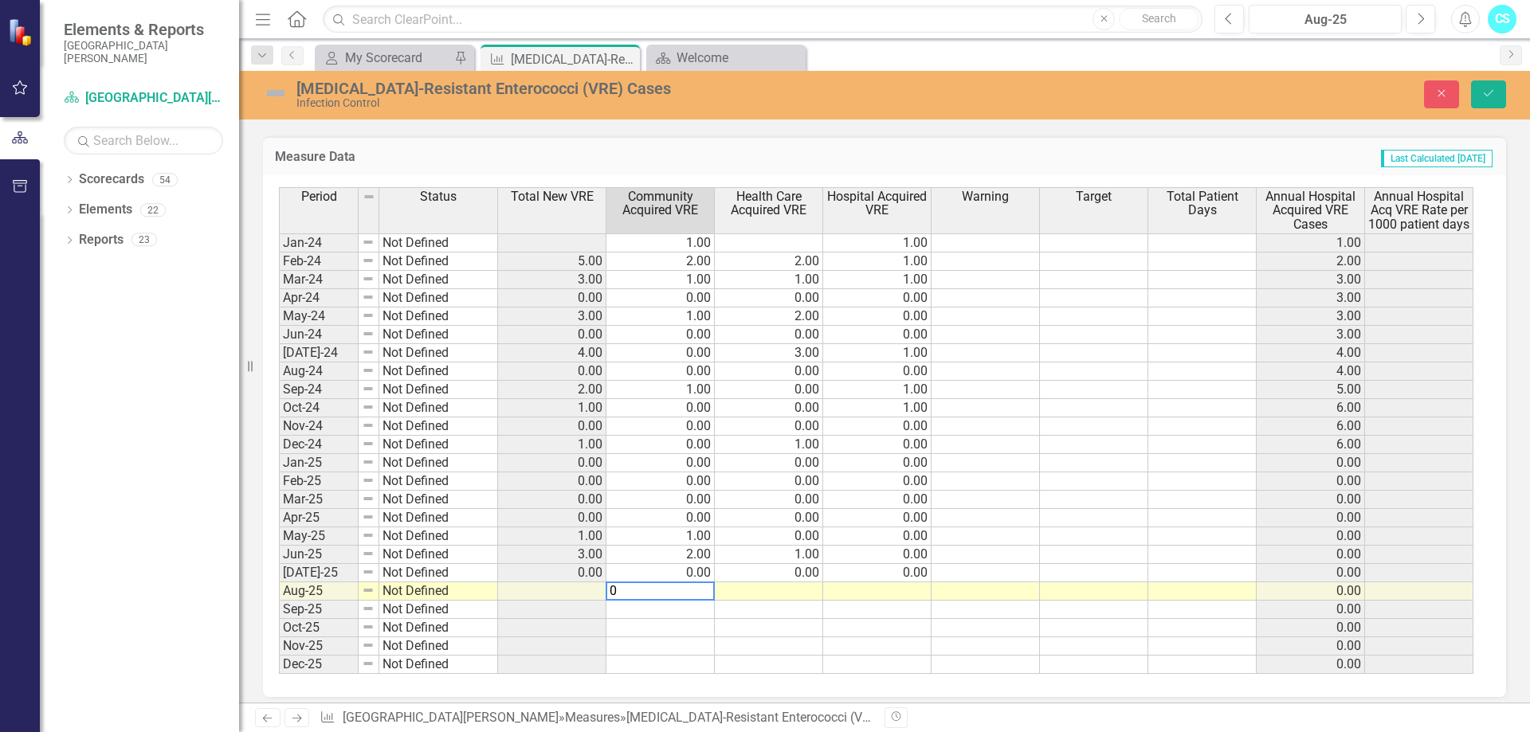
type textarea "0"
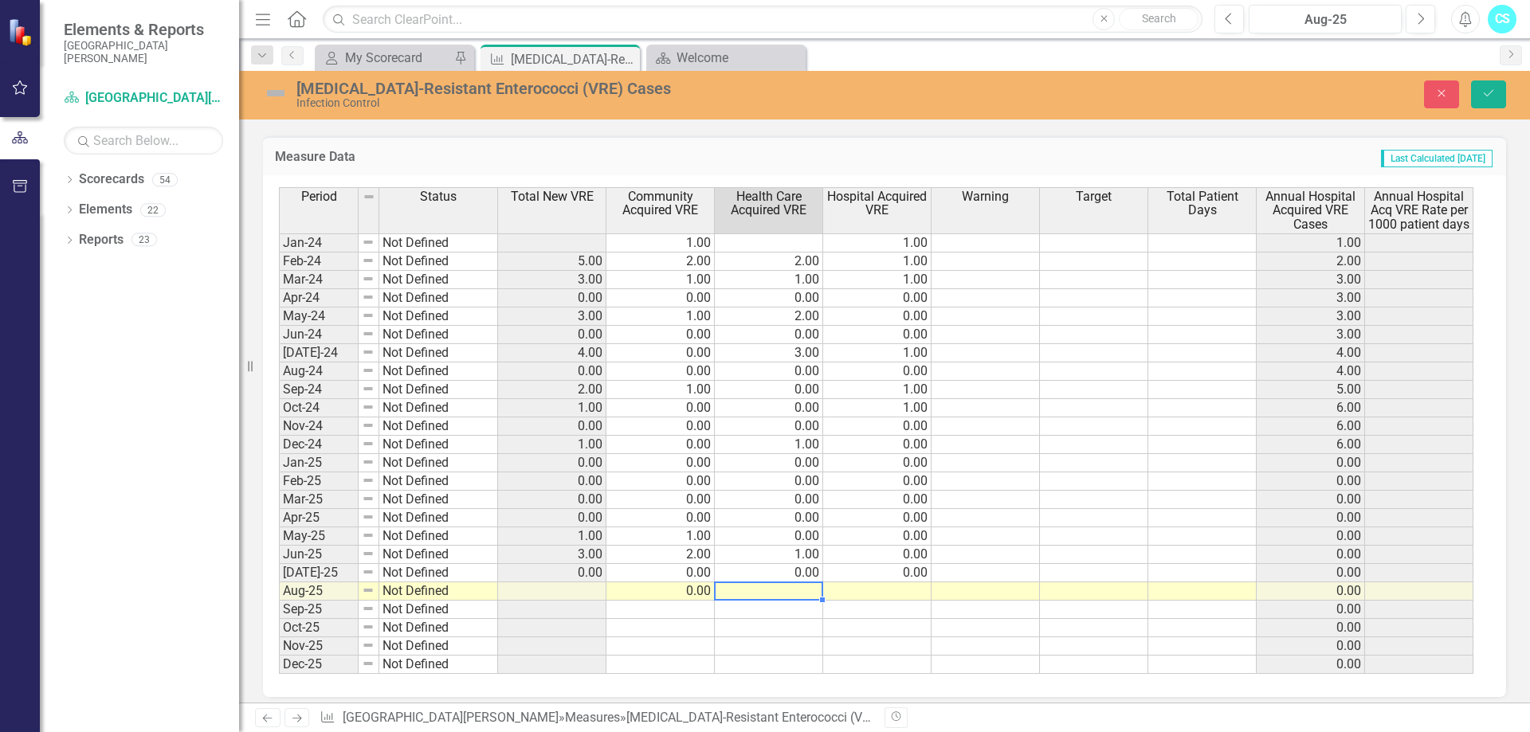
click at [786, 593] on td at bounding box center [769, 591] width 108 height 18
type textarea "4"
click at [854, 585] on td at bounding box center [877, 591] width 108 height 18
type textarea "0"
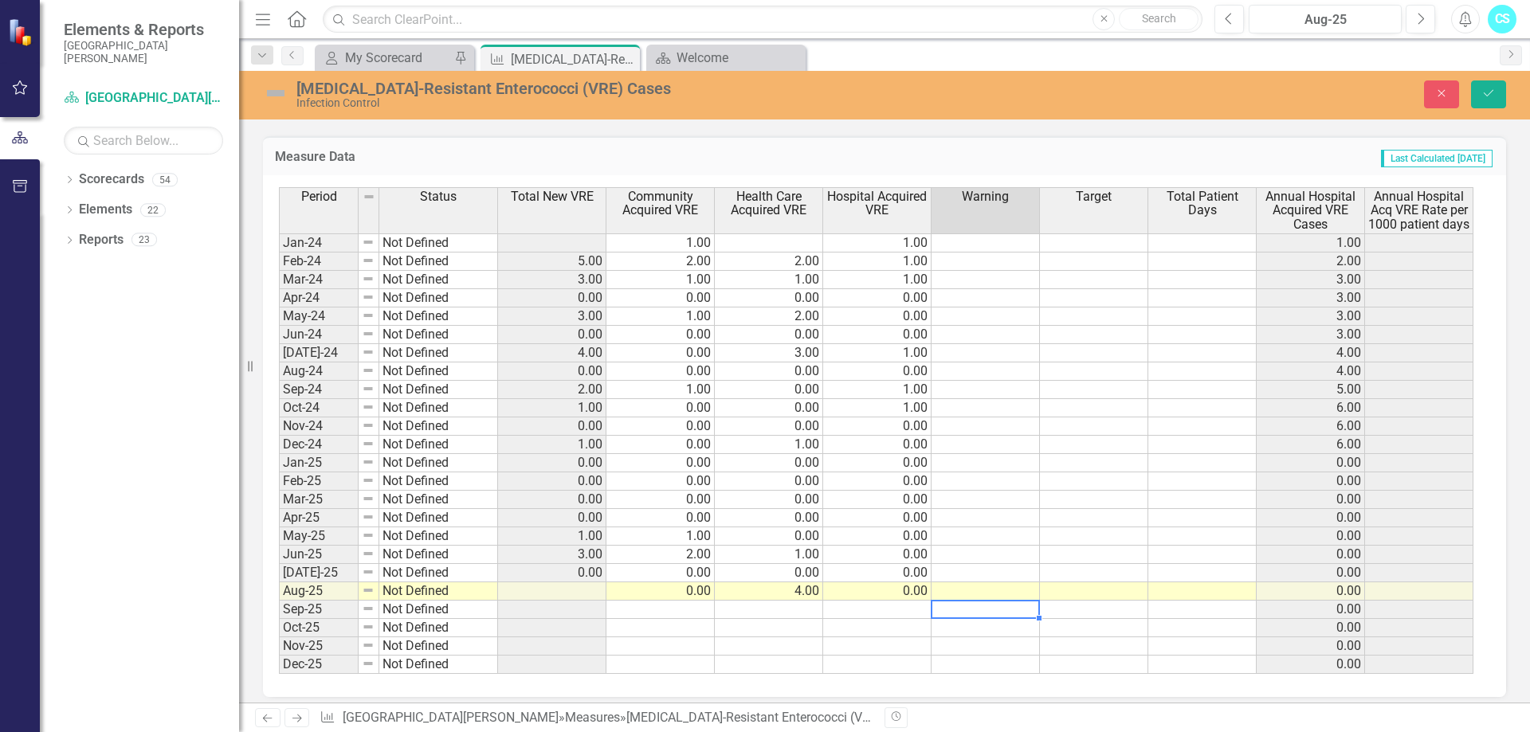
click at [987, 612] on td at bounding box center [985, 610] width 108 height 18
click at [1488, 92] on icon "Save" at bounding box center [1488, 93] width 14 height 11
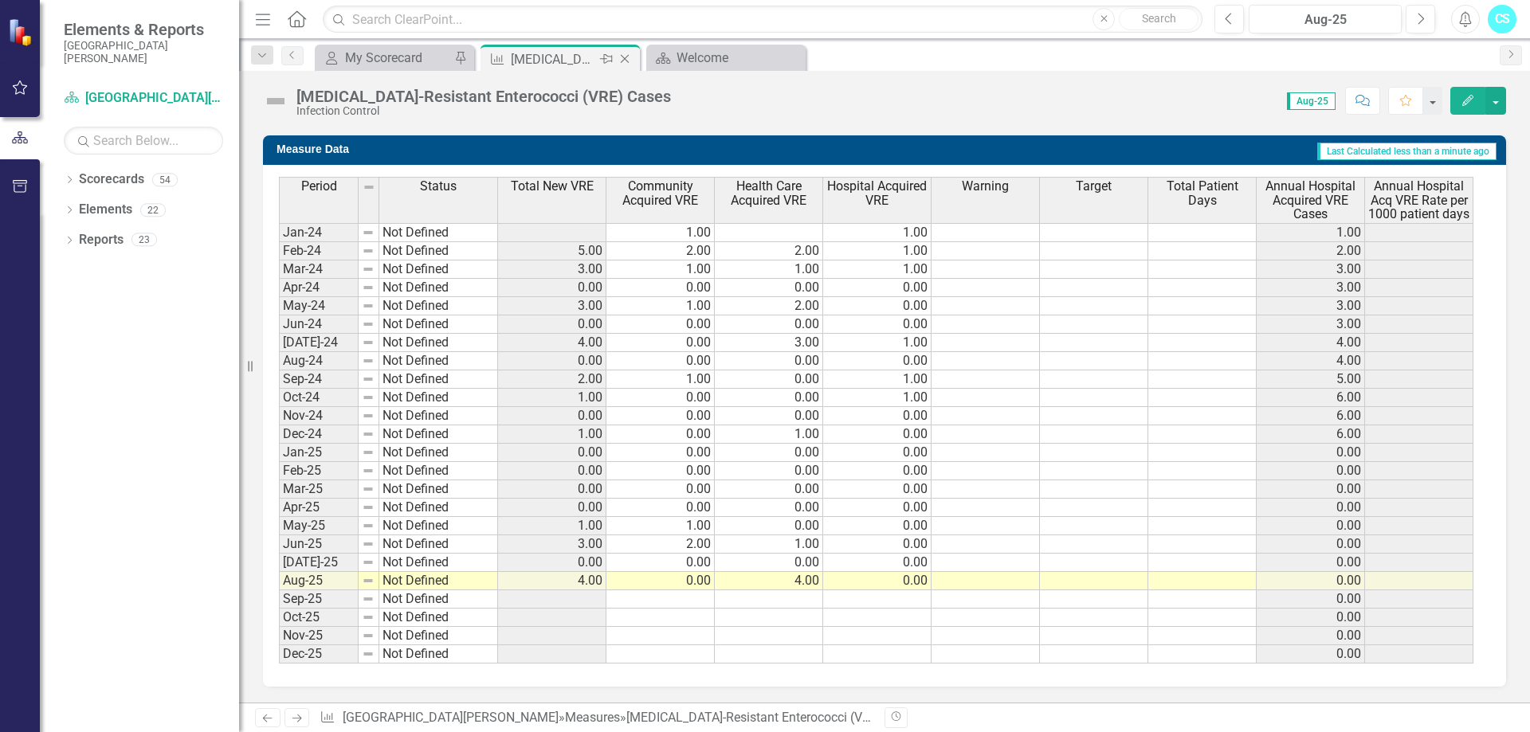
click at [617, 53] on icon "Close" at bounding box center [625, 59] width 16 height 13
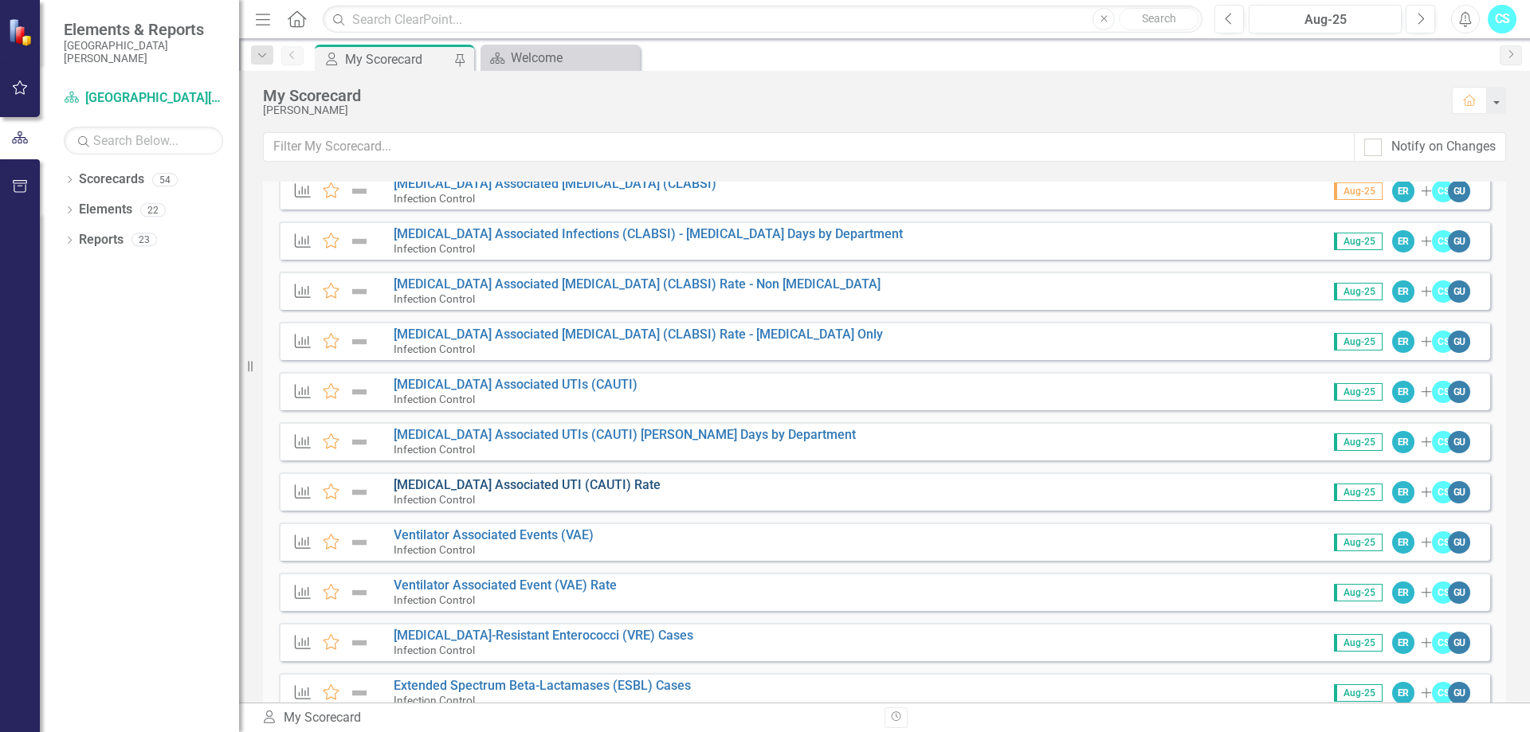
scroll to position [478, 0]
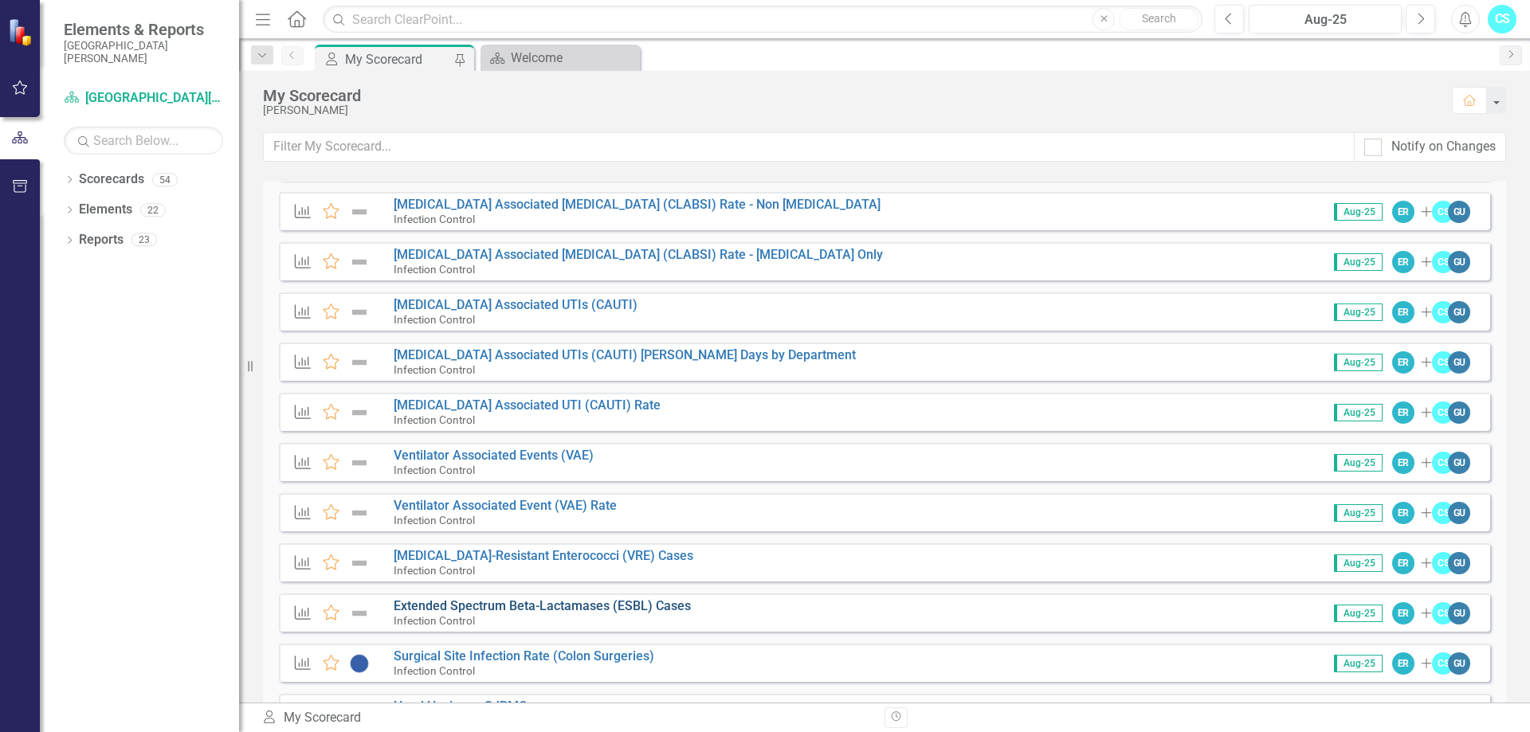
click at [519, 609] on link "Extended Spectrum Beta-Lactamases (ESBL) Cases" at bounding box center [542, 605] width 297 height 15
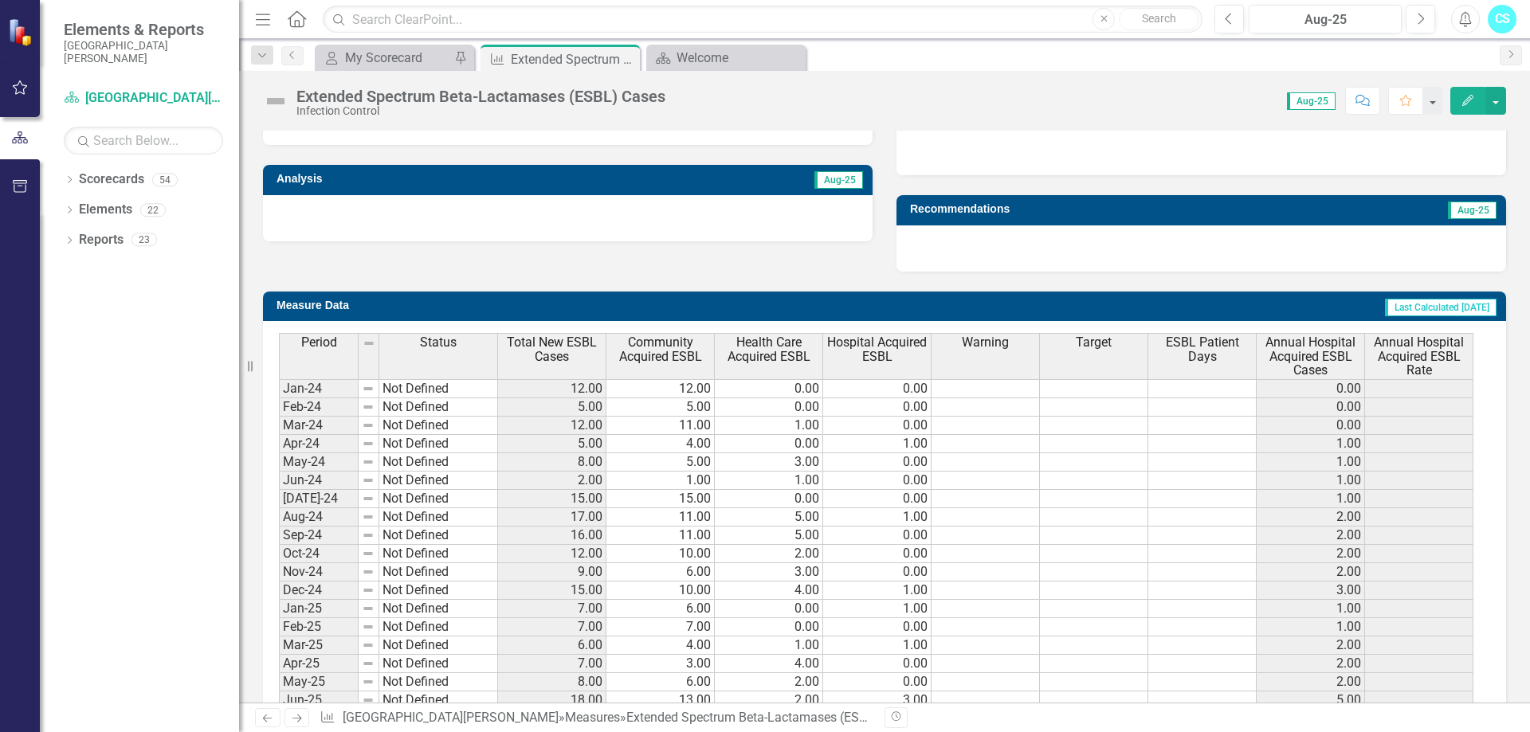
scroll to position [634, 0]
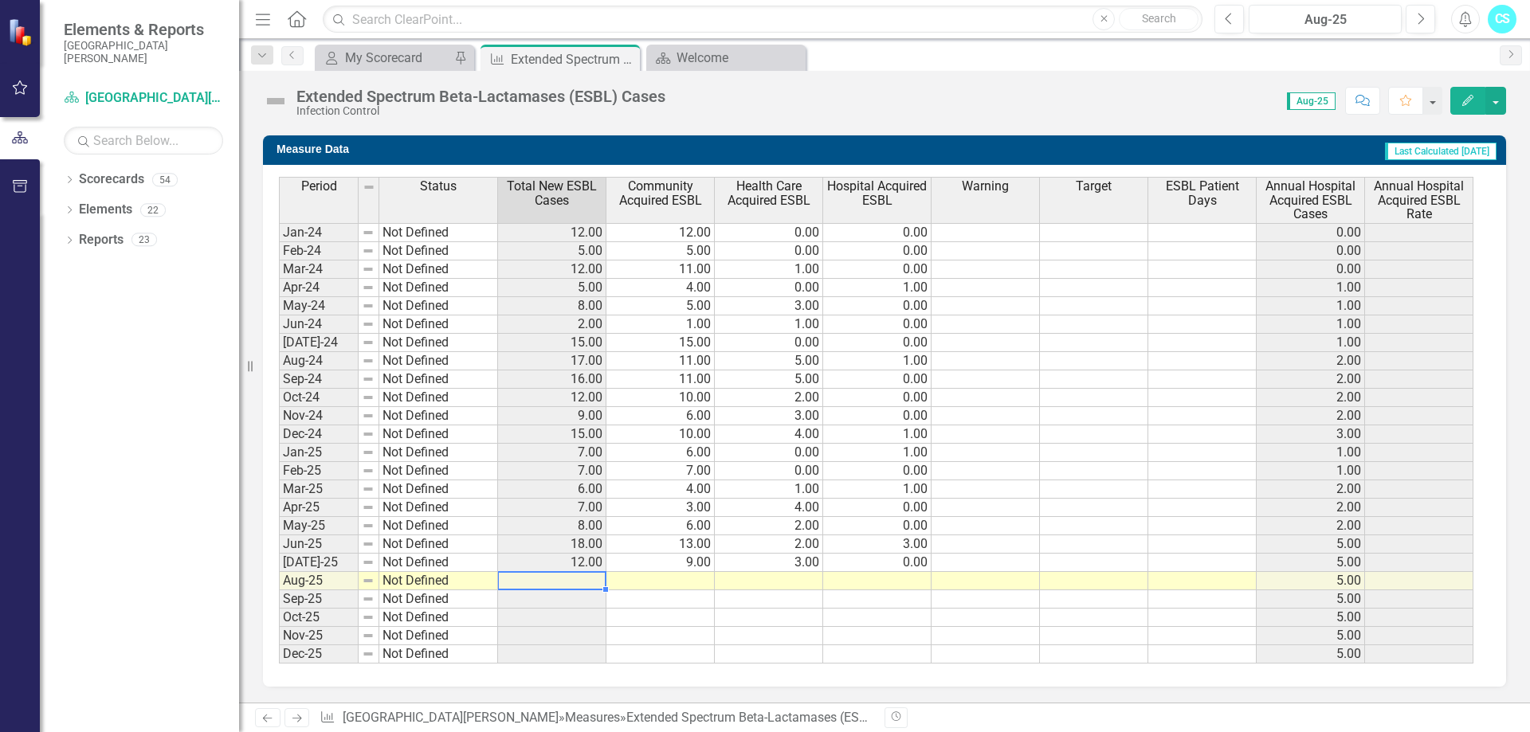
click at [592, 578] on td at bounding box center [552, 581] width 108 height 18
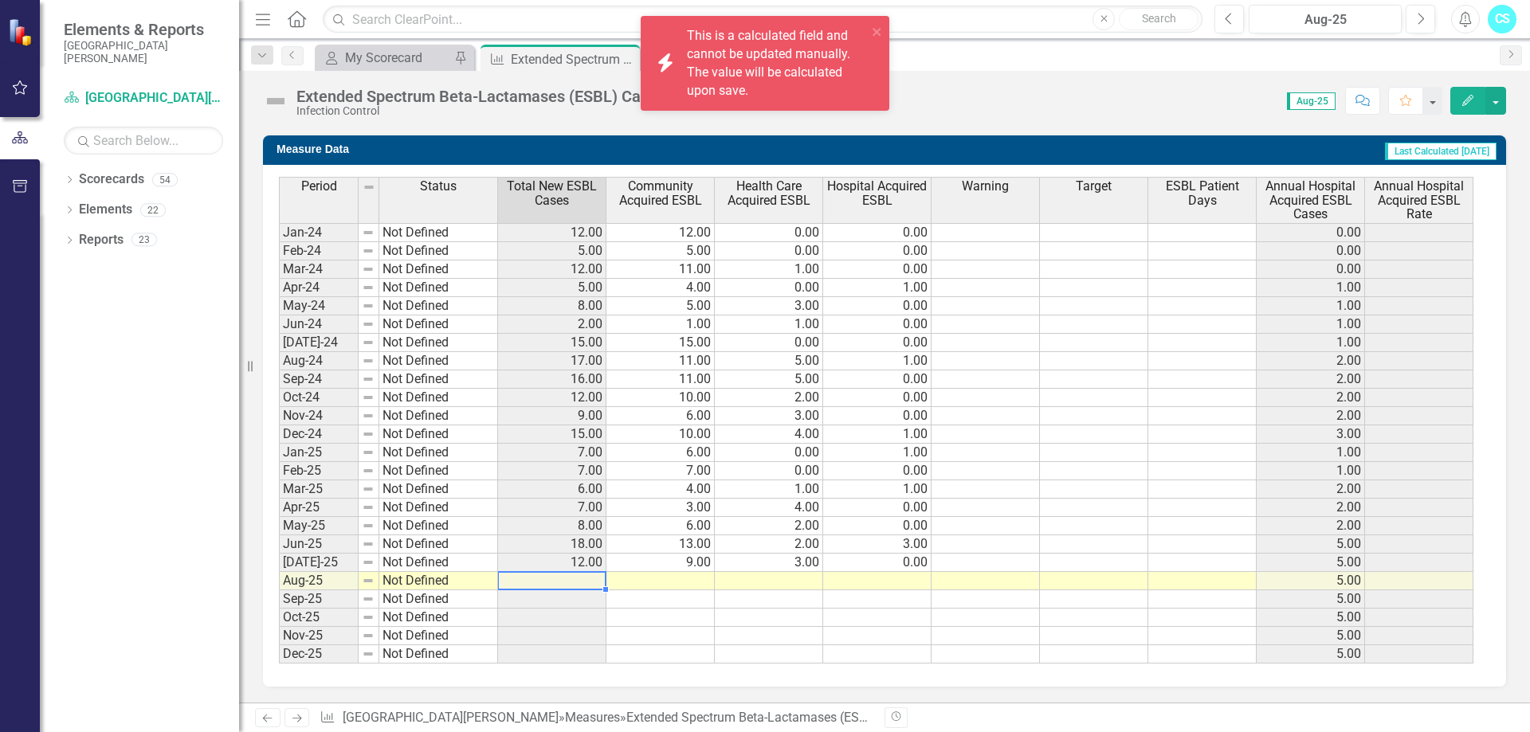
click at [664, 575] on td at bounding box center [660, 581] width 108 height 18
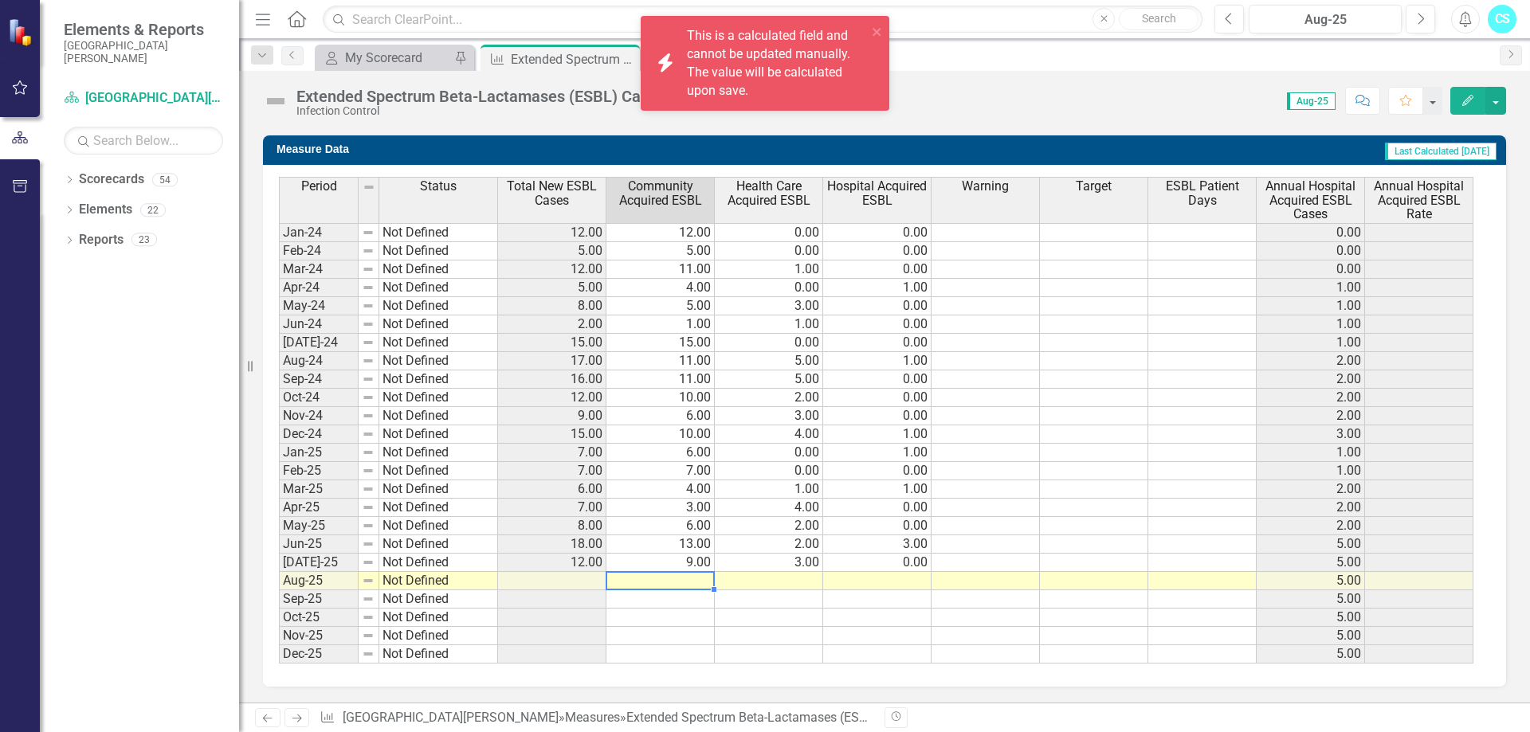
click at [664, 575] on td at bounding box center [660, 581] width 108 height 18
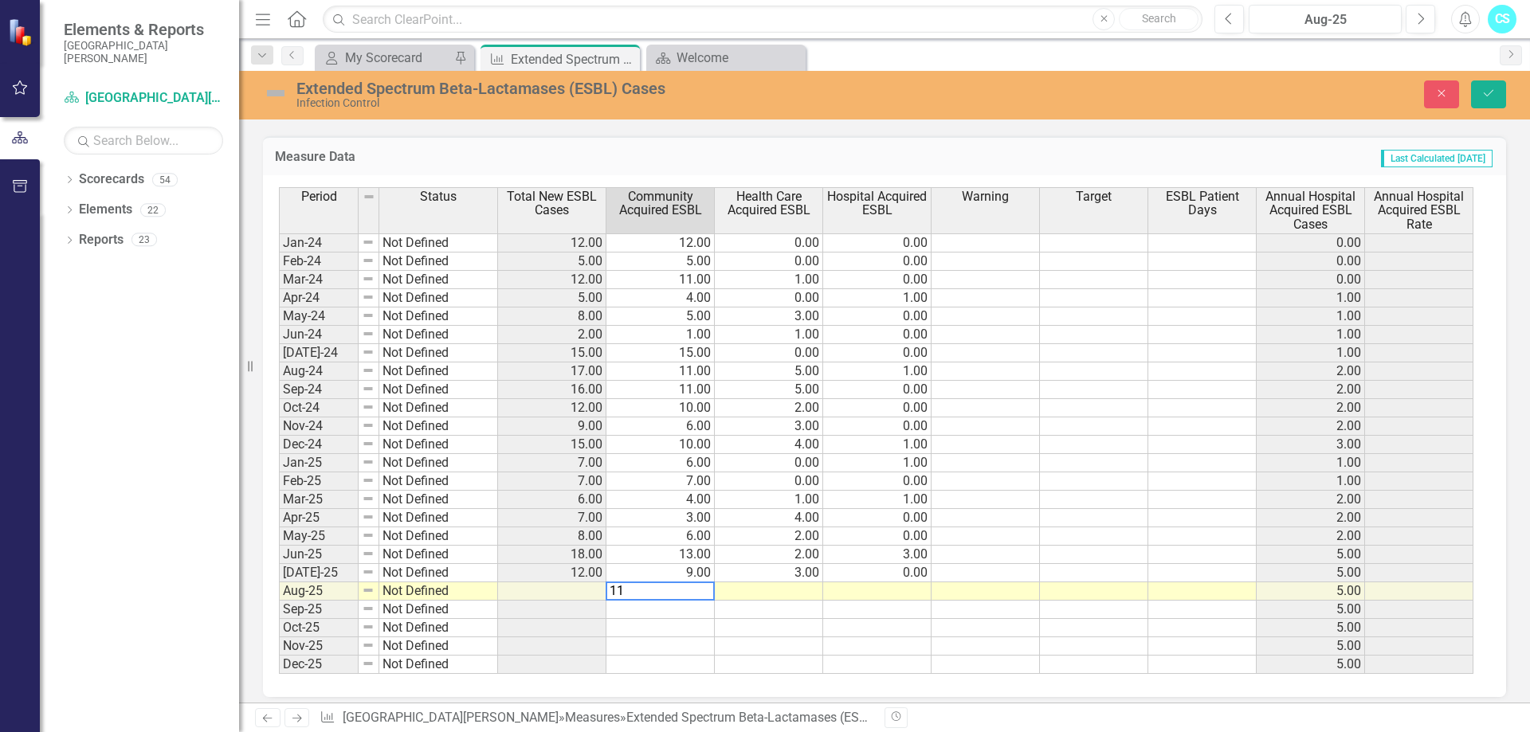
type textarea "11"
click at [766, 588] on td at bounding box center [769, 591] width 108 height 18
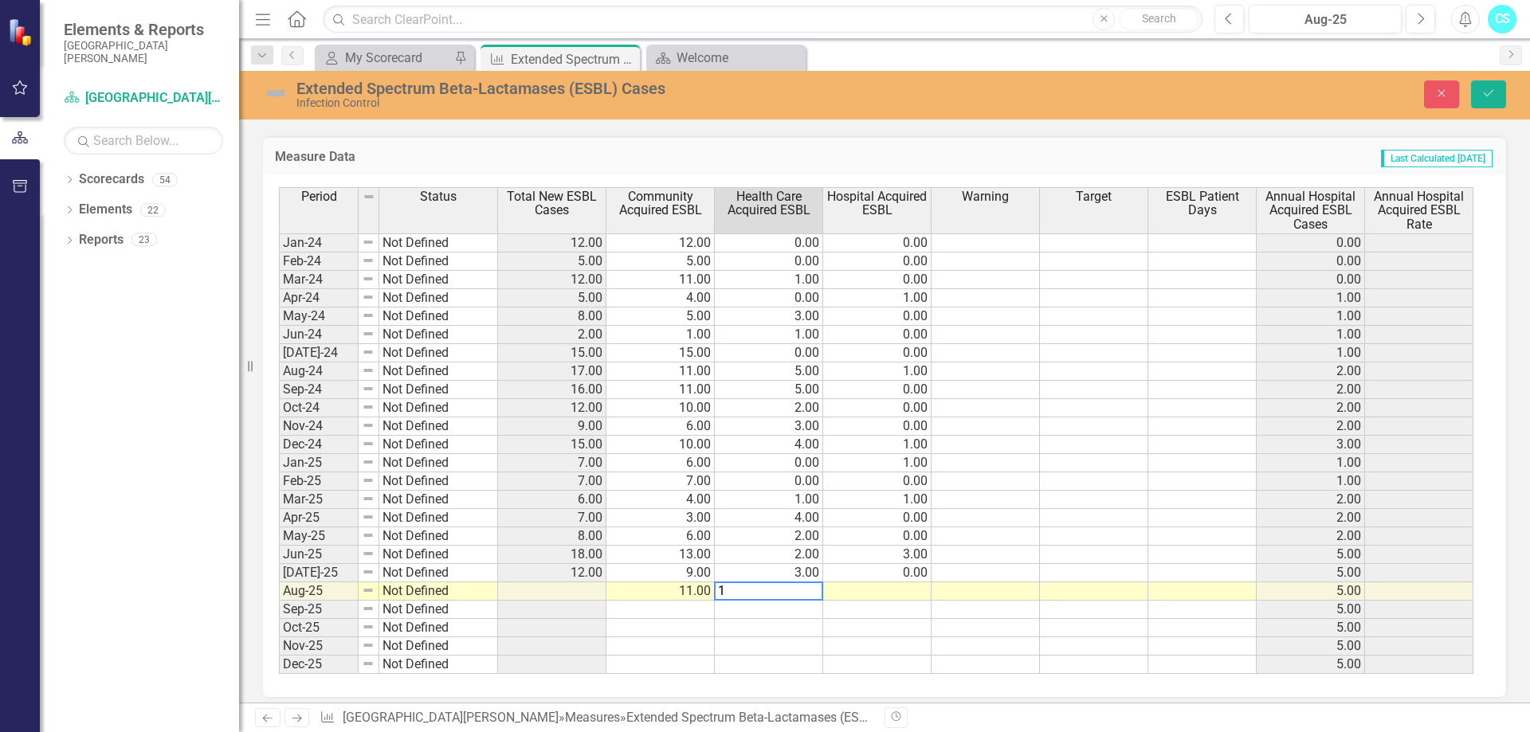
type textarea "1"
click at [890, 588] on td at bounding box center [877, 591] width 108 height 18
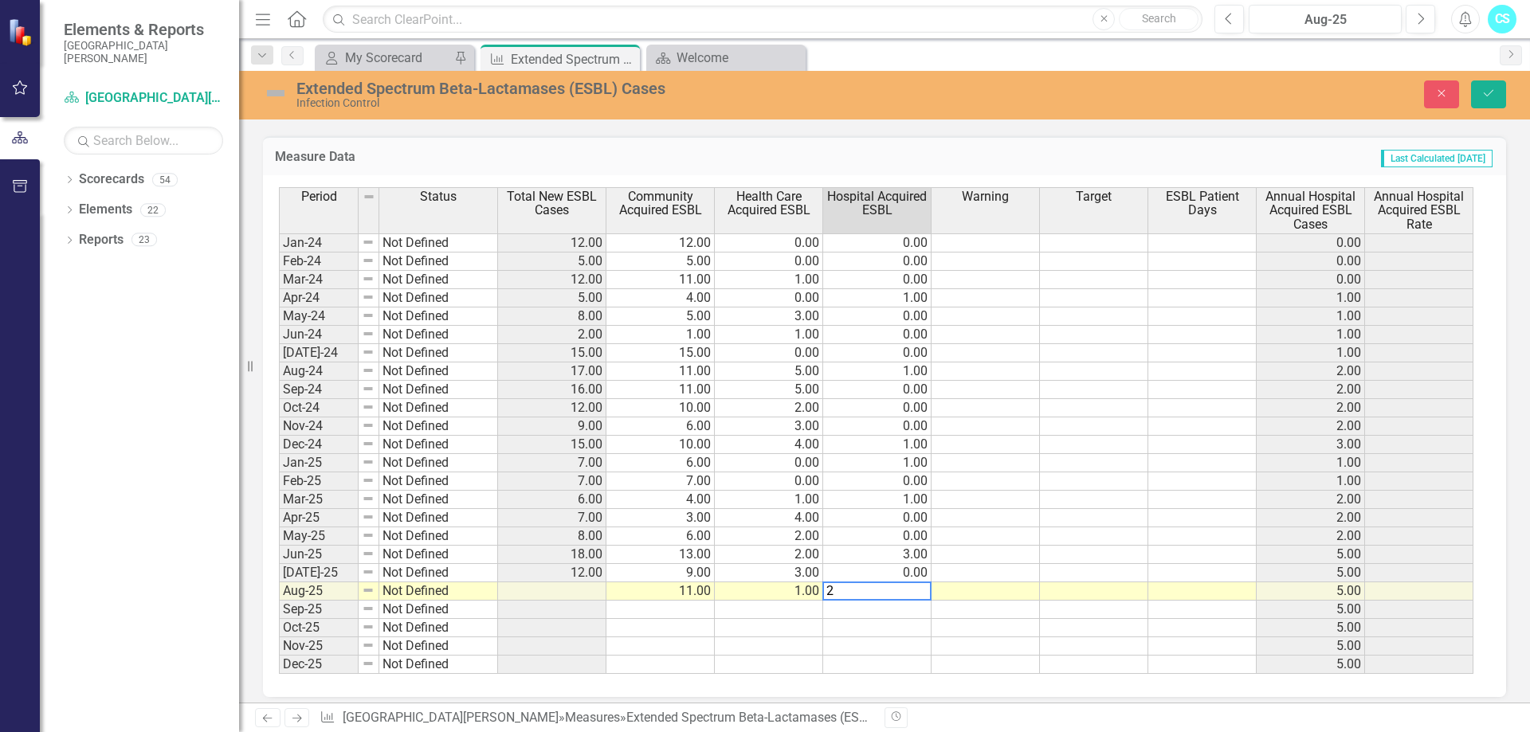
type textarea "2"
click at [995, 597] on td at bounding box center [985, 591] width 108 height 18
drag, startPoint x: 1483, startPoint y: 89, endPoint x: 934, endPoint y: 508, distance: 690.6
click at [1482, 90] on icon "Save" at bounding box center [1488, 93] width 14 height 11
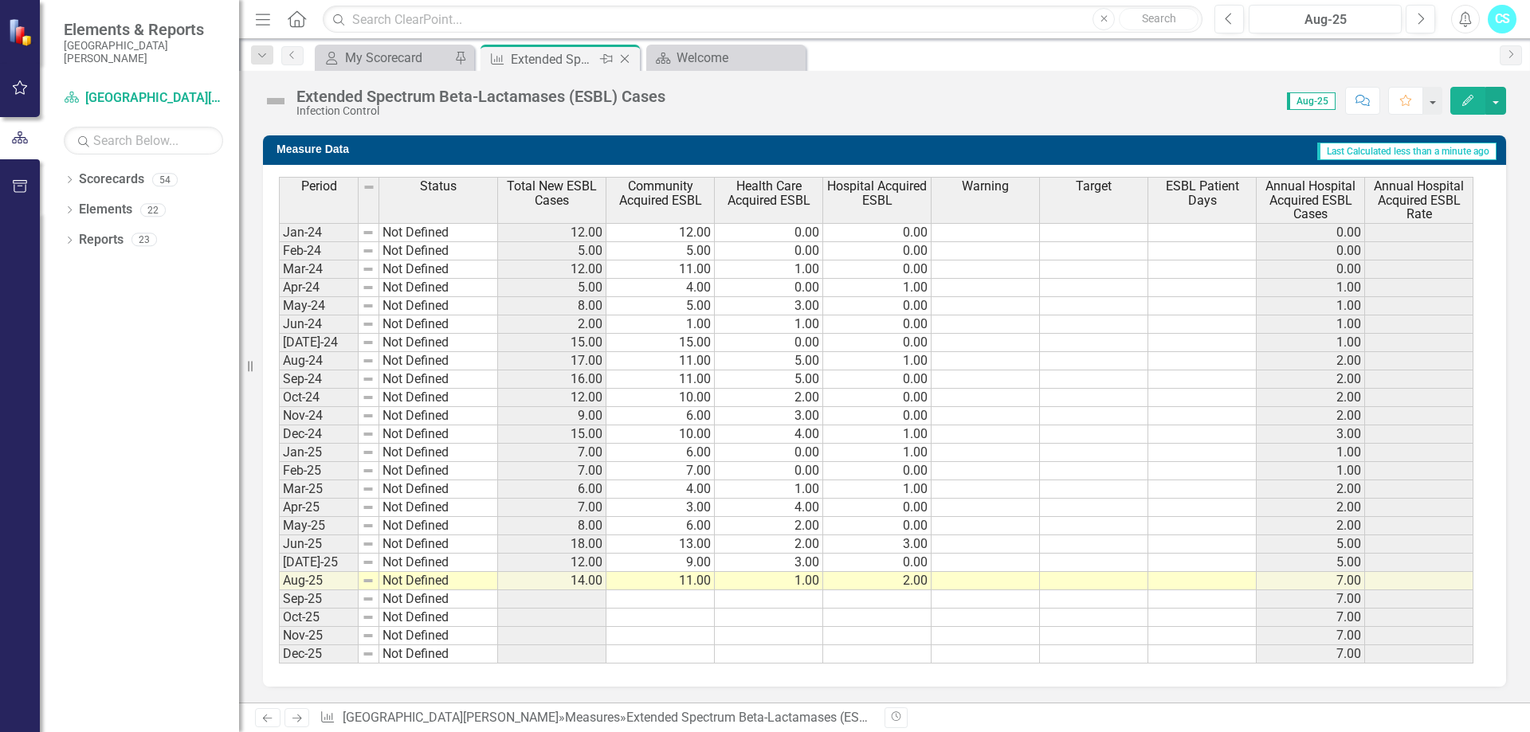
click at [625, 59] on icon "Close" at bounding box center [625, 59] width 16 height 13
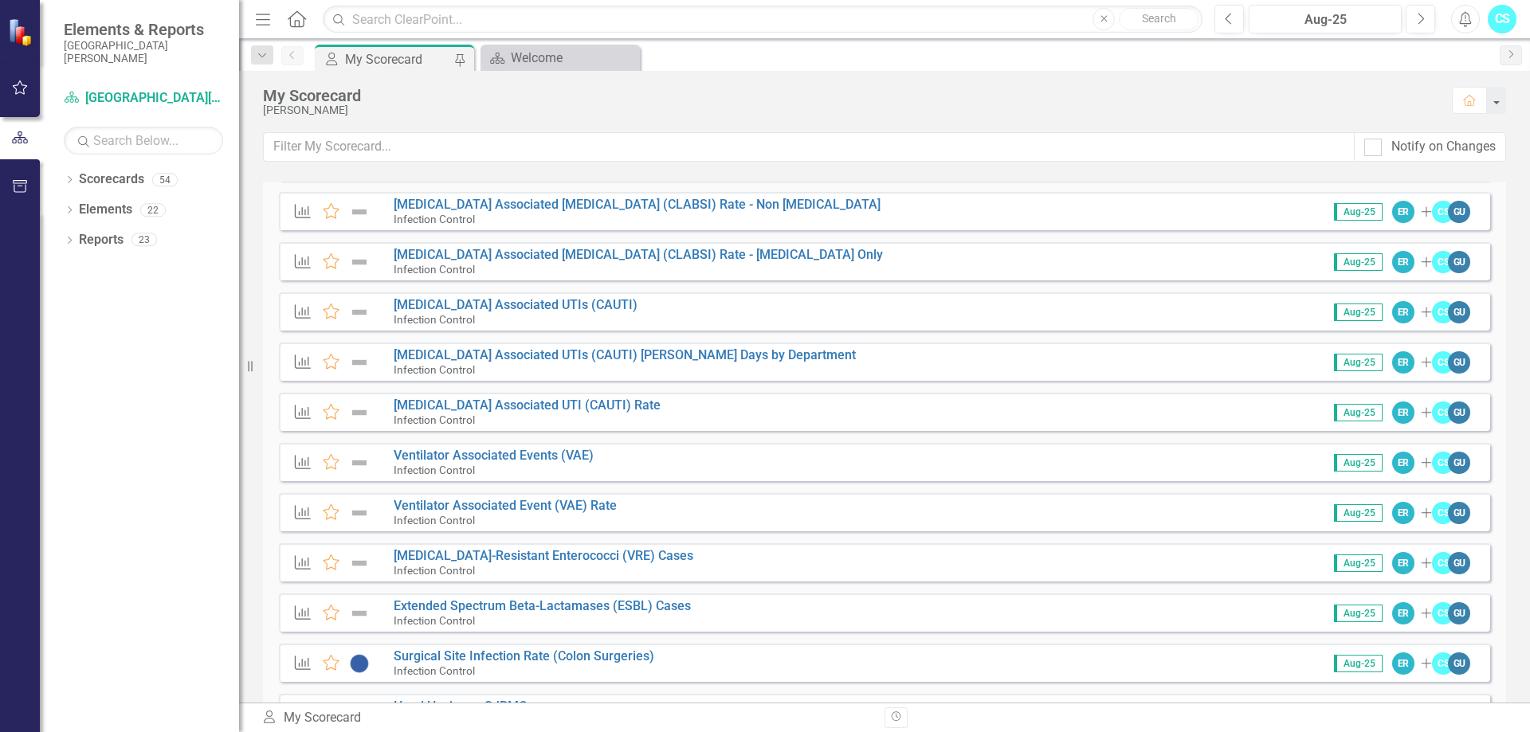
scroll to position [558, 0]
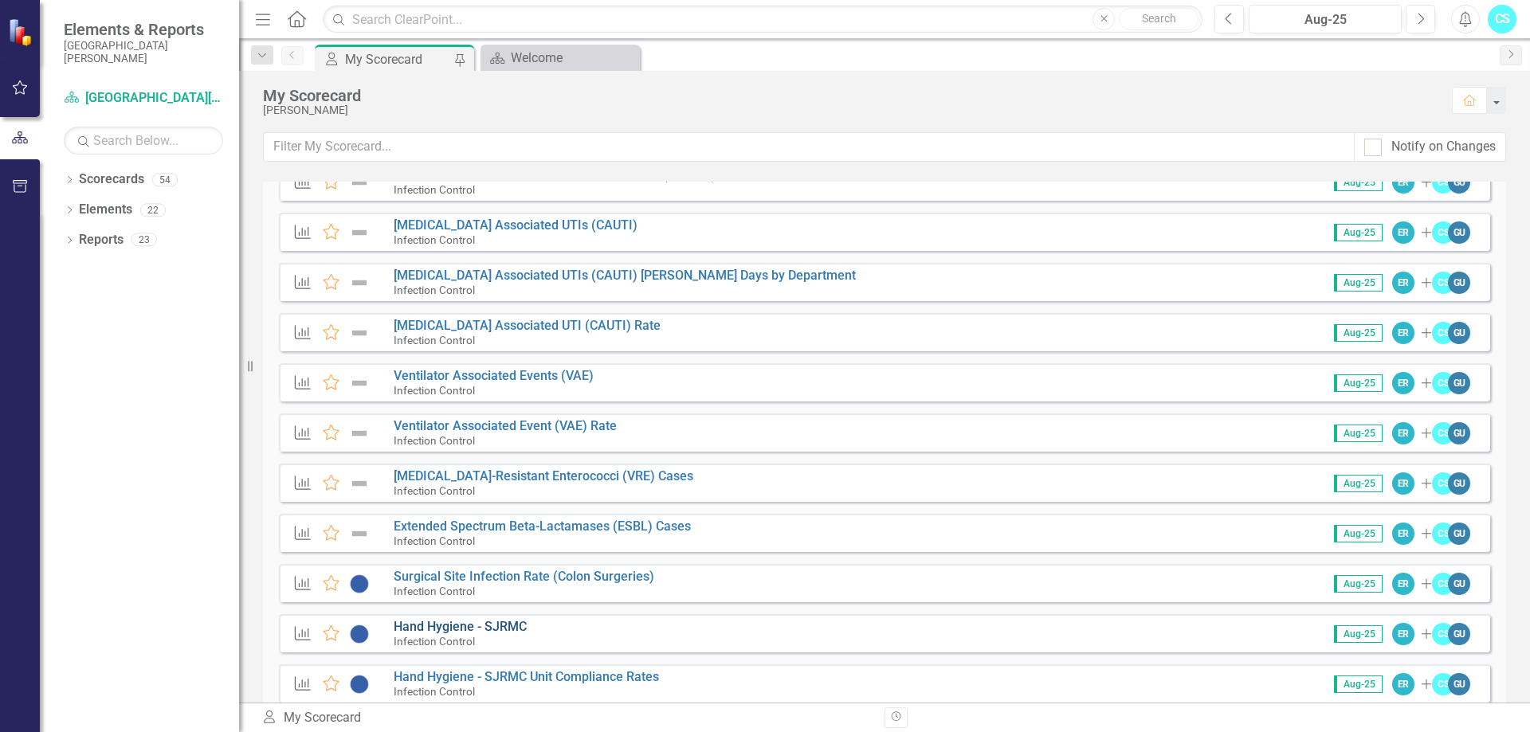
click at [519, 628] on link "Hand Hygiene - SJRMC" at bounding box center [460, 626] width 133 height 15
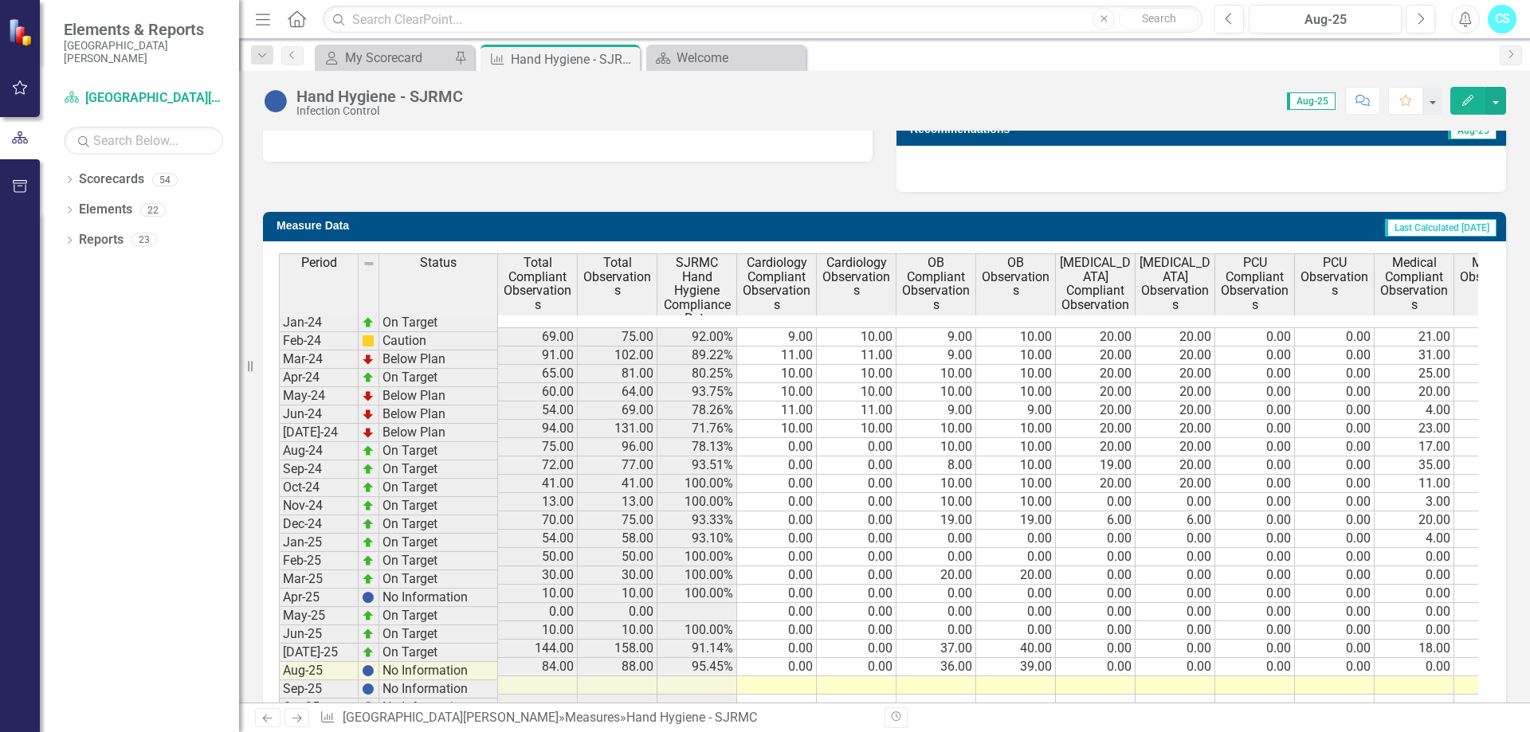
scroll to position [660, 0]
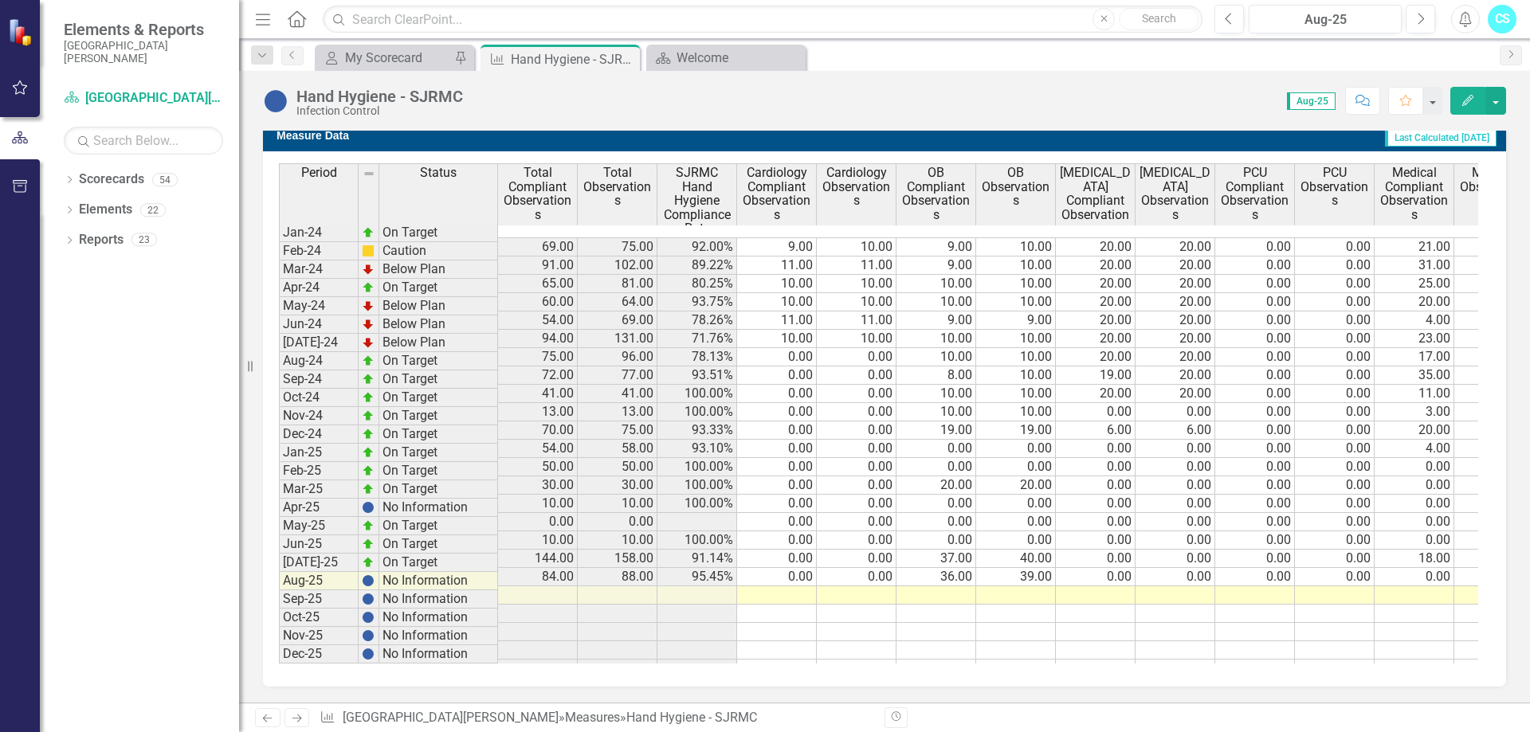
click at [770, 586] on td at bounding box center [777, 595] width 80 height 18
click at [784, 586] on td at bounding box center [777, 595] width 80 height 18
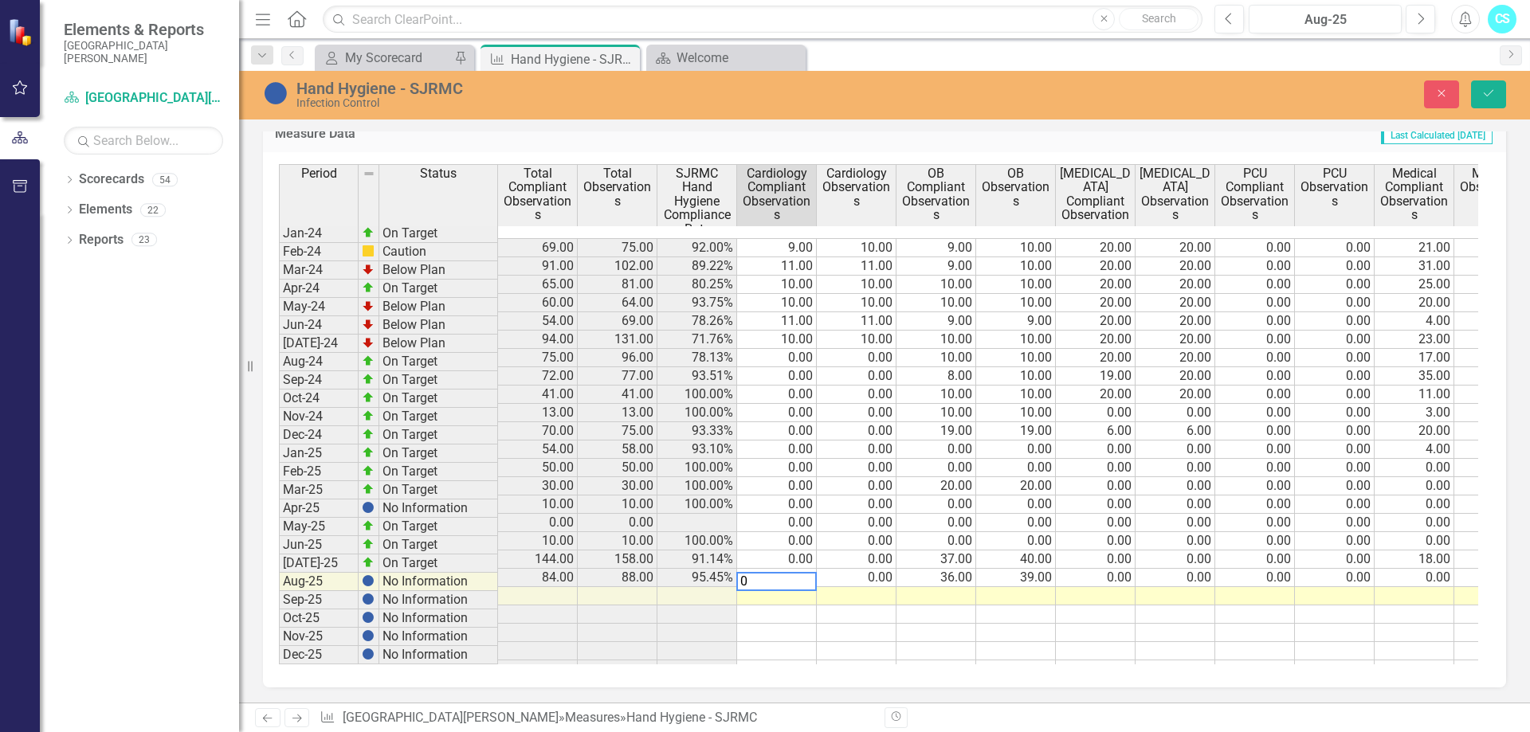
type textarea "0"
drag, startPoint x: 870, startPoint y: 570, endPoint x: 866, endPoint y: 577, distance: 8.2
click at [866, 587] on td at bounding box center [857, 596] width 80 height 18
type textarea "0"
click at [963, 587] on td at bounding box center [936, 596] width 80 height 18
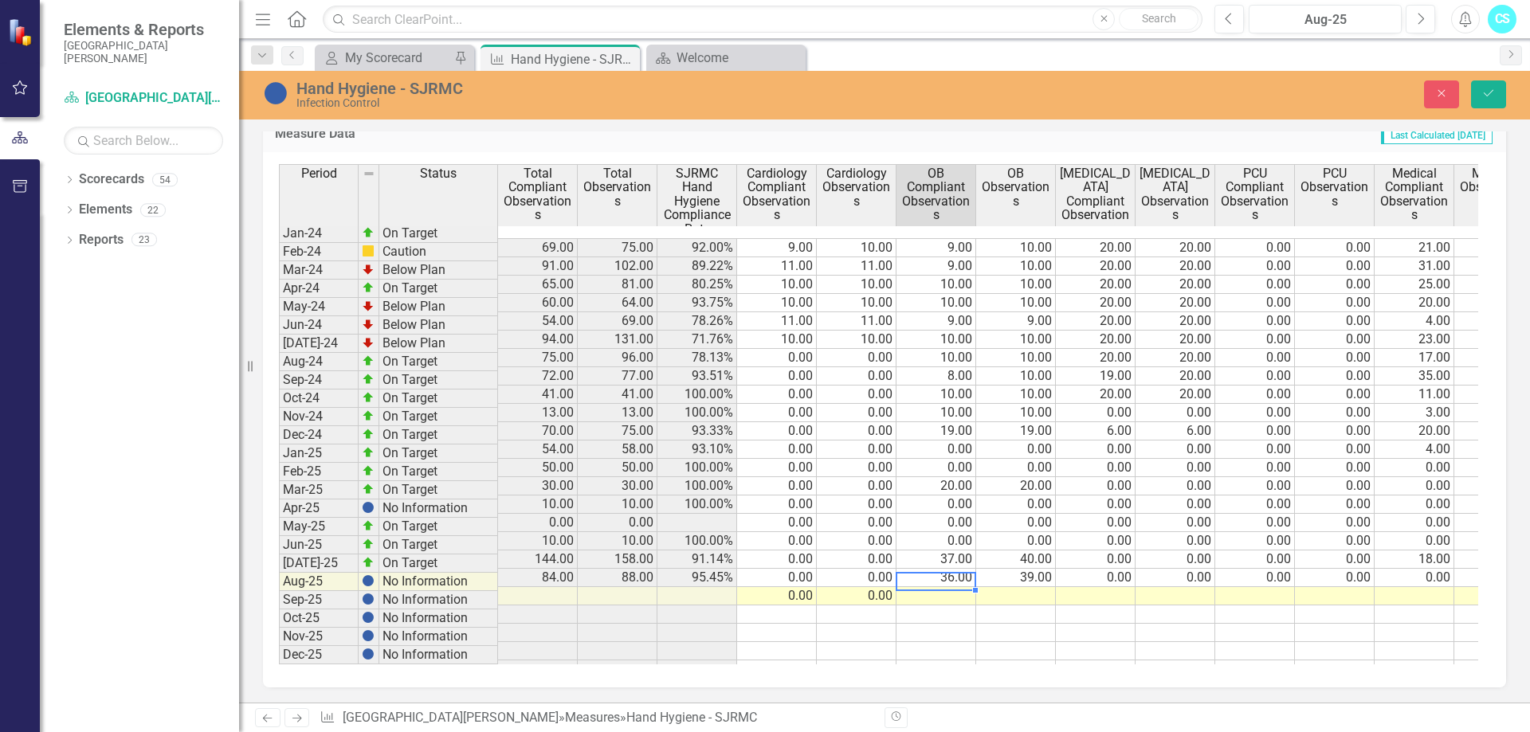
click at [279, 572] on div "Period Status Total Compliant Observations Total Observations SJRMC Hand Hygien…" at bounding box center [279, 421] width 0 height 515
click at [947, 587] on td at bounding box center [936, 596] width 80 height 18
type textarea "0"
click at [1006, 587] on td at bounding box center [1016, 596] width 80 height 18
type textarea "0"
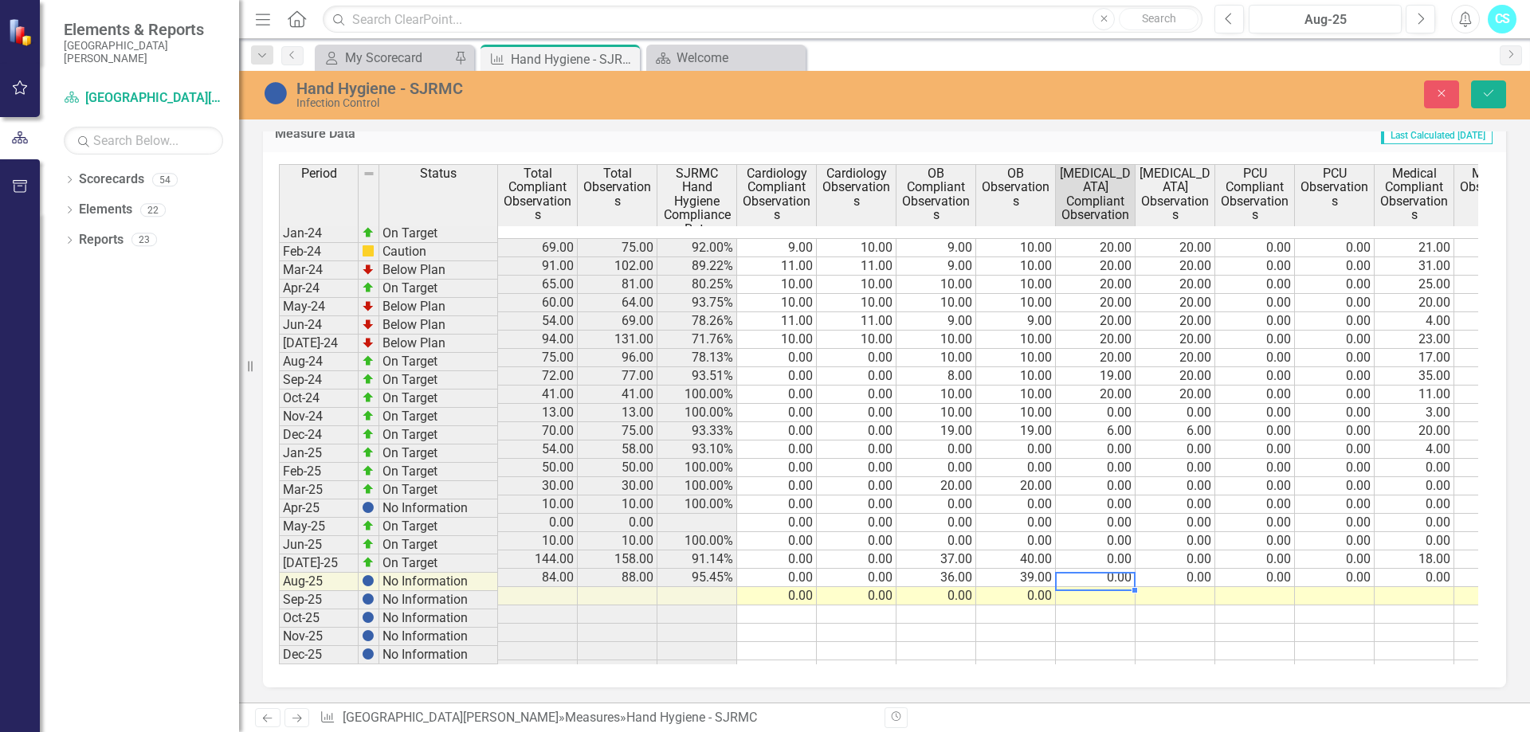
click at [1125, 587] on td at bounding box center [1096, 596] width 80 height 18
click at [1123, 587] on td at bounding box center [1096, 596] width 80 height 18
type textarea "0"
click at [1162, 587] on td at bounding box center [1175, 596] width 80 height 18
type textarea "0"
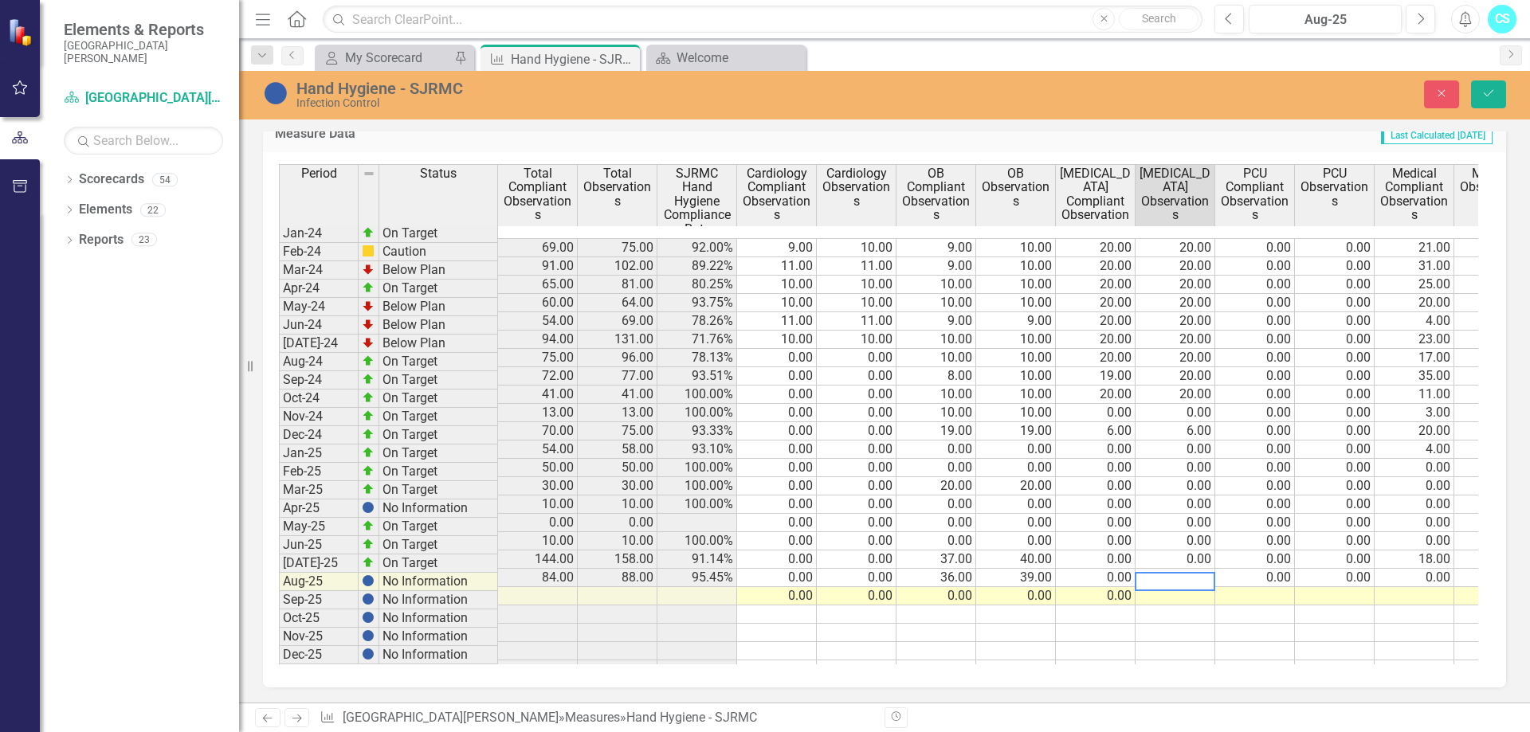
click at [1268, 587] on td at bounding box center [1255, 596] width 80 height 18
type textarea "0"
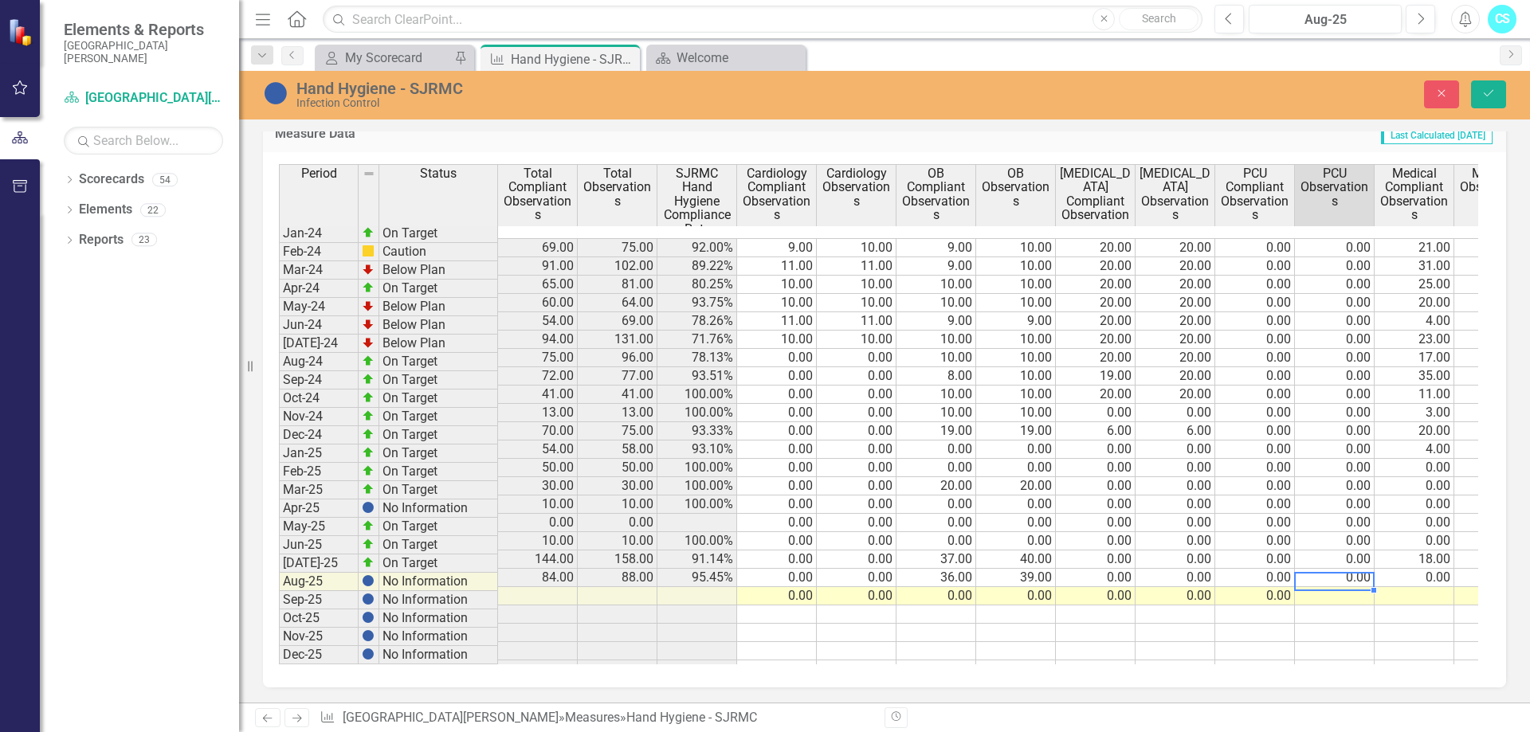
click at [1331, 587] on td at bounding box center [1335, 596] width 80 height 18
type textarea "0"
click at [1441, 587] on td at bounding box center [1414, 596] width 80 height 18
click at [1394, 587] on td at bounding box center [1414, 596] width 80 height 18
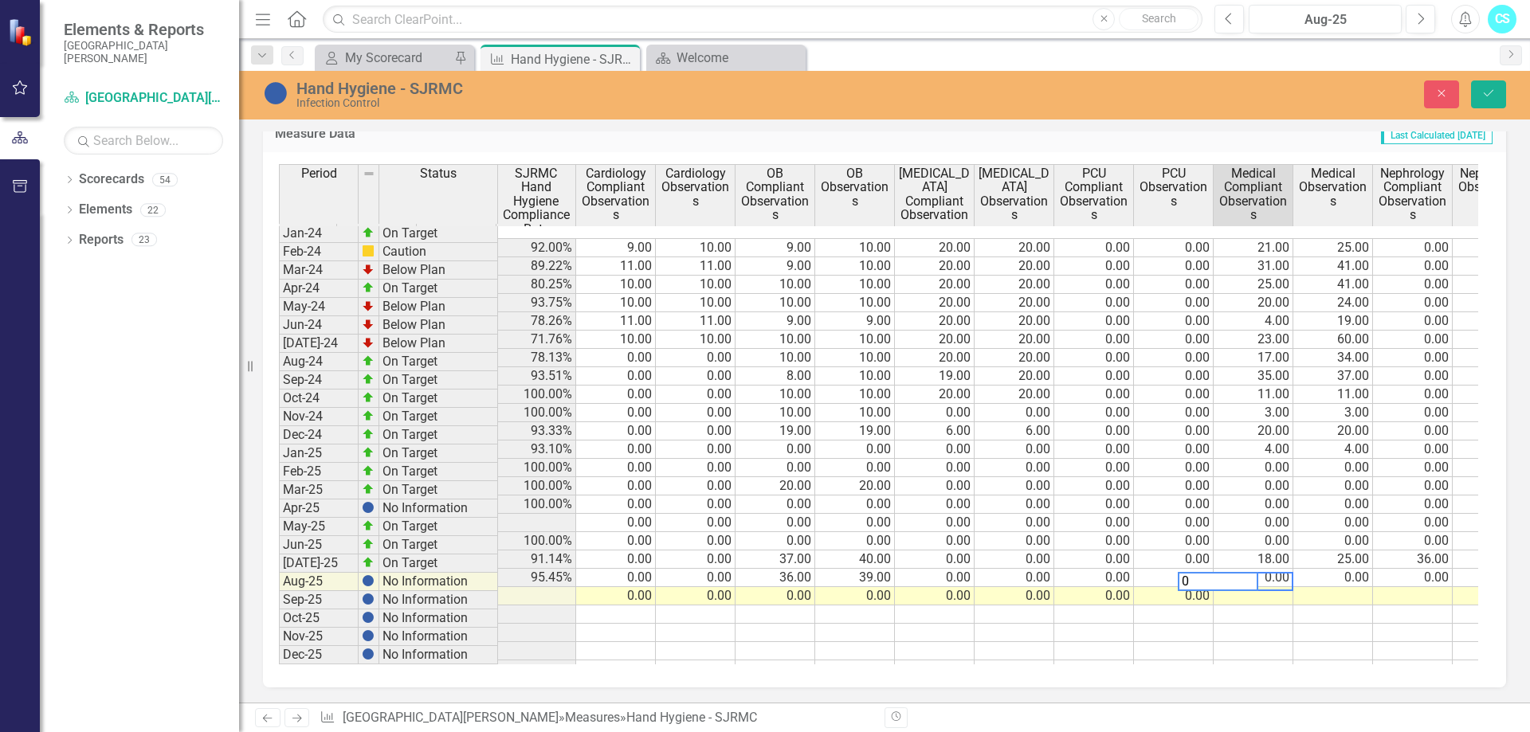
scroll to position [0, 0]
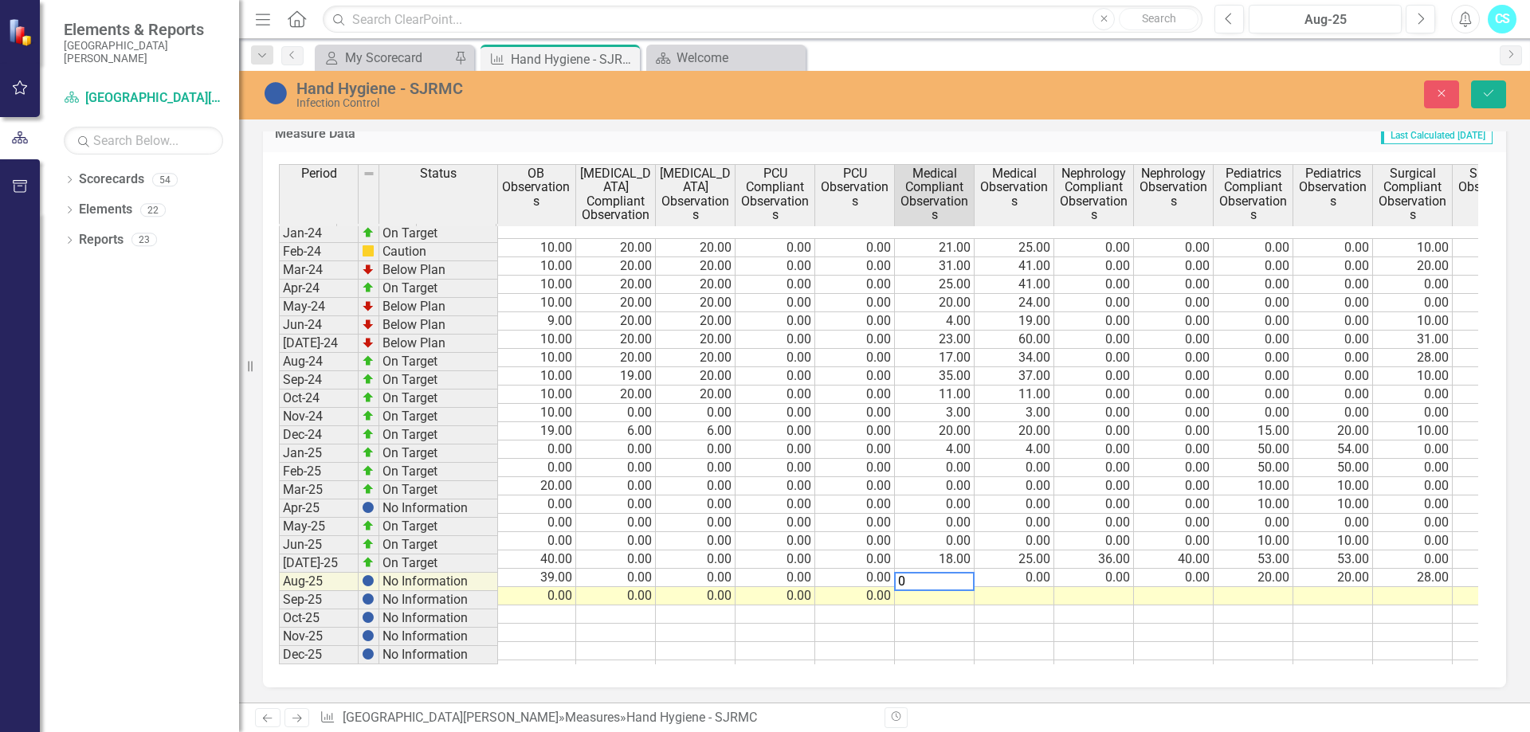
type textarea "0"
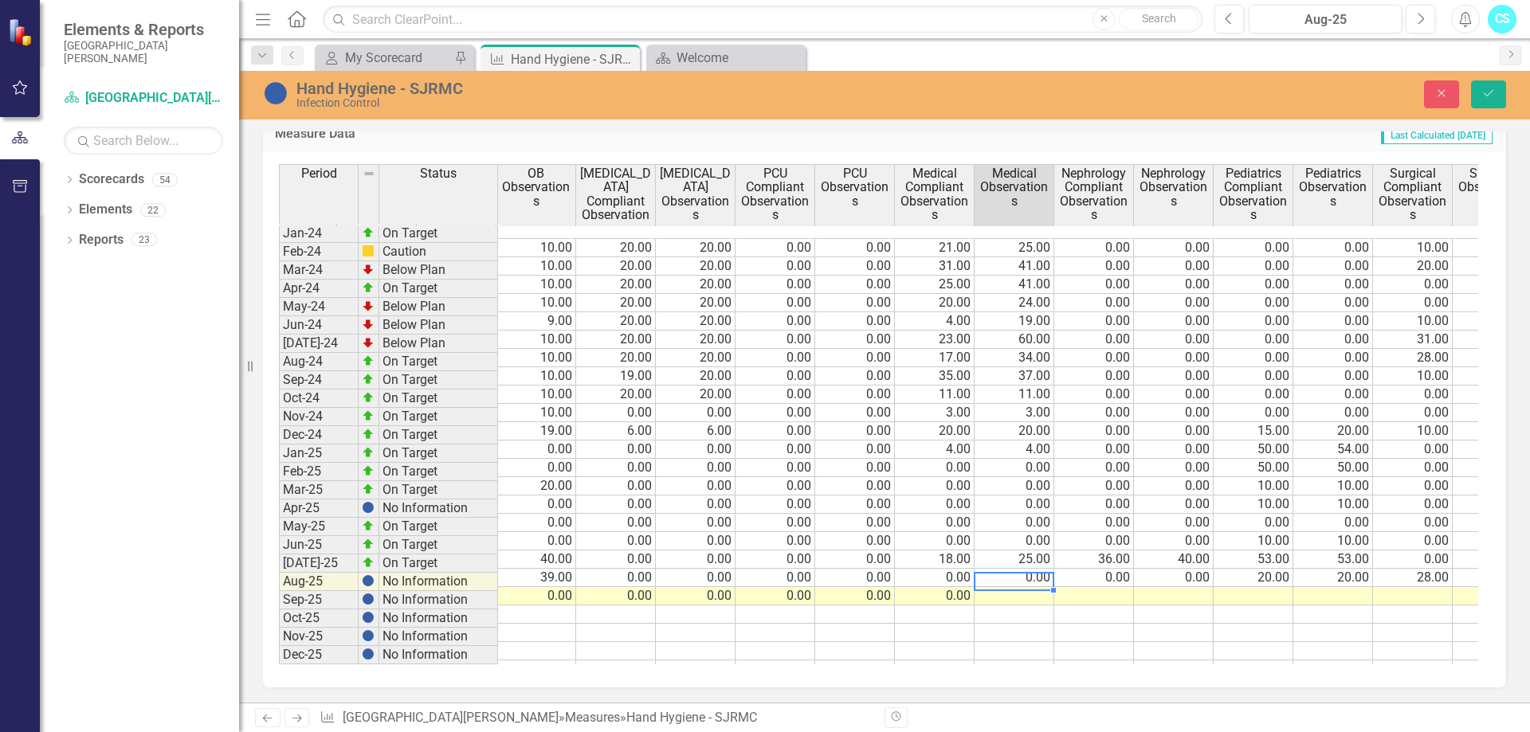
click at [1021, 587] on td at bounding box center [1014, 596] width 80 height 18
type textarea "0"
click at [1105, 587] on td at bounding box center [1094, 596] width 80 height 18
click at [1108, 587] on td at bounding box center [1094, 596] width 80 height 18
type textarea "1"
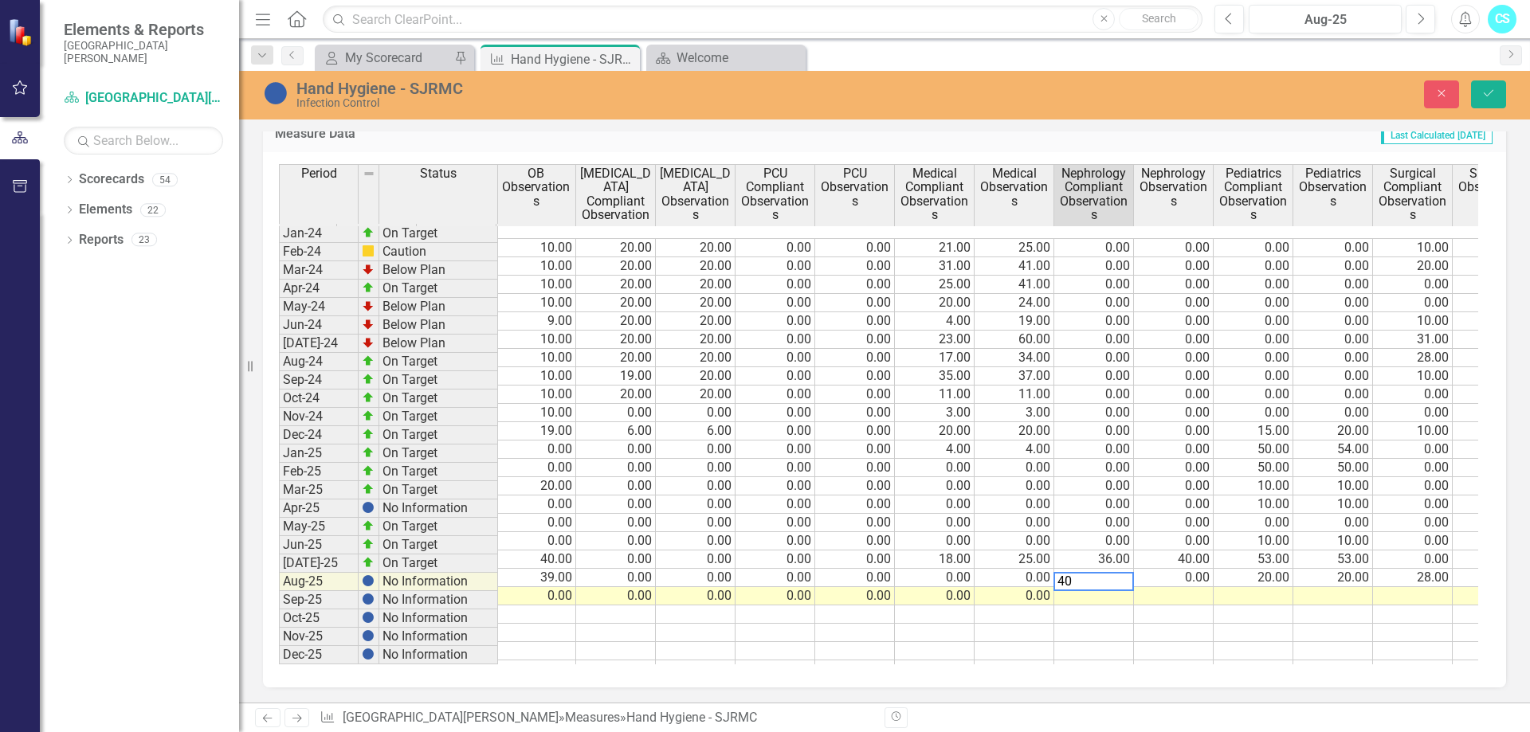
type textarea "40"
click at [1169, 587] on td at bounding box center [1174, 596] width 80 height 18
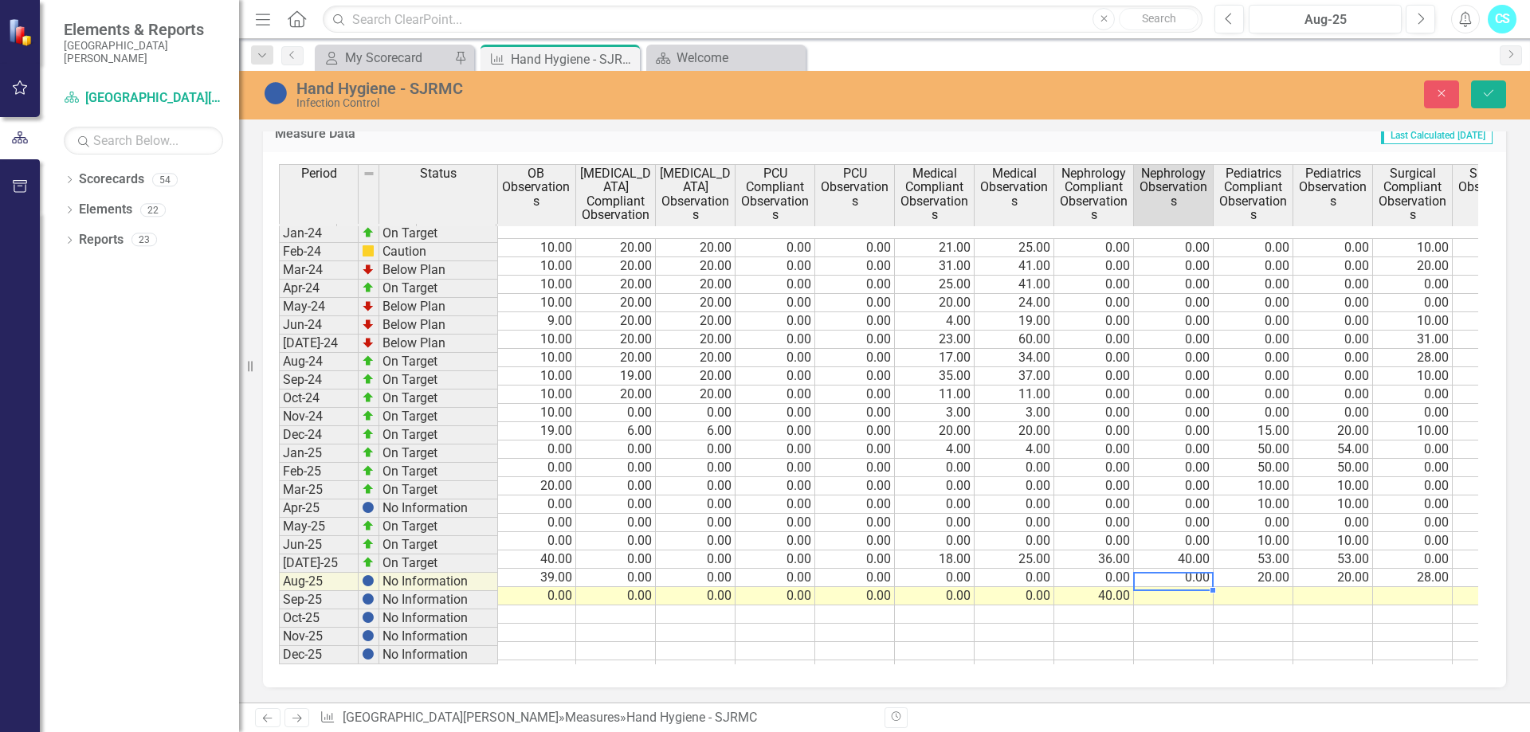
click at [1173, 587] on td at bounding box center [1174, 596] width 80 height 18
type textarea "41"
click at [1256, 587] on td at bounding box center [1253, 596] width 80 height 18
click at [1252, 587] on td at bounding box center [1253, 596] width 80 height 18
type textarea "0"
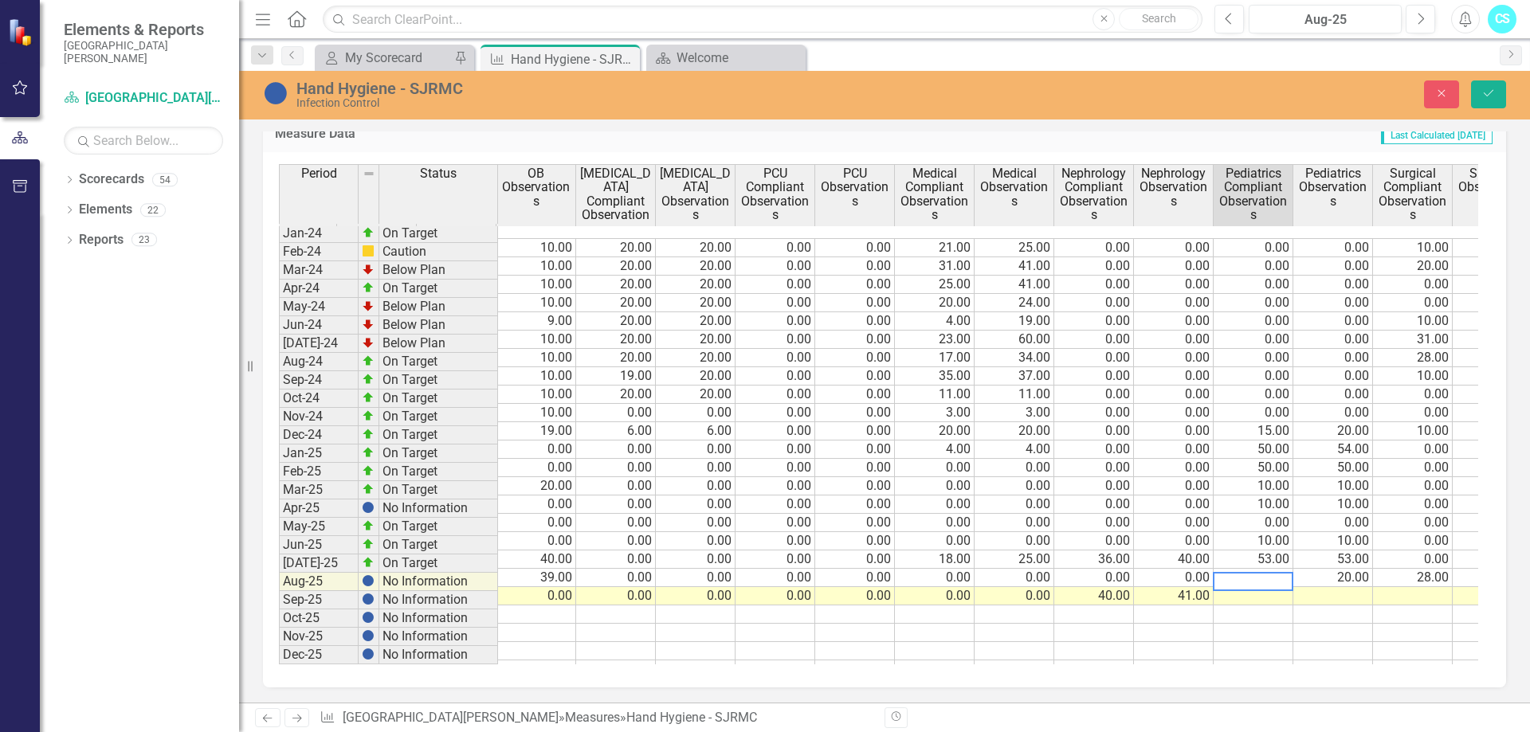
click at [1337, 587] on td at bounding box center [1333, 596] width 80 height 18
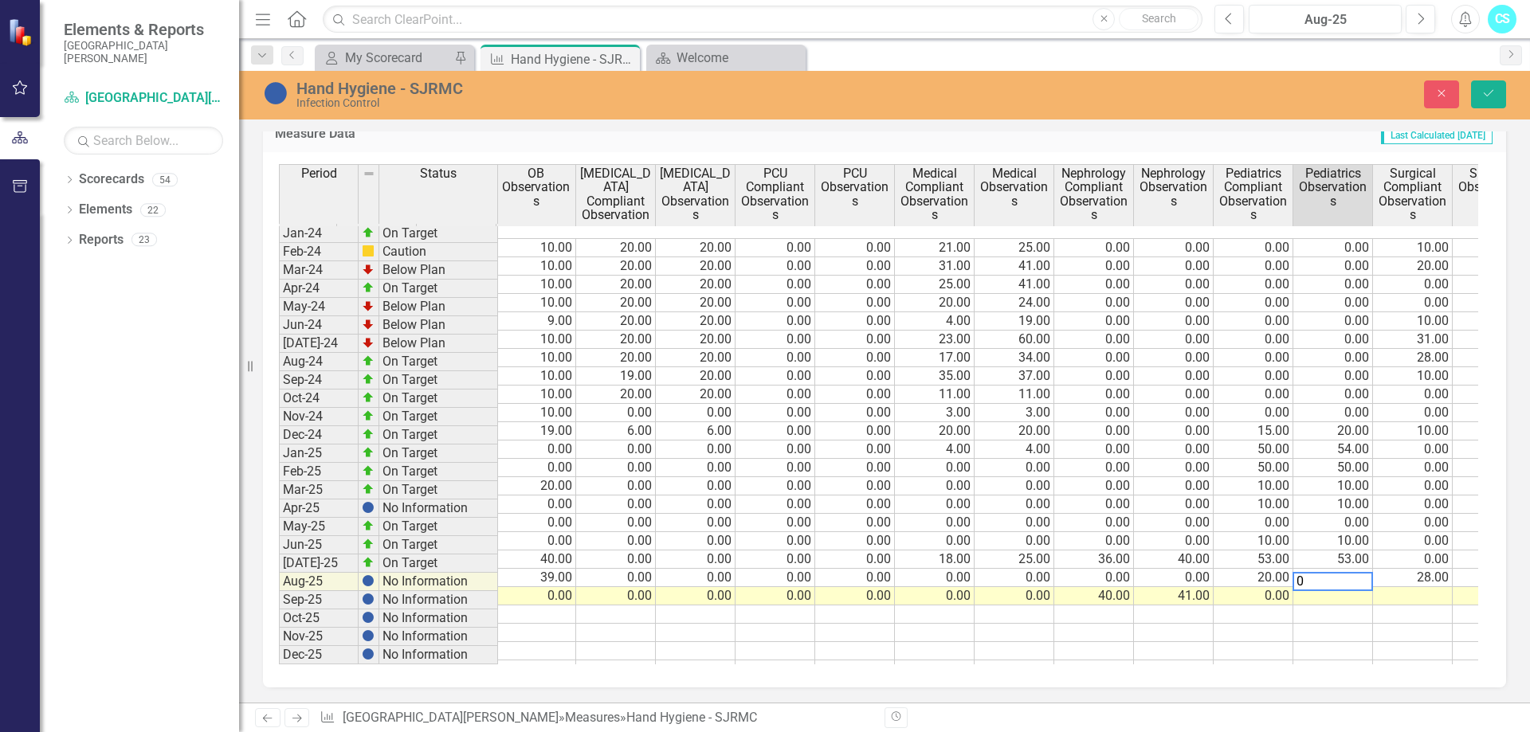
type textarea "0"
click at [1423, 587] on td at bounding box center [1413, 596] width 80 height 18
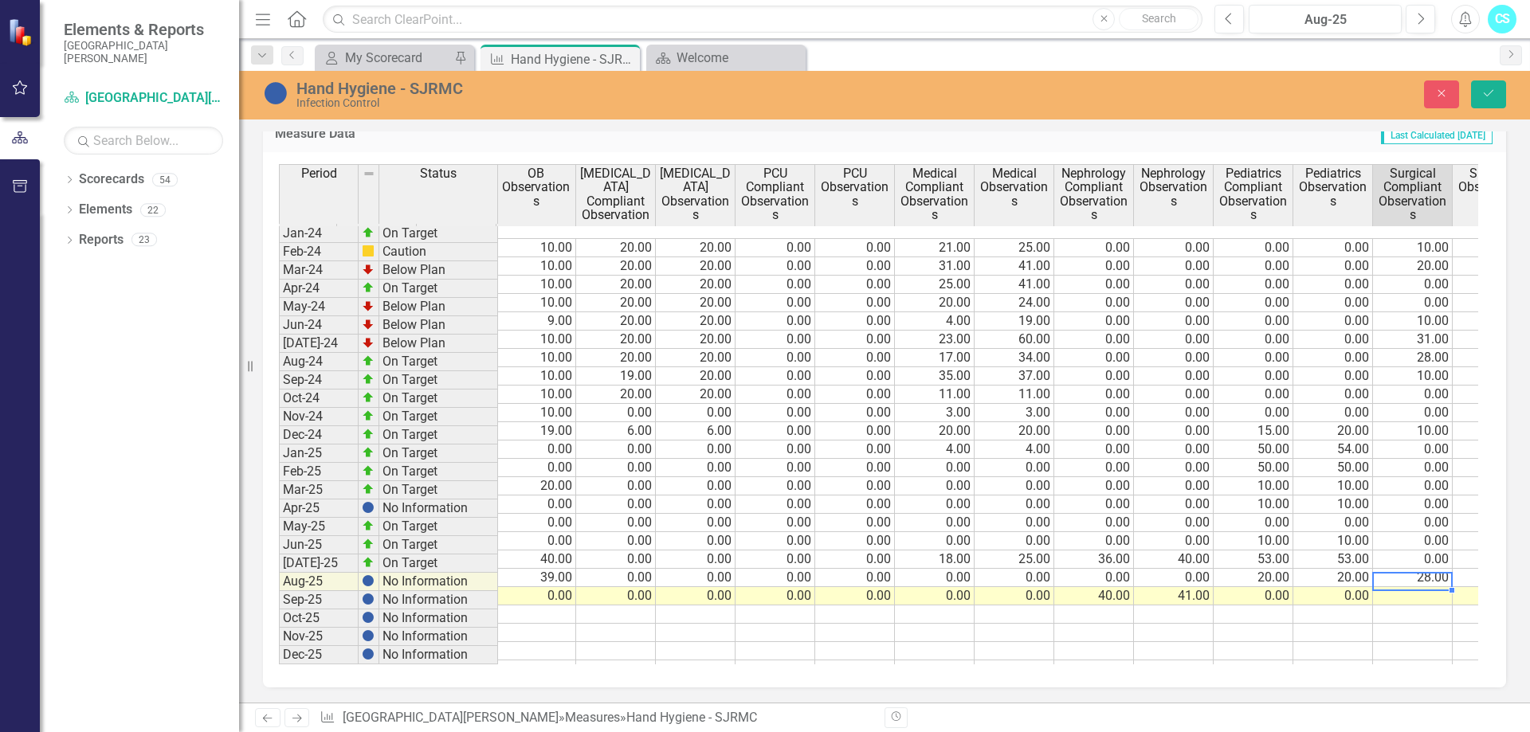
click at [1400, 587] on td at bounding box center [1413, 596] width 80 height 18
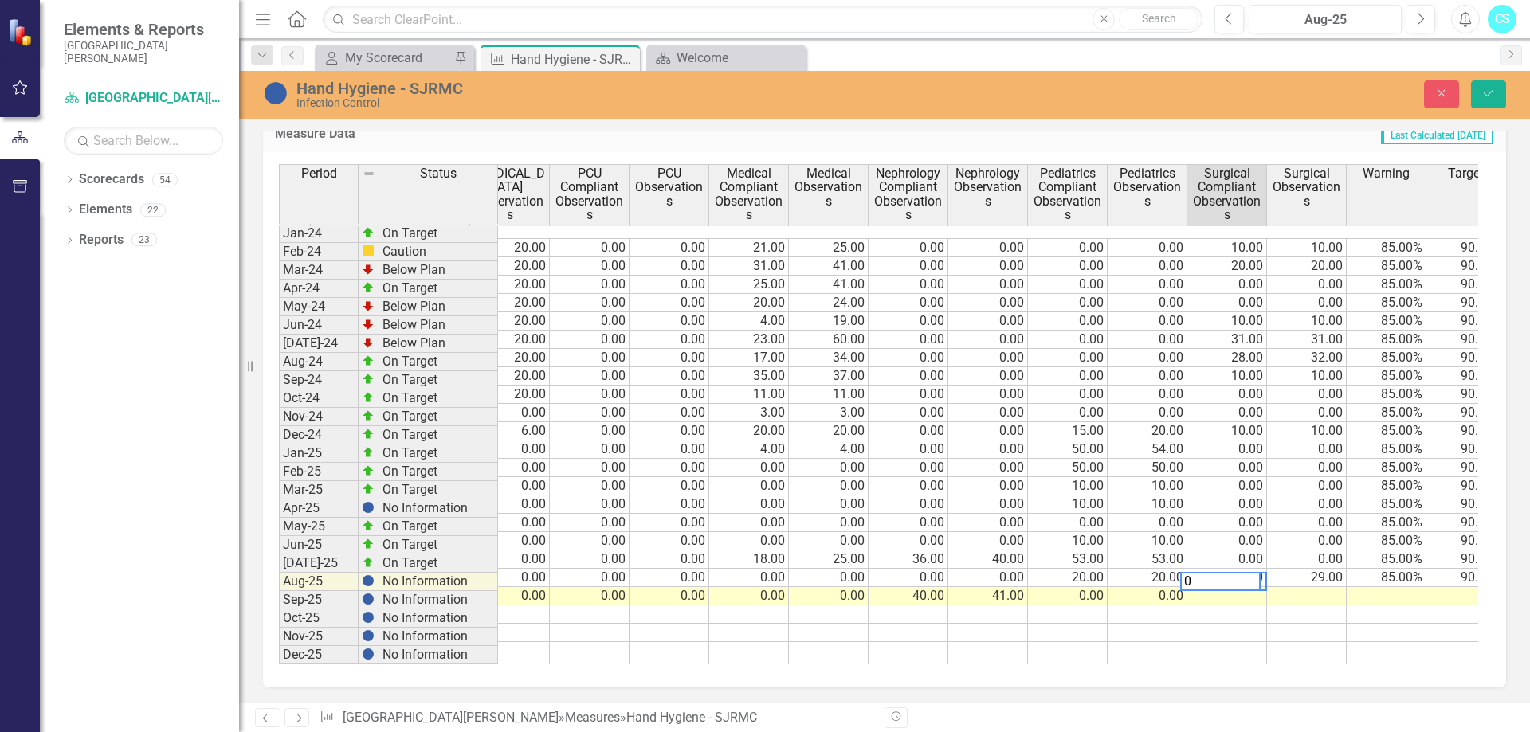
scroll to position [0, 686]
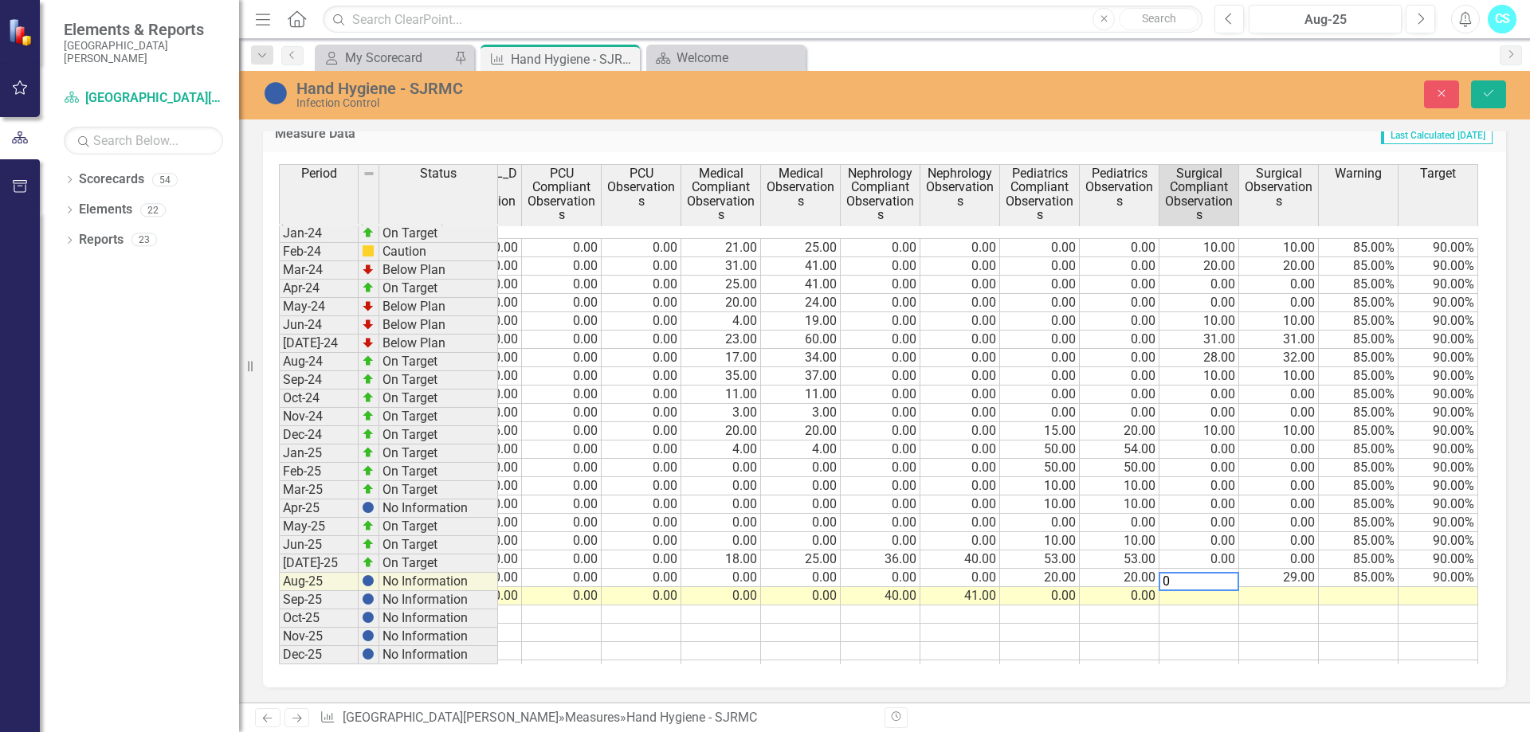
type textarea "0"
click at [1303, 587] on tr "Aug-25 No Information 0.00 0.00 0.00 0.00 0.00 0.00 0.00 0.00 0.00 0.00 40.00 4…" at bounding box center [532, 596] width 1892 height 18
type textarea "85"
click at [1374, 569] on td "85.00%" at bounding box center [1359, 578] width 80 height 18
drag, startPoint x: 1399, startPoint y: 568, endPoint x: 1390, endPoint y: 581, distance: 15.5
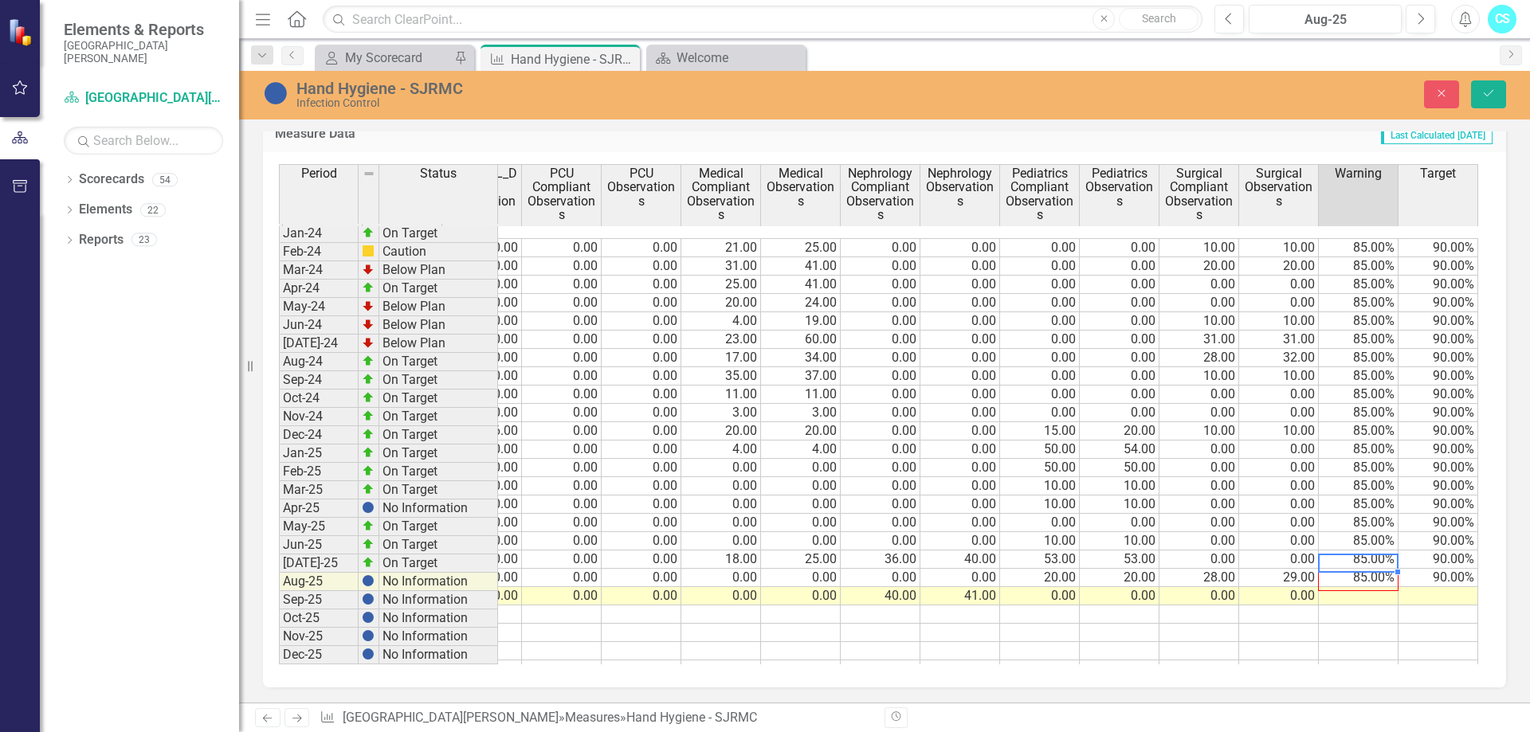
click at [1466, 569] on td "90.00%" at bounding box center [1438, 578] width 80 height 18
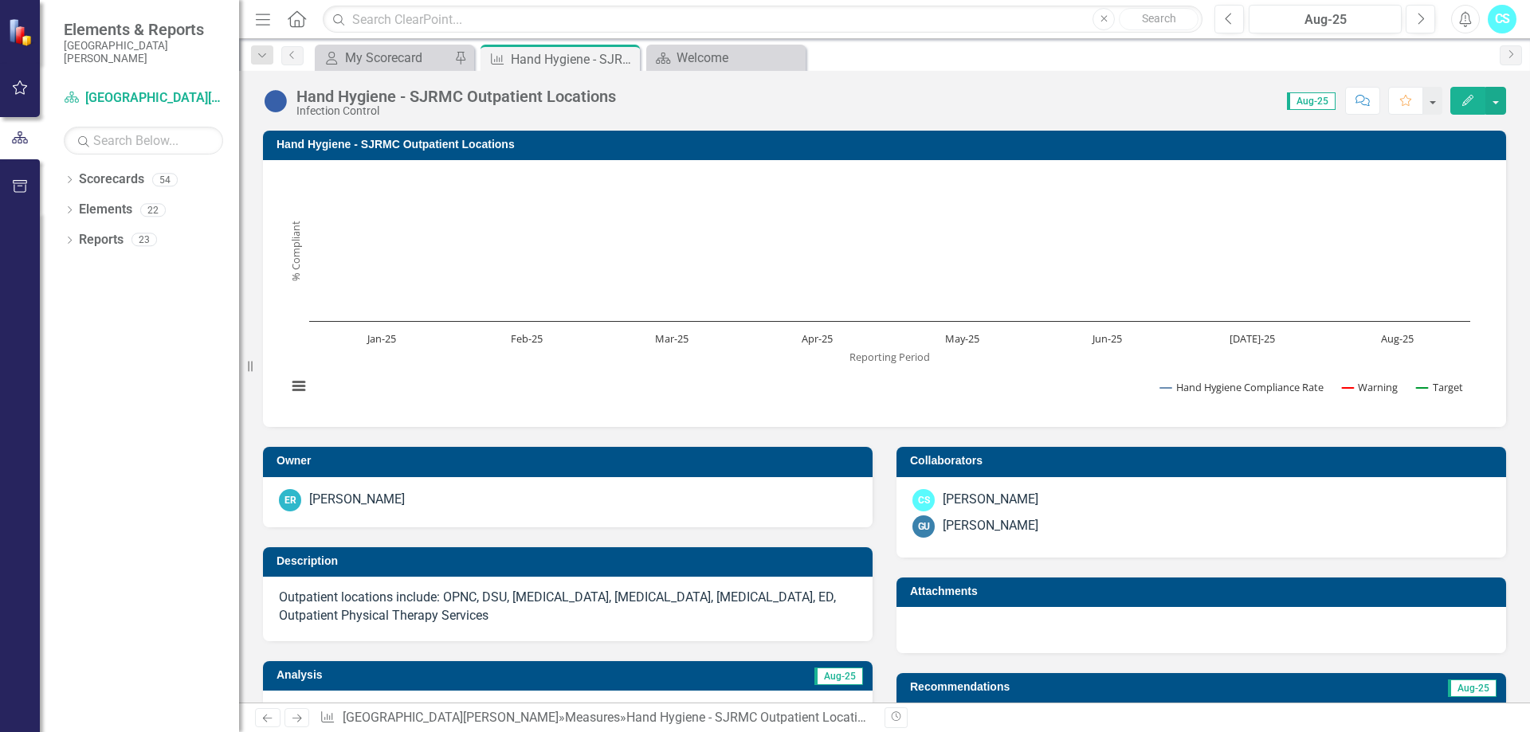
scroll to position [674, 0]
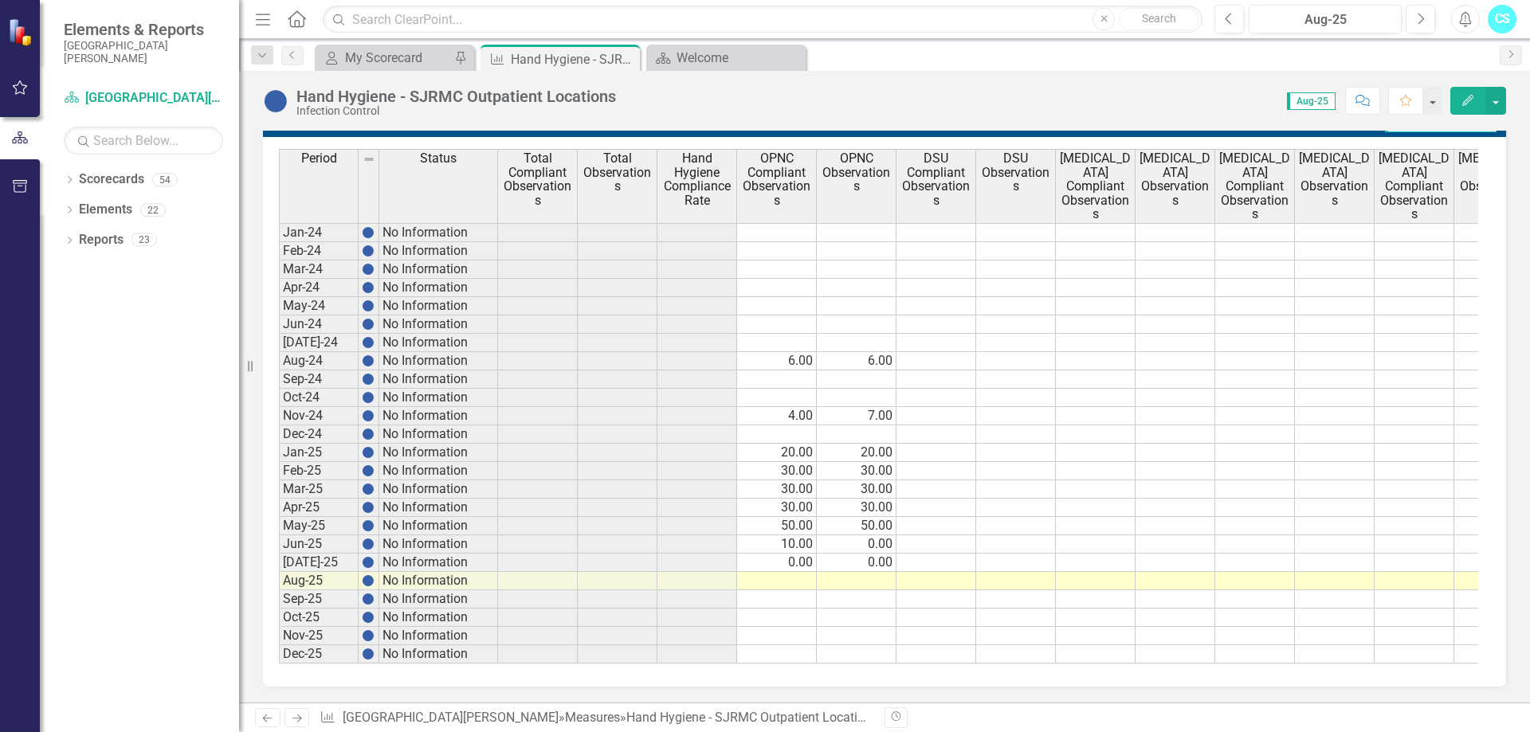
click at [825, 572] on td at bounding box center [857, 581] width 80 height 18
click at [792, 572] on td at bounding box center [777, 581] width 80 height 18
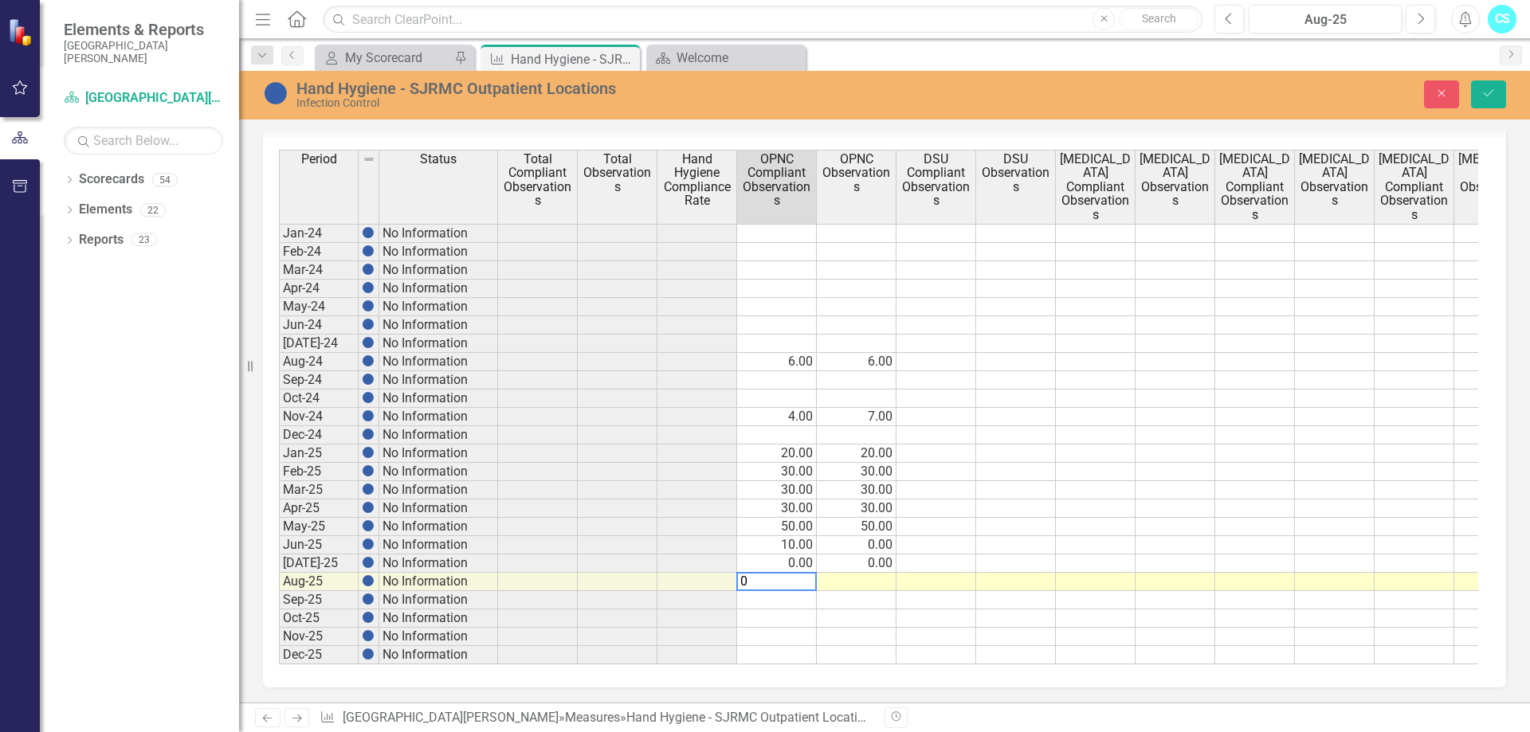
scroll to position [683, 0]
type textarea "0"
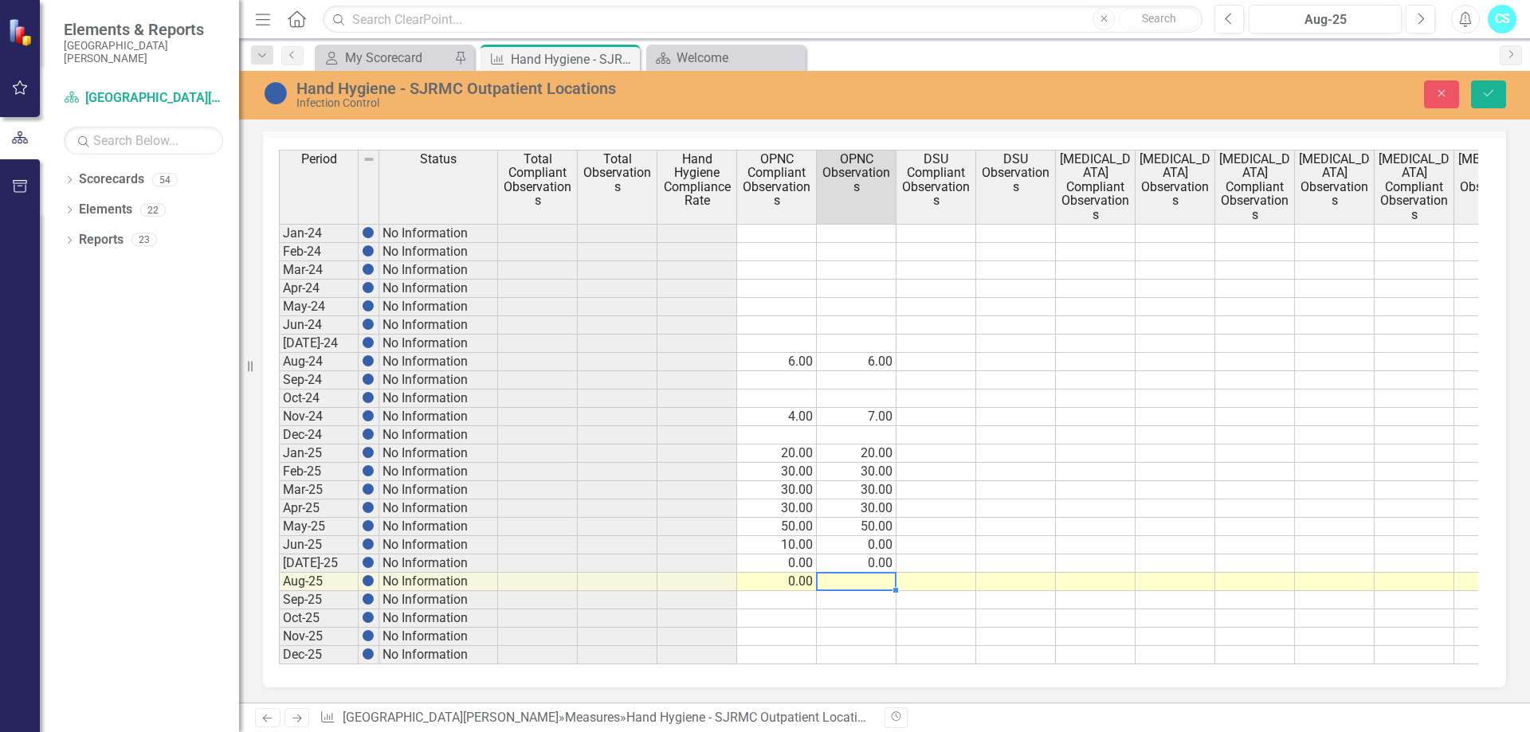
click at [841, 574] on td at bounding box center [857, 582] width 80 height 18
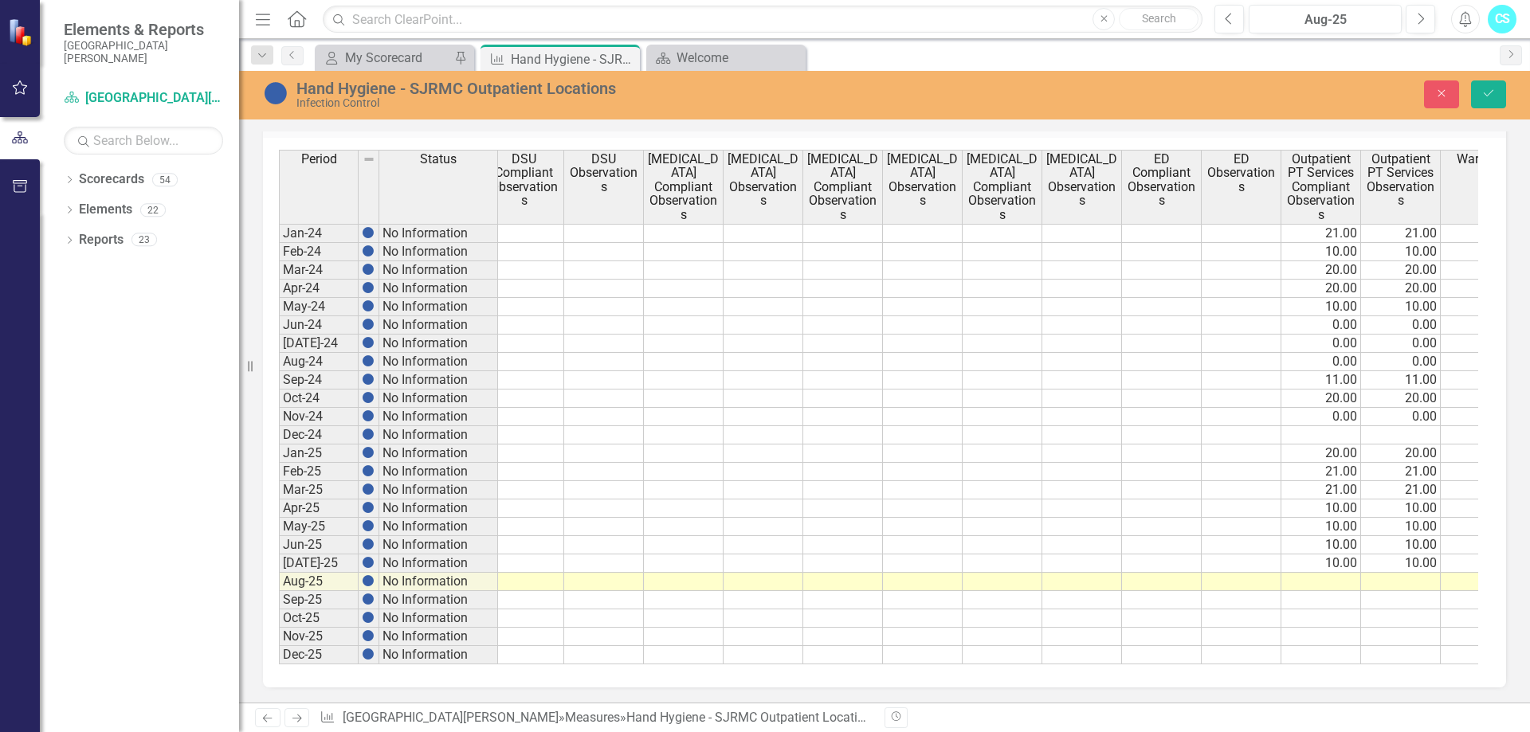
scroll to position [0, 473]
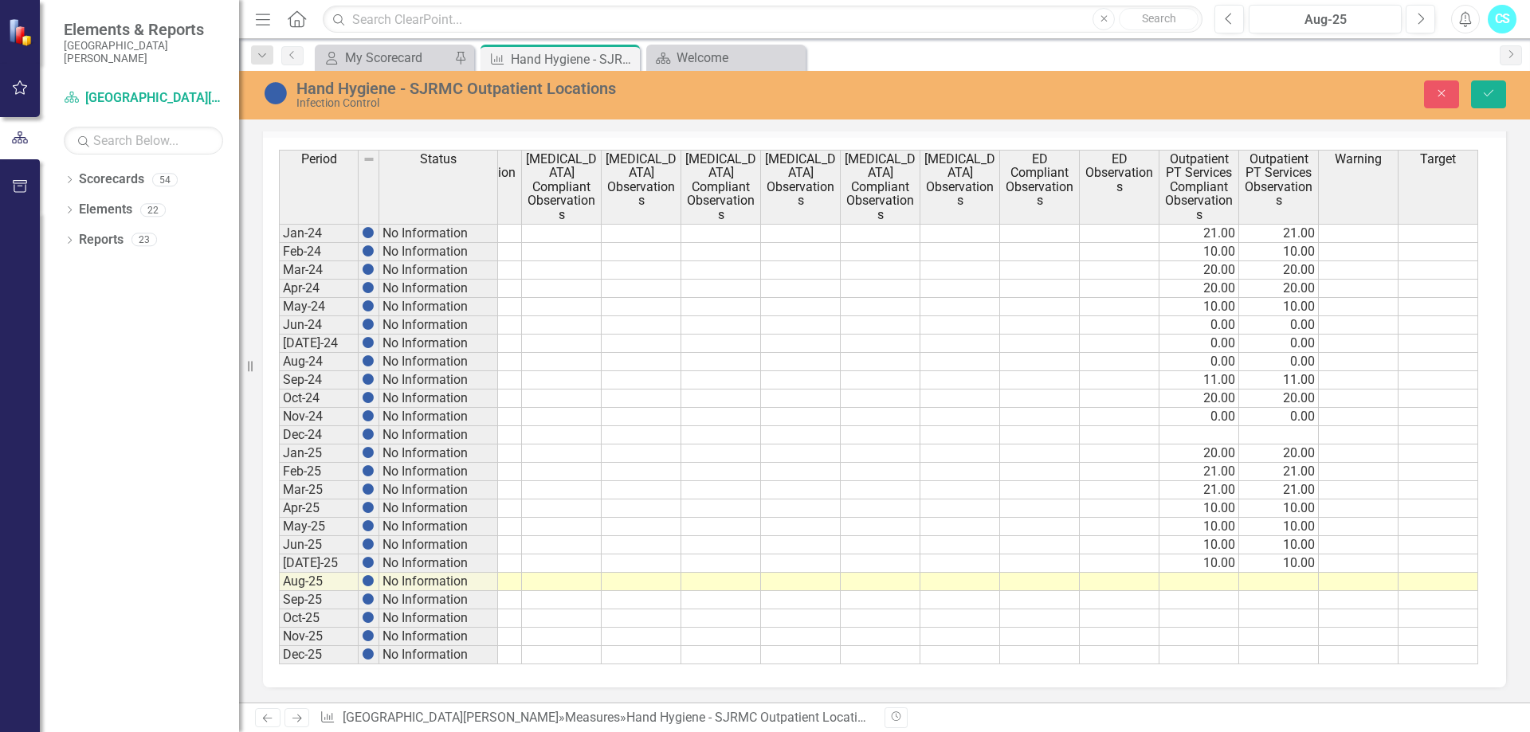
type textarea "0"
click at [1194, 573] on td at bounding box center [1199, 582] width 80 height 18
click at [1209, 574] on td at bounding box center [1199, 582] width 80 height 18
type textarea "28"
click at [1293, 573] on td at bounding box center [1279, 582] width 80 height 18
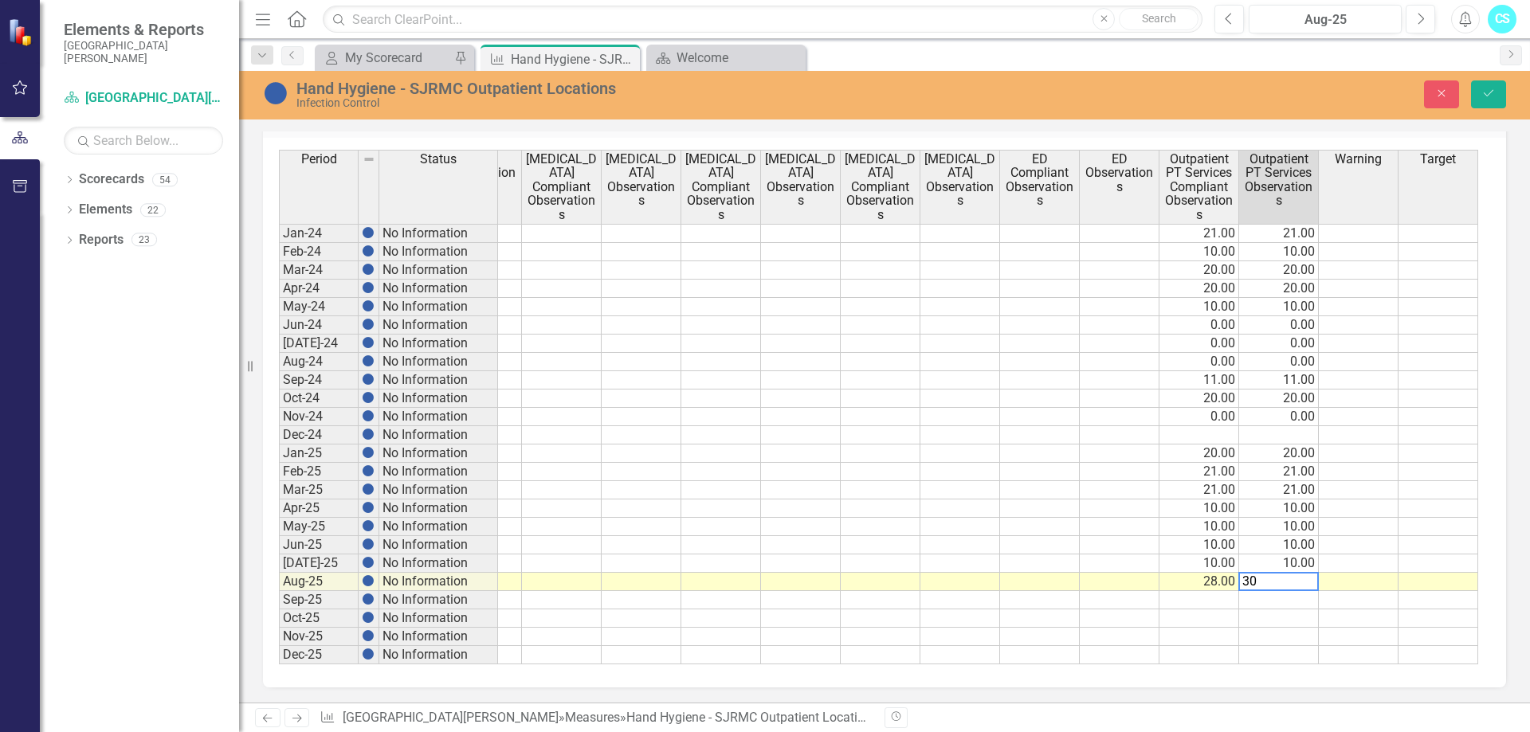
type textarea "30"
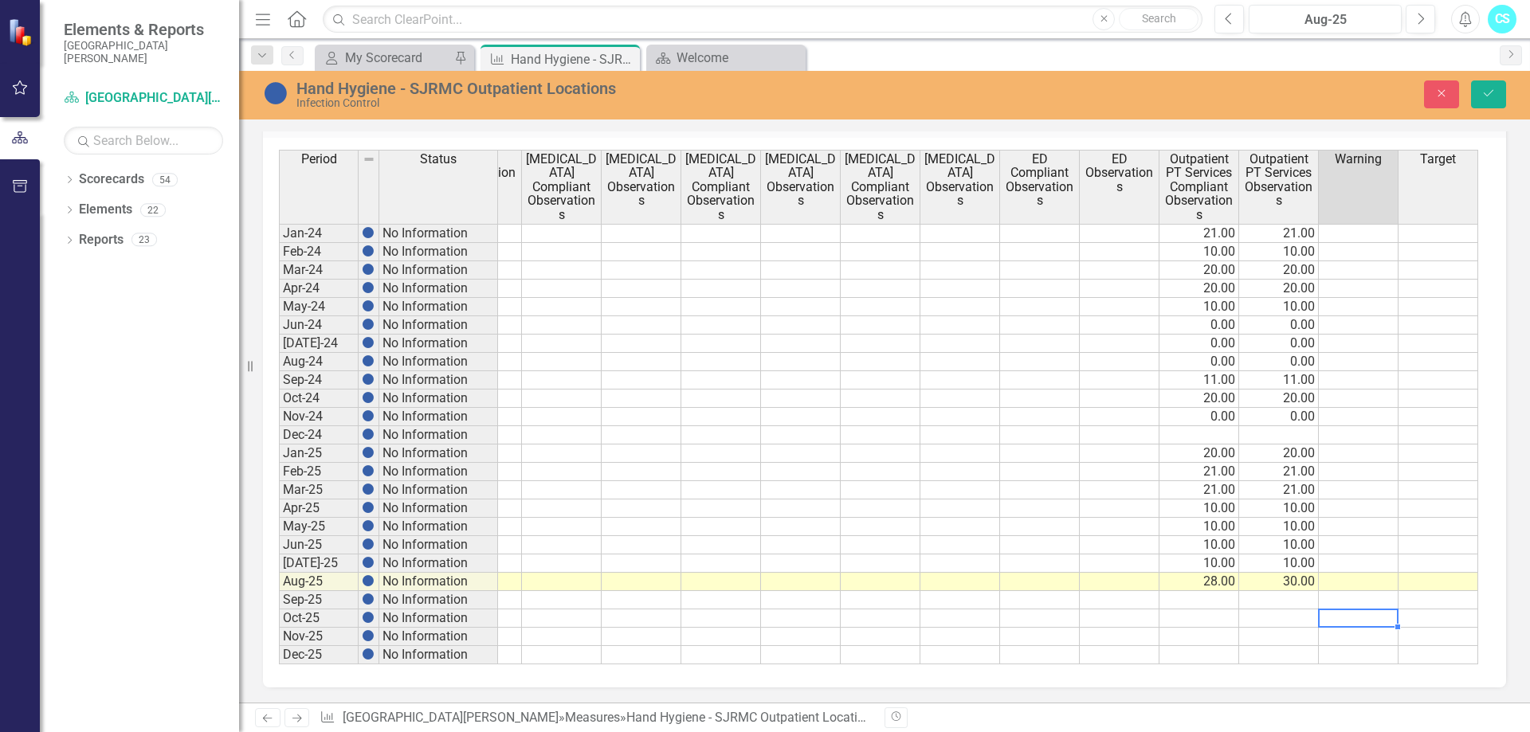
click at [1343, 610] on td at bounding box center [1359, 619] width 80 height 18
click at [1491, 95] on icon "Save" at bounding box center [1488, 93] width 14 height 11
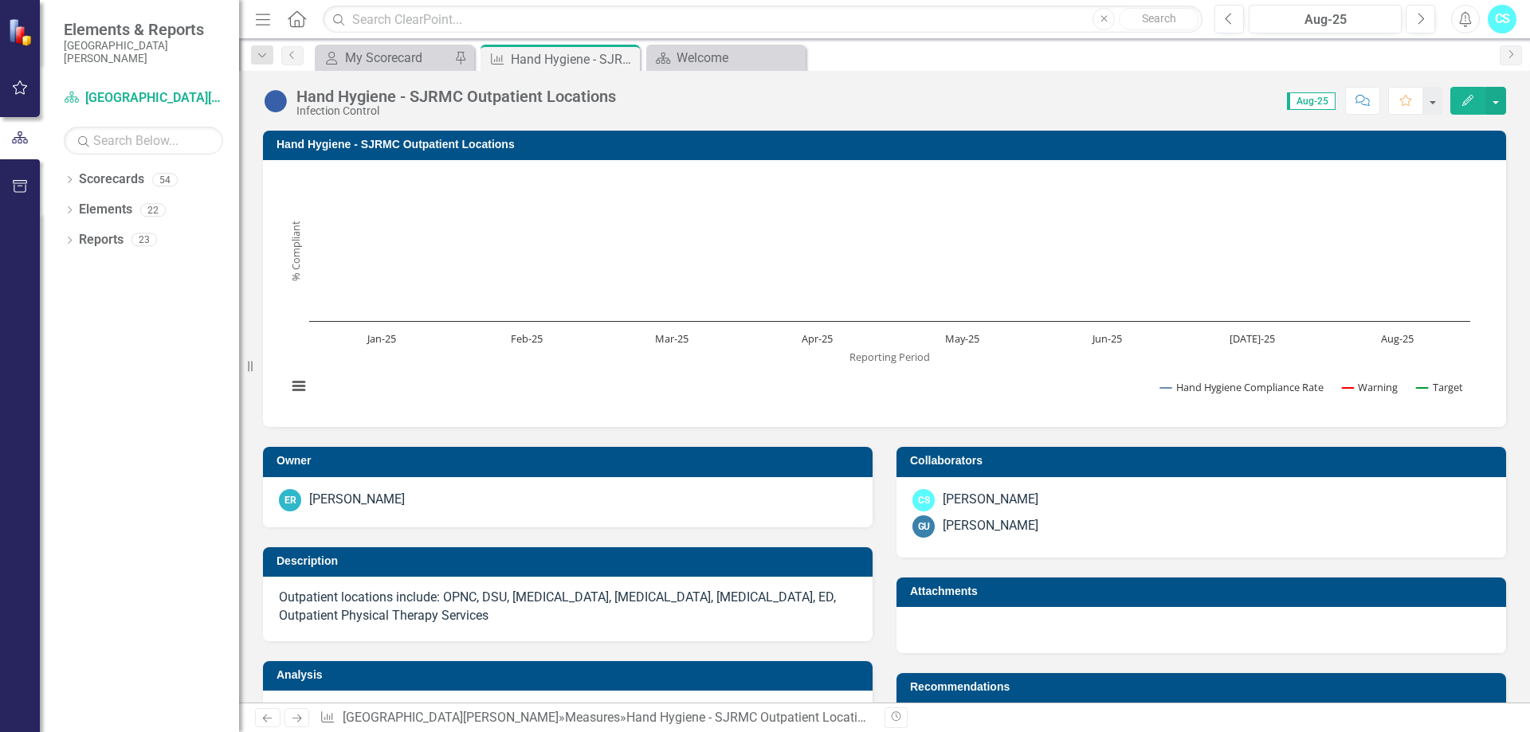
drag, startPoint x: 1147, startPoint y: 660, endPoint x: 1045, endPoint y: 558, distance: 144.2
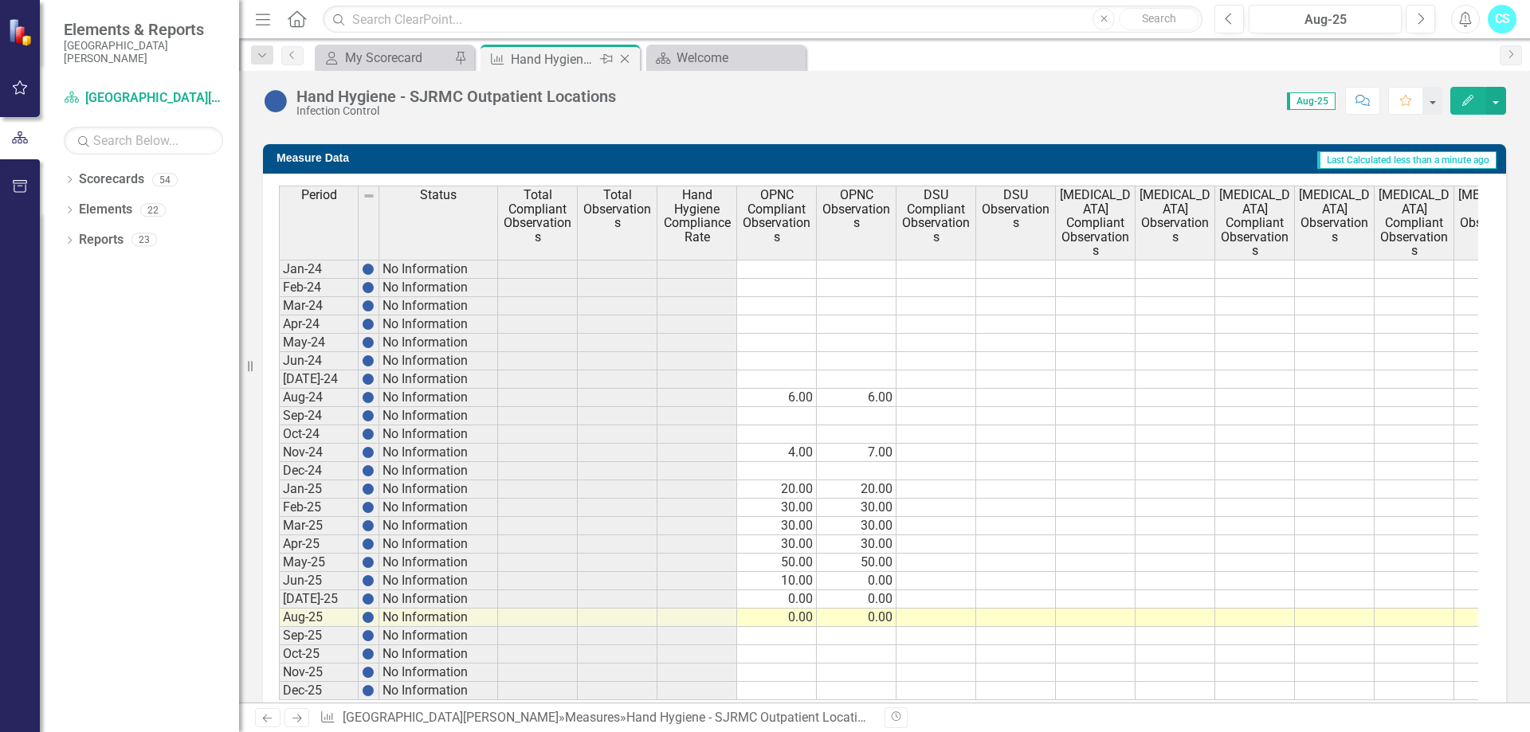
click at [627, 57] on icon "Close" at bounding box center [625, 59] width 16 height 13
